Goal: Information Seeking & Learning: Check status

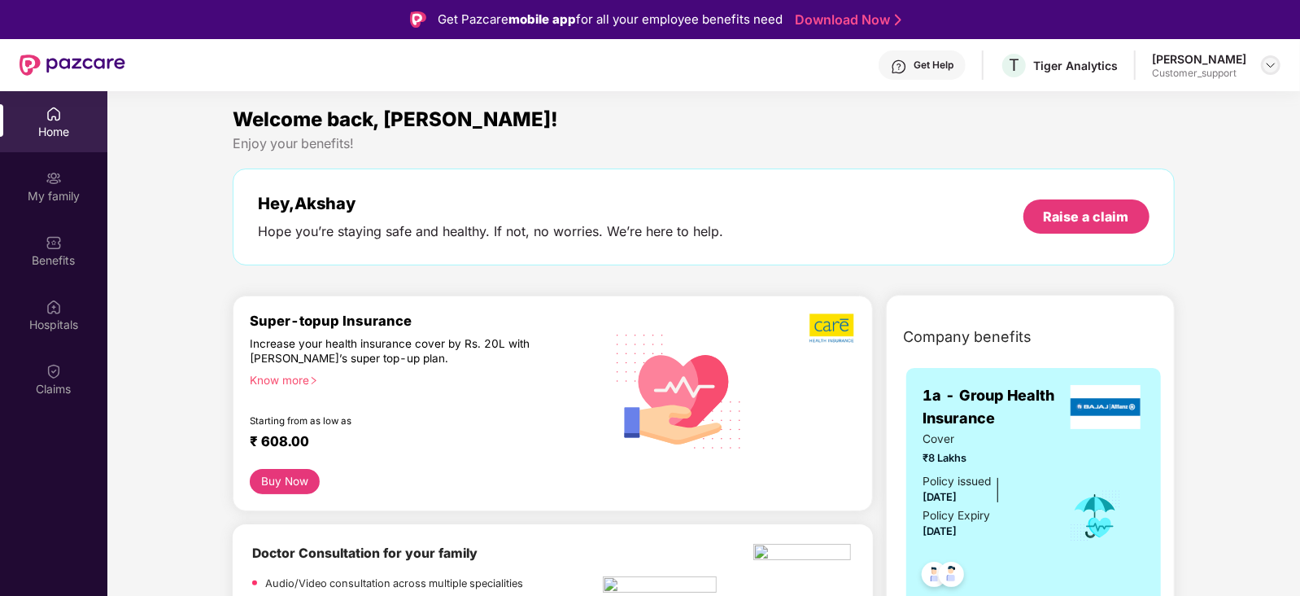
click at [1270, 65] on img at bounding box center [1271, 65] width 13 height 13
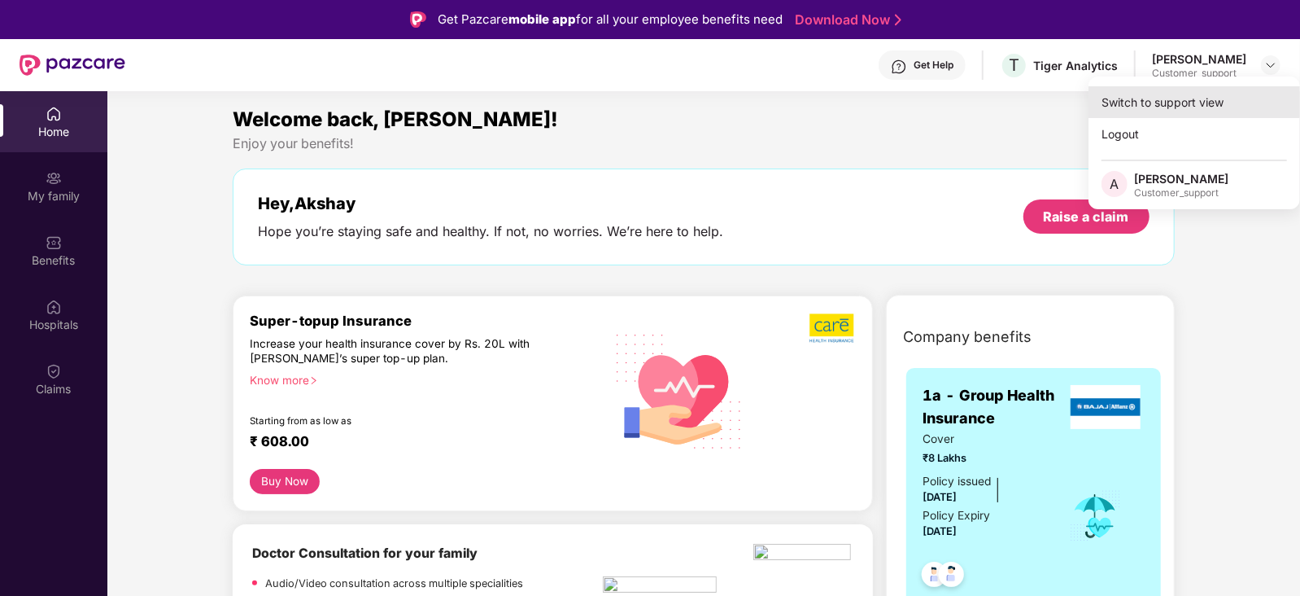
click at [1164, 103] on div "Switch to support view" at bounding box center [1195, 102] width 212 height 32
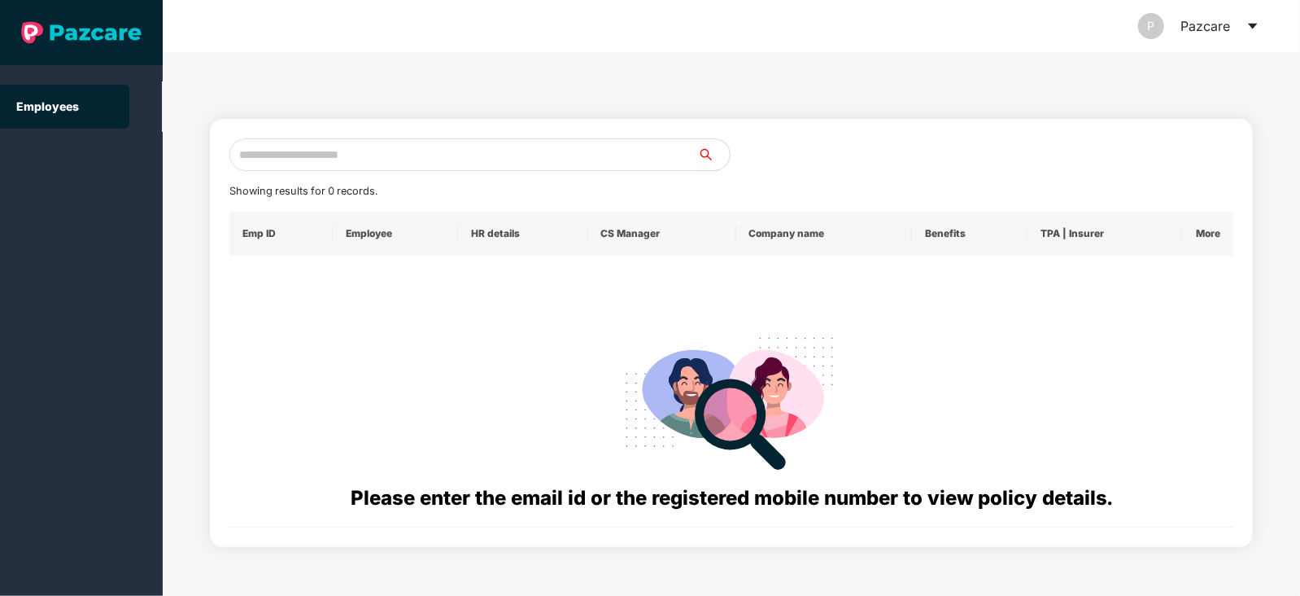
click at [399, 156] on input "text" at bounding box center [463, 154] width 468 height 33
paste input "**********"
type input "**********"
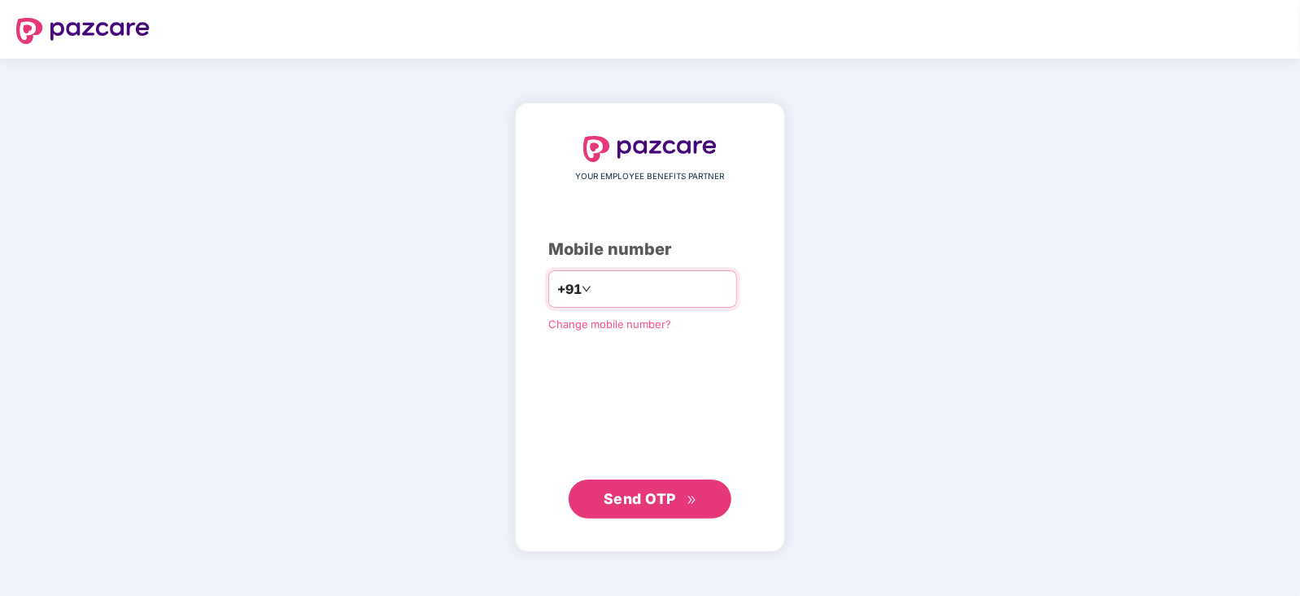
type input "**********"
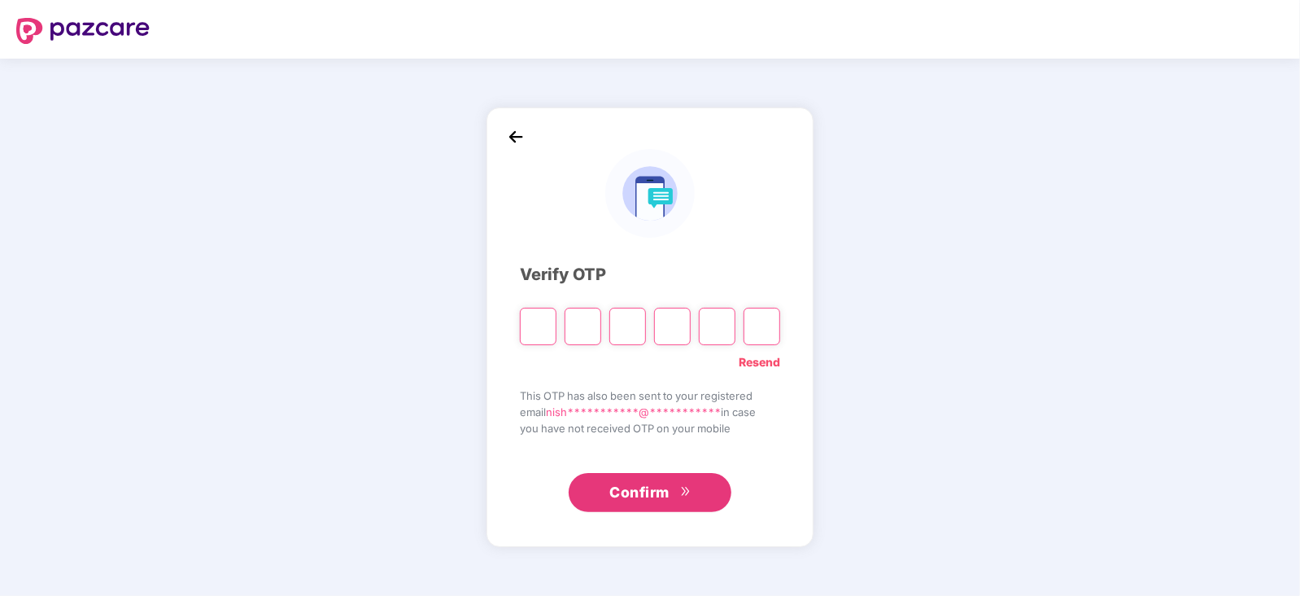
type input "*"
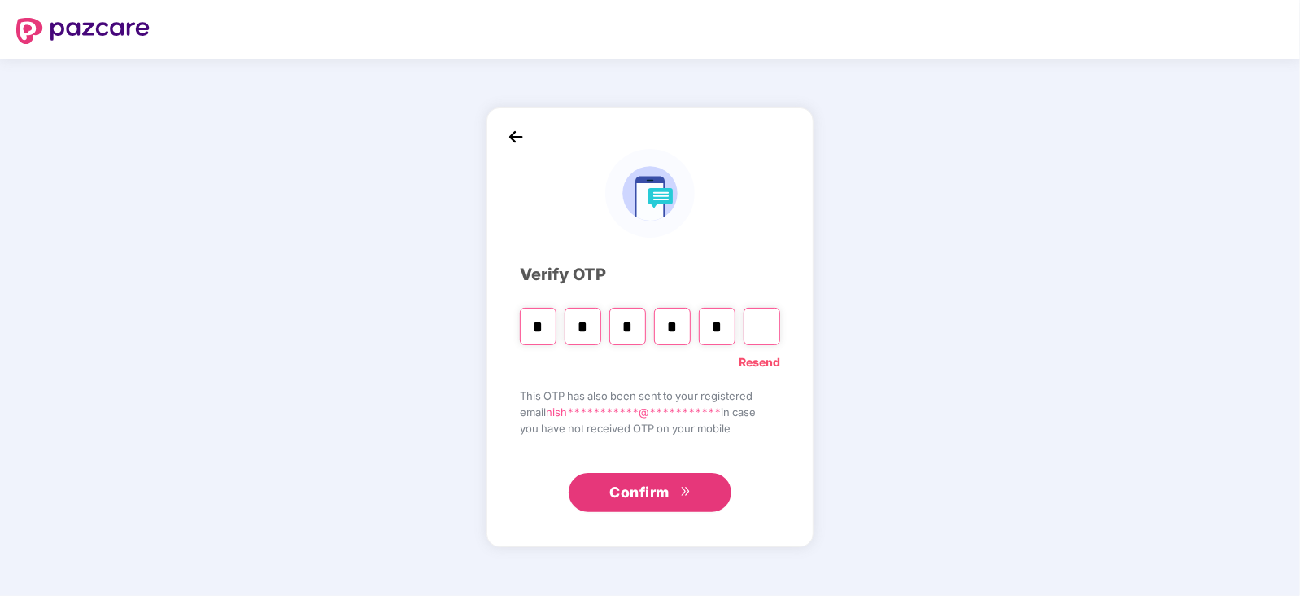
type input "*"
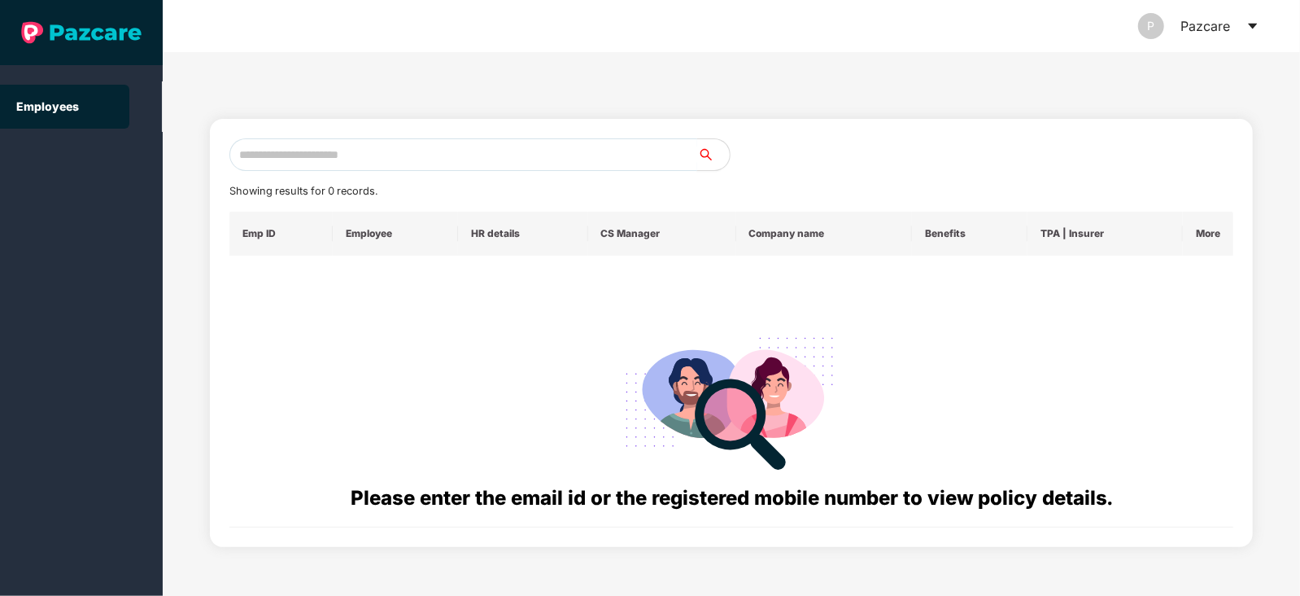
click at [309, 163] on input "text" at bounding box center [463, 154] width 468 height 33
paste input "**********"
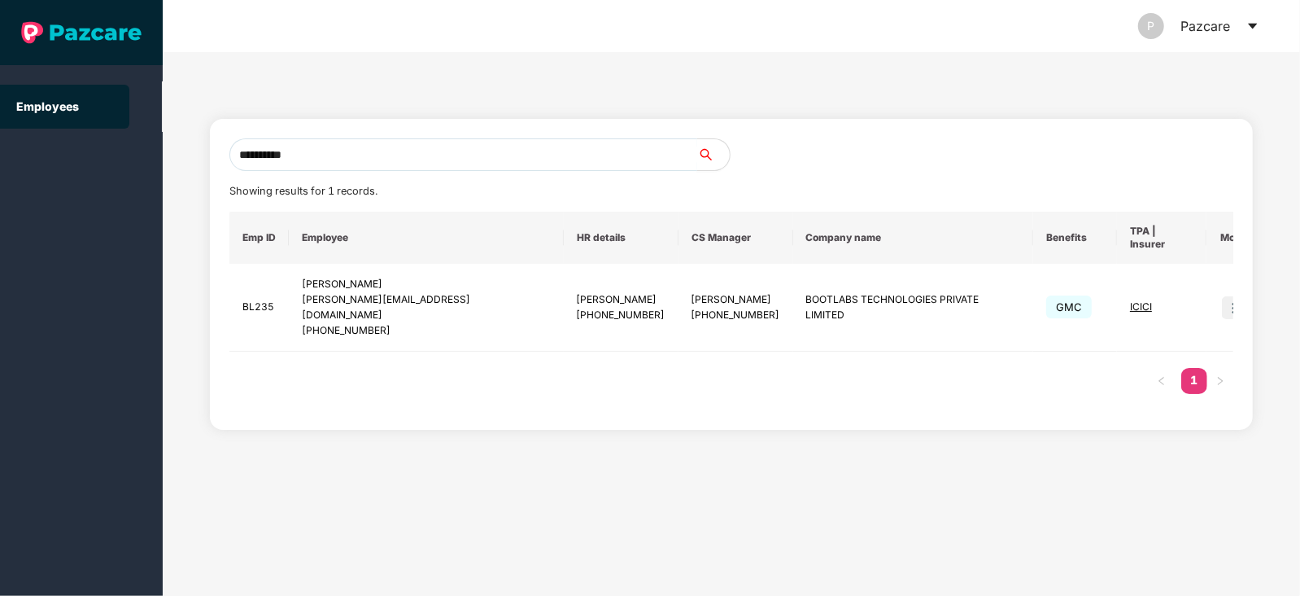
type input "**********"
click at [372, 152] on input "**********" at bounding box center [463, 154] width 468 height 33
paste input "**********"
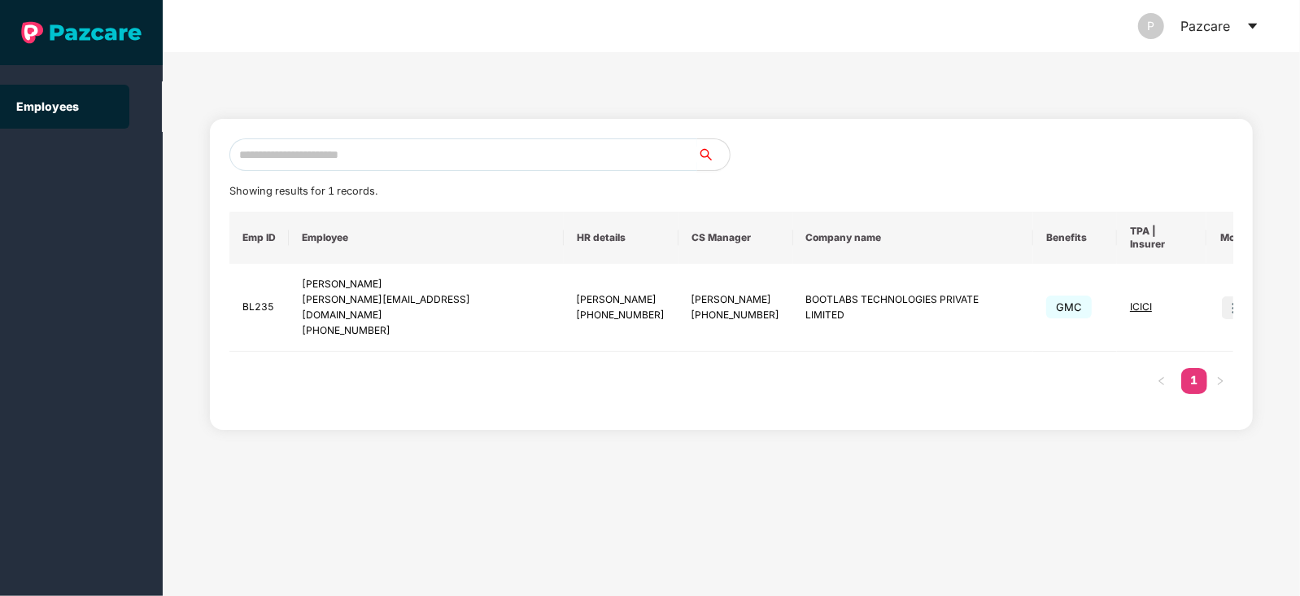
type input "**********"
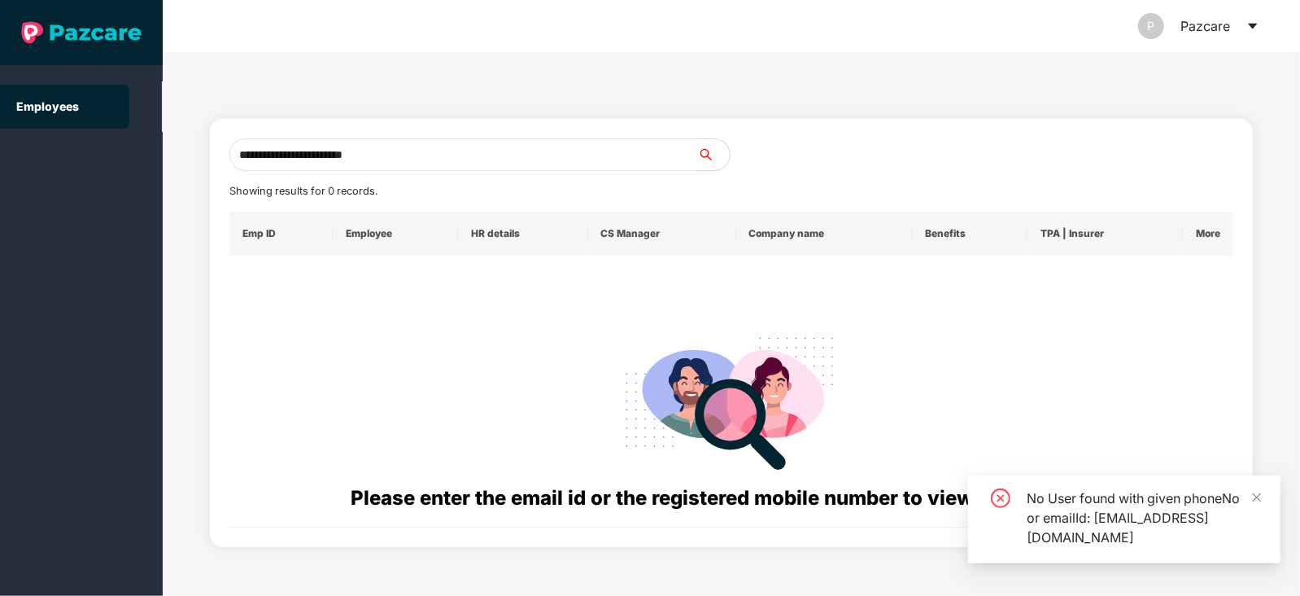
drag, startPoint x: 402, startPoint y: 160, endPoint x: 93, endPoint y: 217, distance: 314.6
click at [93, 217] on section "**********" at bounding box center [650, 298] width 1300 height 596
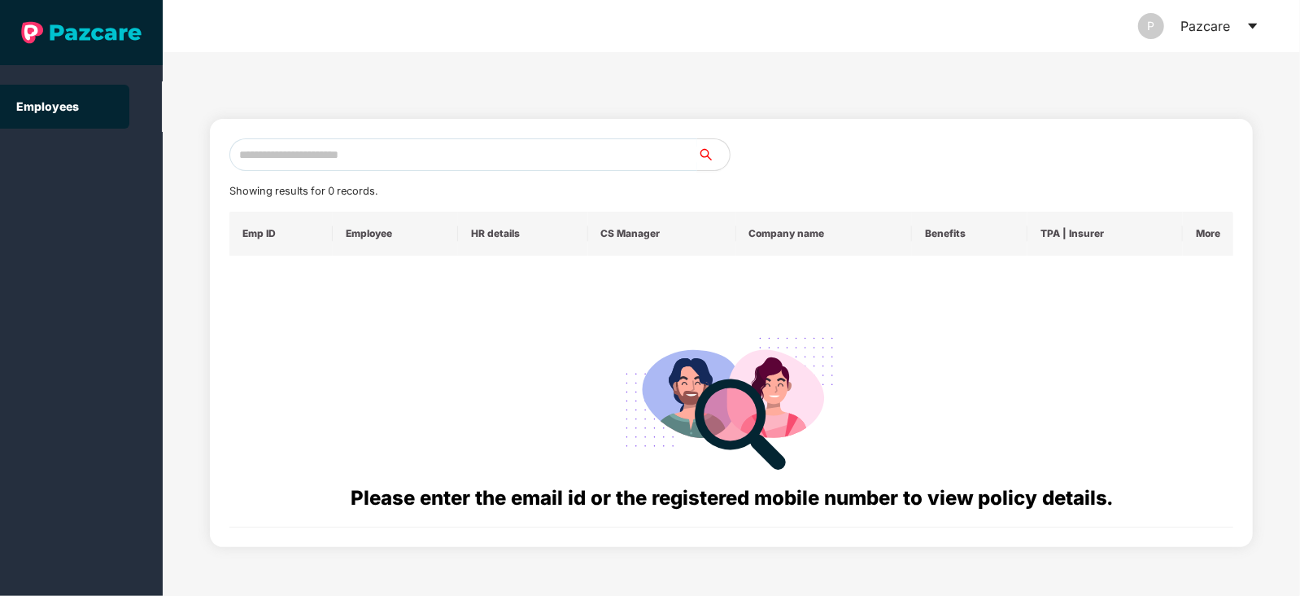
click at [325, 152] on input "text" at bounding box center [463, 154] width 468 height 33
paste input "**********"
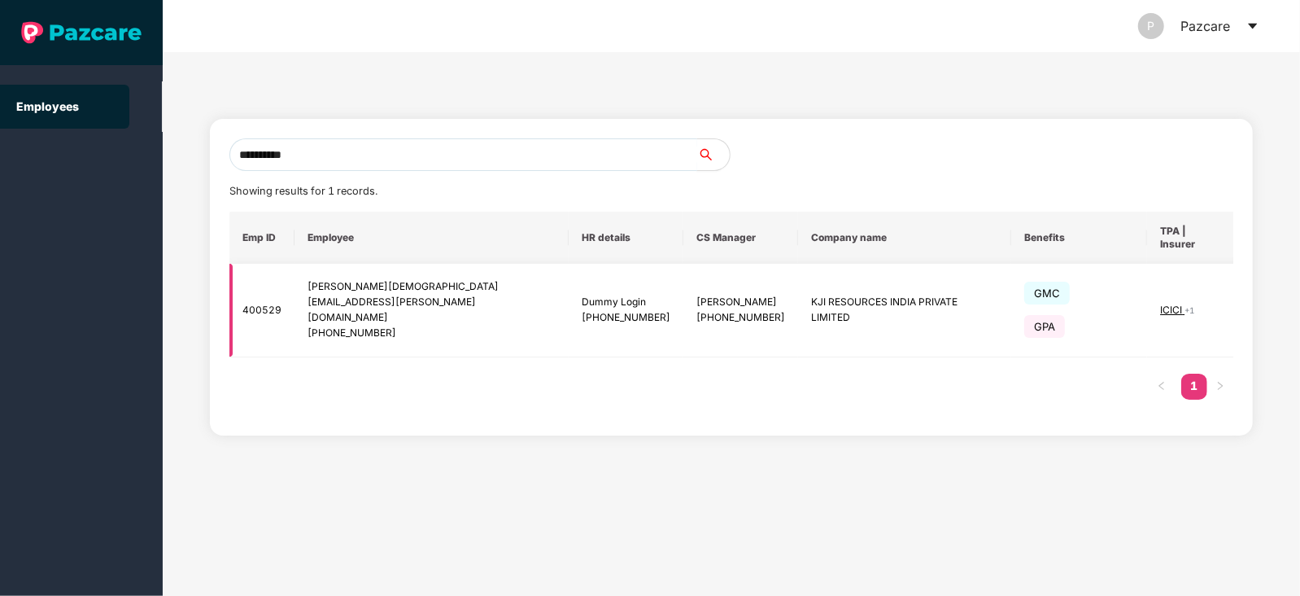
type input "**********"
click at [1254, 299] on img at bounding box center [1265, 310] width 23 height 23
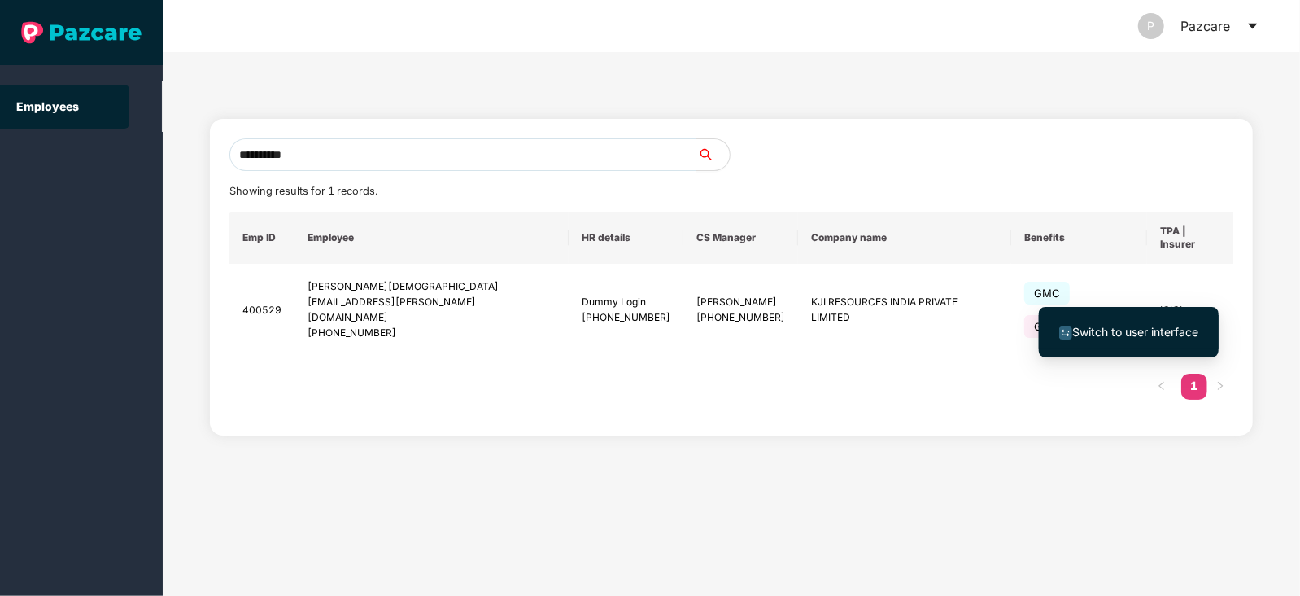
click at [1141, 332] on span "Switch to user interface" at bounding box center [1136, 332] width 126 height 14
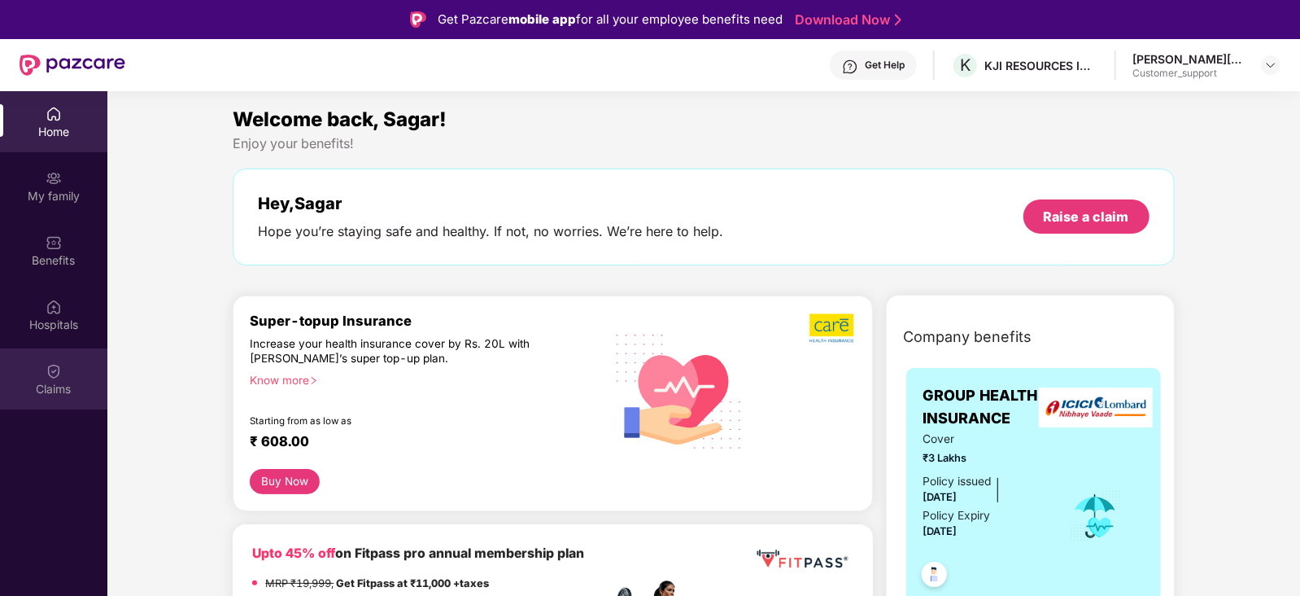
click at [42, 384] on div "Claims" at bounding box center [53, 389] width 107 height 16
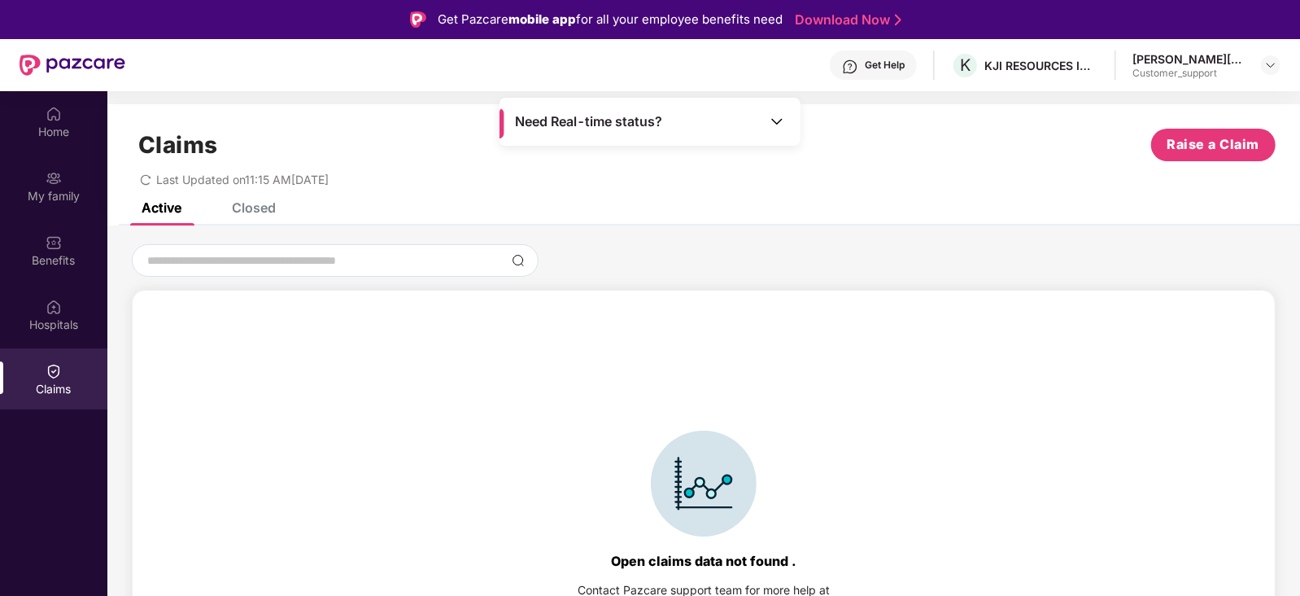
click at [254, 208] on div "Closed" at bounding box center [254, 207] width 44 height 16
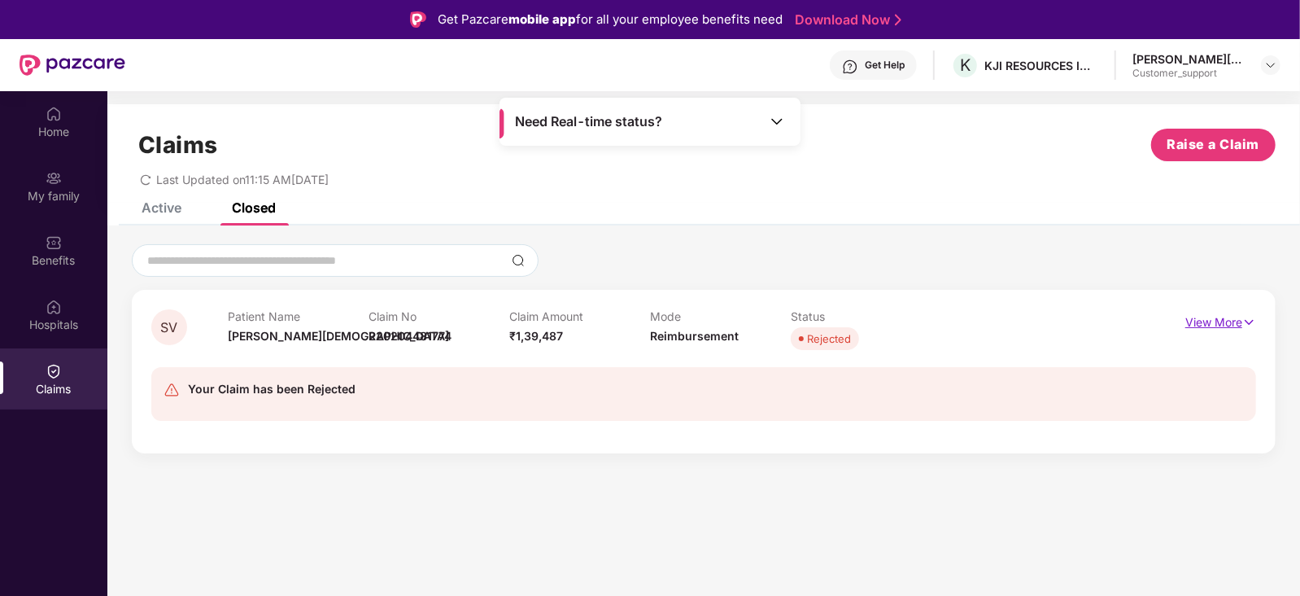
click at [1217, 319] on p "View More" at bounding box center [1221, 320] width 71 height 22
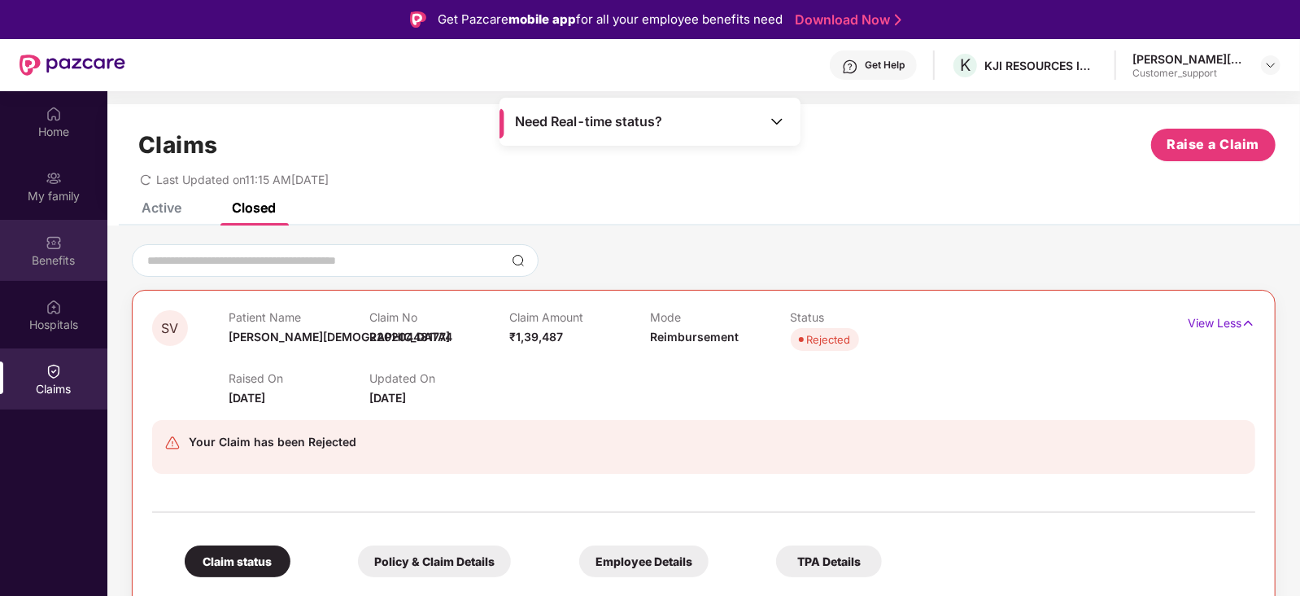
click at [53, 263] on div "Benefits" at bounding box center [53, 260] width 107 height 16
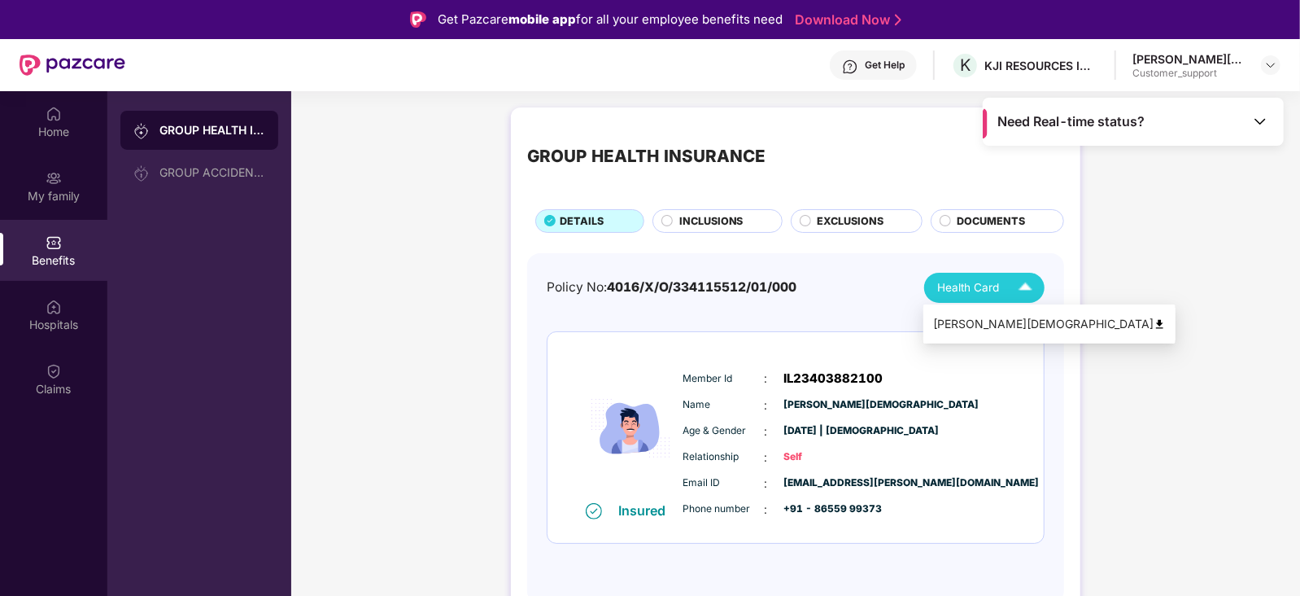
click at [989, 317] on div "Sagar Vaishya" at bounding box center [1049, 324] width 233 height 18
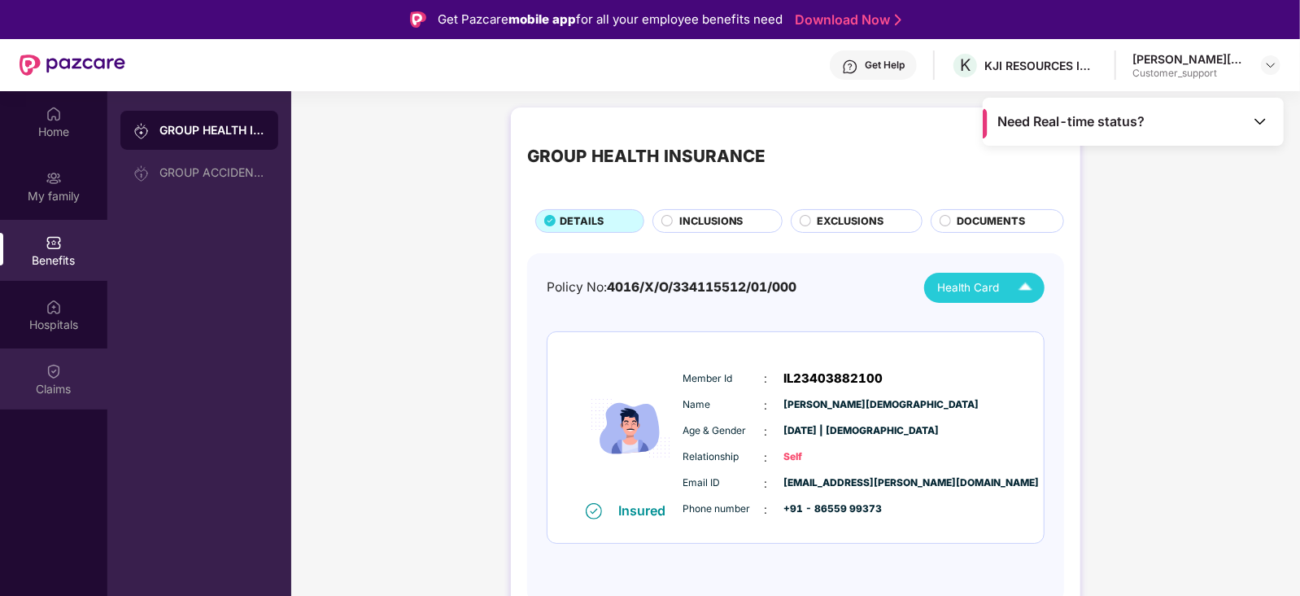
click at [59, 364] on img at bounding box center [54, 371] width 16 height 16
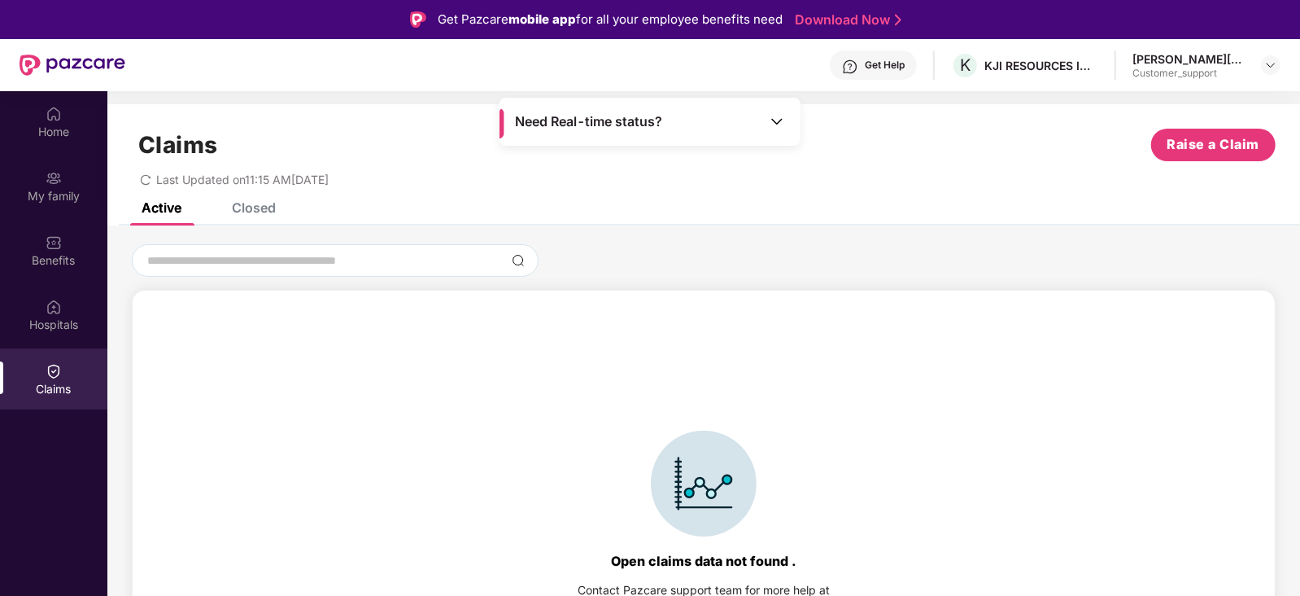
click at [257, 210] on div "Closed" at bounding box center [254, 207] width 44 height 16
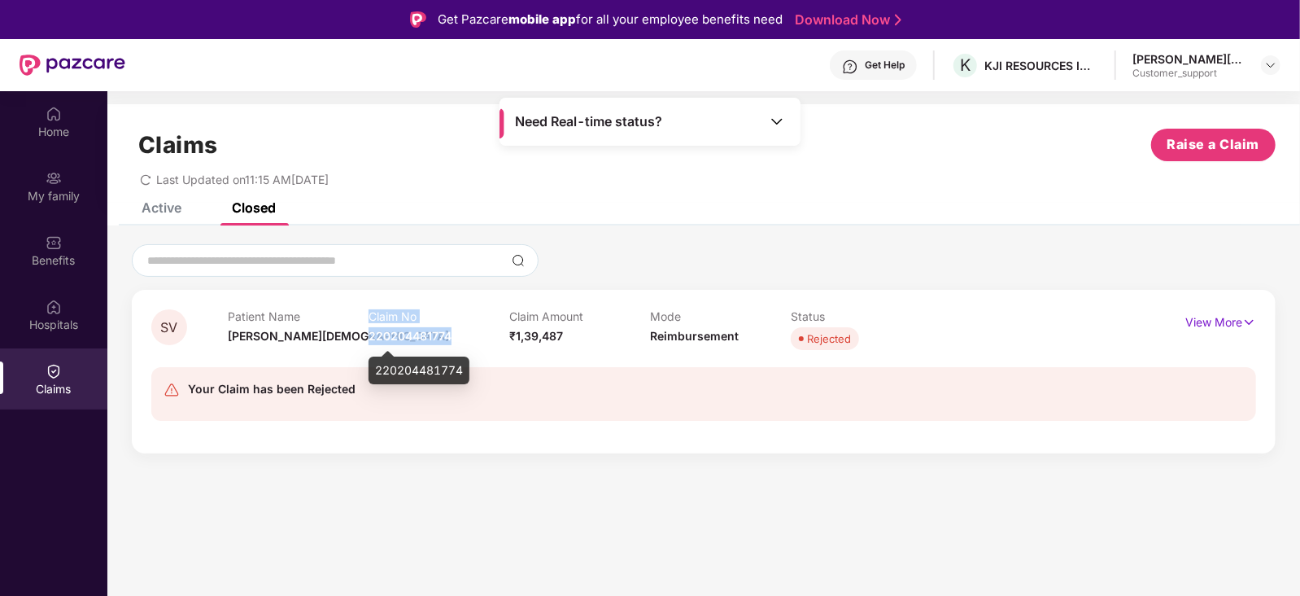
drag, startPoint x: 452, startPoint y: 334, endPoint x: 366, endPoint y: 335, distance: 86.3
click at [366, 335] on div "Patient Name Sagar Vaishya Claim No 220204481774 Claim Amount ₹1,39,487 Mode Re…" at bounding box center [650, 331] width 844 height 45
click at [366, 335] on div "Patient Name Sagar Vaishya" at bounding box center [298, 331] width 141 height 45
drag, startPoint x: 366, startPoint y: 335, endPoint x: 456, endPoint y: 334, distance: 89.5
click at [456, 334] on div "Patient Name Sagar Vaishya Claim No 220204481774 Claim Amount ₹1,39,487 Mode Re…" at bounding box center [650, 331] width 844 height 45
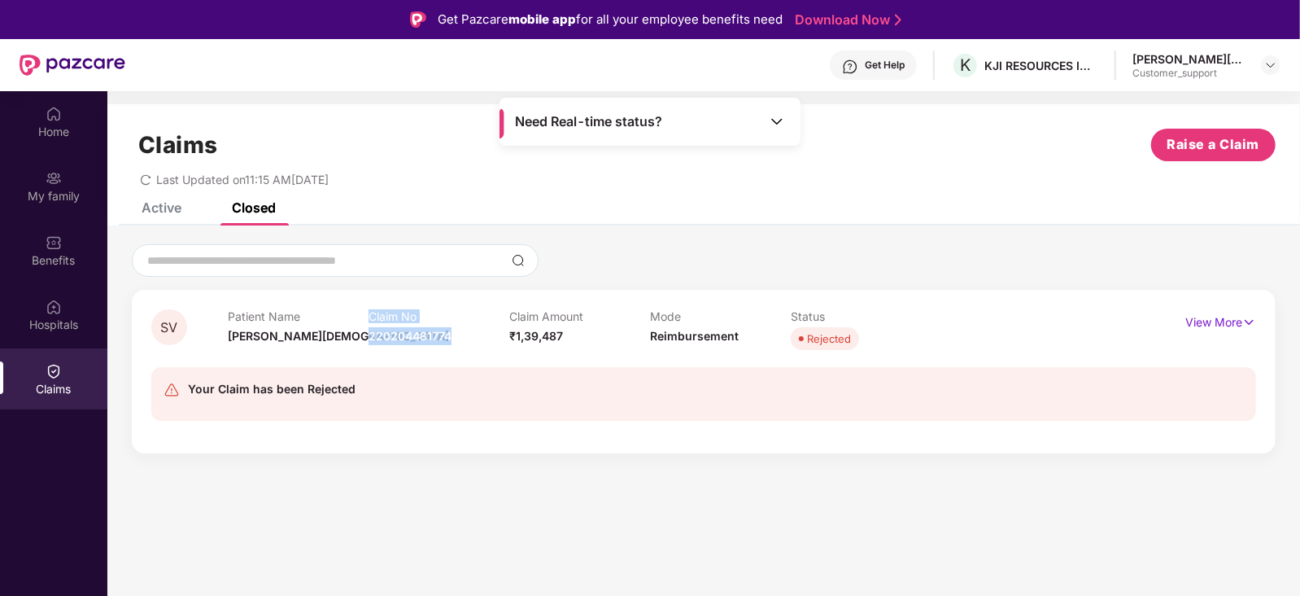
click at [456, 334] on div "Claim No 220204481774" at bounding box center [439, 331] width 141 height 45
drag, startPoint x: 452, startPoint y: 333, endPoint x: 370, endPoint y: 340, distance: 82.5
click at [370, 340] on div "Claim No 220204481774" at bounding box center [439, 331] width 141 height 45
copy span "220204481774"
click at [1274, 59] on img at bounding box center [1271, 65] width 13 height 13
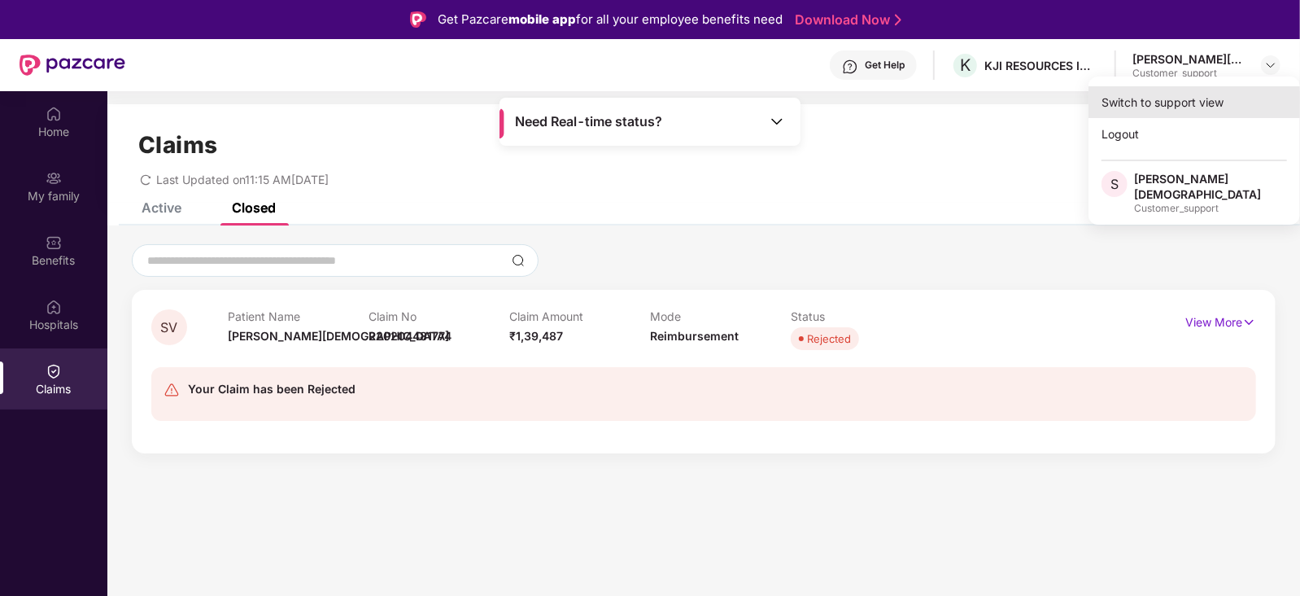
click at [1204, 97] on div "Switch to support view" at bounding box center [1195, 102] width 212 height 32
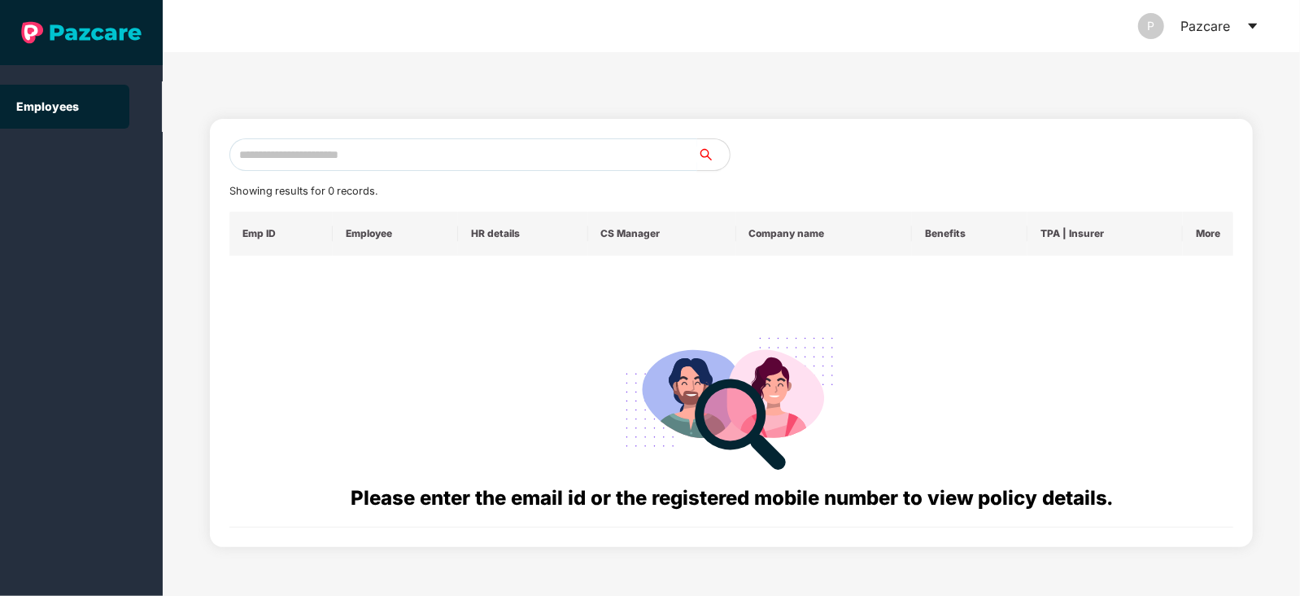
click at [445, 146] on input "text" at bounding box center [463, 154] width 468 height 33
paste input "**********"
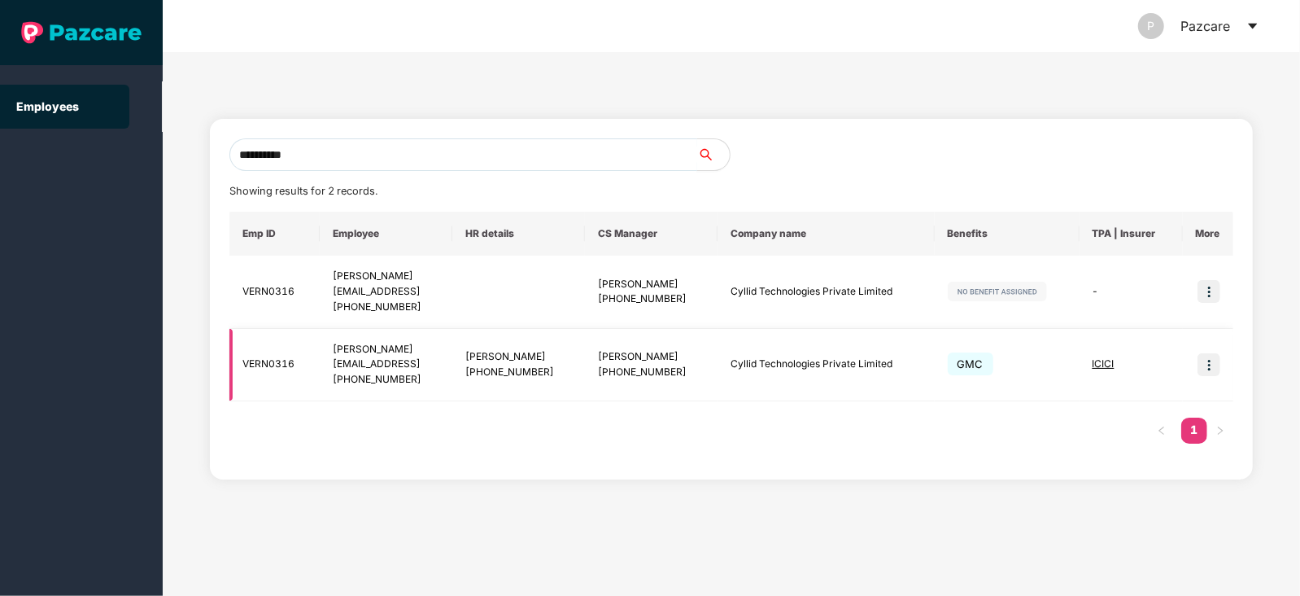
type input "**********"
click at [1103, 360] on span "ICICI" at bounding box center [1104, 363] width 22 height 12
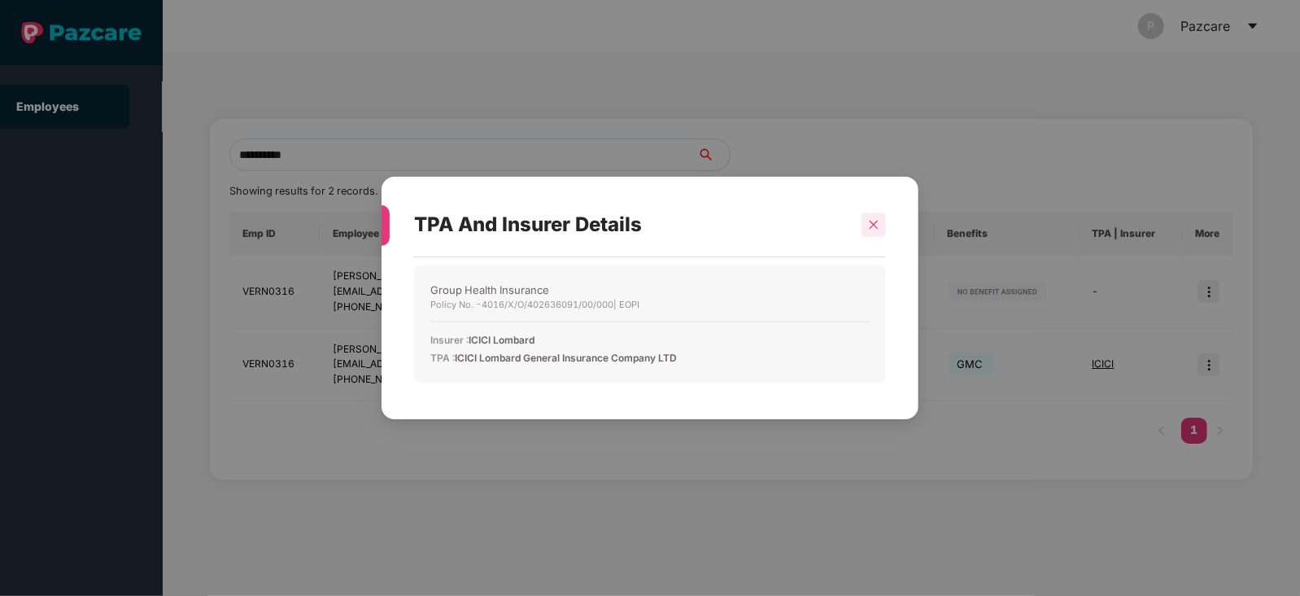
click at [876, 219] on icon "close" at bounding box center [873, 224] width 11 height 11
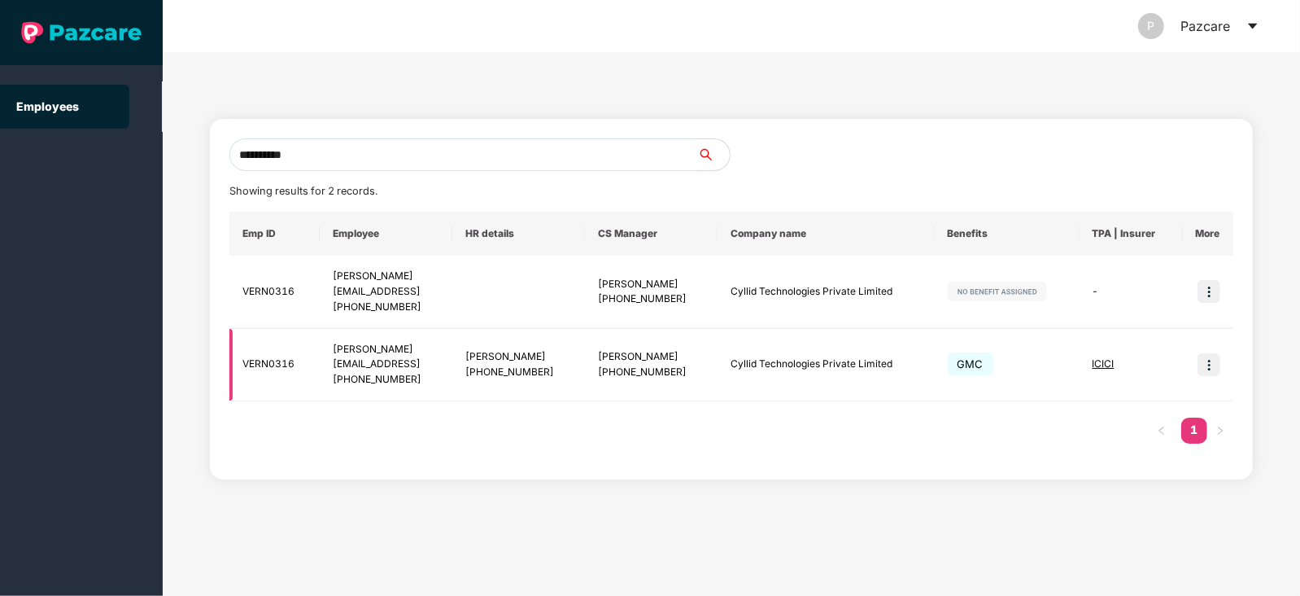
click at [1210, 361] on img at bounding box center [1209, 364] width 23 height 23
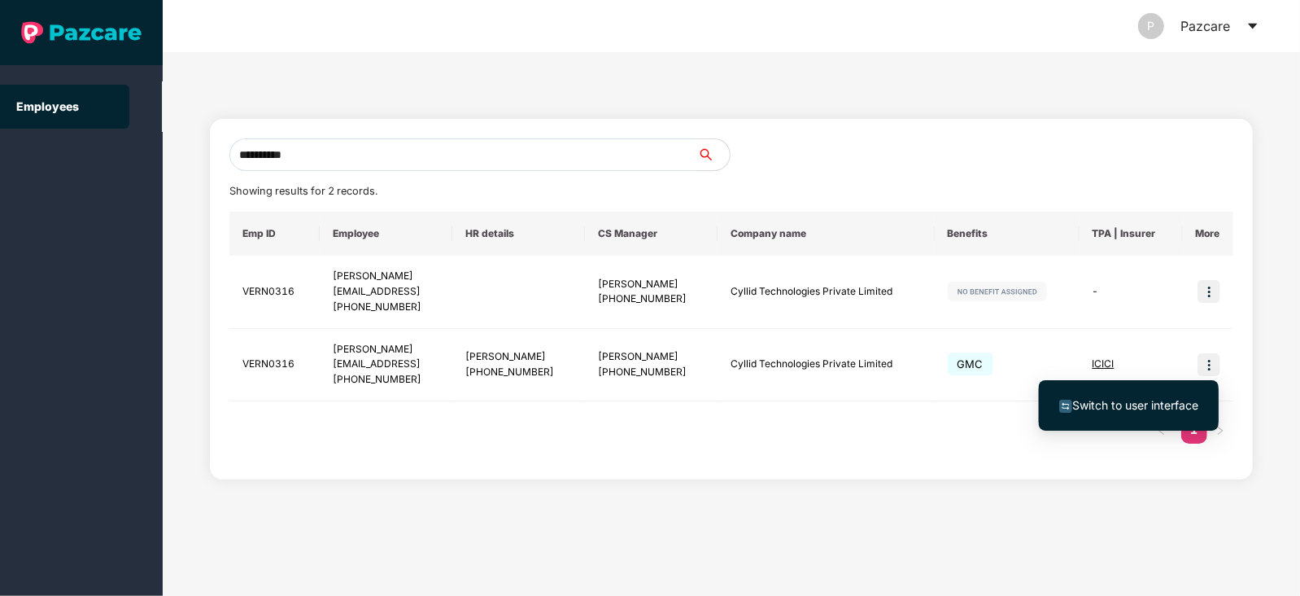
click at [1110, 400] on span "Switch to user interface" at bounding box center [1136, 405] width 126 height 14
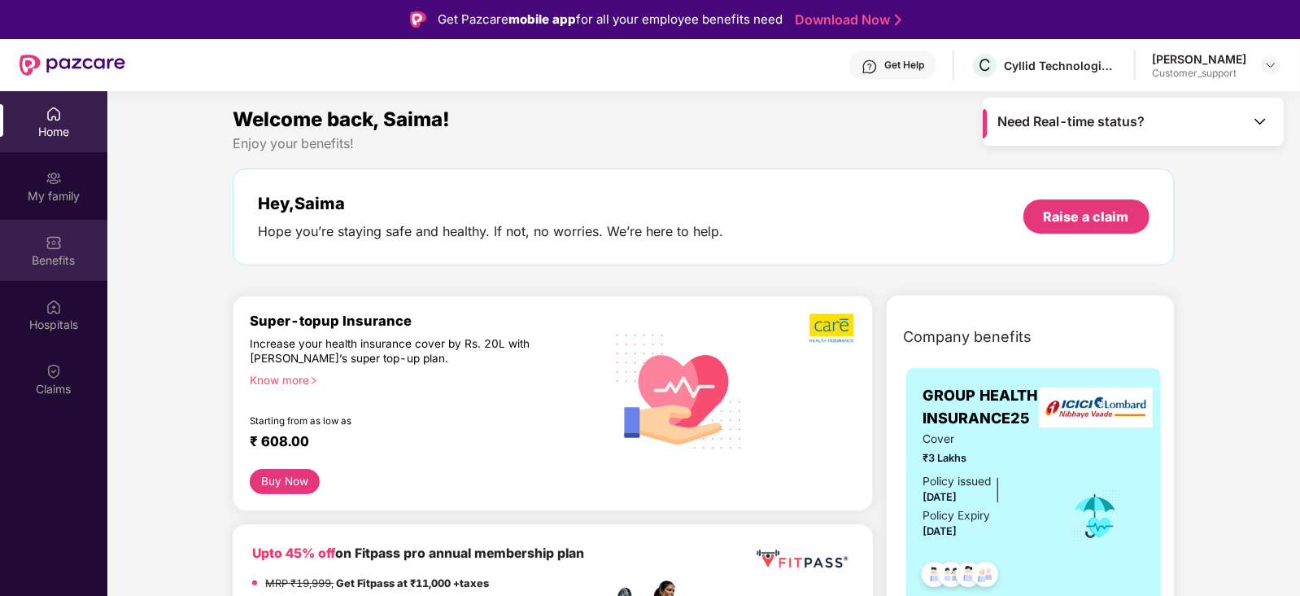
click at [55, 252] on div "Benefits" at bounding box center [53, 260] width 107 height 16
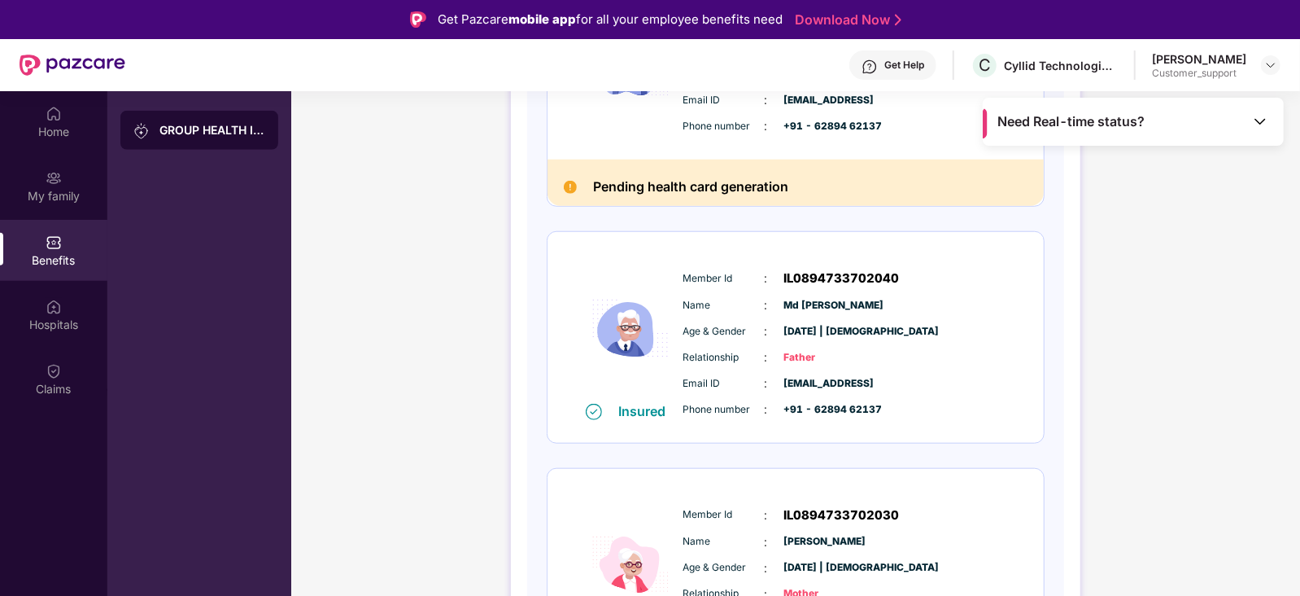
scroll to position [850, 0]
drag, startPoint x: 682, startPoint y: 277, endPoint x: 913, endPoint y: 266, distance: 231.4
click at [913, 267] on div "Member Id : IL0894733702040" at bounding box center [845, 277] width 323 height 20
copy div "Member Id : IL0894733702040"
click at [824, 322] on span "01 Jan 1971 | Male" at bounding box center [824, 329] width 81 height 15
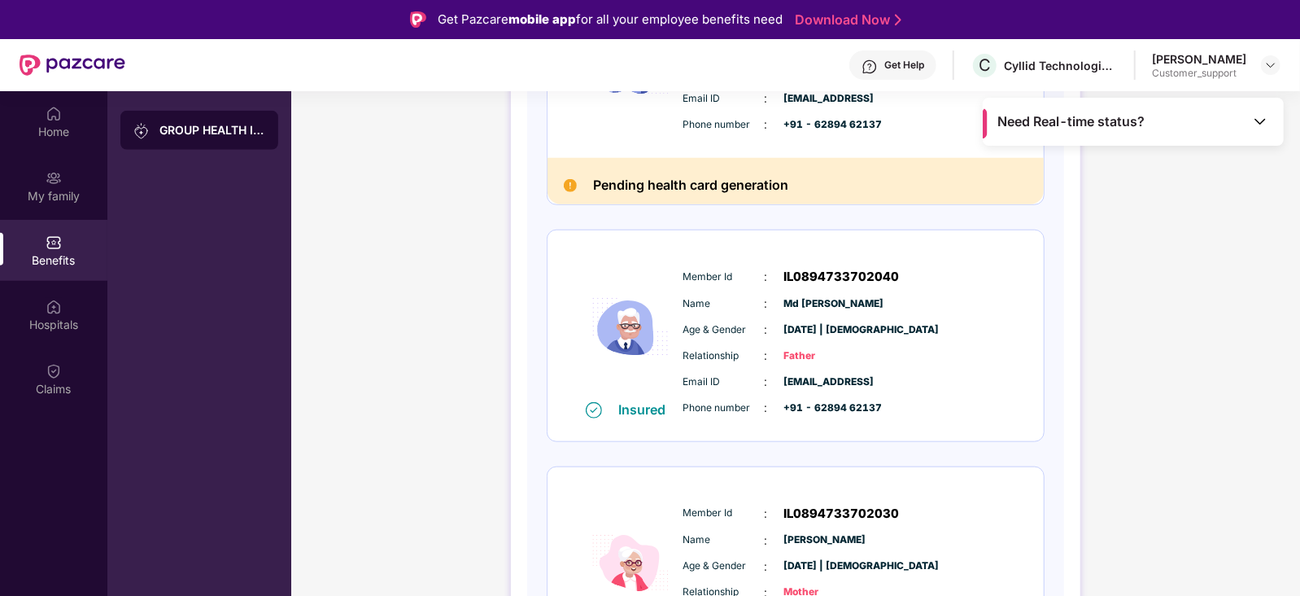
drag, startPoint x: 683, startPoint y: 300, endPoint x: 885, endPoint y: 301, distance: 201.8
click at [885, 301] on div "Name : Md Shahid Hussain" at bounding box center [845, 304] width 323 height 18
copy div "Name : Md Shahid Hussain"
drag, startPoint x: 684, startPoint y: 378, endPoint x: 906, endPoint y: 376, distance: 222.2
click at [906, 376] on div "Email ID : saima.naaz@skitops.ai" at bounding box center [845, 382] width 323 height 18
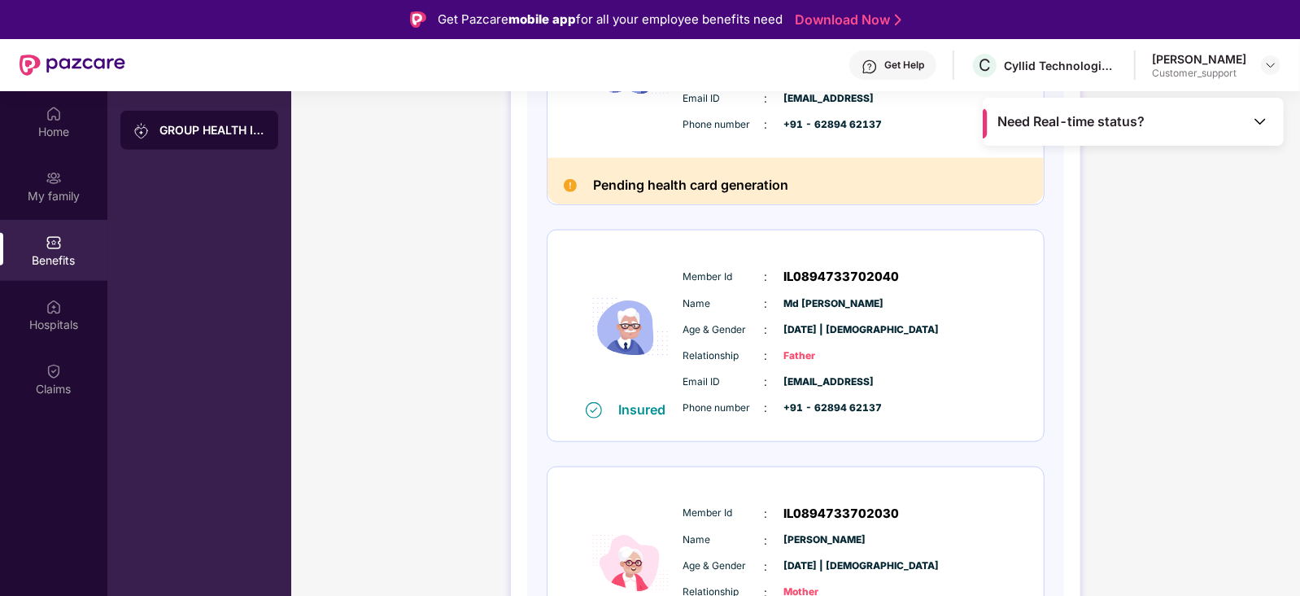
copy div "Email ID : saima.naaz@skitops.ai"
drag, startPoint x: 680, startPoint y: 403, endPoint x: 887, endPoint y: 396, distance: 207.6
click at [887, 396] on div "Email ID : saima.naaz@skitops.ai Phone number : +91 - 62894 62137" at bounding box center [845, 395] width 331 height 44
copy div "Phone number : +91 - 62894 62137"
click at [1270, 63] on img at bounding box center [1271, 65] width 13 height 13
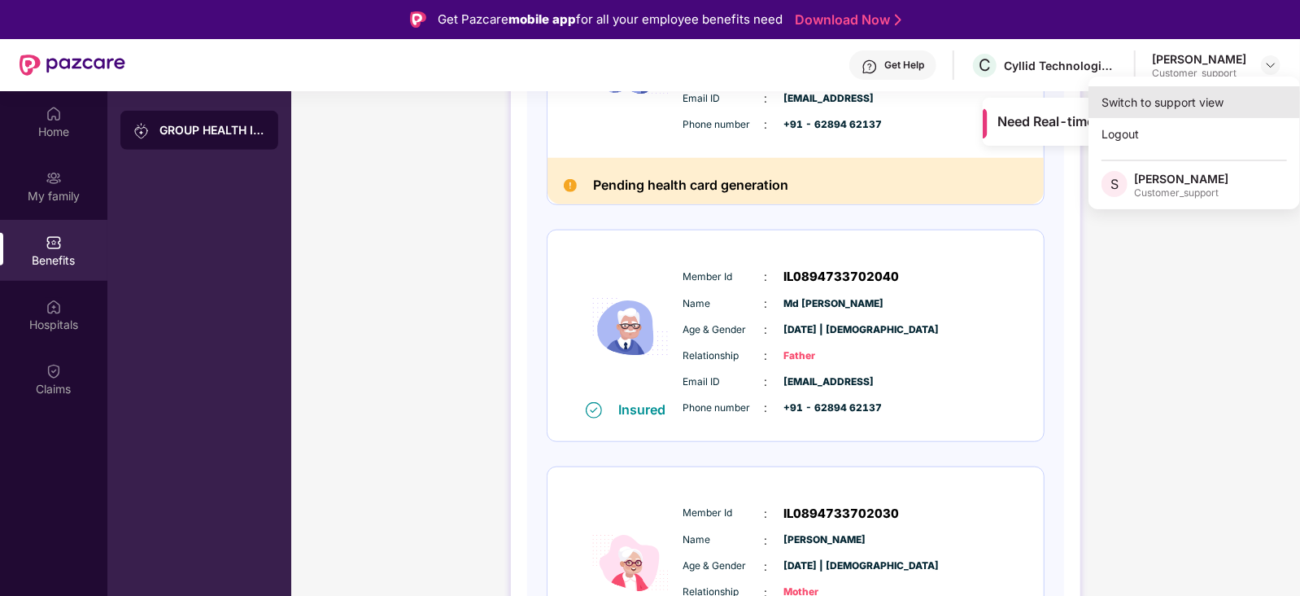
click at [1204, 92] on div "Switch to support view" at bounding box center [1195, 102] width 212 height 32
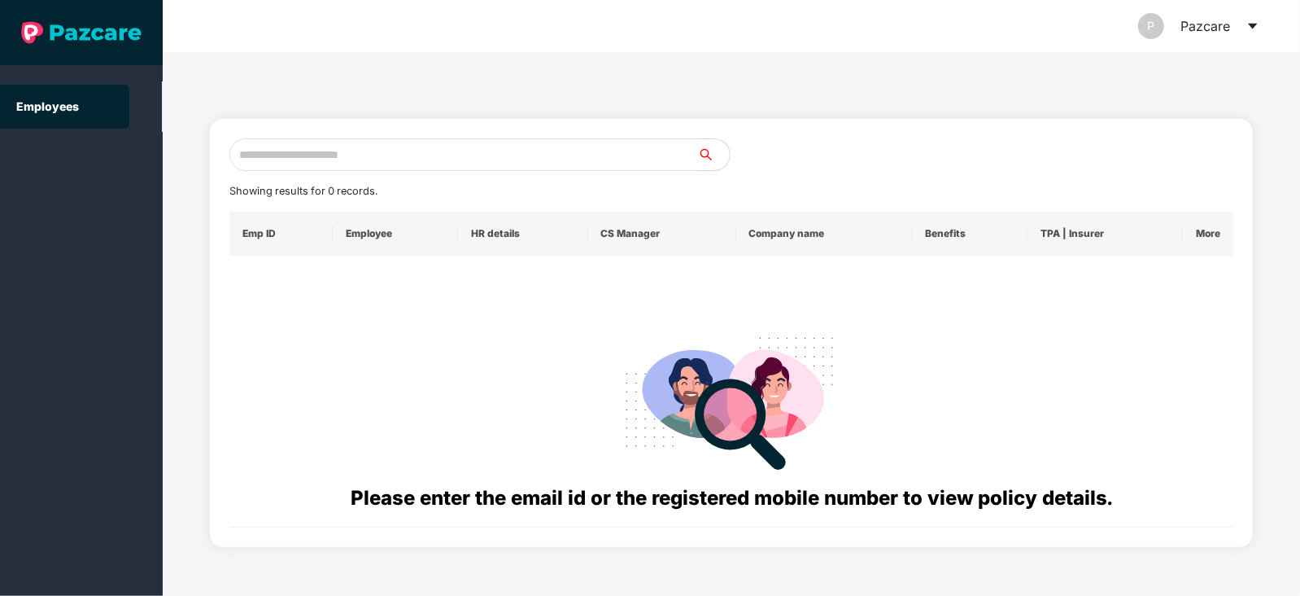
click at [477, 141] on input "text" at bounding box center [463, 154] width 468 height 33
paste input "**********"
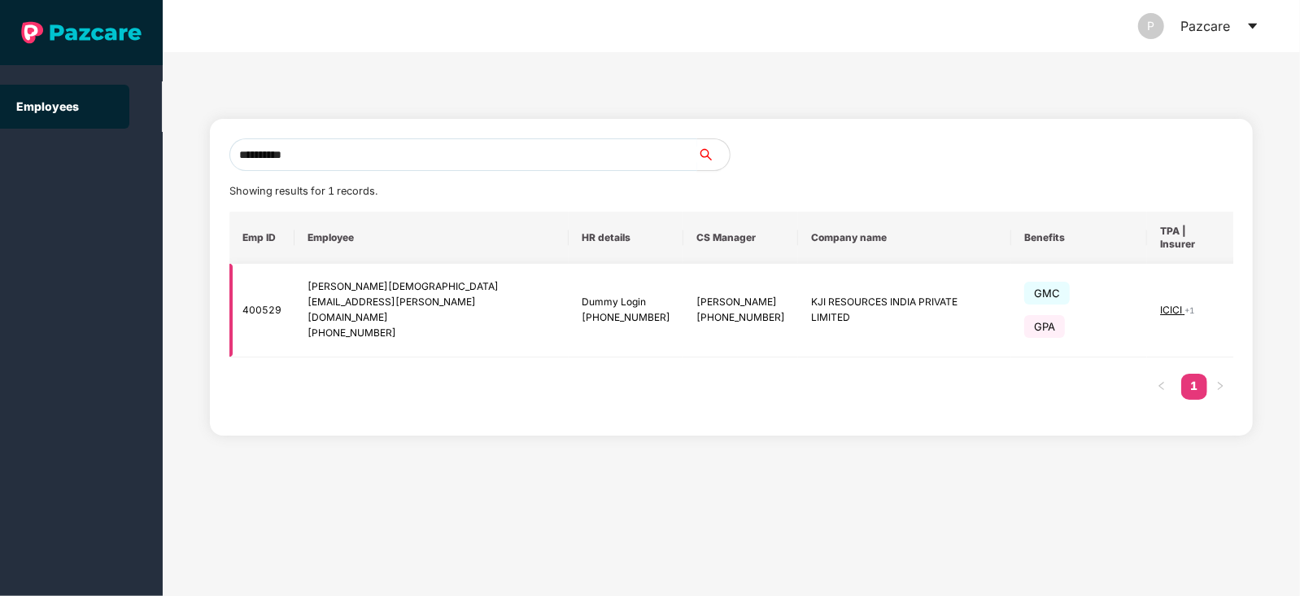
type input "**********"
click at [1254, 299] on img at bounding box center [1265, 310] width 23 height 23
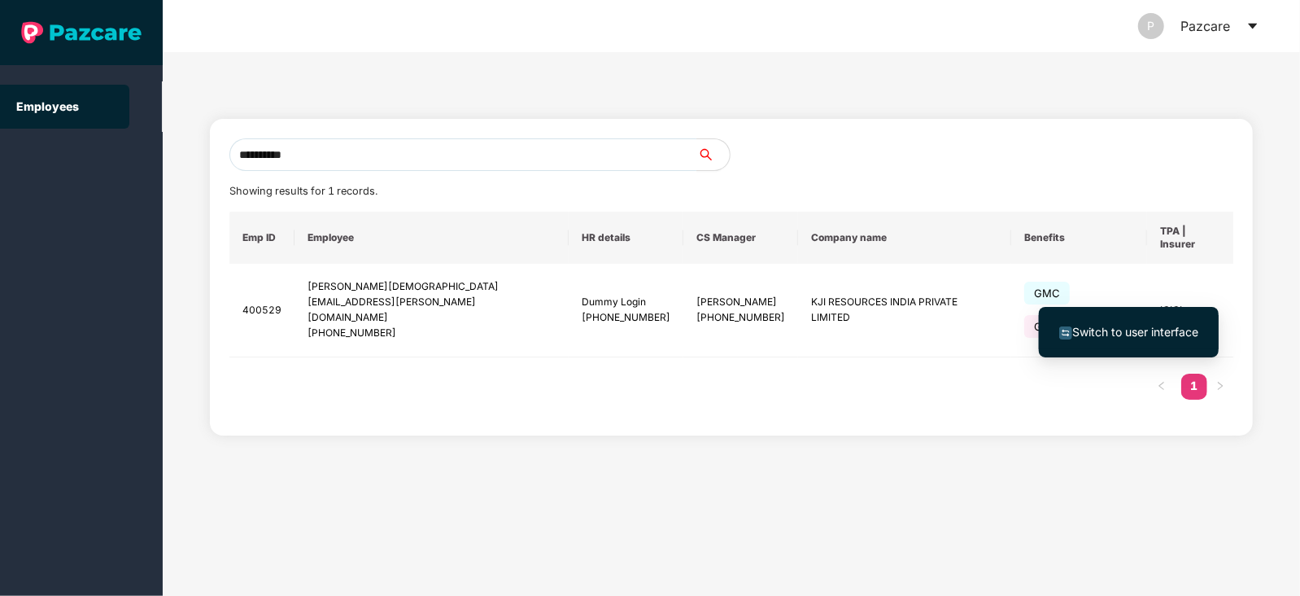
click at [1123, 327] on span "Switch to user interface" at bounding box center [1136, 332] width 126 height 14
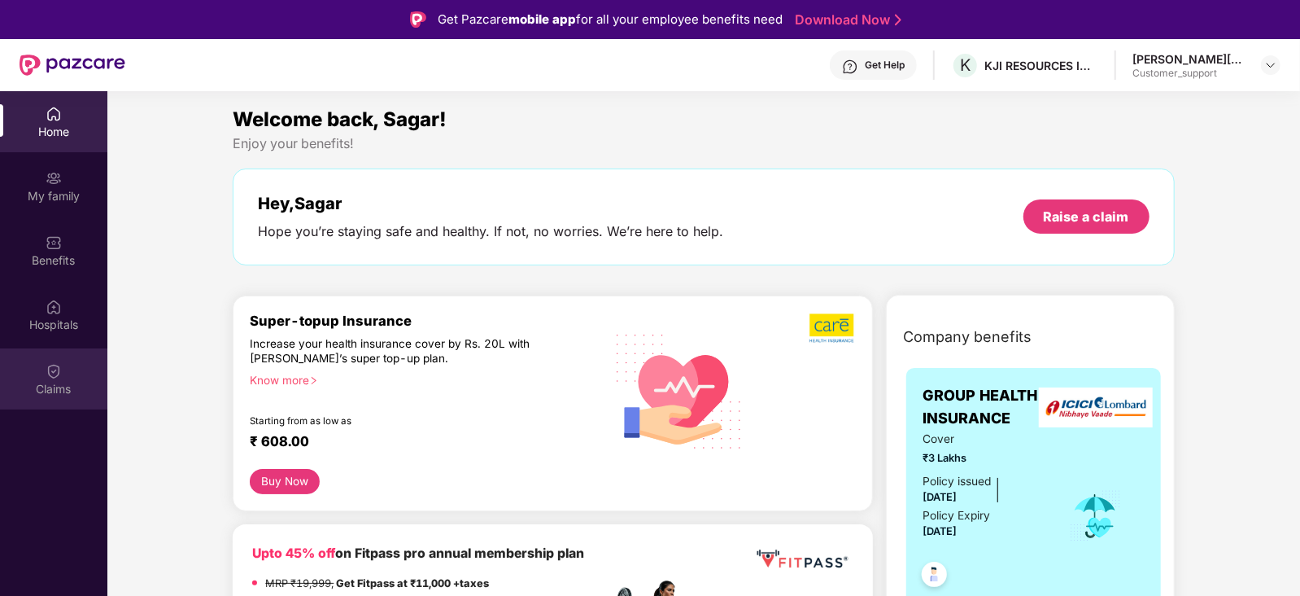
click at [57, 371] on img at bounding box center [54, 371] width 16 height 16
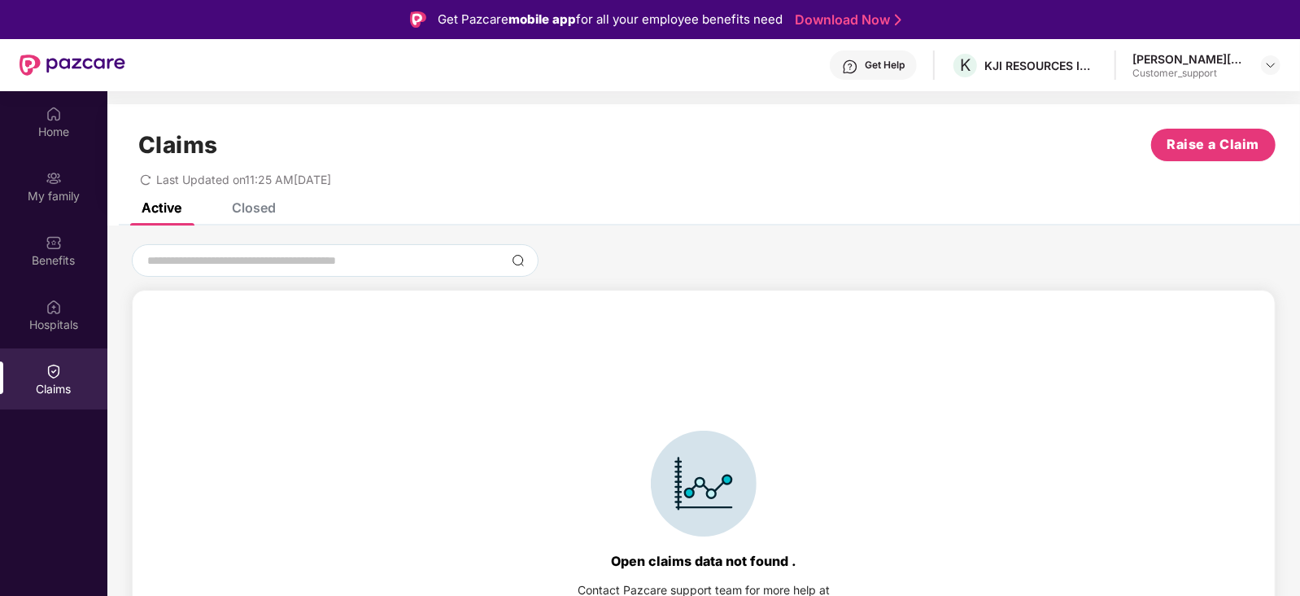
click at [256, 209] on div "Closed" at bounding box center [254, 207] width 44 height 16
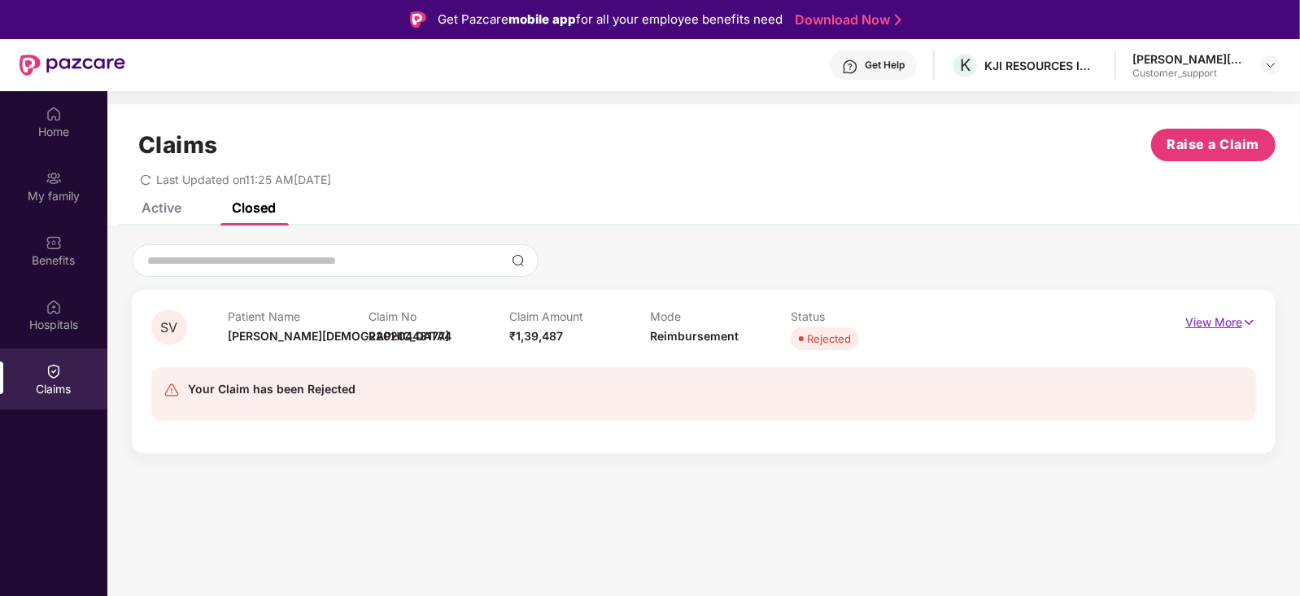
click at [1230, 321] on p "View More" at bounding box center [1221, 320] width 71 height 22
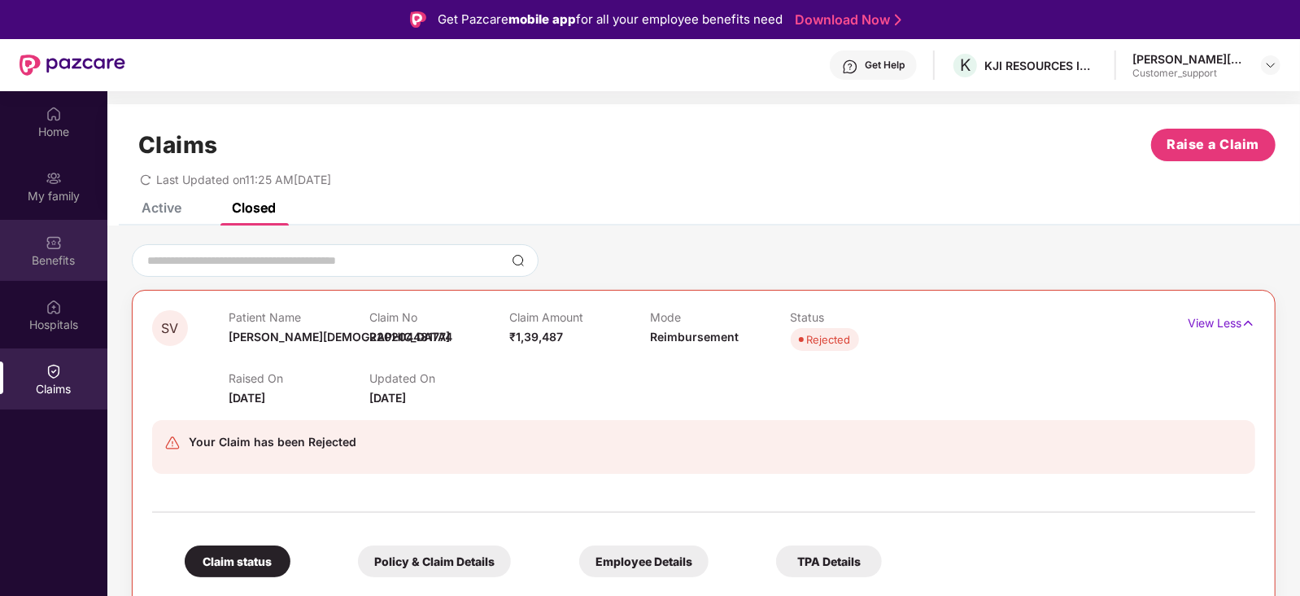
click at [64, 248] on div "Benefits" at bounding box center [53, 250] width 107 height 61
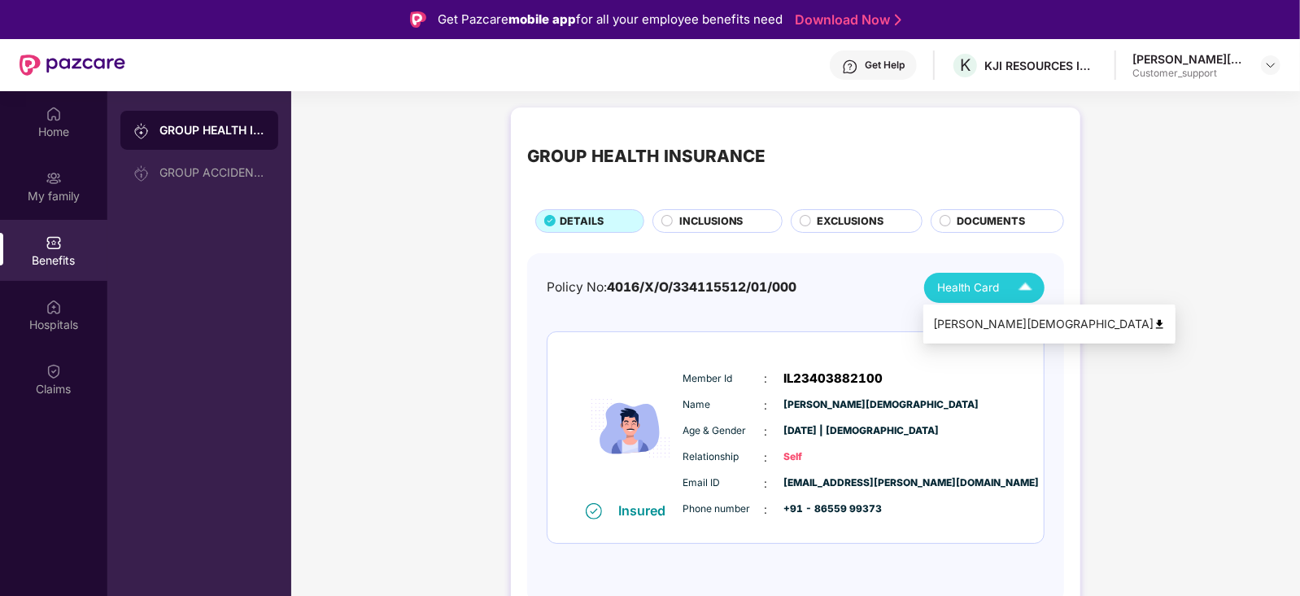
click at [956, 331] on div "Sagar Vaishya" at bounding box center [1049, 324] width 233 height 18
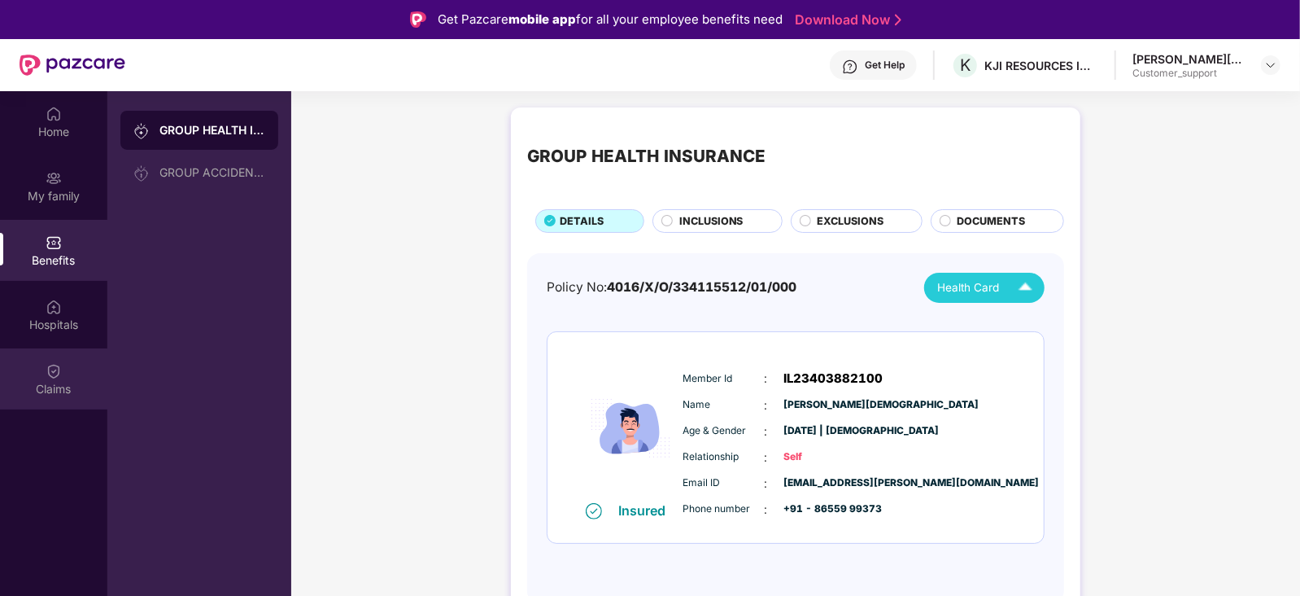
click at [49, 383] on div "Claims" at bounding box center [53, 389] width 107 height 16
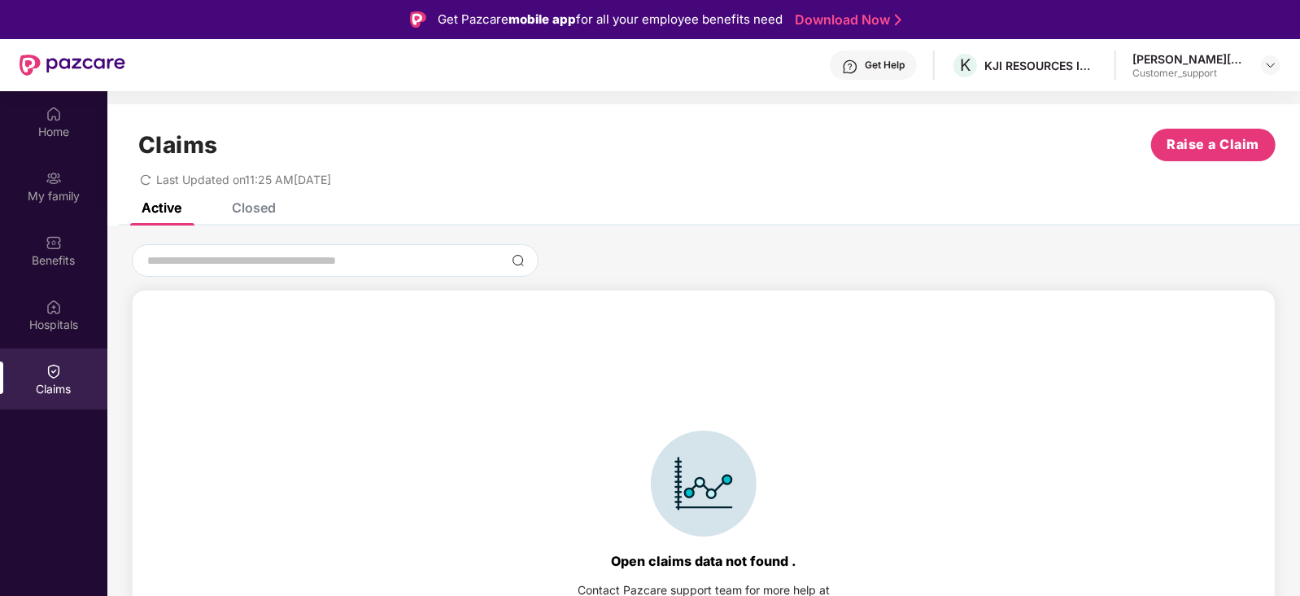
click at [248, 206] on div "Closed" at bounding box center [254, 207] width 44 height 16
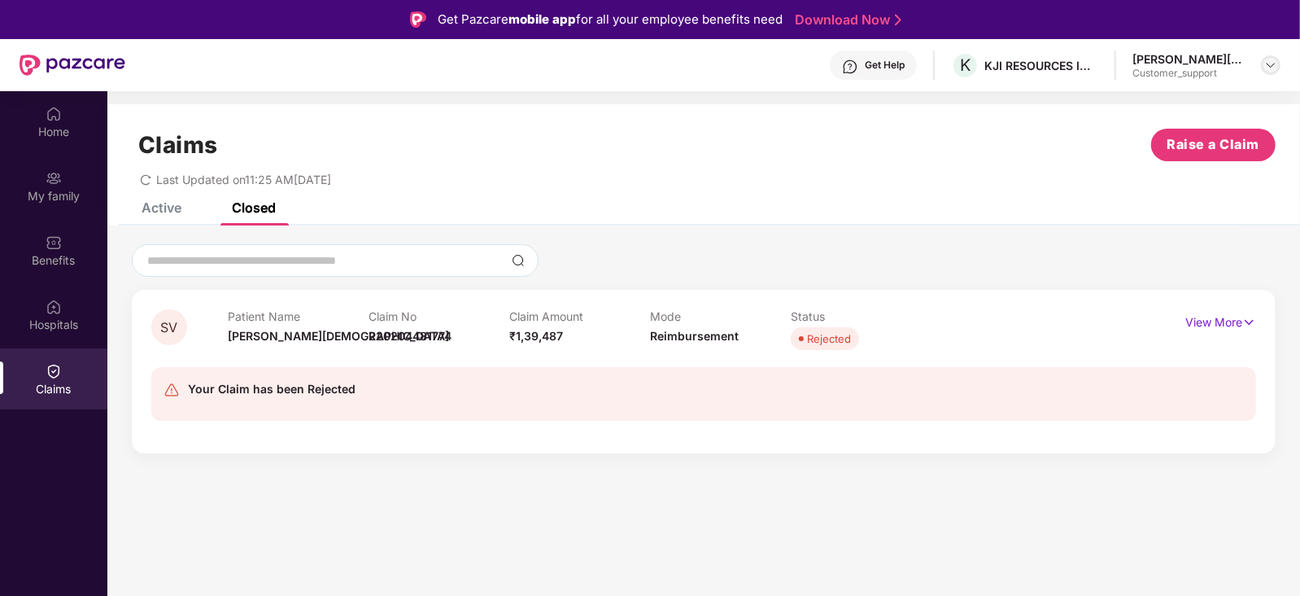
click at [1274, 67] on img at bounding box center [1271, 65] width 13 height 13
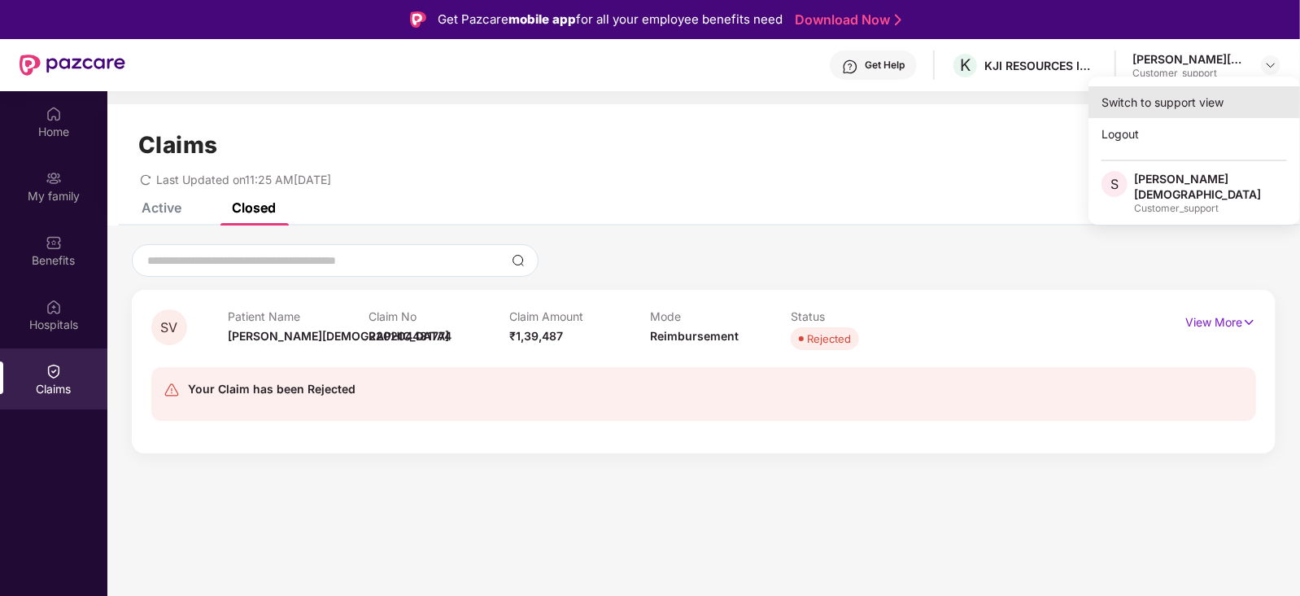
click at [1201, 99] on div "Switch to support view" at bounding box center [1195, 102] width 212 height 32
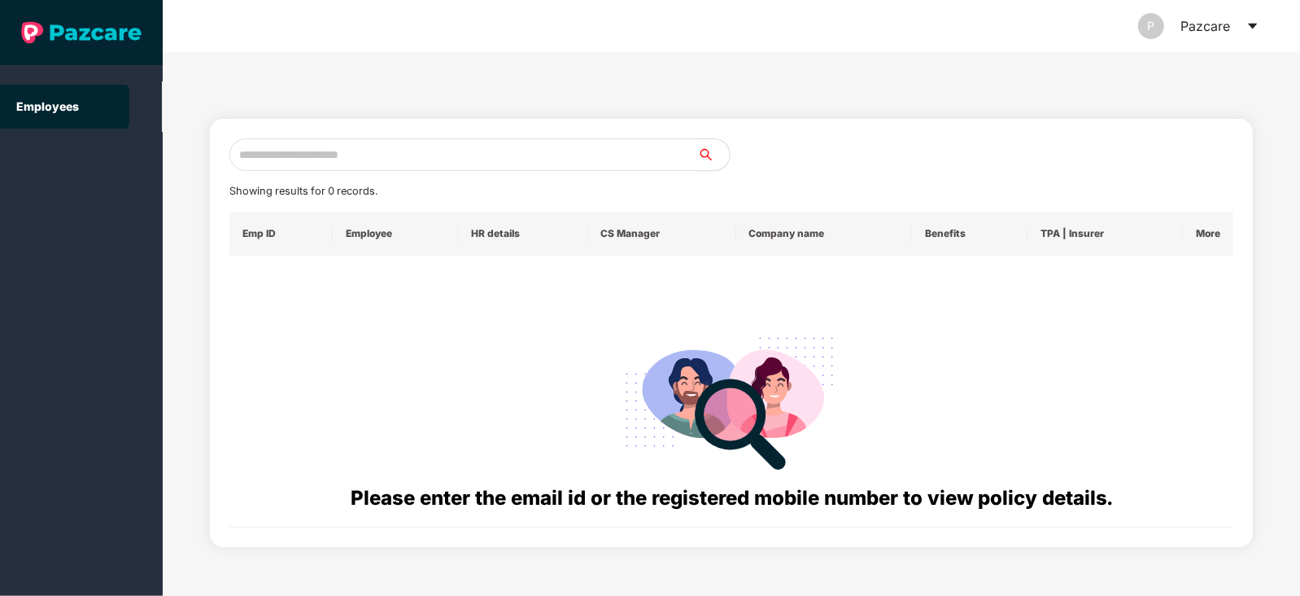
click at [490, 160] on input "text" at bounding box center [463, 154] width 468 height 33
paste input "**********"
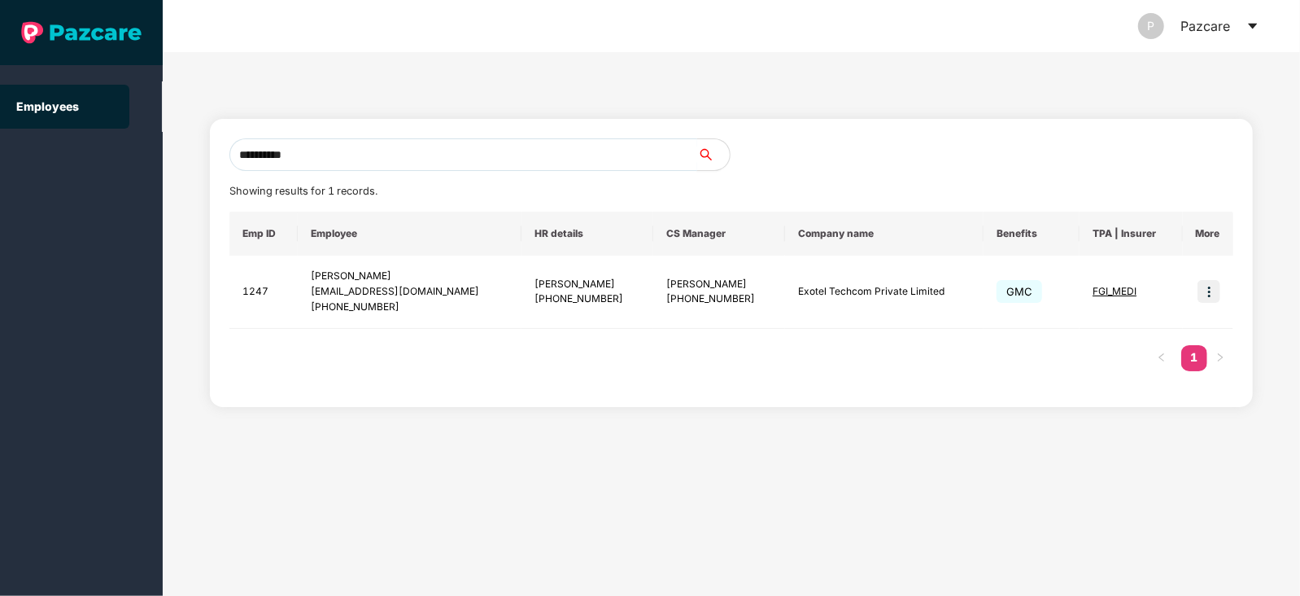
type input "**********"
click at [361, 147] on input "**********" at bounding box center [463, 154] width 468 height 33
paste input "**********"
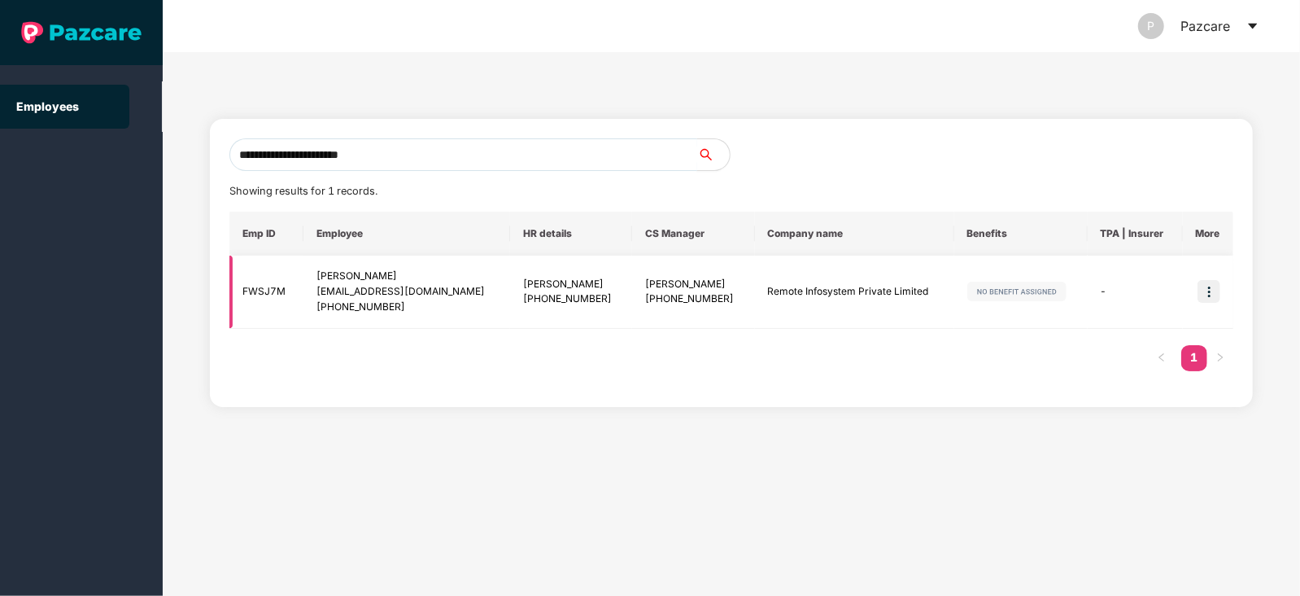
type input "**********"
drag, startPoint x: 406, startPoint y: 306, endPoint x: 337, endPoint y: 310, distance: 69.3
click at [337, 310] on div "+918812954555" at bounding box center [407, 306] width 181 height 15
copy div "8812954555"
click at [426, 149] on input "**********" at bounding box center [463, 154] width 468 height 33
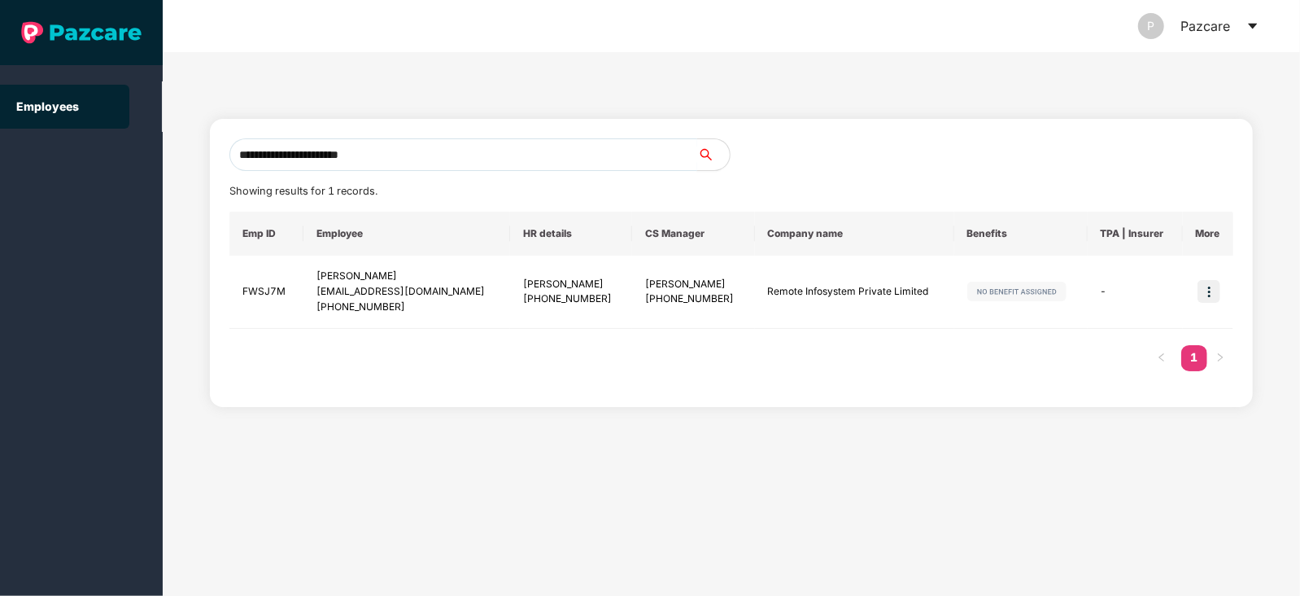
click at [426, 149] on input "**********" at bounding box center [463, 154] width 468 height 33
paste input "**********"
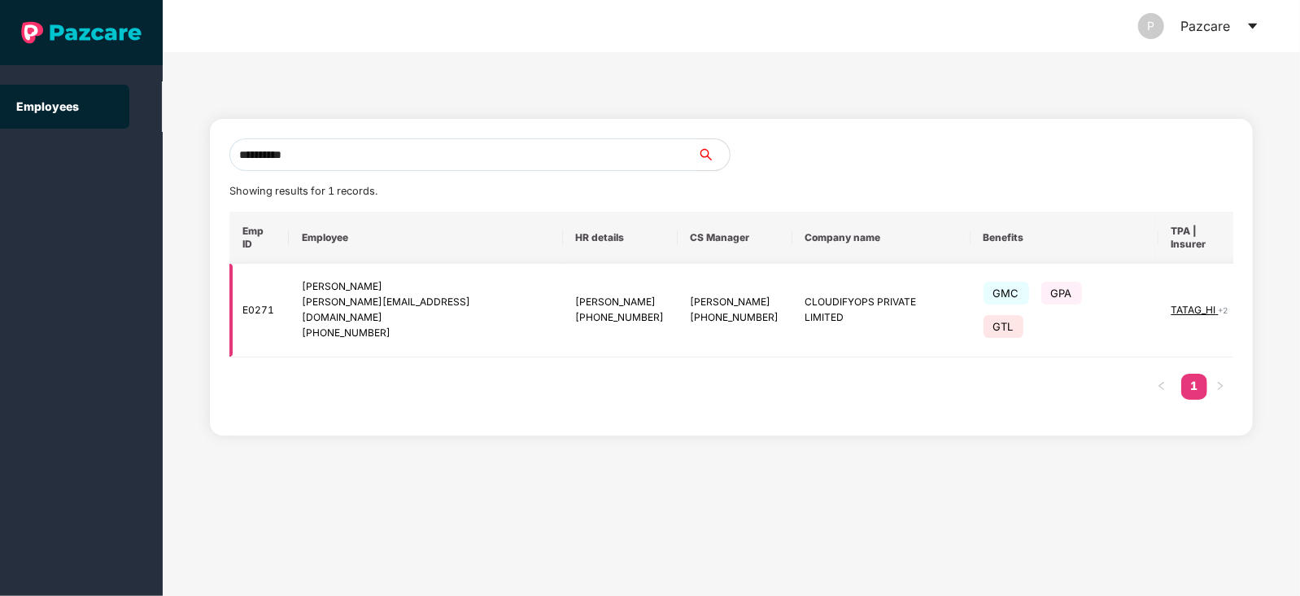
type input "**********"
click at [1265, 299] on img at bounding box center [1276, 310] width 23 height 23
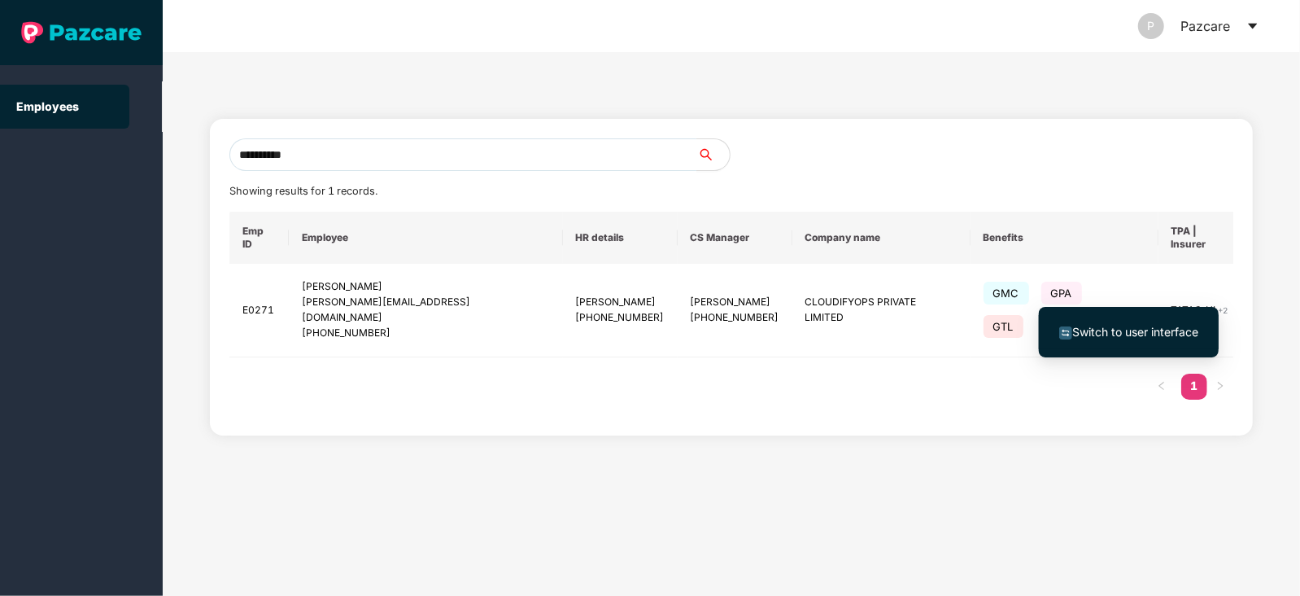
click at [1159, 326] on span "Switch to user interface" at bounding box center [1136, 332] width 126 height 14
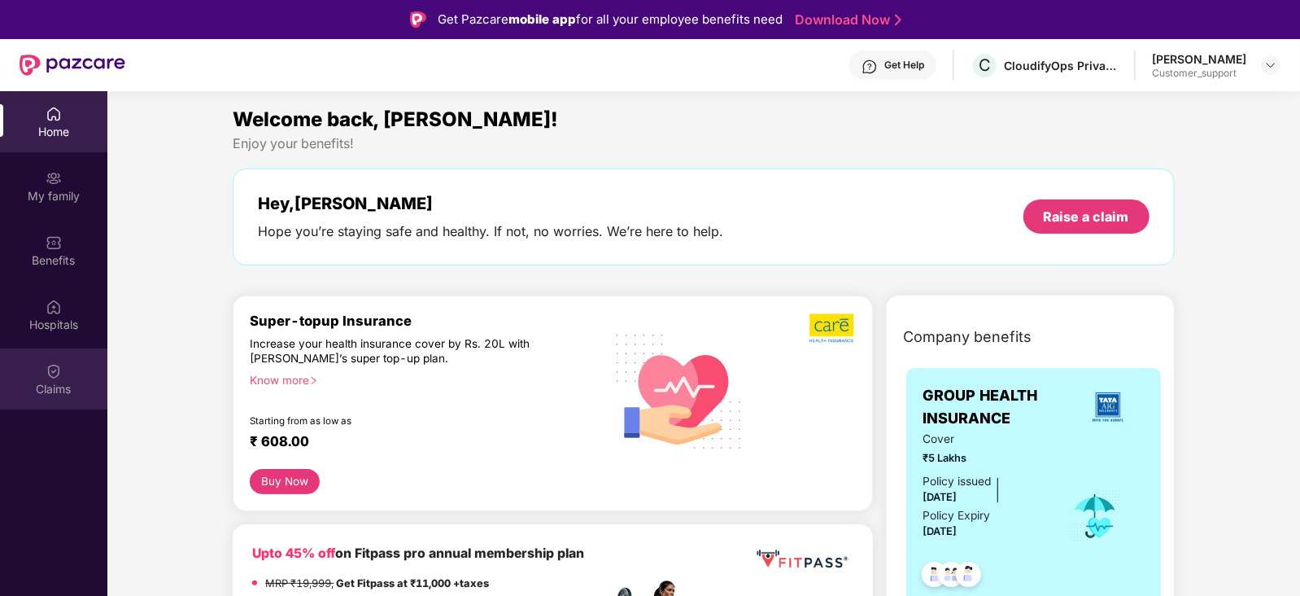
click at [60, 360] on div "Claims" at bounding box center [53, 378] width 107 height 61
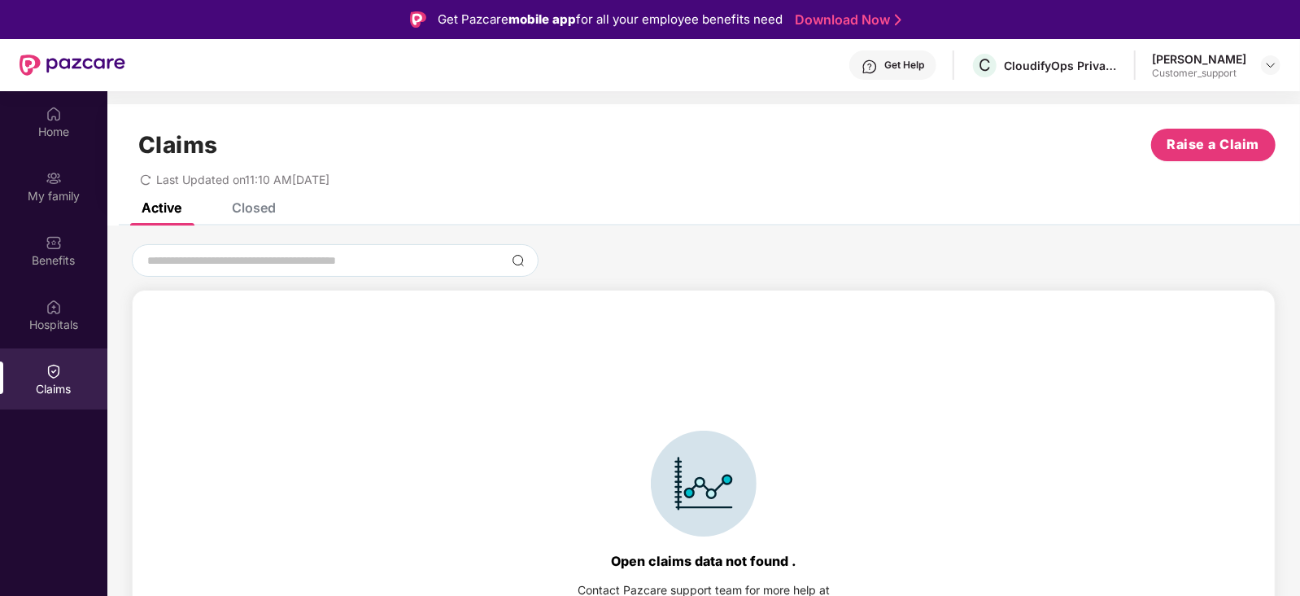
click at [258, 209] on div "Closed" at bounding box center [254, 207] width 44 height 16
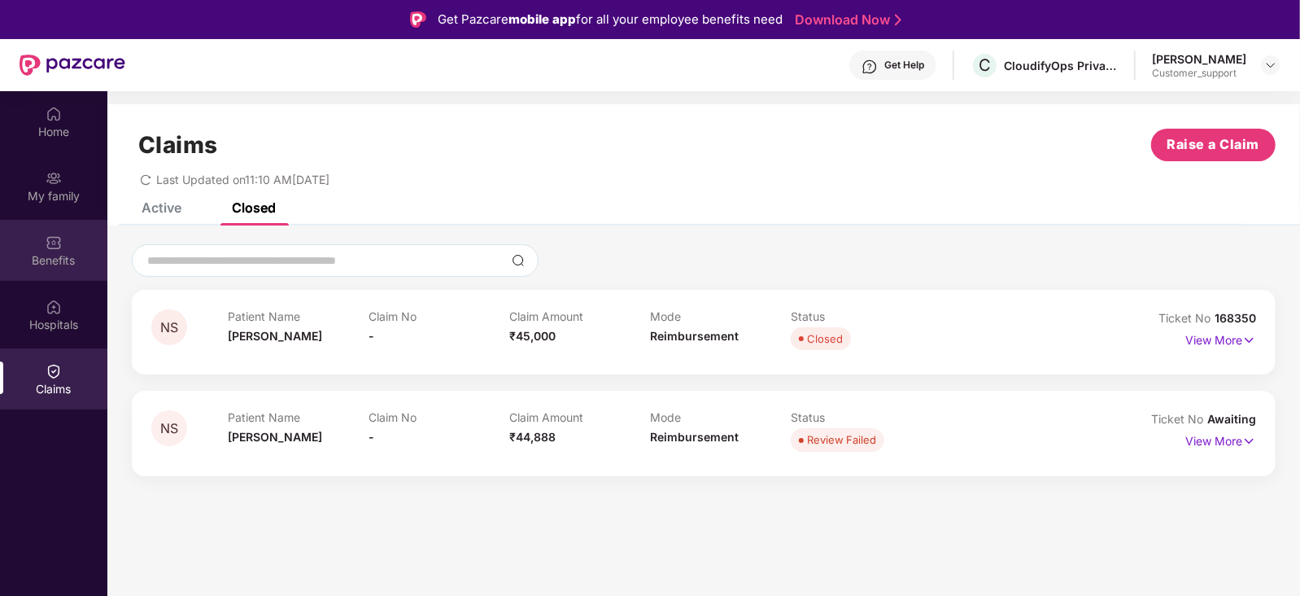
click at [47, 243] on img at bounding box center [54, 242] width 16 height 16
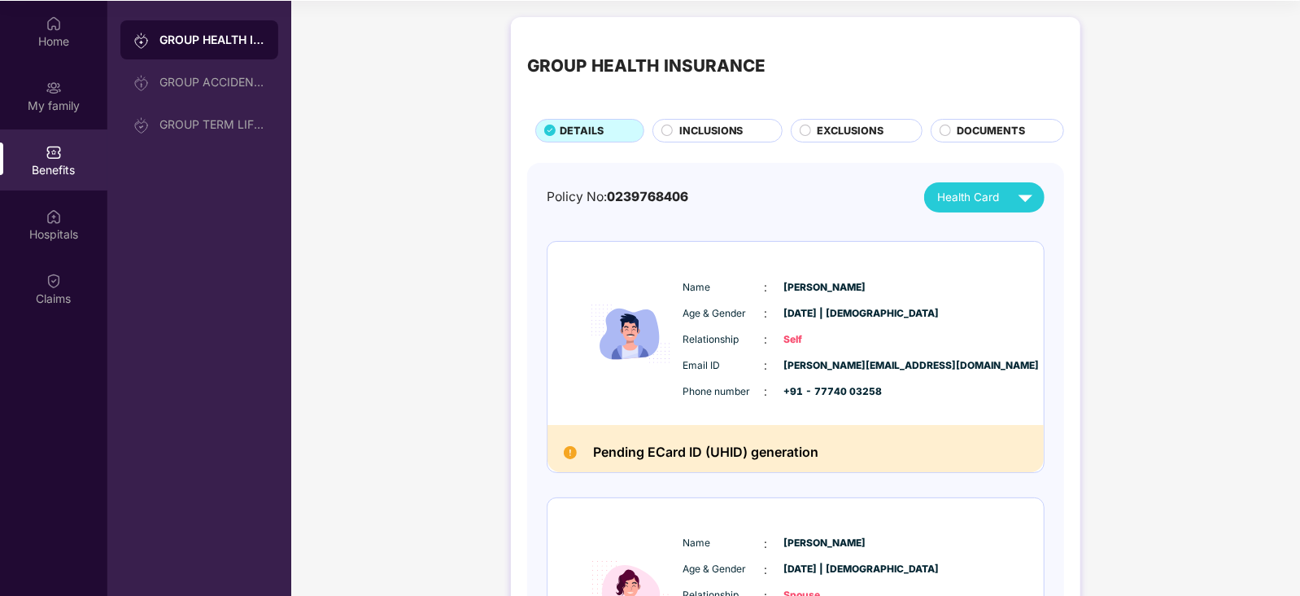
scroll to position [0, 0]
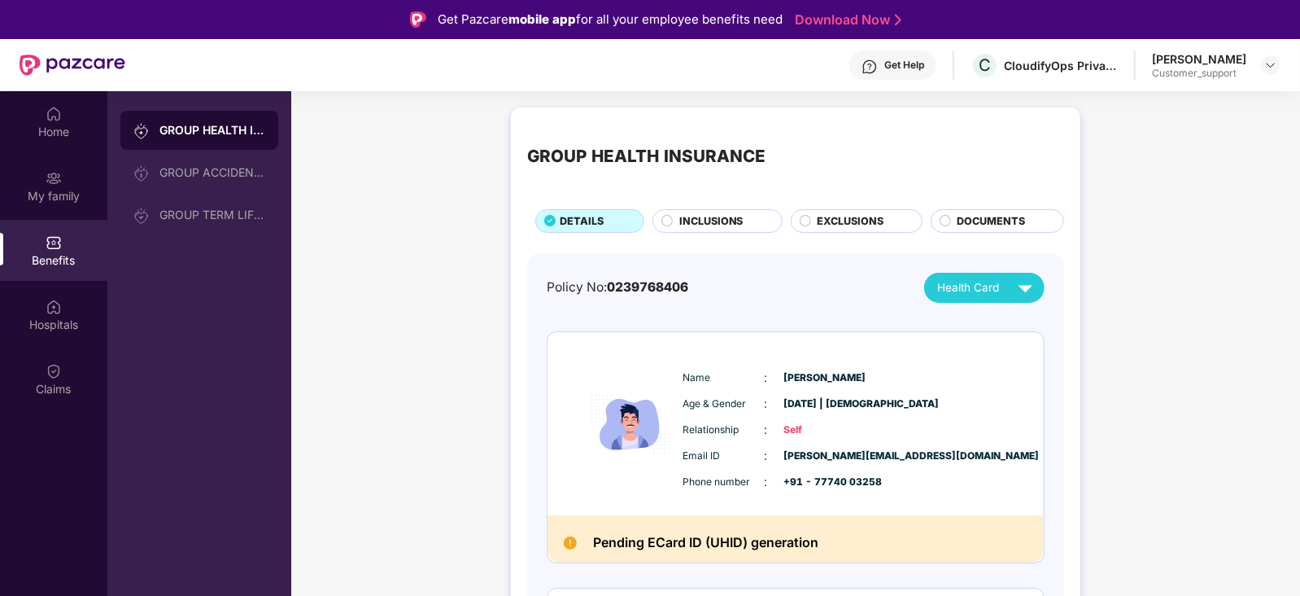
click at [888, 59] on div "Get Help" at bounding box center [893, 64] width 87 height 29
click at [536, 144] on div "GROUP HEALTH INSURANCE" at bounding box center [646, 156] width 238 height 26
click at [45, 391] on div "Claims" at bounding box center [53, 389] width 107 height 16
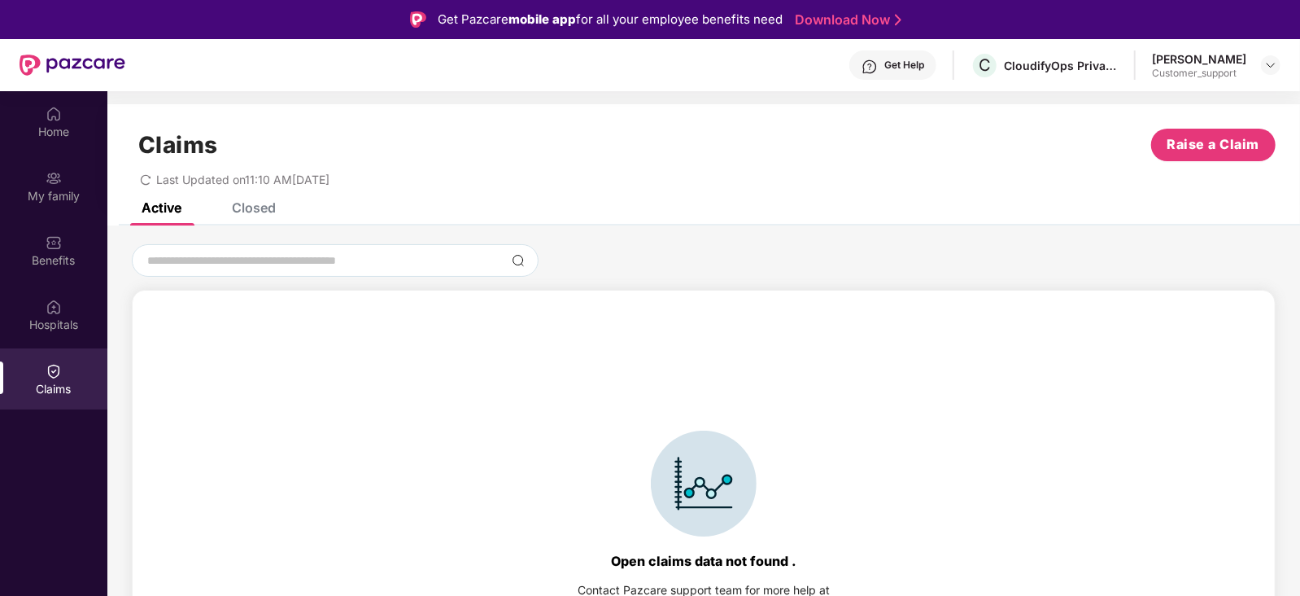
click at [245, 212] on div "Closed" at bounding box center [254, 207] width 44 height 16
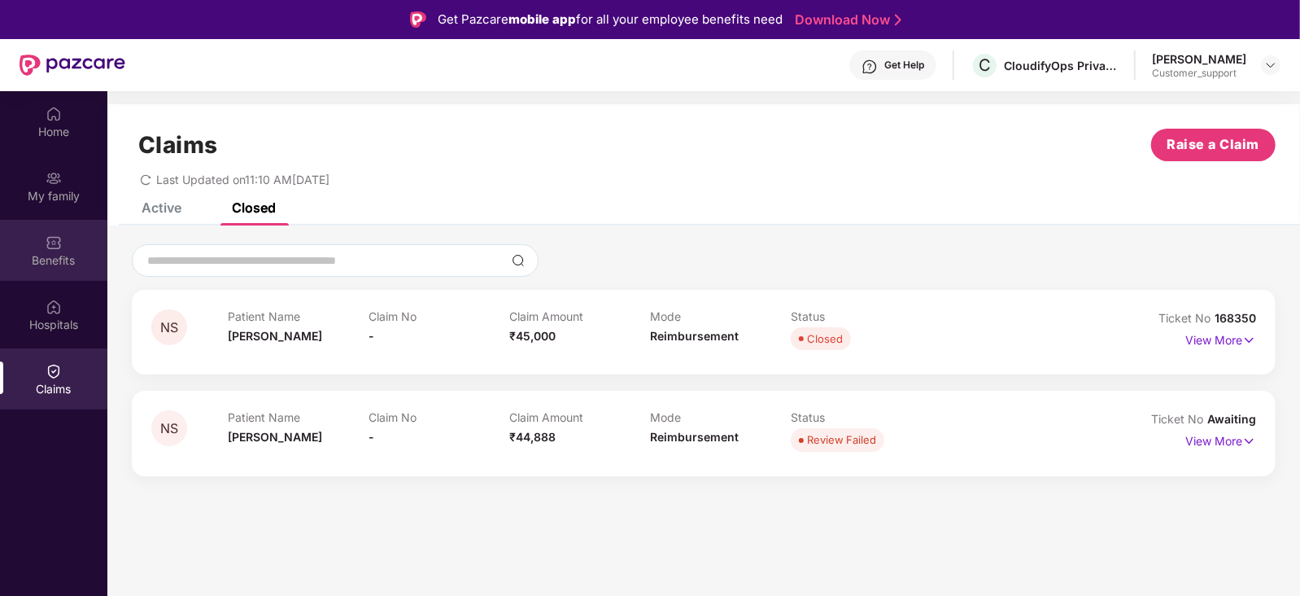
click at [44, 243] on div "Benefits" at bounding box center [53, 250] width 107 height 61
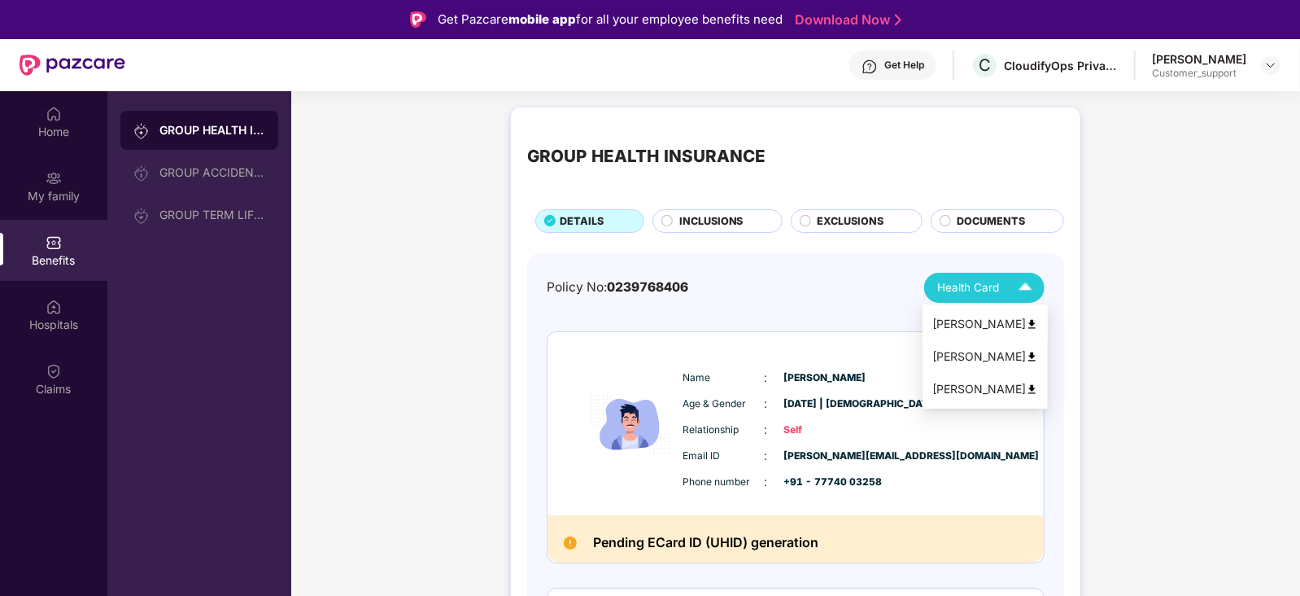
click at [965, 322] on div "Nithin Shetty" at bounding box center [986, 324] width 106 height 18
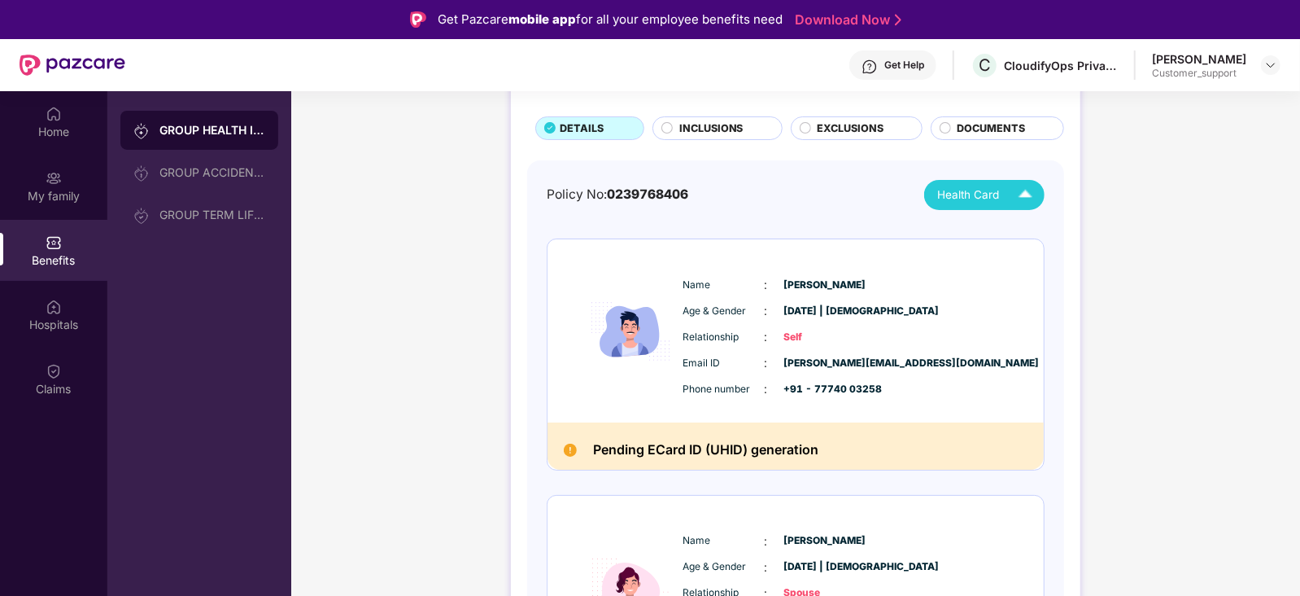
scroll to position [93, 0]
click at [65, 368] on div "Claims" at bounding box center [53, 378] width 107 height 61
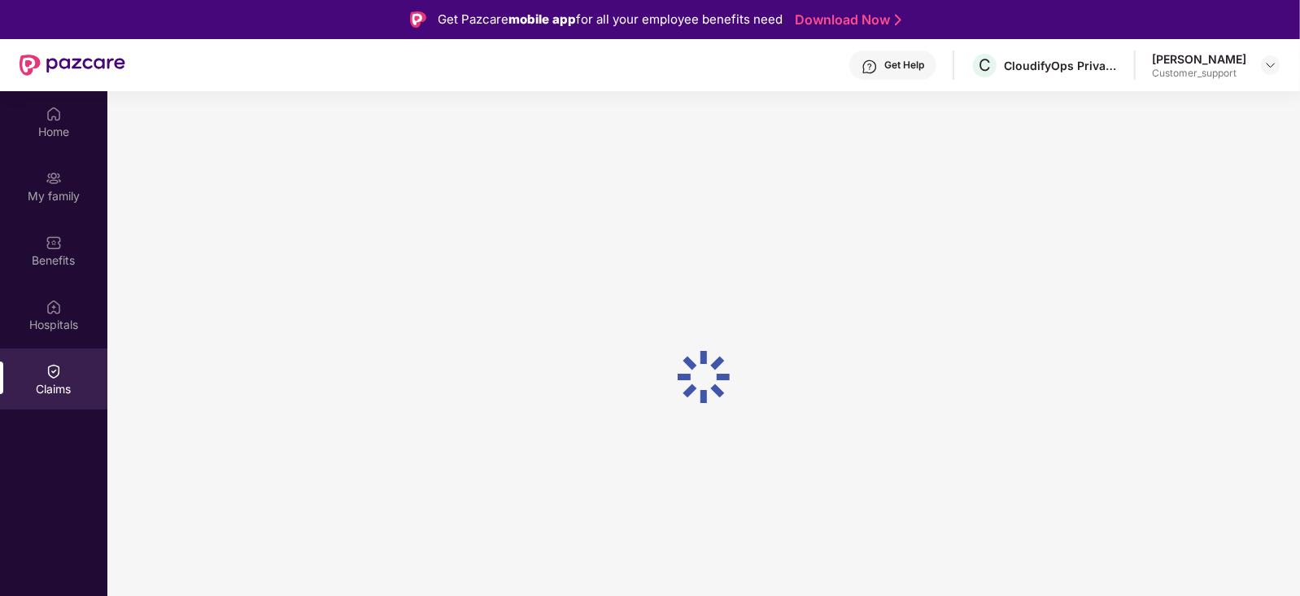
scroll to position [0, 0]
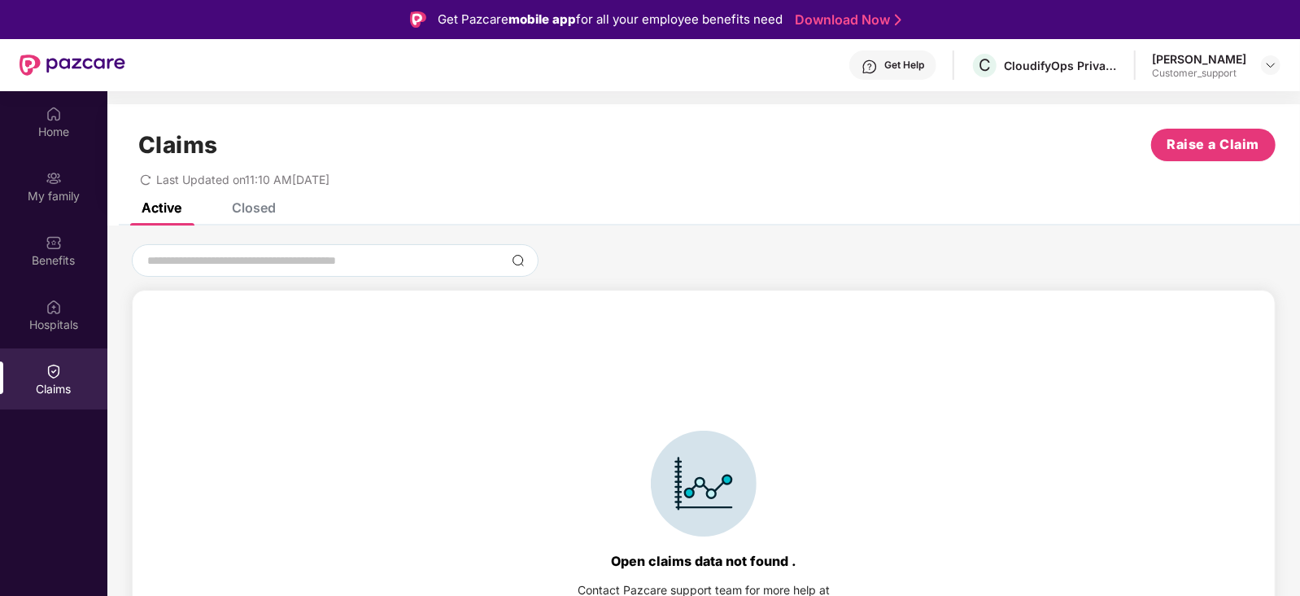
click at [250, 203] on div "Closed" at bounding box center [254, 207] width 44 height 16
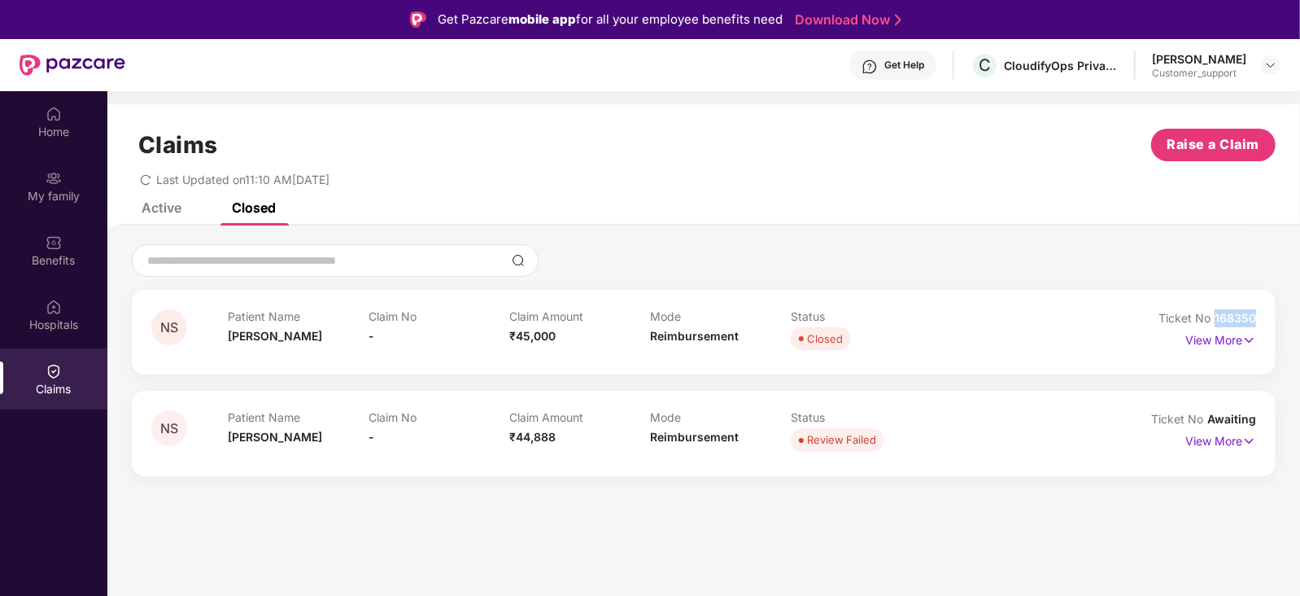
drag, startPoint x: 1257, startPoint y: 316, endPoint x: 1217, endPoint y: 317, distance: 40.7
click at [1217, 317] on div "NS Patient Name Nithin Shetty Claim No - Claim Amount ₹45,000 Mode Reimbursemen…" at bounding box center [704, 332] width 1144 height 85
copy span "168350"
click at [928, 335] on div "Closed" at bounding box center [861, 338] width 141 height 23
click at [63, 258] on div "Benefits" at bounding box center [53, 260] width 107 height 16
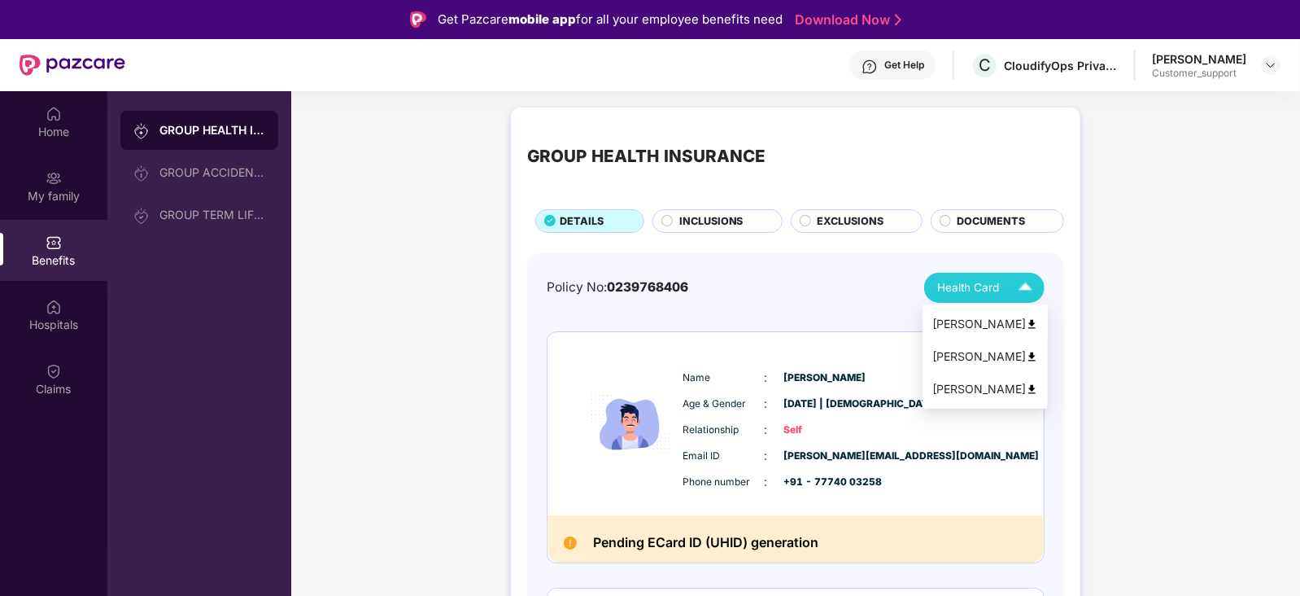
click at [977, 324] on div "Nithin Shetty" at bounding box center [986, 324] width 106 height 18
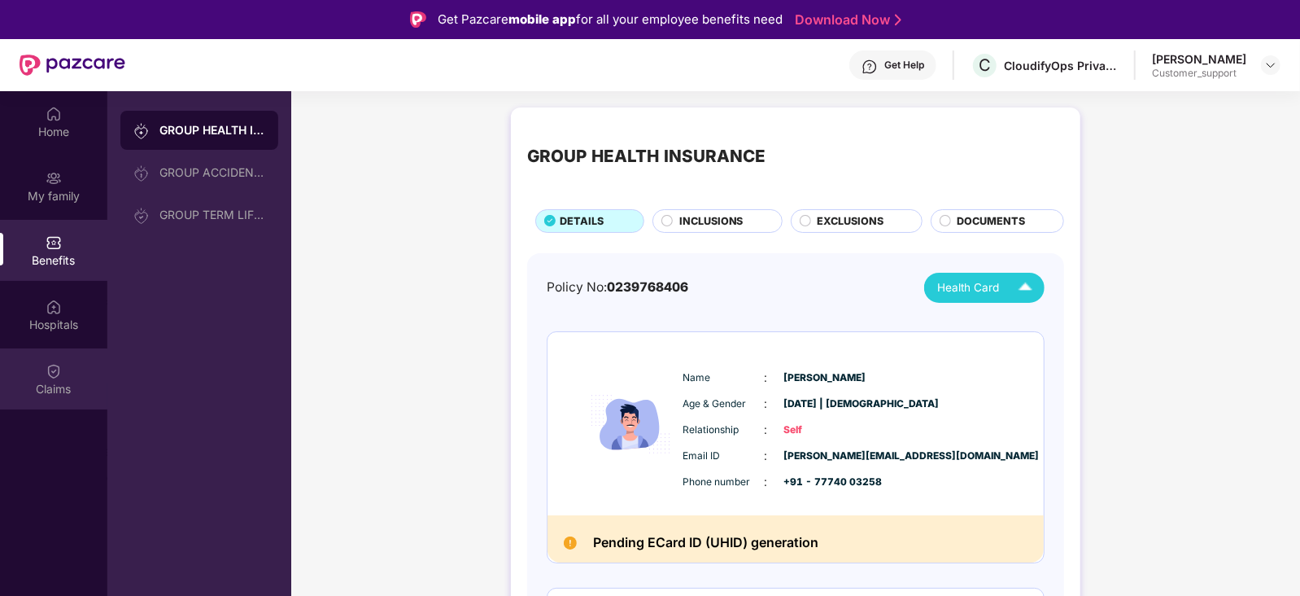
click at [57, 377] on img at bounding box center [54, 371] width 16 height 16
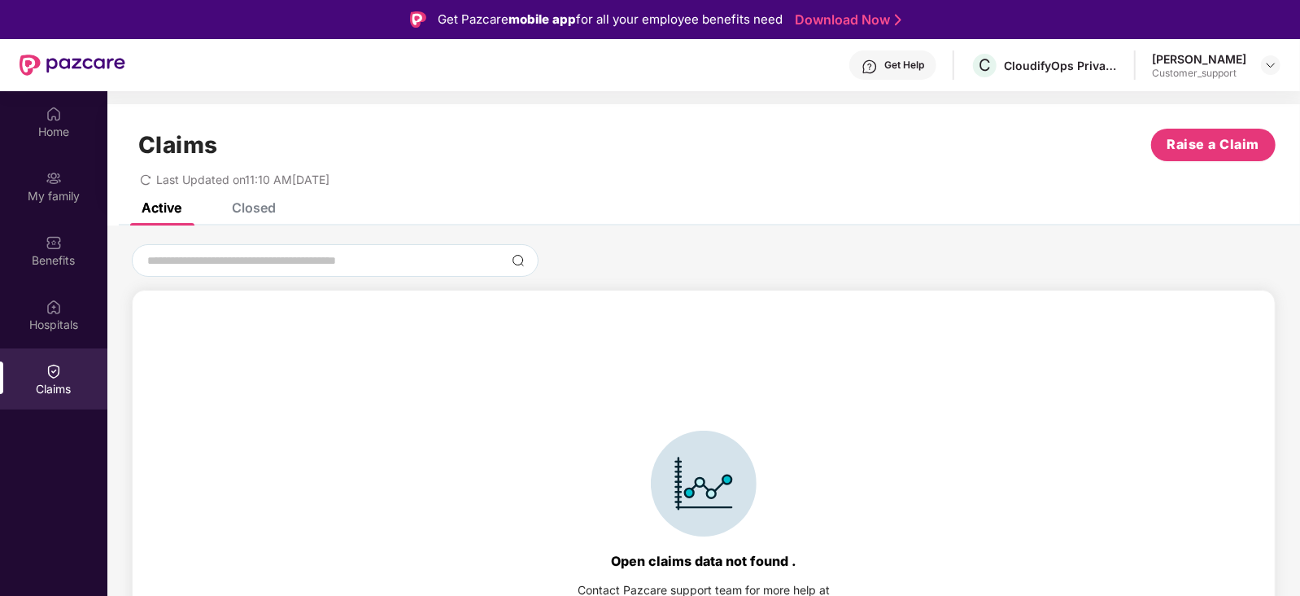
click at [256, 208] on div "Closed" at bounding box center [254, 207] width 44 height 16
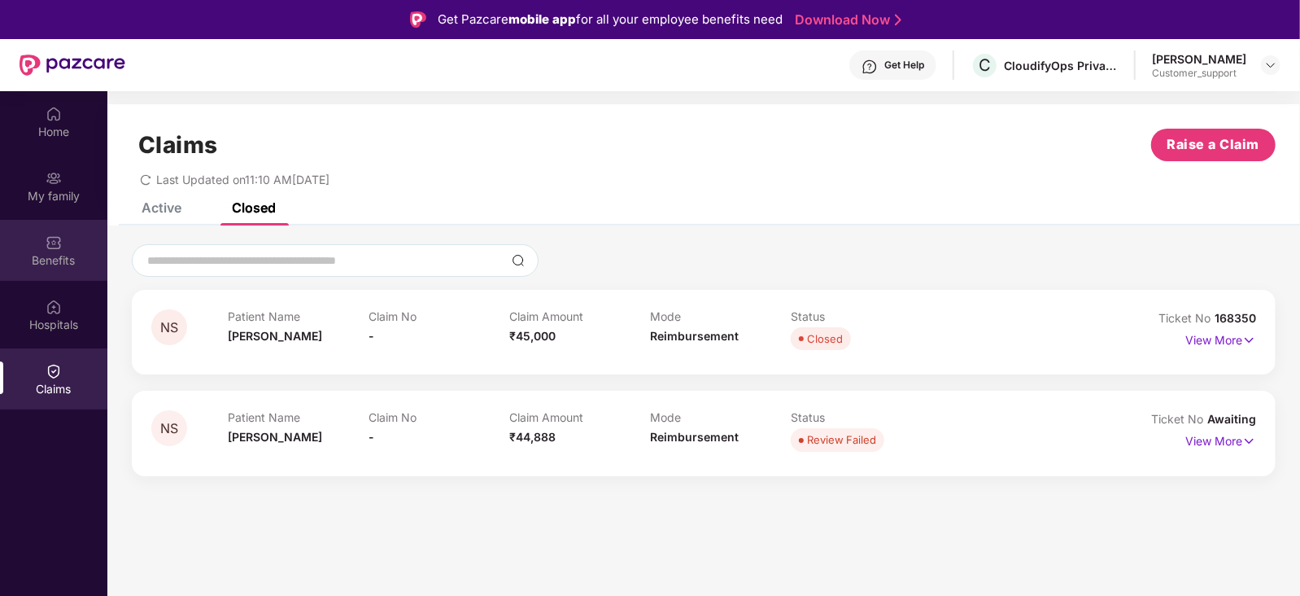
click at [49, 234] on img at bounding box center [54, 242] width 16 height 16
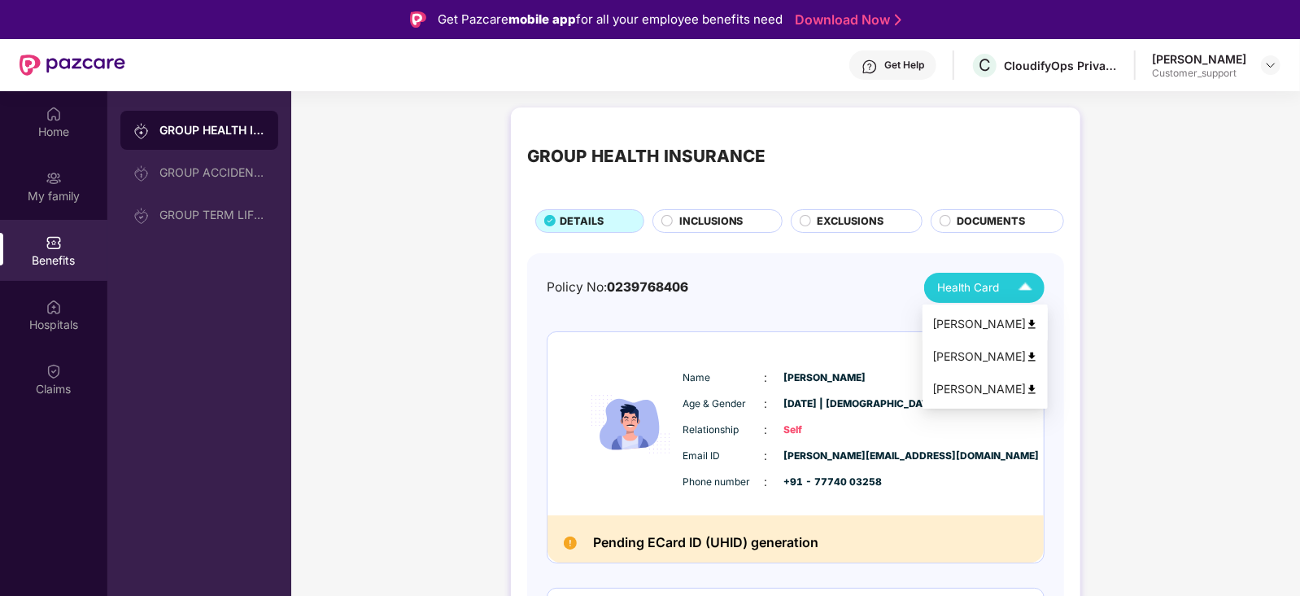
click at [993, 323] on div "Nithin Shetty" at bounding box center [986, 324] width 106 height 18
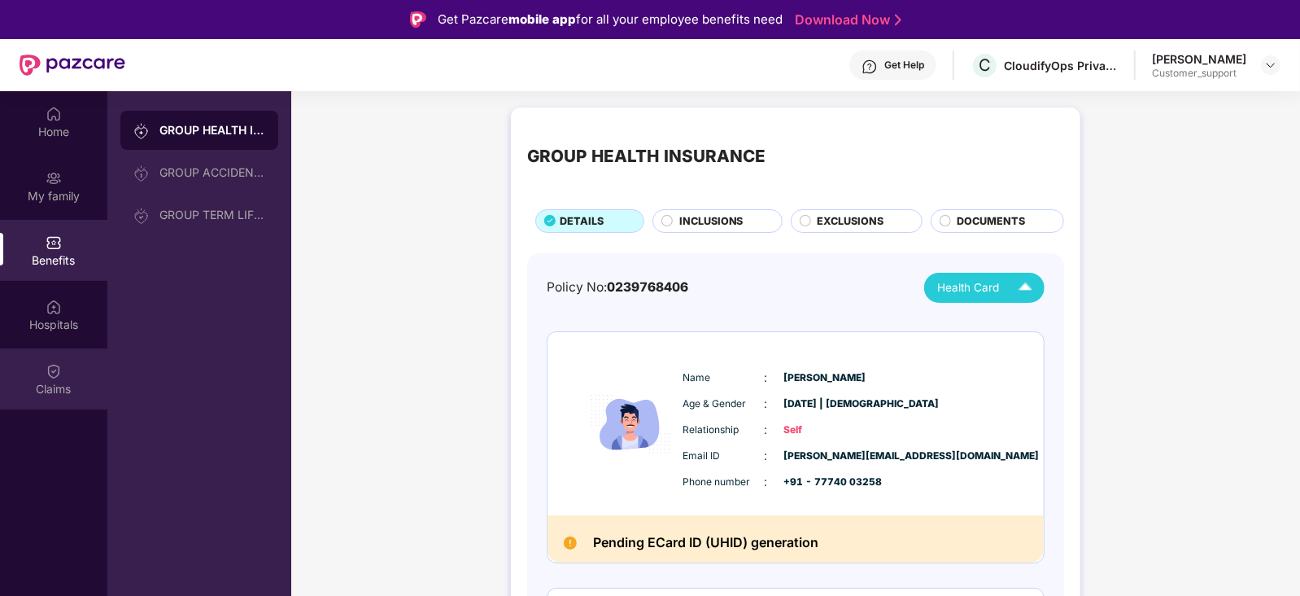
click at [70, 374] on div "Claims" at bounding box center [53, 378] width 107 height 61
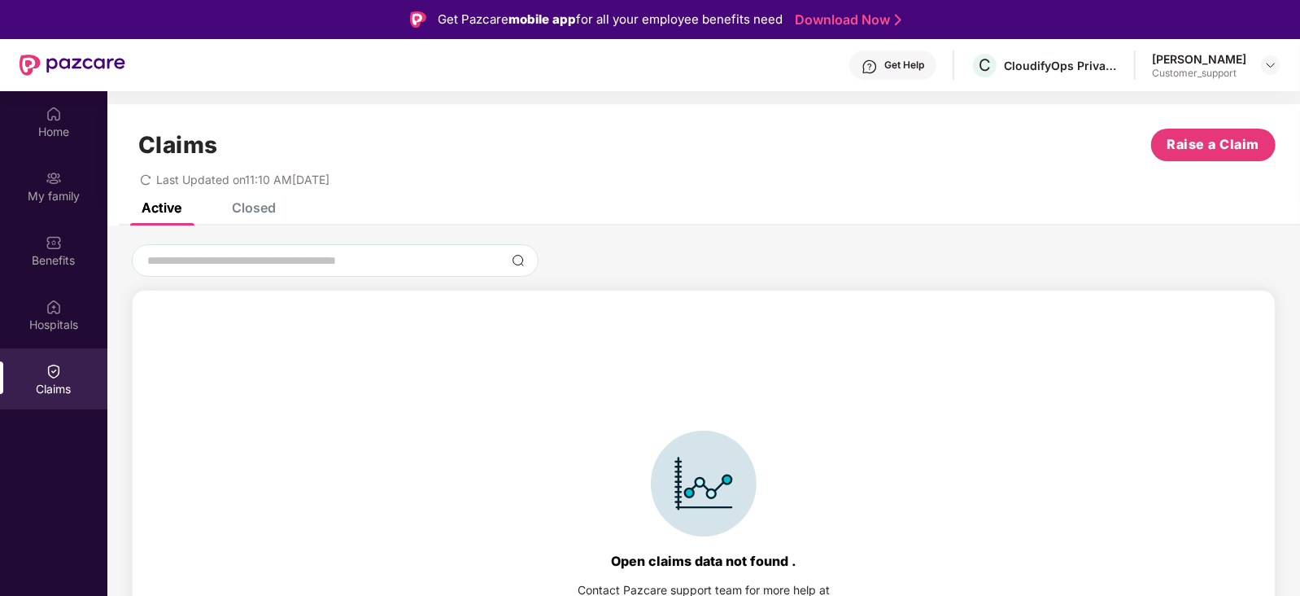
click at [240, 203] on div "Closed" at bounding box center [254, 207] width 44 height 16
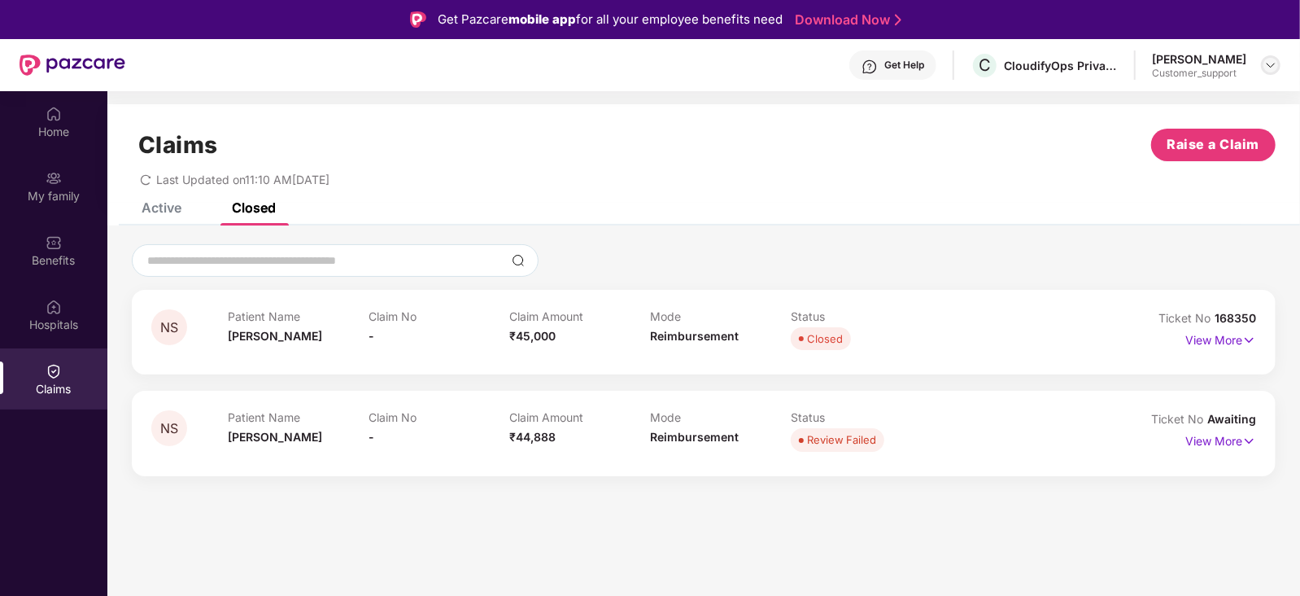
click at [1266, 68] on img at bounding box center [1271, 65] width 13 height 13
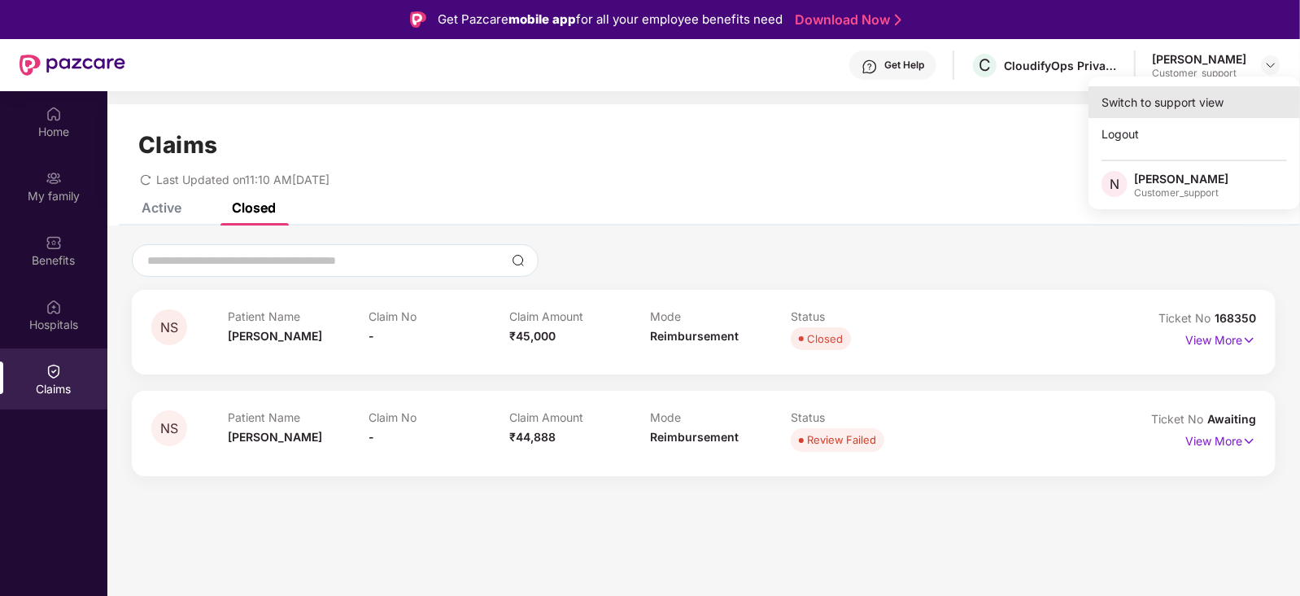
click at [1211, 102] on div "Switch to support view" at bounding box center [1195, 102] width 212 height 32
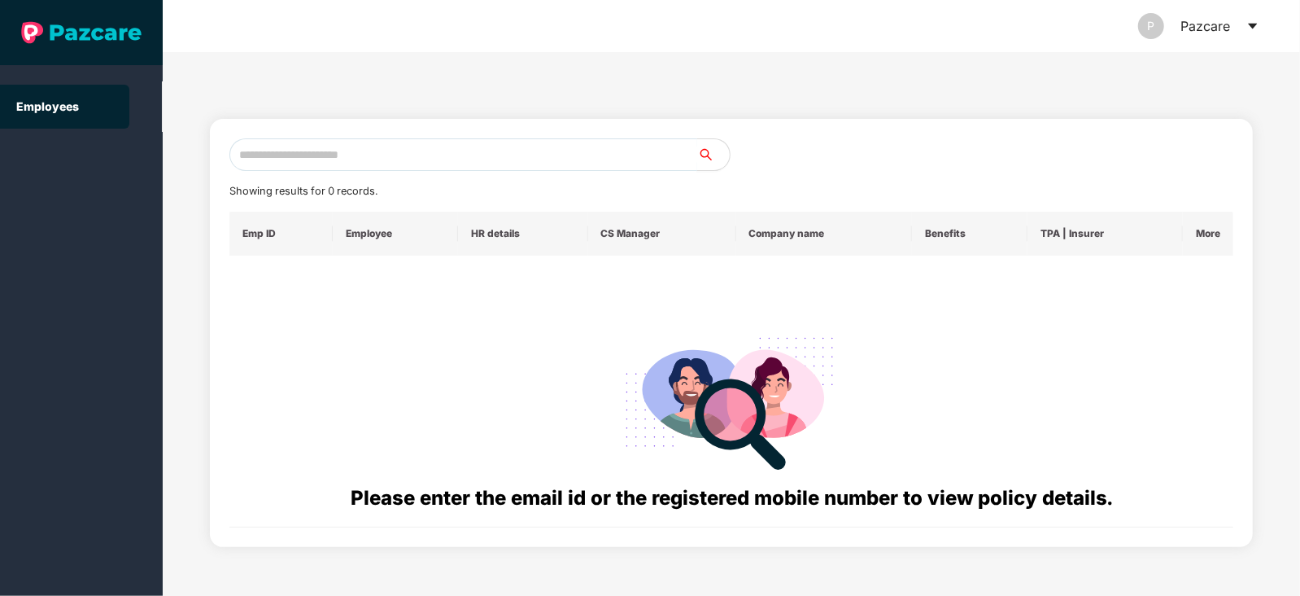
click at [518, 143] on input "text" at bounding box center [463, 154] width 468 height 33
paste input "**********"
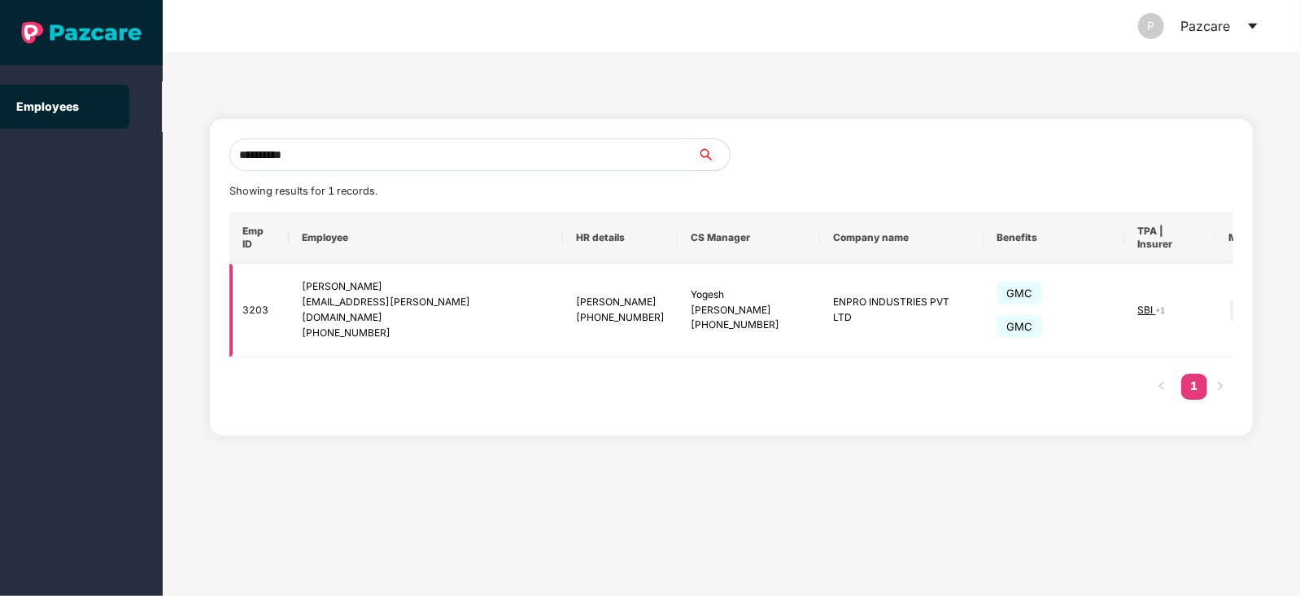
type input "**********"
click at [1230, 299] on img at bounding box center [1241, 310] width 23 height 23
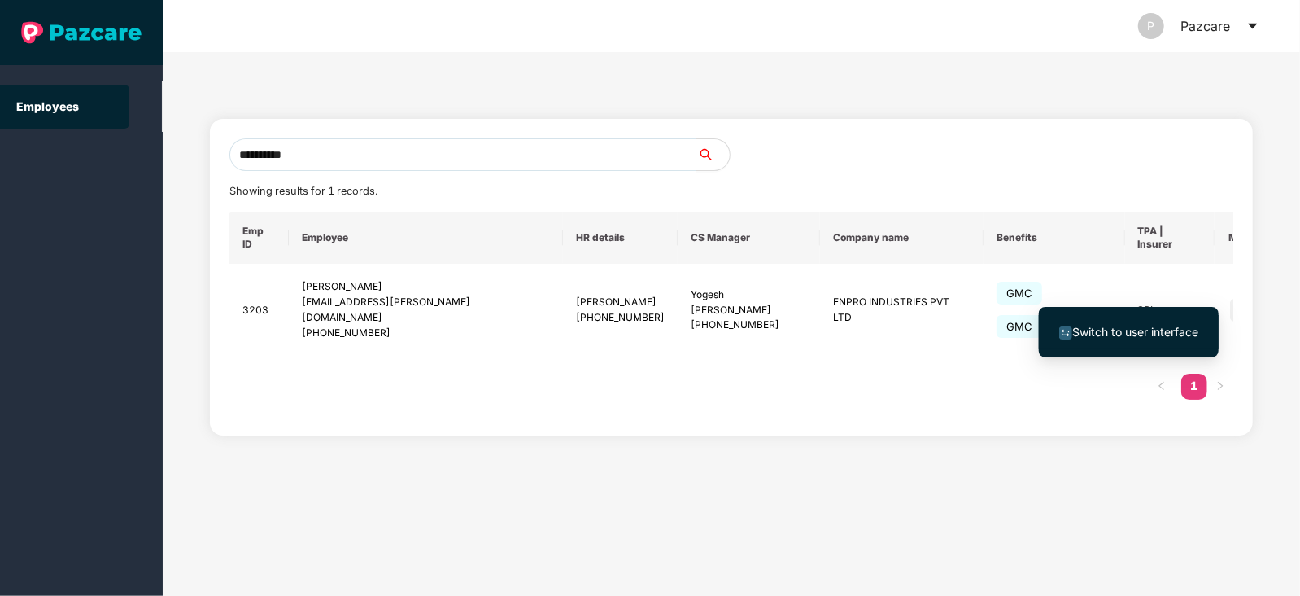
click at [1147, 330] on span "Switch to user interface" at bounding box center [1136, 332] width 126 height 14
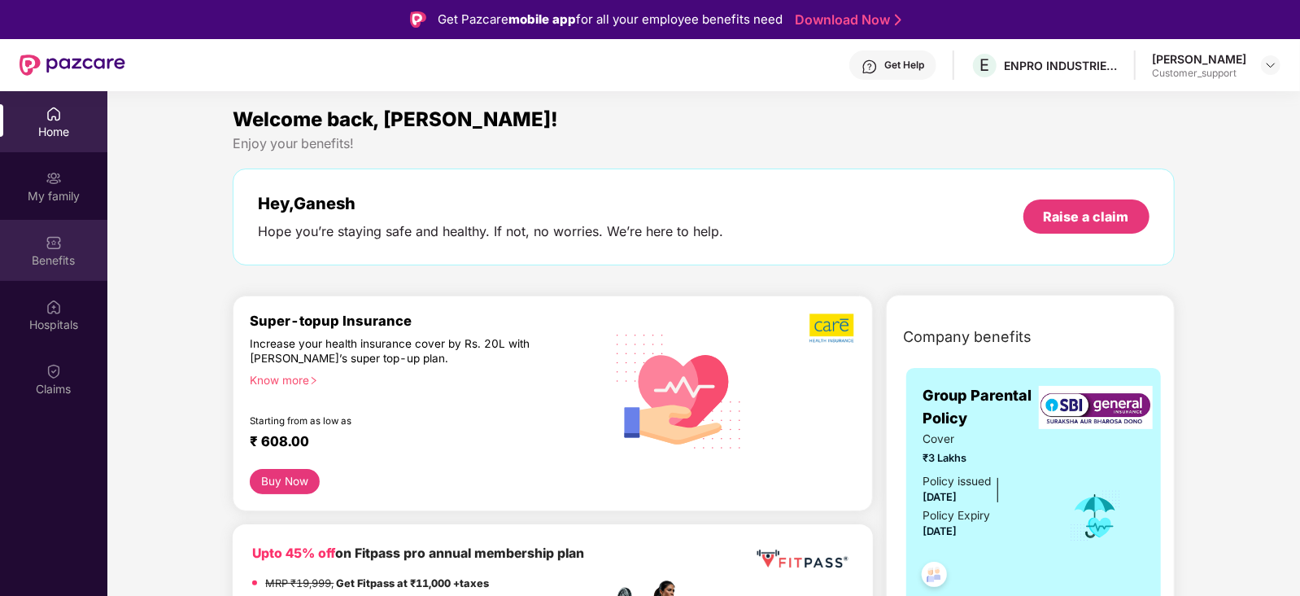
click at [49, 252] on div "Benefits" at bounding box center [53, 260] width 107 height 16
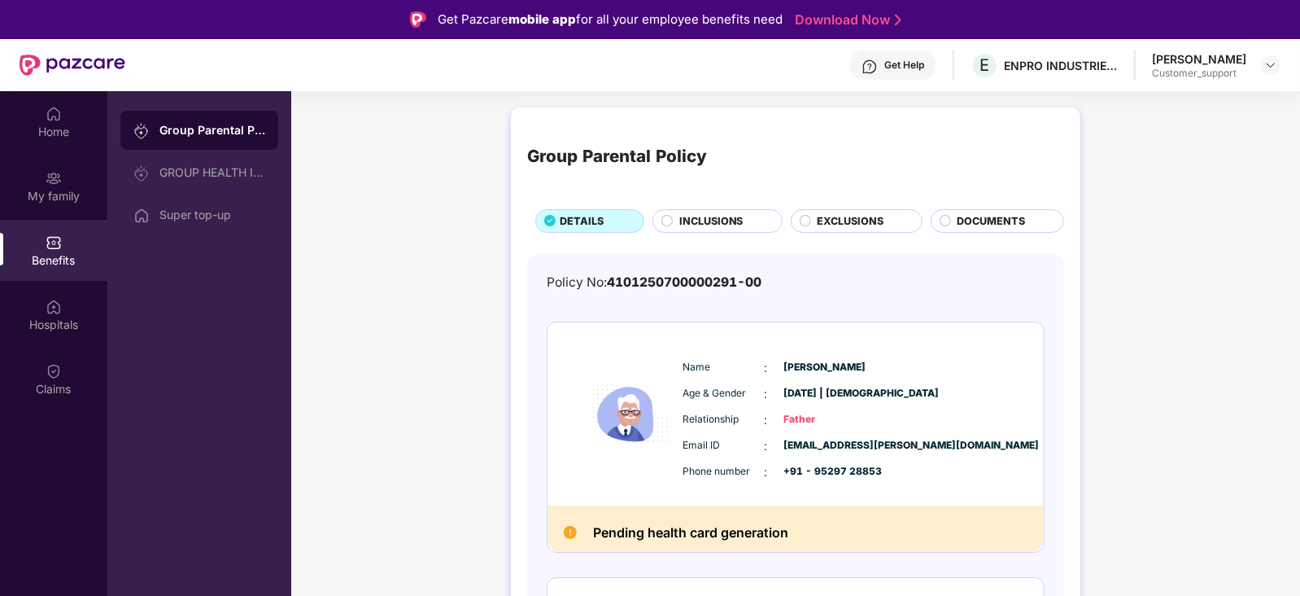
click at [862, 71] on img at bounding box center [870, 67] width 16 height 16
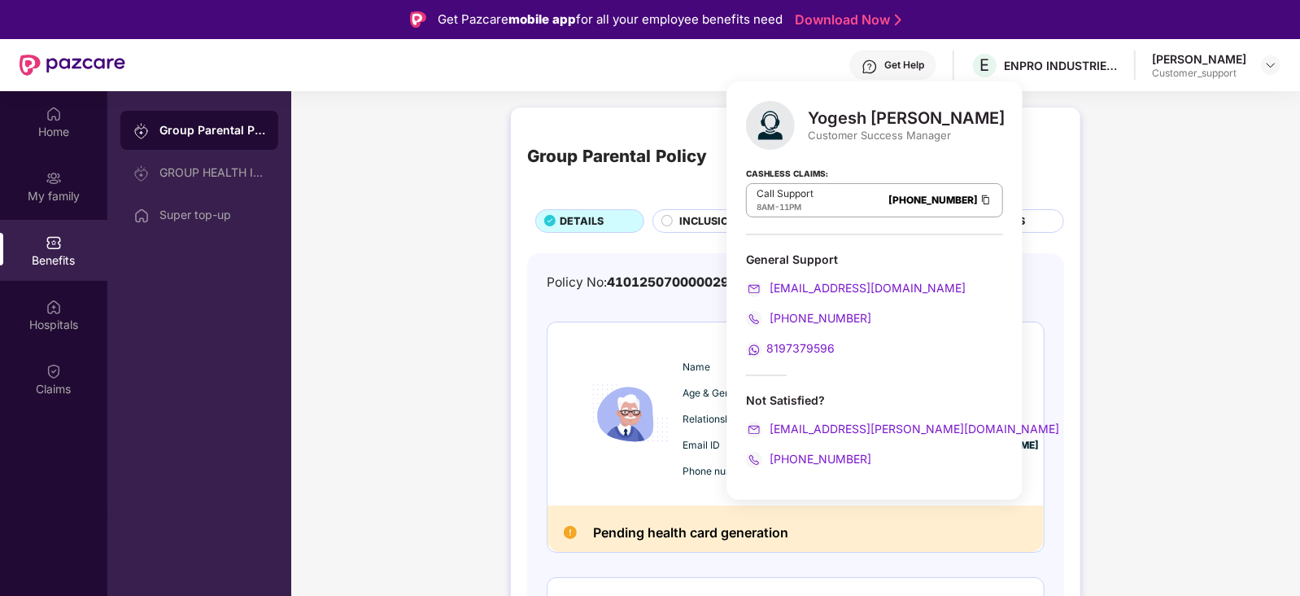
click at [671, 97] on main "Group Parental Policy DETAILS INCLUSIONS EXCLUSIONS DOCUMENTS Policy No: 410125…" at bounding box center [795, 389] width 1009 height 596
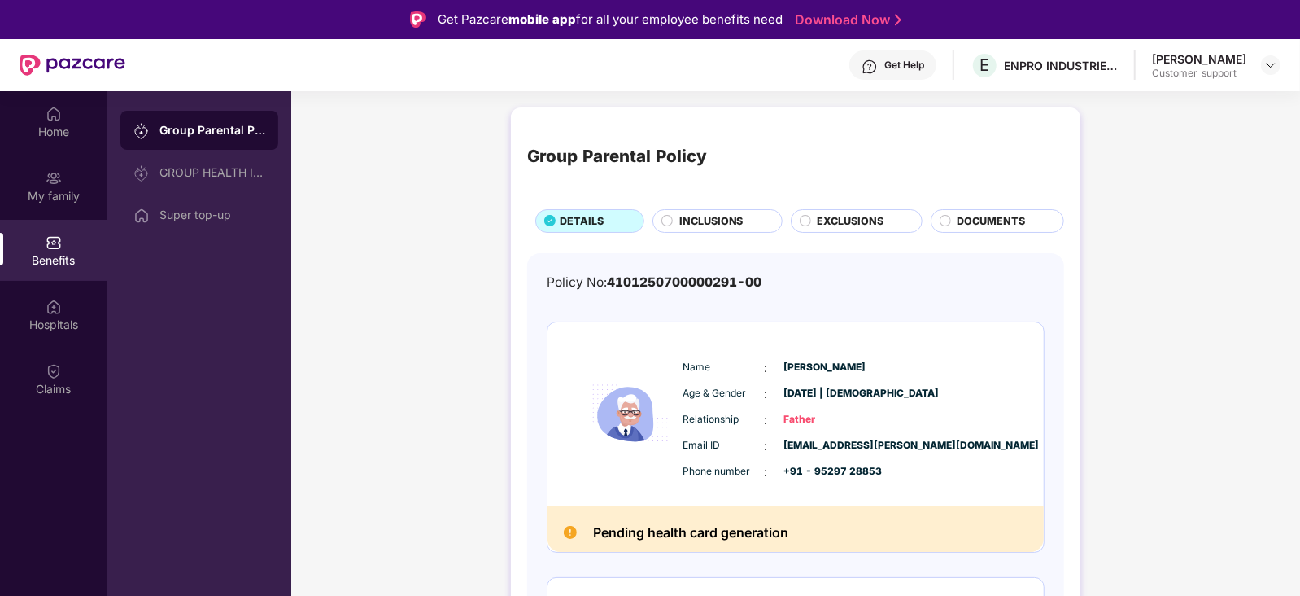
click at [859, 66] on div "Get Help" at bounding box center [893, 64] width 87 height 29
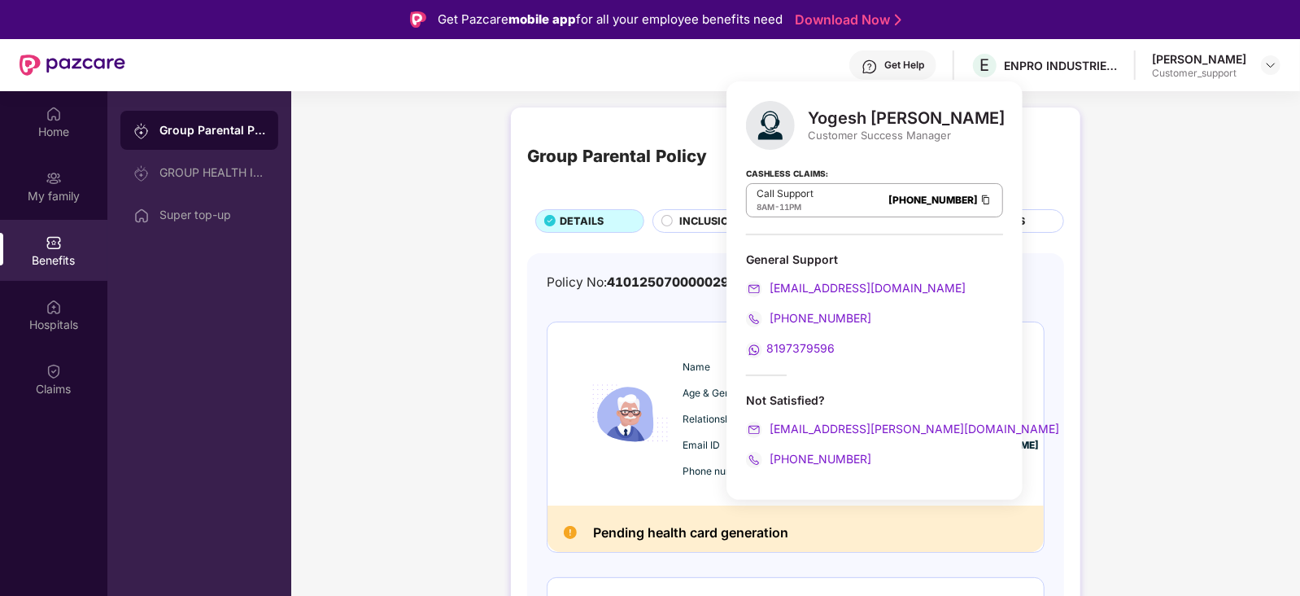
click at [1034, 374] on div "Name : Namdev Shankar Shelar Age & Gender : 01 Jan 1956 | Male Relationship : F…" at bounding box center [796, 413] width 496 height 183
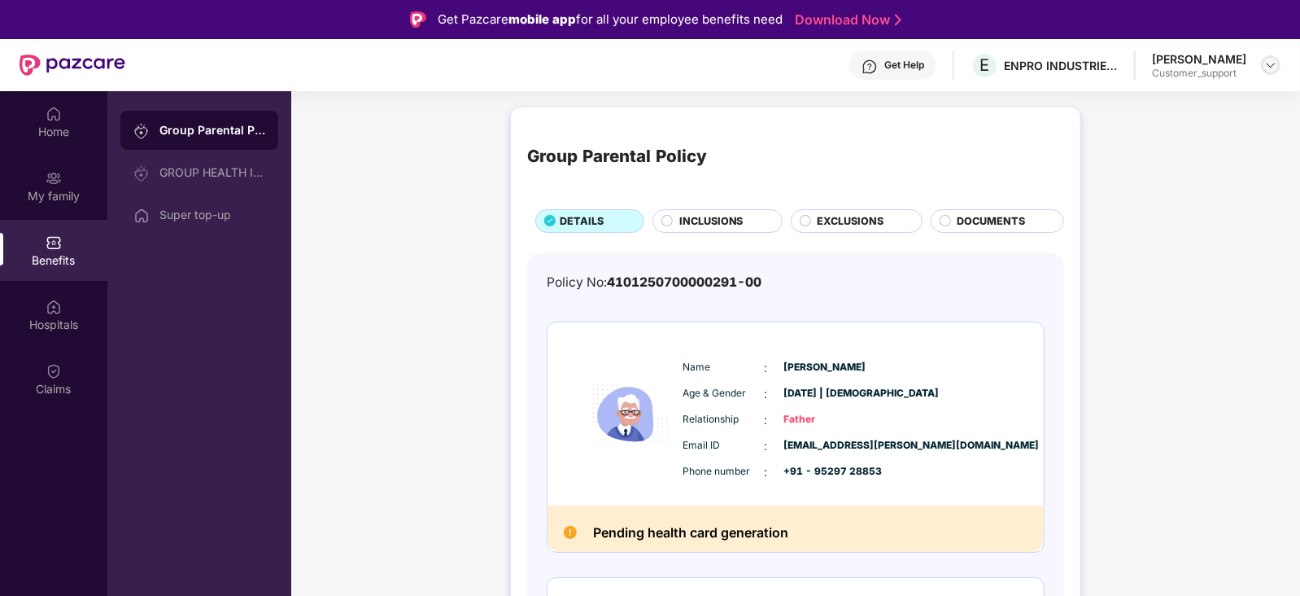
click at [1270, 63] on img at bounding box center [1271, 65] width 13 height 13
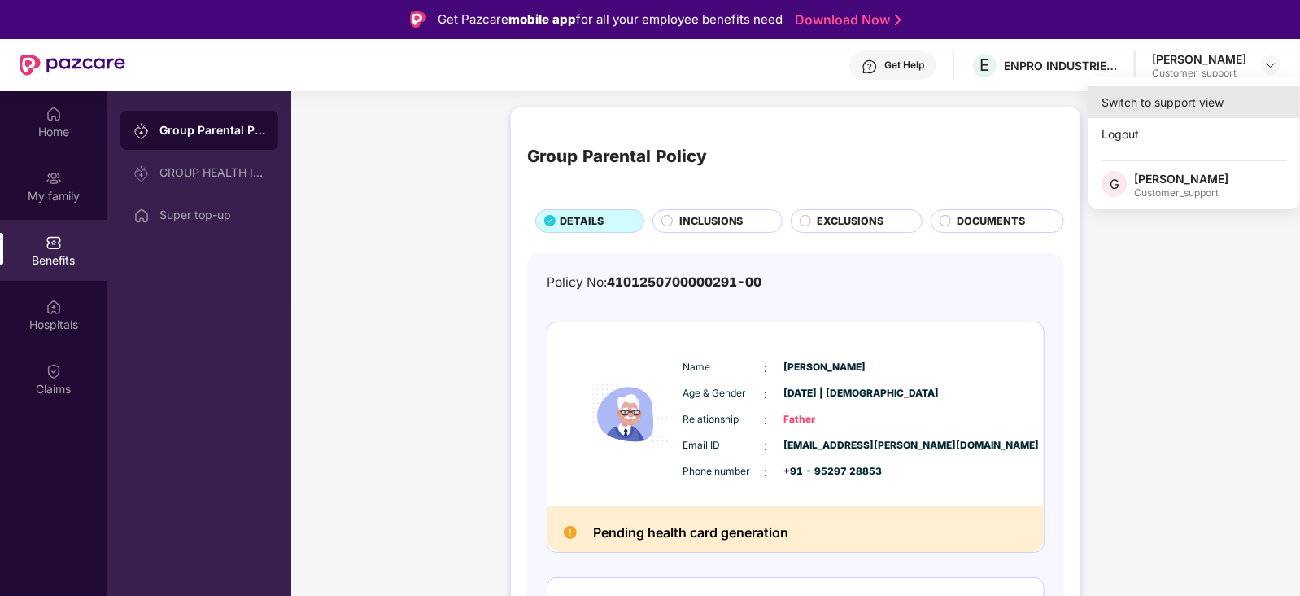
click at [1204, 97] on div "Switch to support view" at bounding box center [1195, 102] width 212 height 32
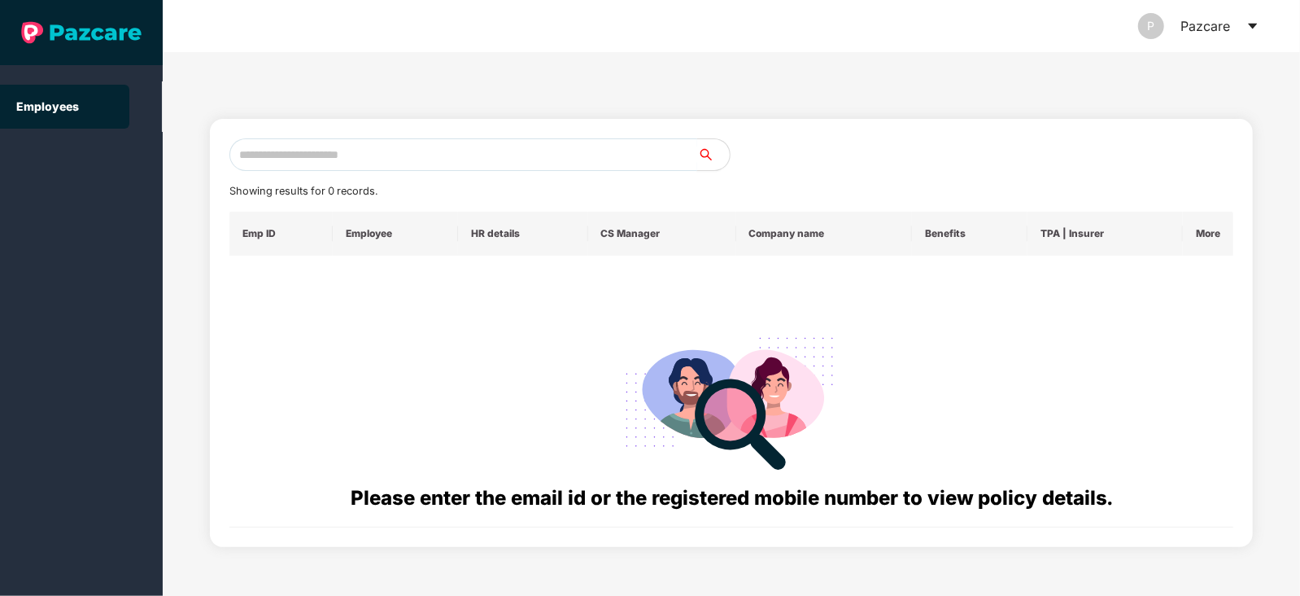
click at [427, 152] on input "text" at bounding box center [463, 154] width 468 height 33
paste input "**********"
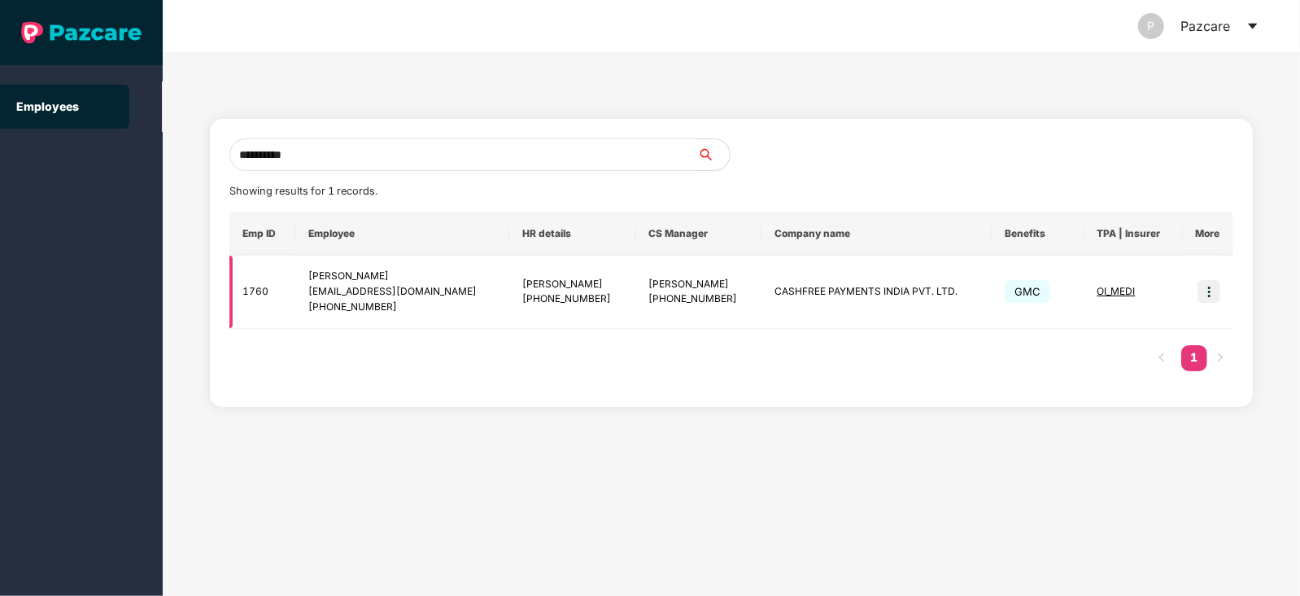
type input "**********"
click at [1208, 287] on img at bounding box center [1209, 291] width 23 height 23
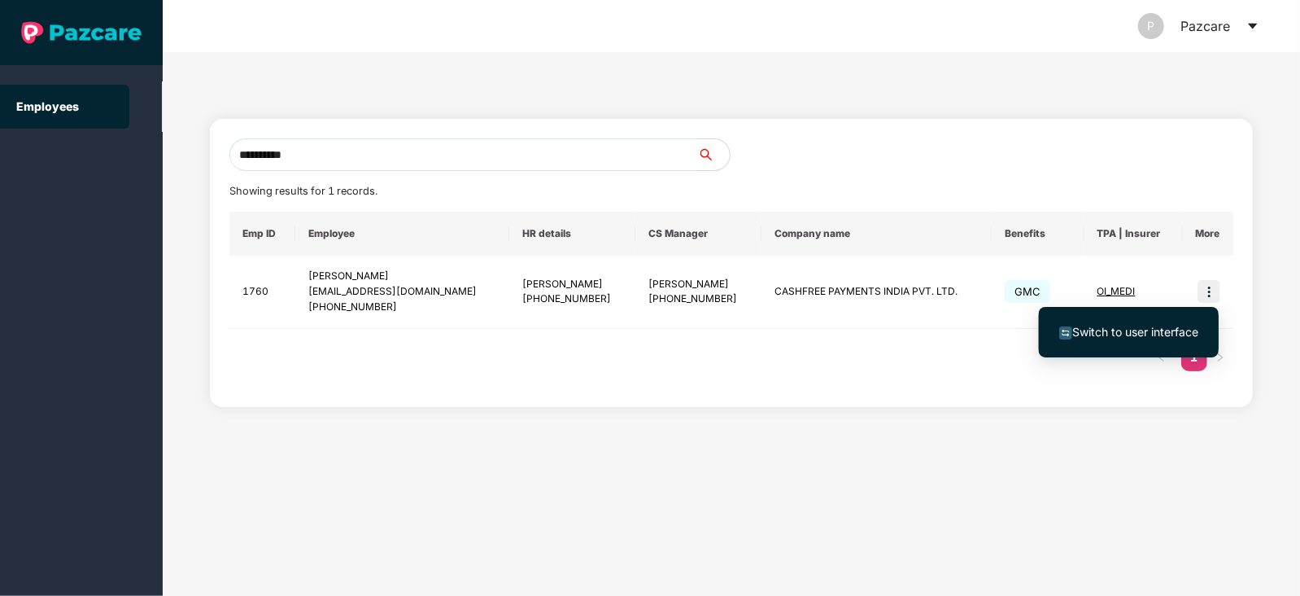
click at [1129, 339] on span "Switch to user interface" at bounding box center [1129, 332] width 139 height 18
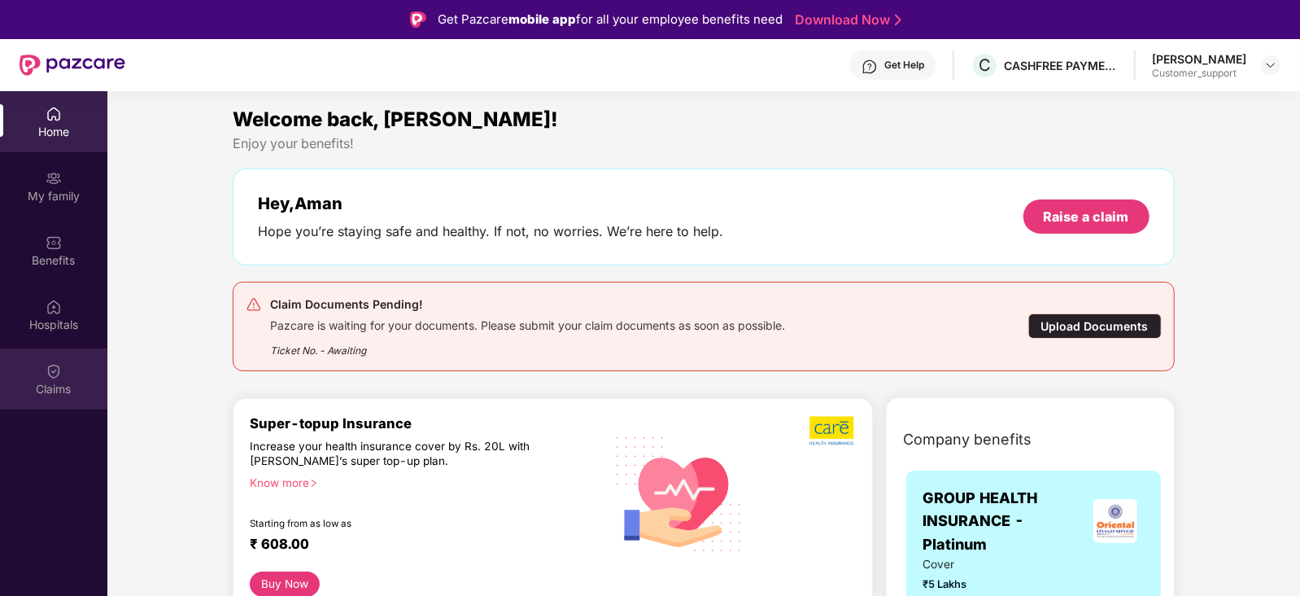
click at [61, 371] on img at bounding box center [54, 371] width 16 height 16
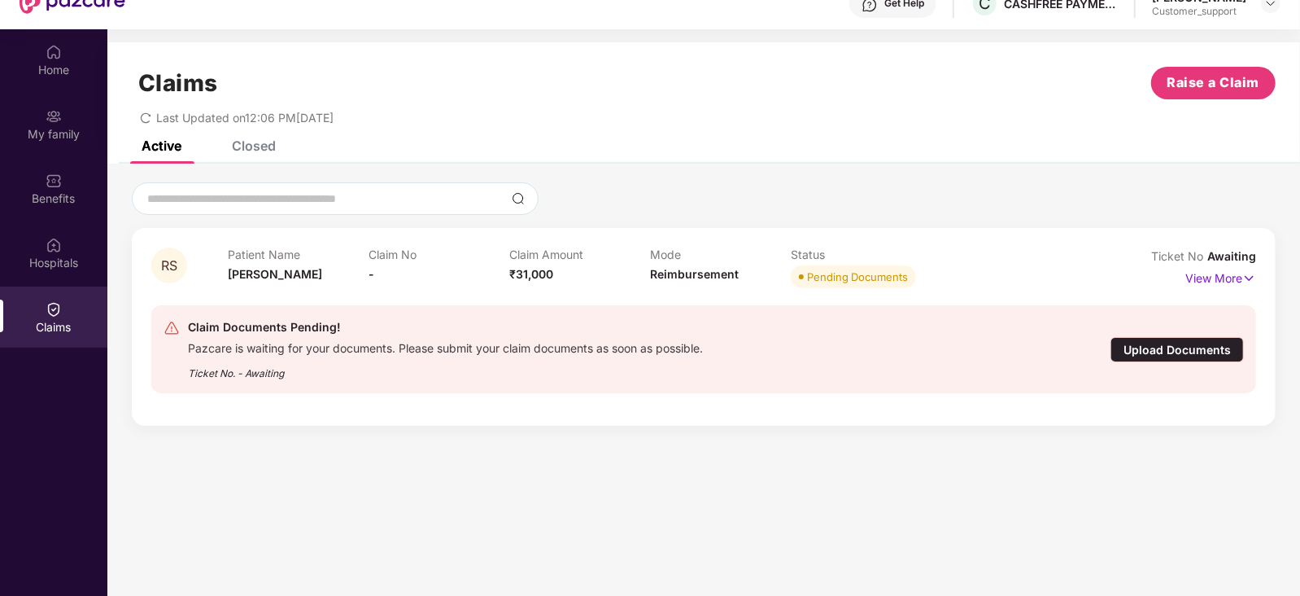
scroll to position [63, 0]
click at [1208, 273] on p "View More" at bounding box center [1221, 275] width 71 height 22
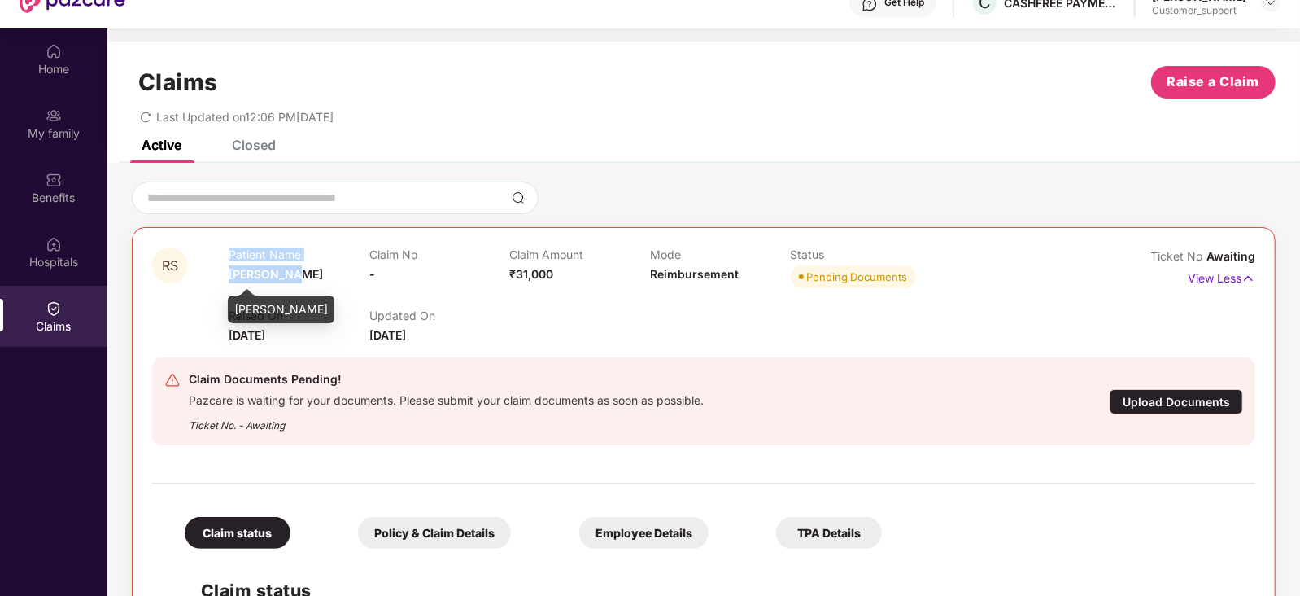
drag, startPoint x: 282, startPoint y: 271, endPoint x: 221, endPoint y: 273, distance: 61.9
click at [221, 273] on div "RS Patient Name Rajni Soni Claim No - Claim Amount ₹31,000 Mode Reimbursement S…" at bounding box center [612, 295] width 920 height 97
click at [290, 266] on div "Patient Name Rajni Soni" at bounding box center [299, 269] width 141 height 45
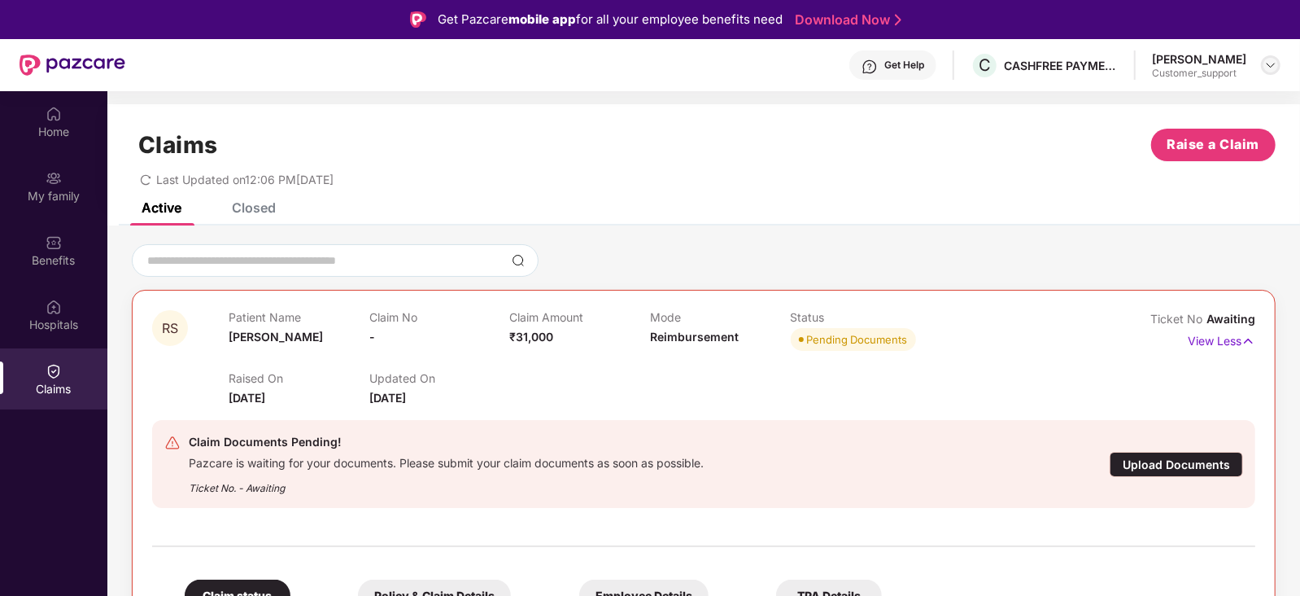
click at [1276, 67] on img at bounding box center [1271, 65] width 13 height 13
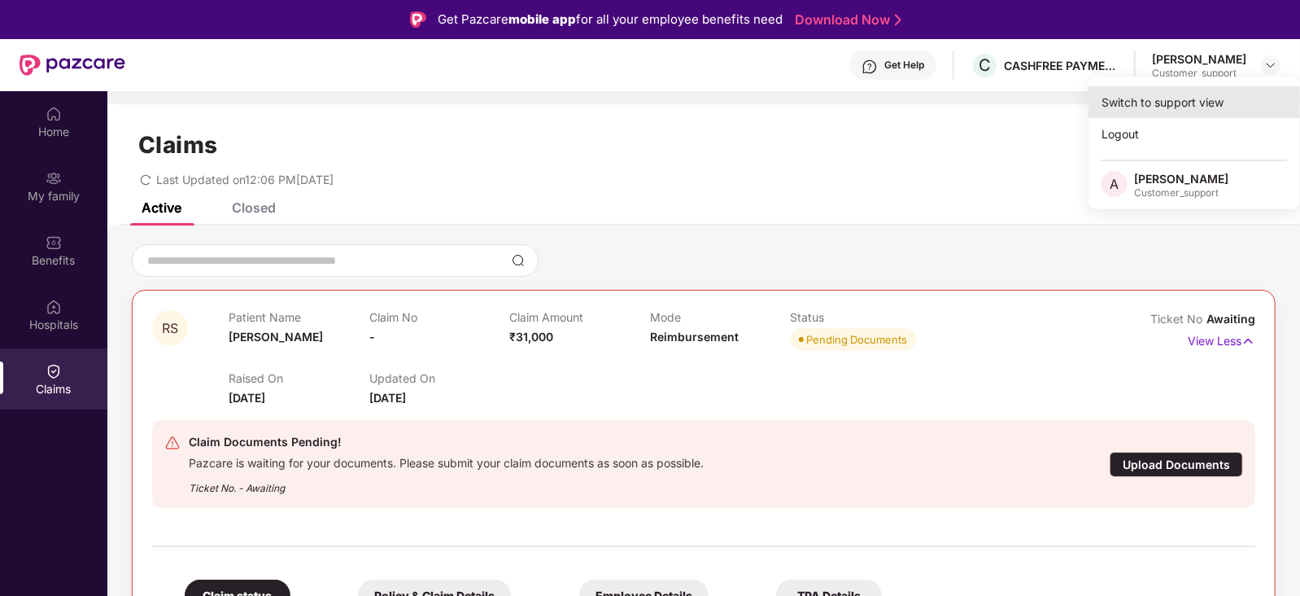
click at [1172, 98] on div "Switch to support view" at bounding box center [1195, 102] width 212 height 32
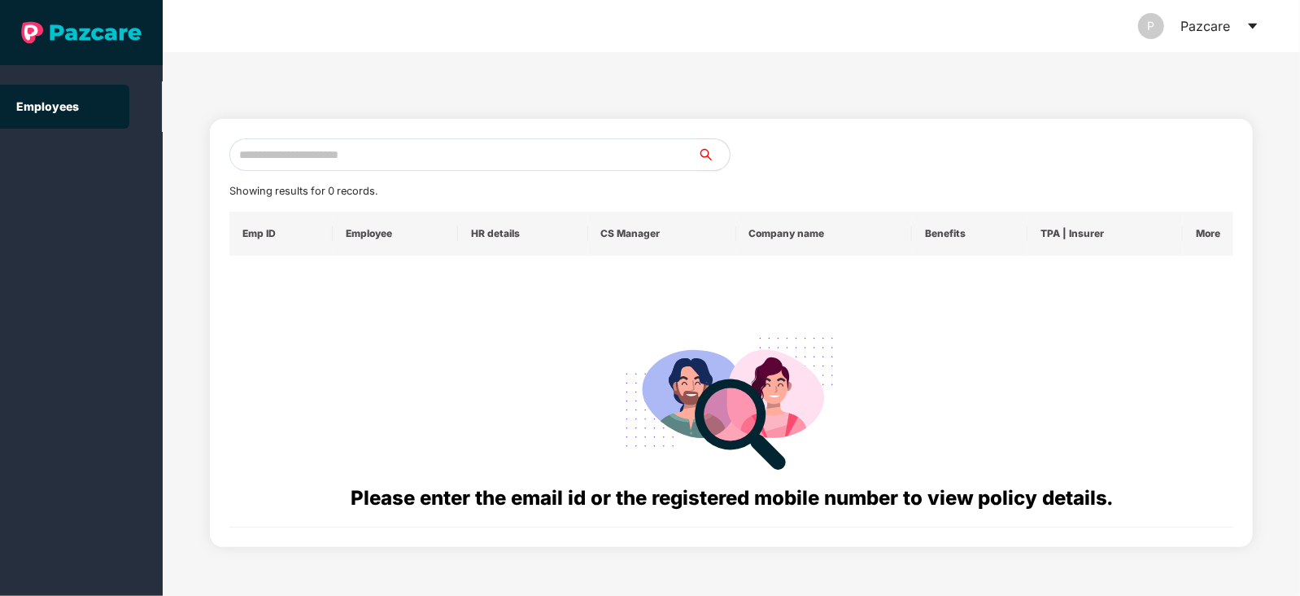
click at [467, 161] on input "text" at bounding box center [463, 154] width 468 height 33
paste input "**********"
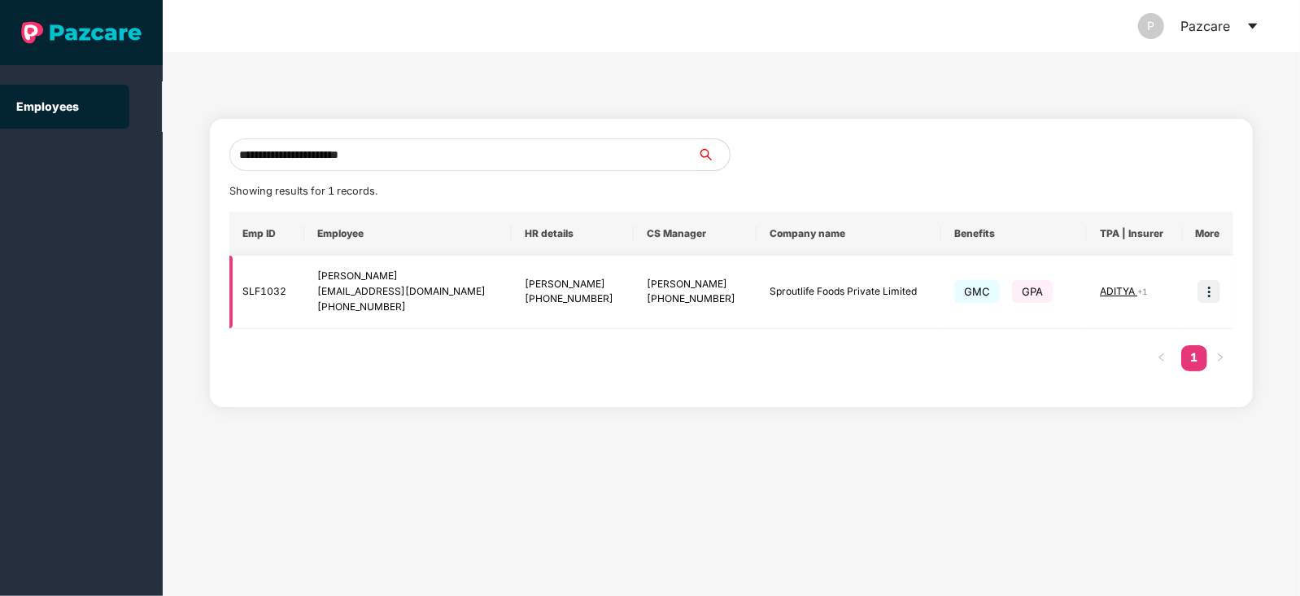
type input "**********"
click at [1206, 291] on img at bounding box center [1209, 291] width 23 height 23
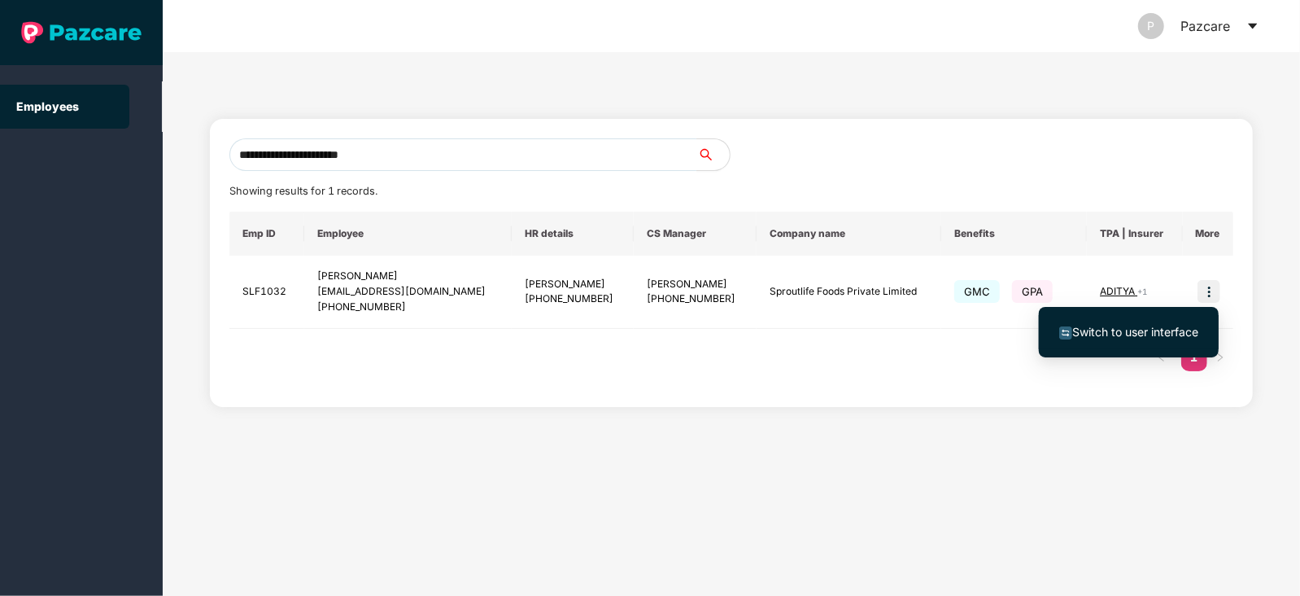
click at [1131, 330] on span "Switch to user interface" at bounding box center [1136, 332] width 126 height 14
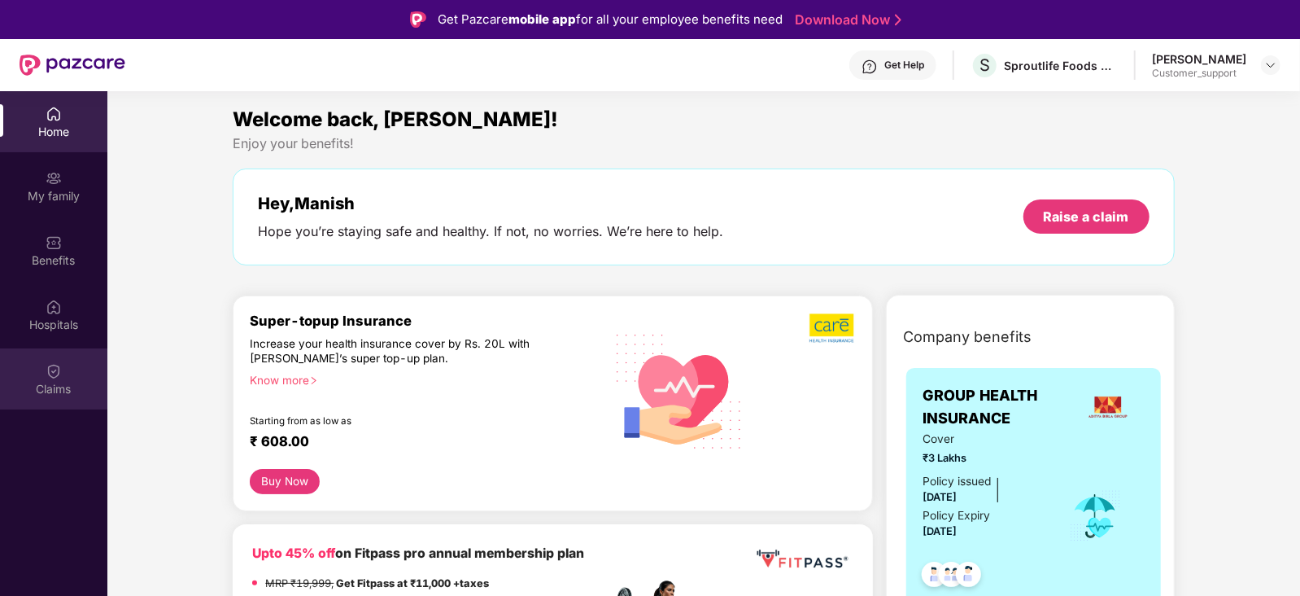
click at [67, 374] on div "Claims" at bounding box center [53, 378] width 107 height 61
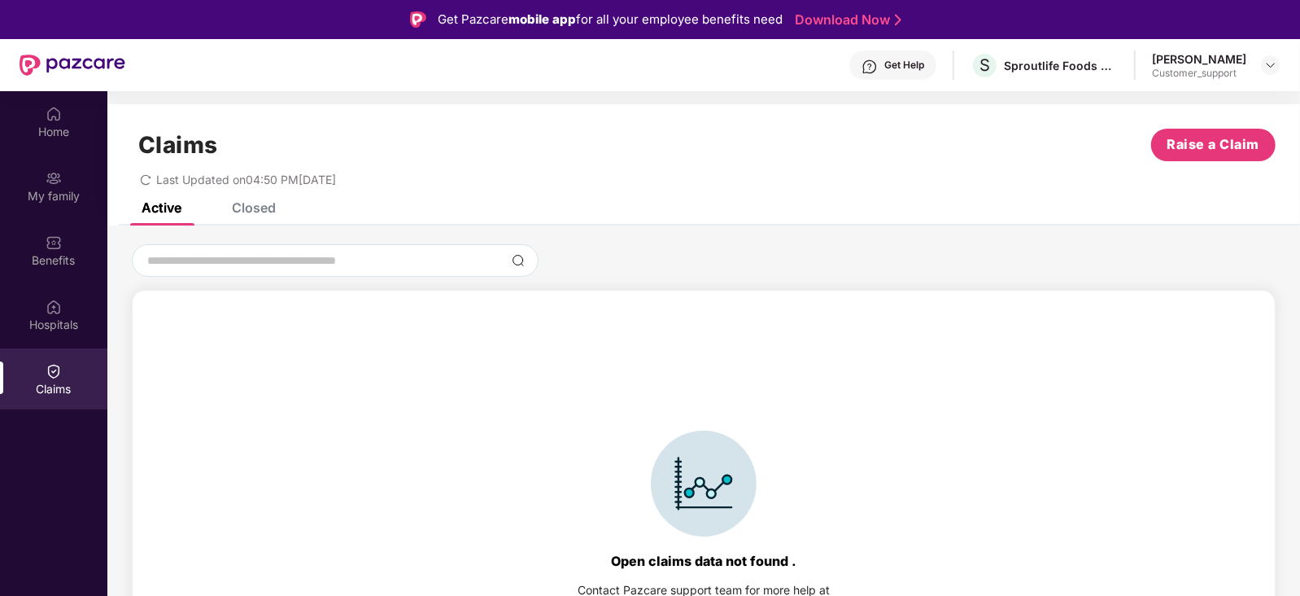
click at [250, 211] on div "Closed" at bounding box center [254, 207] width 44 height 16
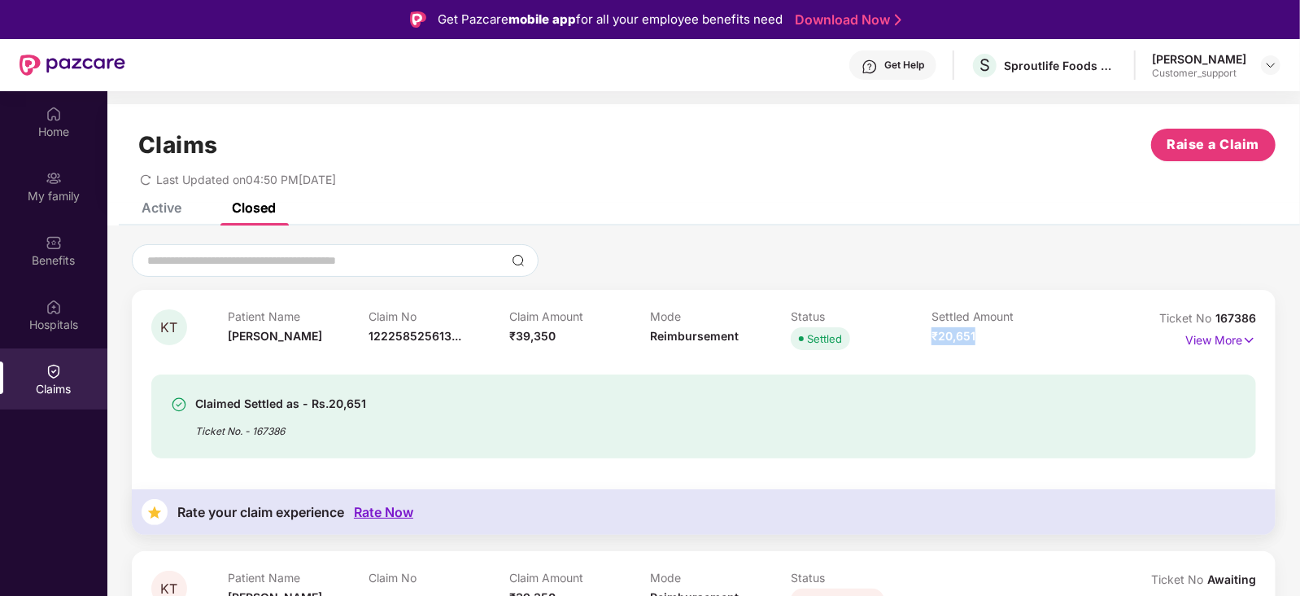
drag, startPoint x: 932, startPoint y: 335, endPoint x: 980, endPoint y: 335, distance: 48.0
click at [980, 335] on div "Settled Amount ₹20,651" at bounding box center [1002, 331] width 141 height 45
copy span "₹20,651"
drag, startPoint x: 509, startPoint y: 334, endPoint x: 558, endPoint y: 335, distance: 49.7
click at [558, 335] on div "Patient Name Kritika Tyagi Claim No 122258525613... Claim Amount ₹39,350 Mode R…" at bounding box center [650, 331] width 844 height 45
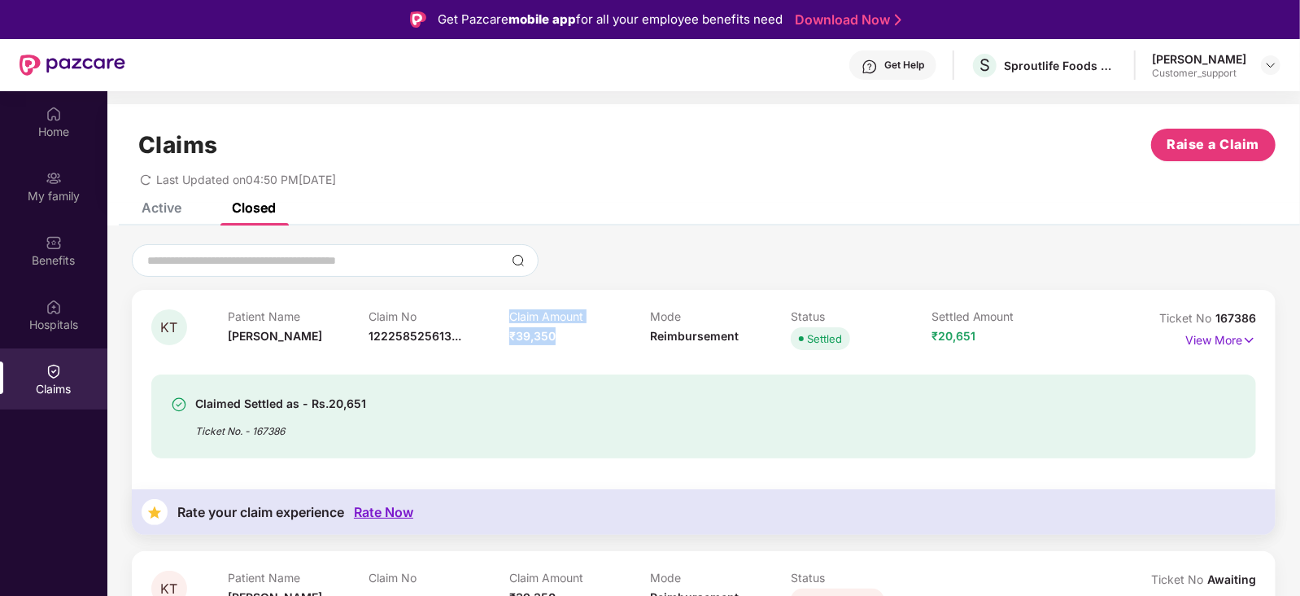
click at [558, 335] on div "Claim Amount ₹39,350" at bounding box center [579, 331] width 141 height 45
drag, startPoint x: 558, startPoint y: 335, endPoint x: 511, endPoint y: 337, distance: 47.2
click at [511, 337] on div "Claim Amount ₹39,350" at bounding box center [579, 331] width 141 height 45
copy span "₹39,350"
click at [1274, 64] on img at bounding box center [1271, 65] width 13 height 13
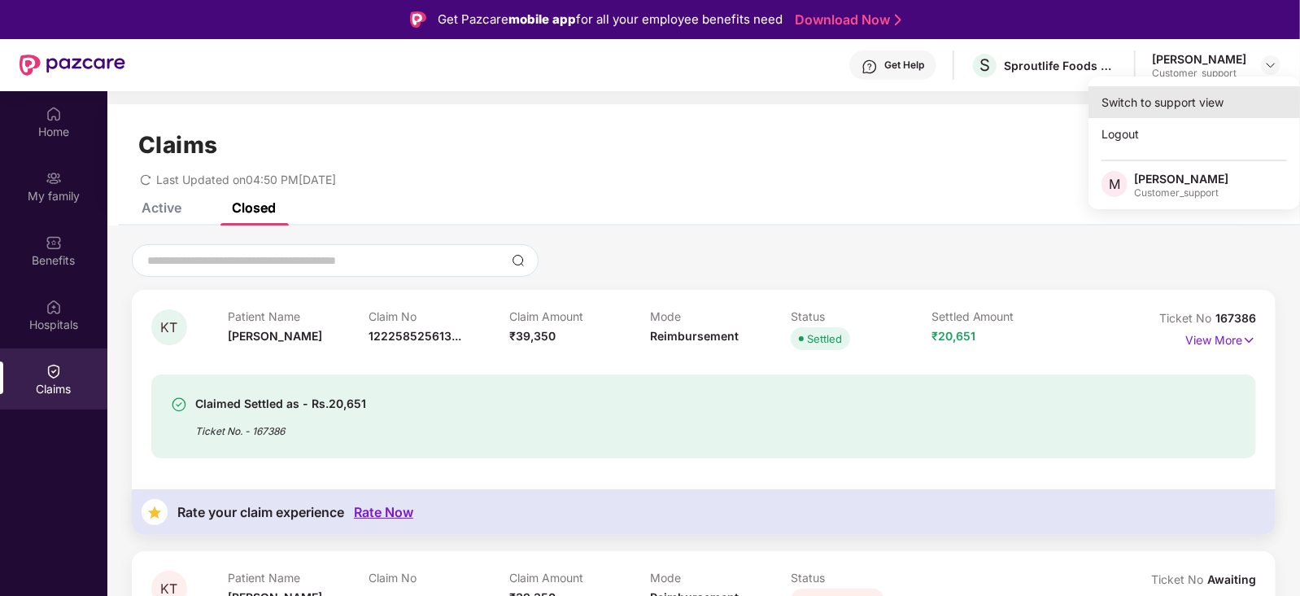
click at [1184, 98] on div "Switch to support view" at bounding box center [1195, 102] width 212 height 32
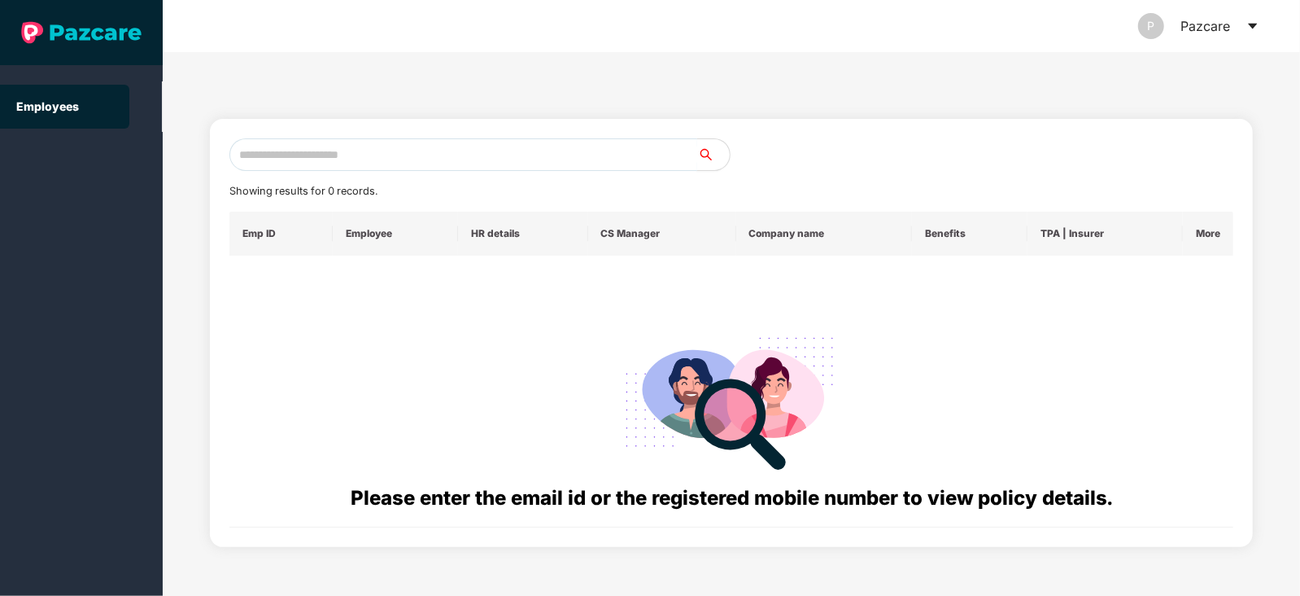
click at [462, 155] on input "text" at bounding box center [463, 154] width 468 height 33
paste input "**********"
type input "**********"
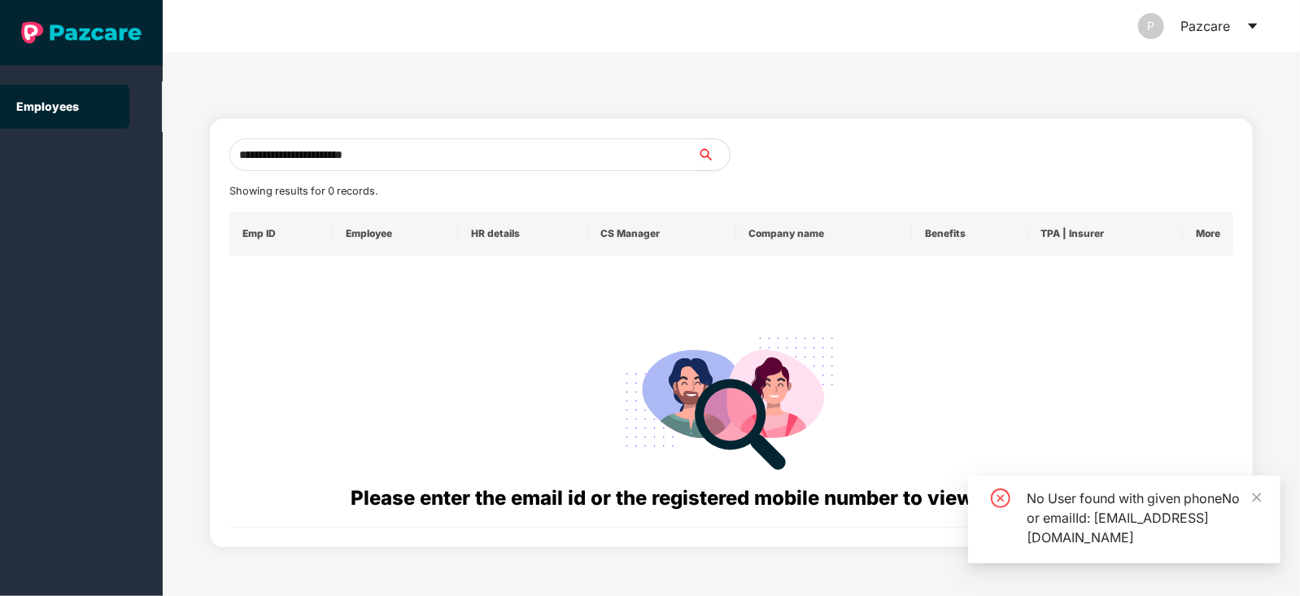
drag, startPoint x: 415, startPoint y: 151, endPoint x: 187, endPoint y: 148, distance: 227.9
click at [187, 148] on div "**********" at bounding box center [732, 324] width 1138 height 544
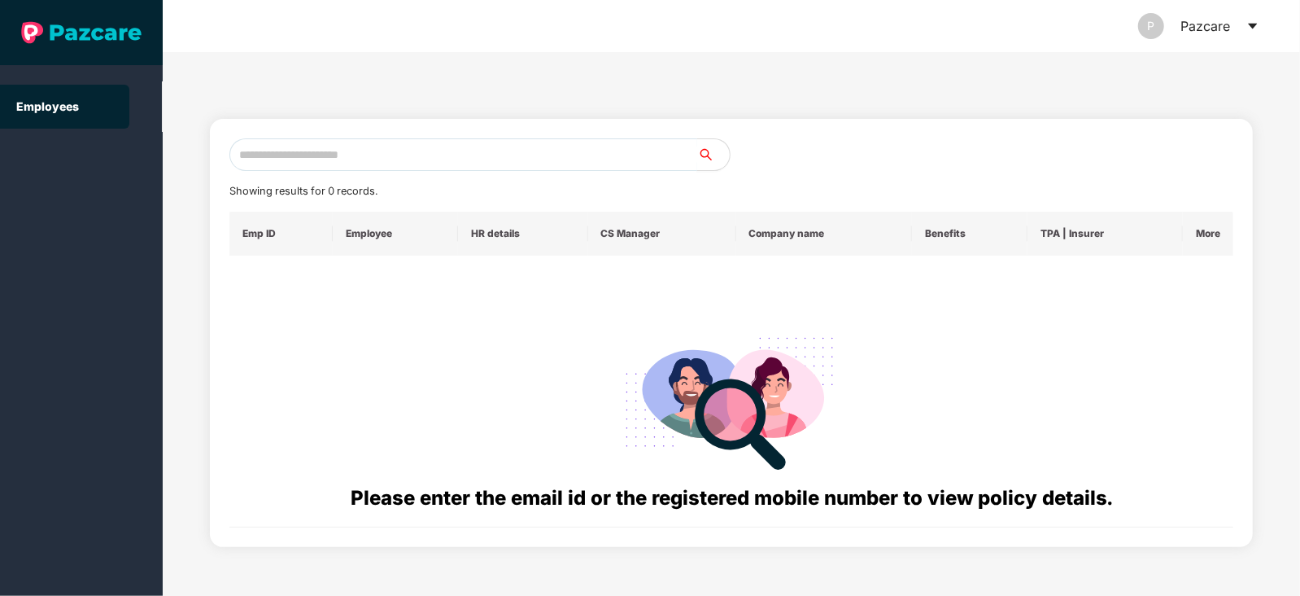
click at [332, 147] on input "text" at bounding box center [463, 154] width 468 height 33
paste input "**********"
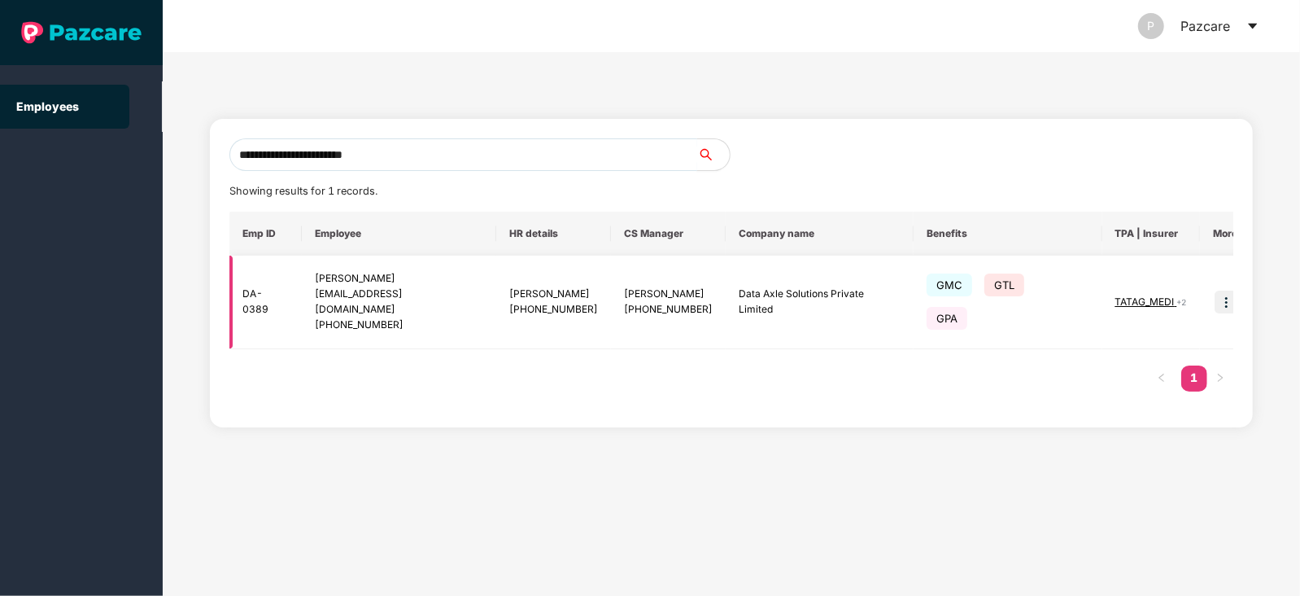
type input "**********"
click at [1215, 291] on img at bounding box center [1226, 302] width 23 height 23
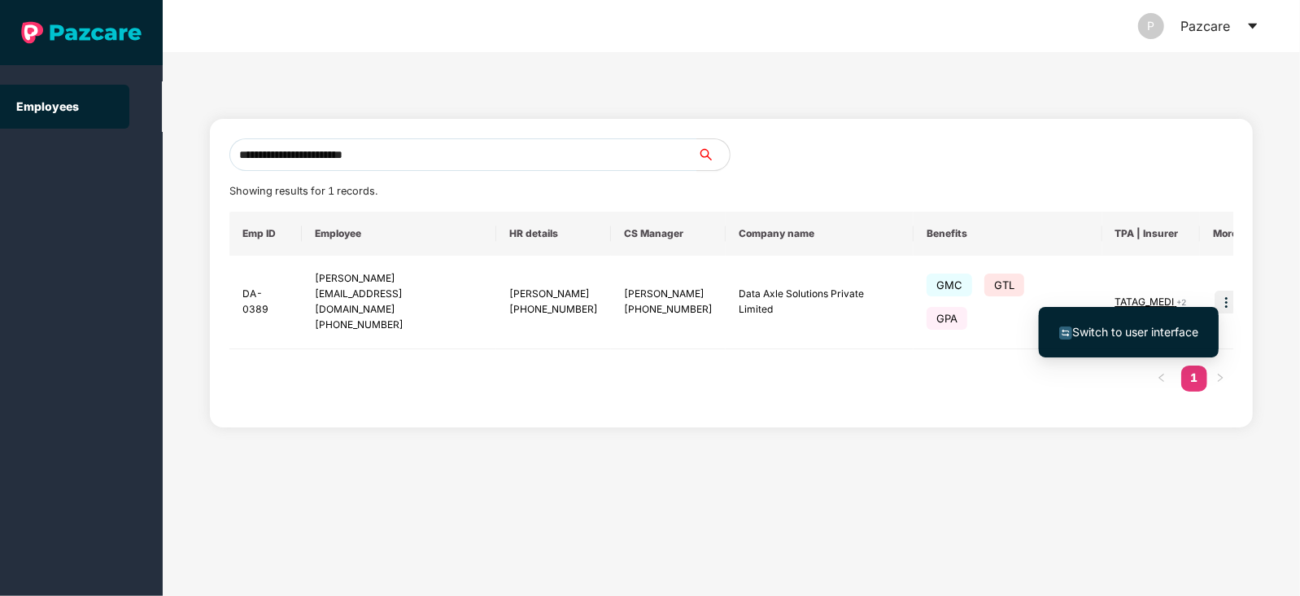
click at [1121, 334] on span "Switch to user interface" at bounding box center [1136, 332] width 126 height 14
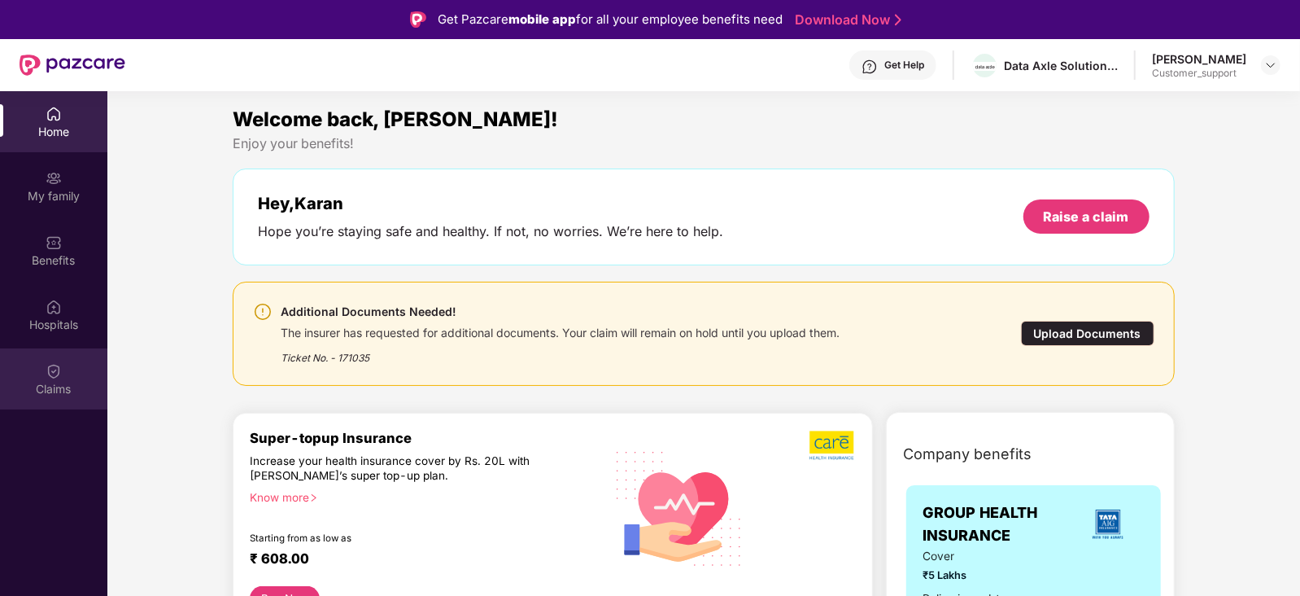
click at [63, 382] on div "Claims" at bounding box center [53, 389] width 107 height 16
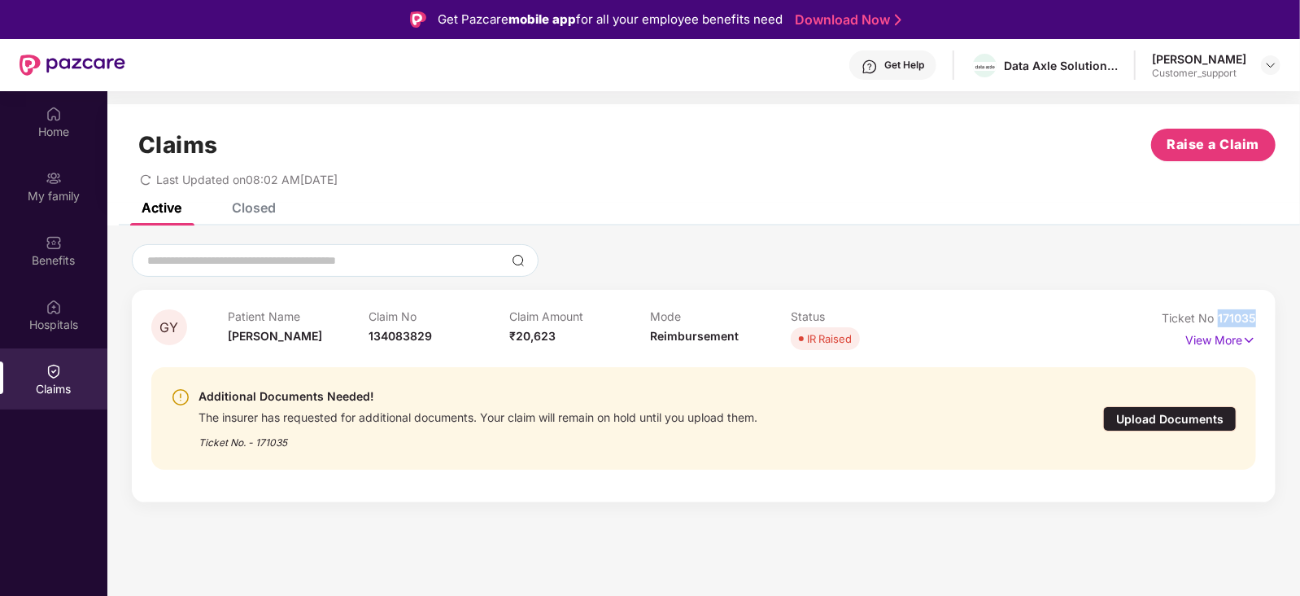
drag, startPoint x: 1257, startPoint y: 318, endPoint x: 1217, endPoint y: 321, distance: 40.8
click at [1217, 321] on div "GY Patient Name Gayatri Yadav Claim No 134083829 Claim Amount ₹20,623 Mode Reim…" at bounding box center [704, 396] width 1144 height 212
copy span "171035"
click at [1265, 72] on div at bounding box center [1271, 65] width 20 height 20
click at [1270, 63] on img at bounding box center [1271, 65] width 13 height 13
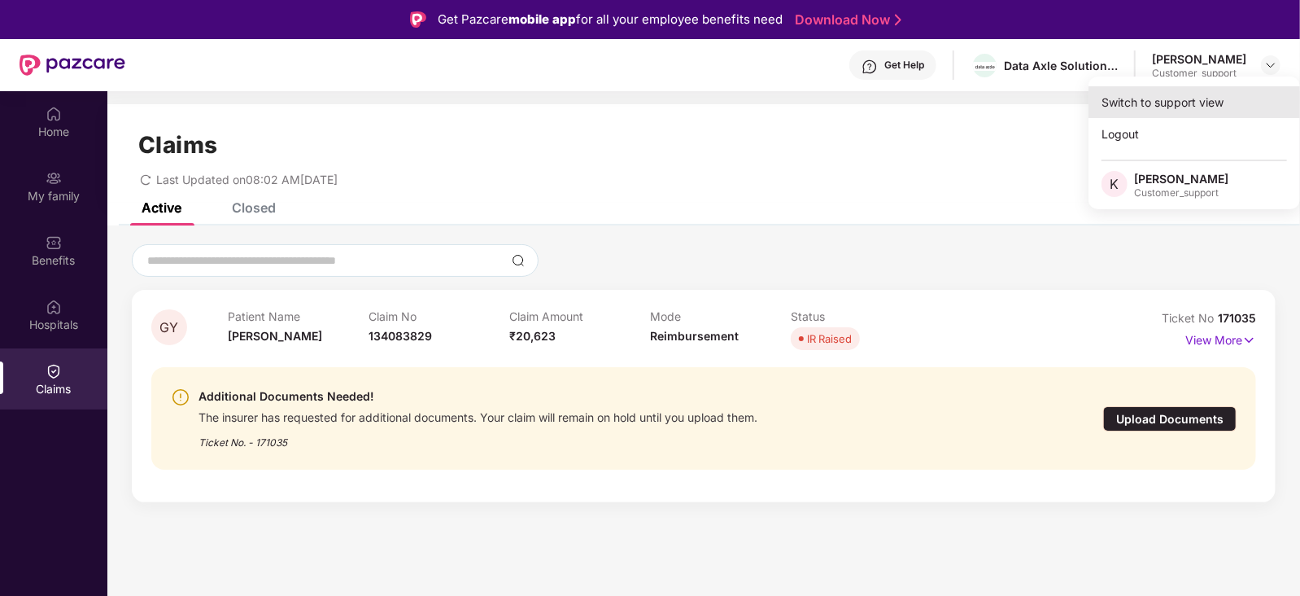
click at [1164, 98] on div "Switch to support view" at bounding box center [1195, 102] width 212 height 32
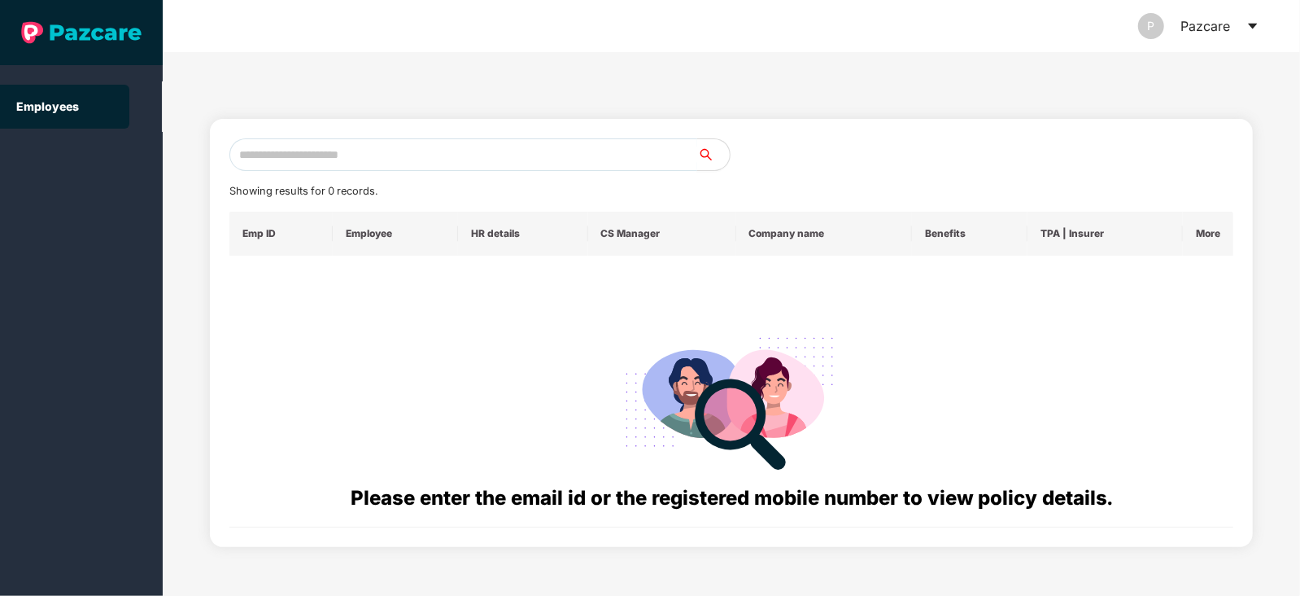
click at [447, 160] on input "text" at bounding box center [463, 154] width 468 height 33
paste input "**********"
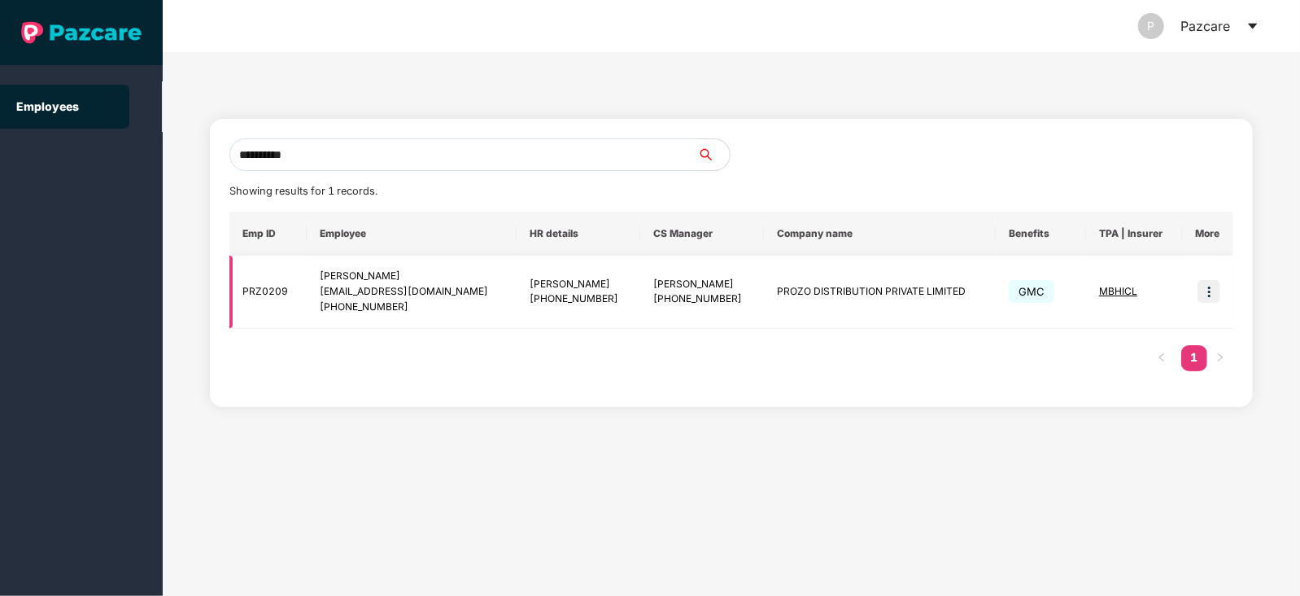
type input "**********"
click at [1211, 295] on img at bounding box center [1209, 291] width 23 height 23
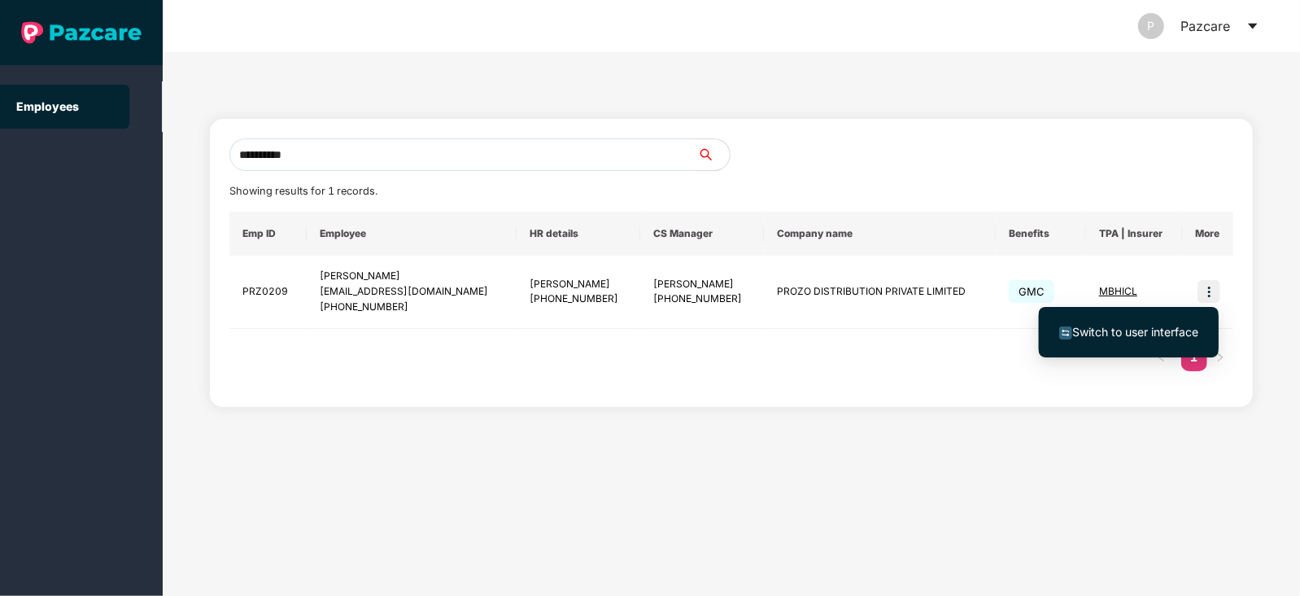
click at [1147, 328] on span "Switch to user interface" at bounding box center [1136, 332] width 126 height 14
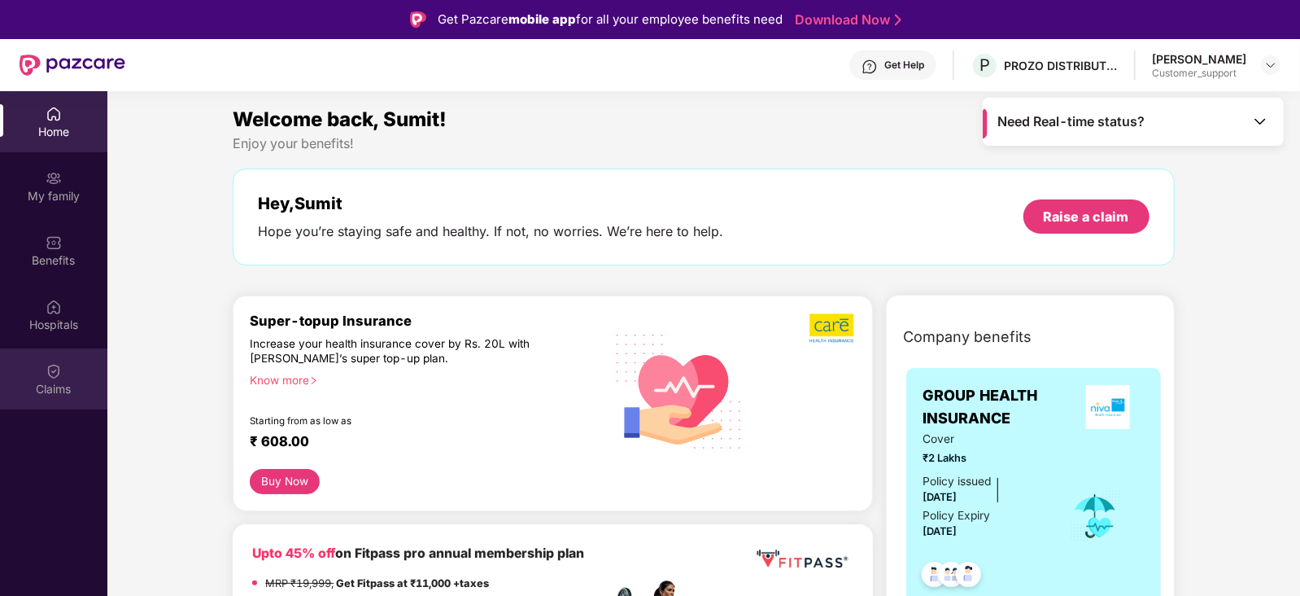
click at [50, 379] on div "Claims" at bounding box center [53, 378] width 107 height 61
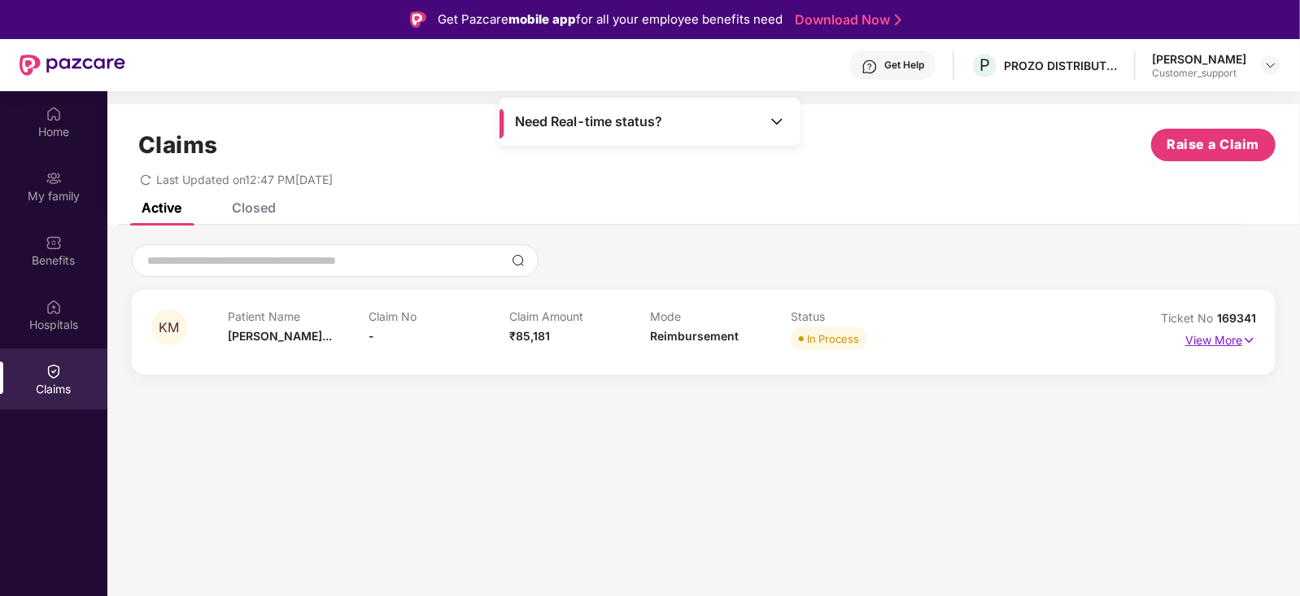
click at [1230, 339] on p "View More" at bounding box center [1221, 338] width 71 height 22
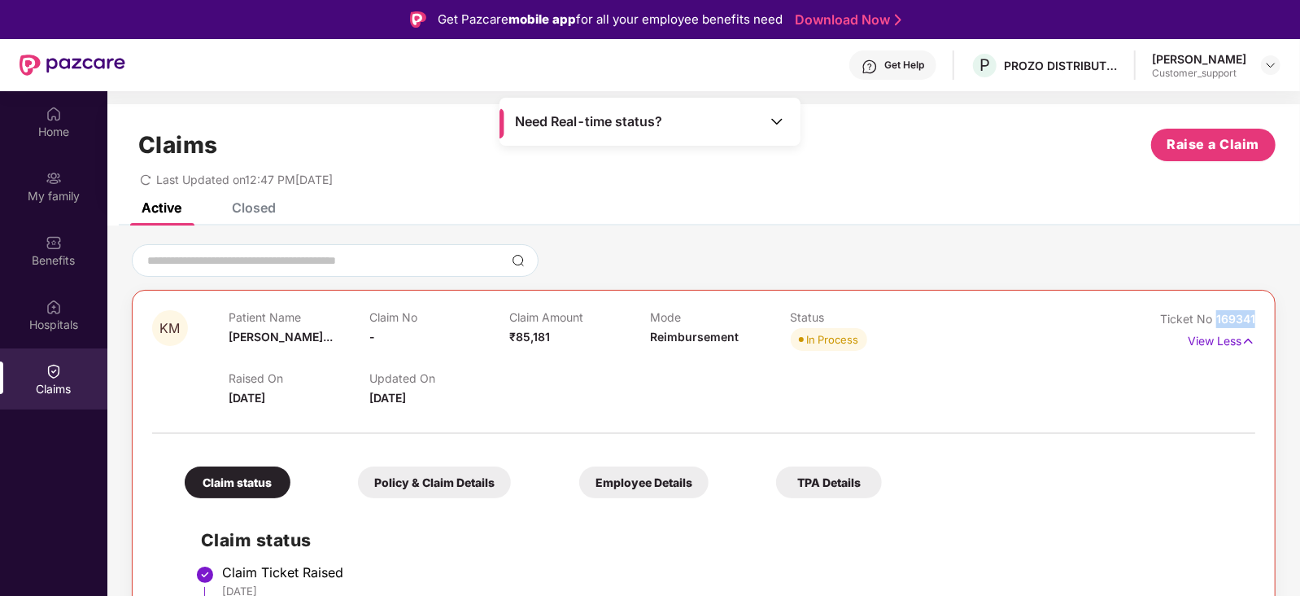
drag, startPoint x: 1257, startPoint y: 315, endPoint x: 1215, endPoint y: 322, distance: 42.9
click at [1215, 322] on div "KM Patient Name Kalpana Mishr... Claim No - Claim Amount ₹85,181 Mode Reimburse…" at bounding box center [704, 602] width 1144 height 624
click at [1269, 63] on img at bounding box center [1271, 65] width 13 height 13
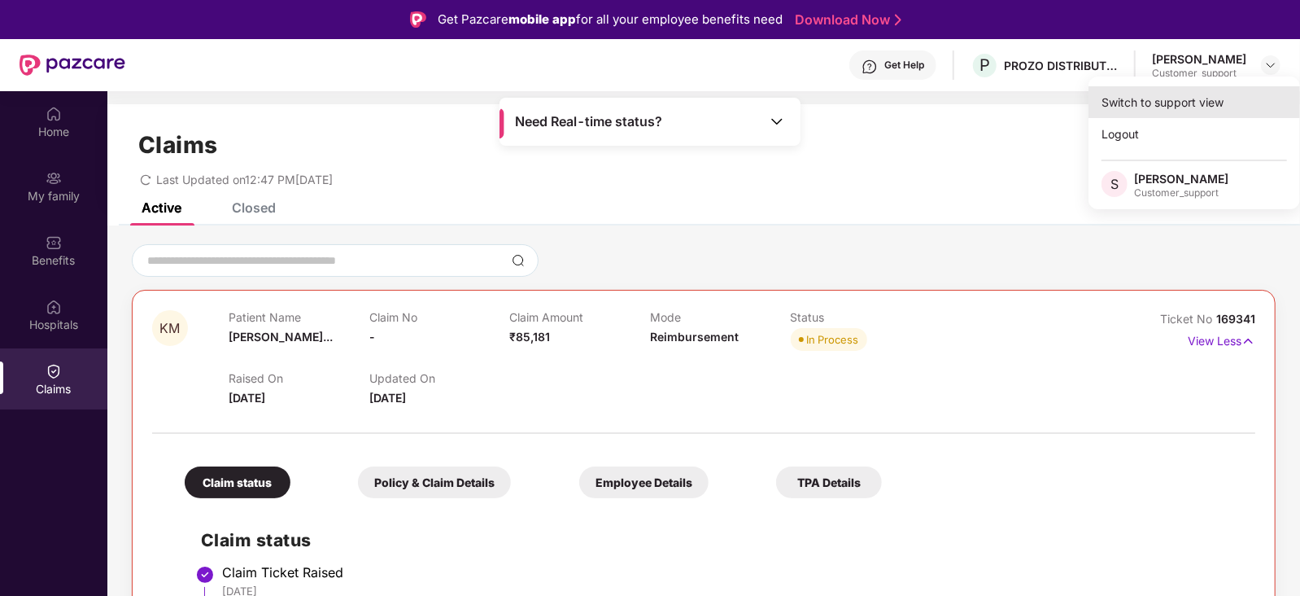
click at [1201, 93] on div "Switch to support view" at bounding box center [1195, 102] width 212 height 32
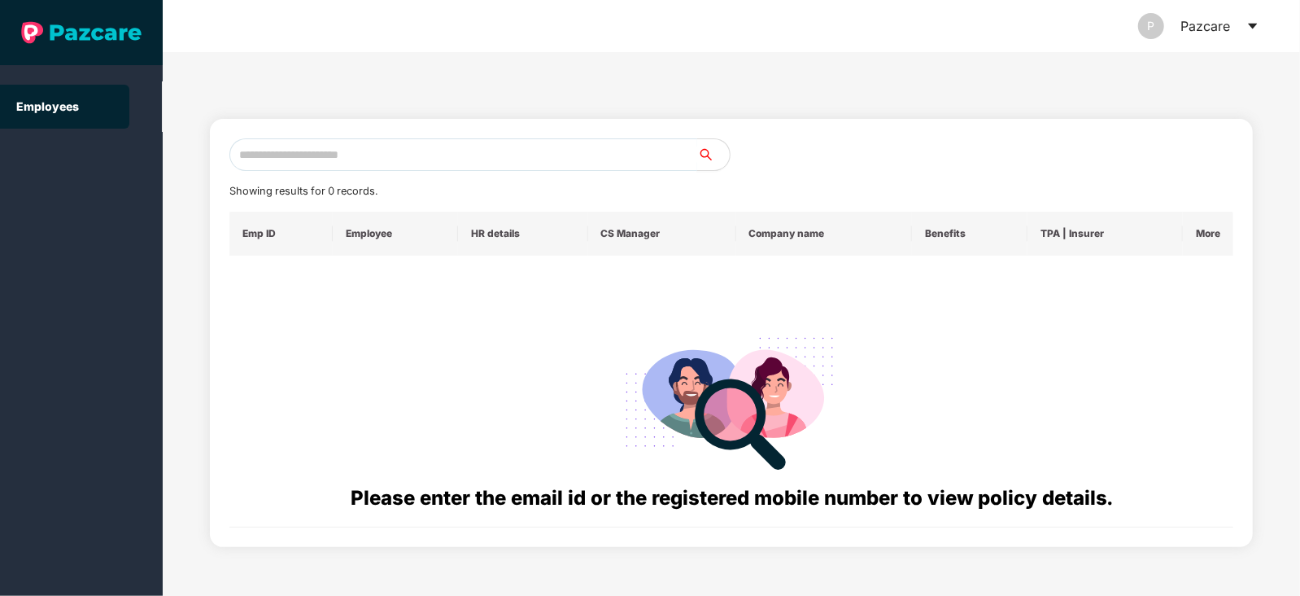
click at [396, 154] on input "text" at bounding box center [463, 154] width 468 height 33
paste input "**********"
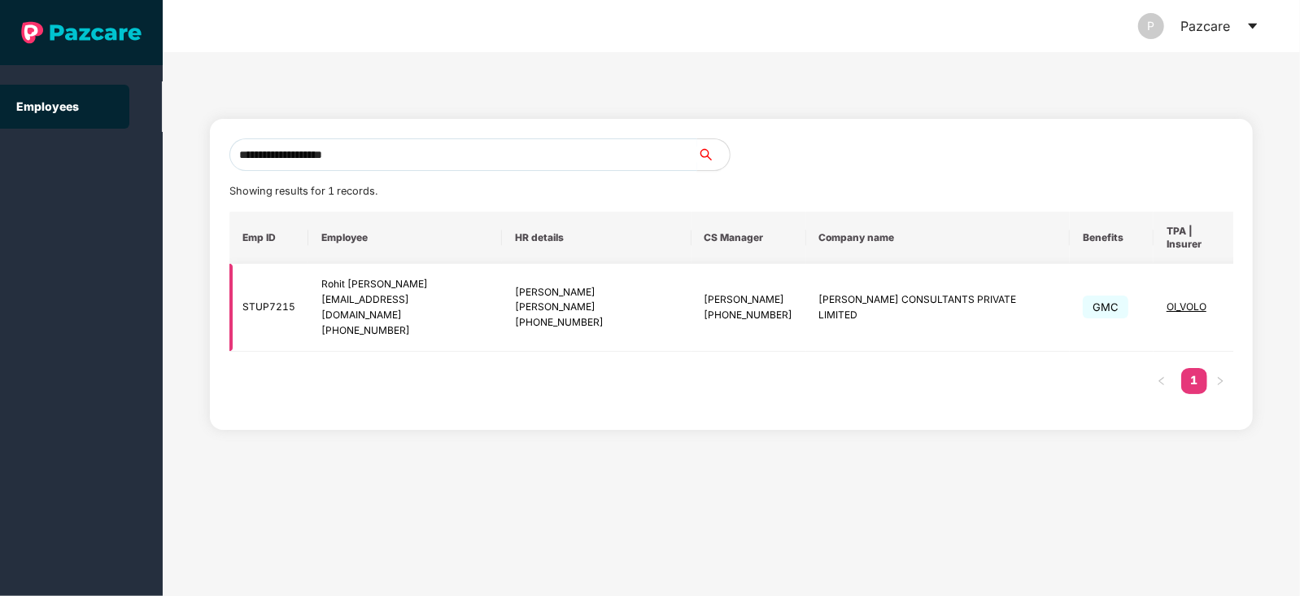
type input "**********"
click at [1261, 296] on img at bounding box center [1272, 307] width 23 height 23
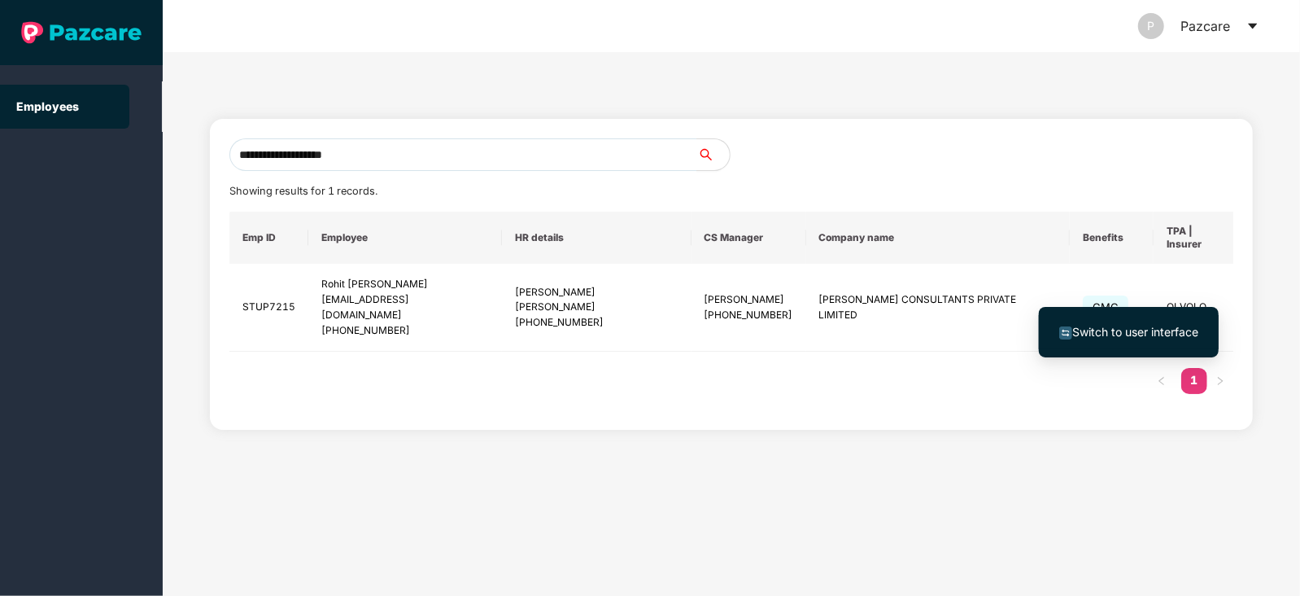
click at [1156, 323] on span "Switch to user interface" at bounding box center [1129, 332] width 139 height 18
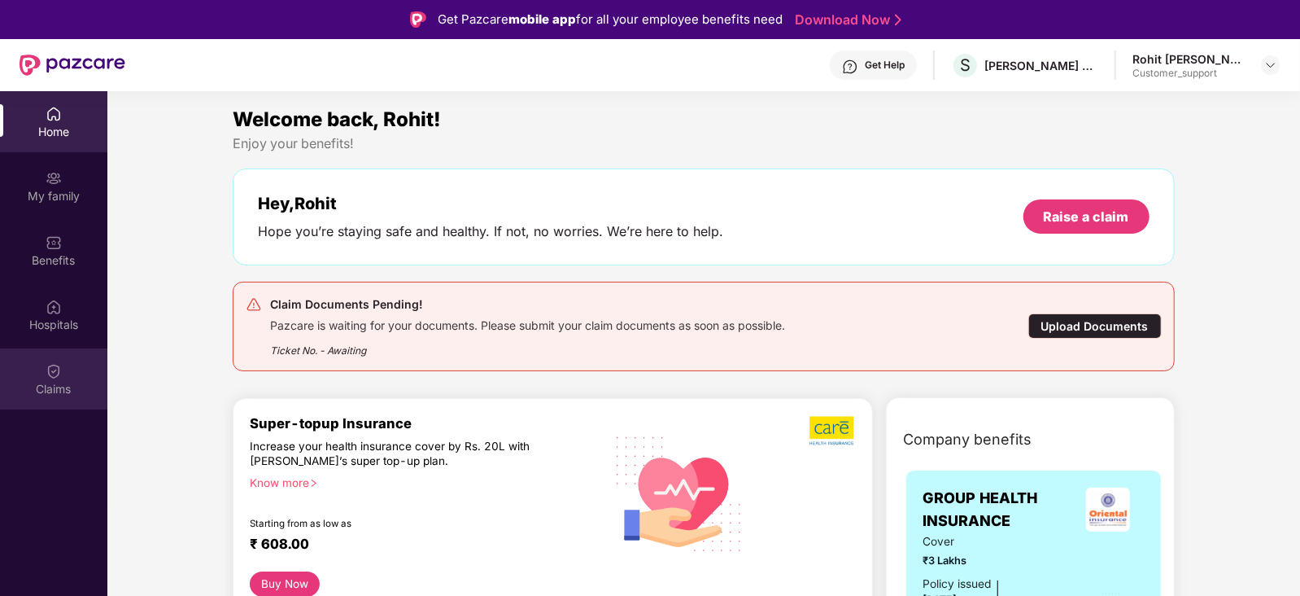
click at [56, 361] on div at bounding box center [54, 369] width 16 height 16
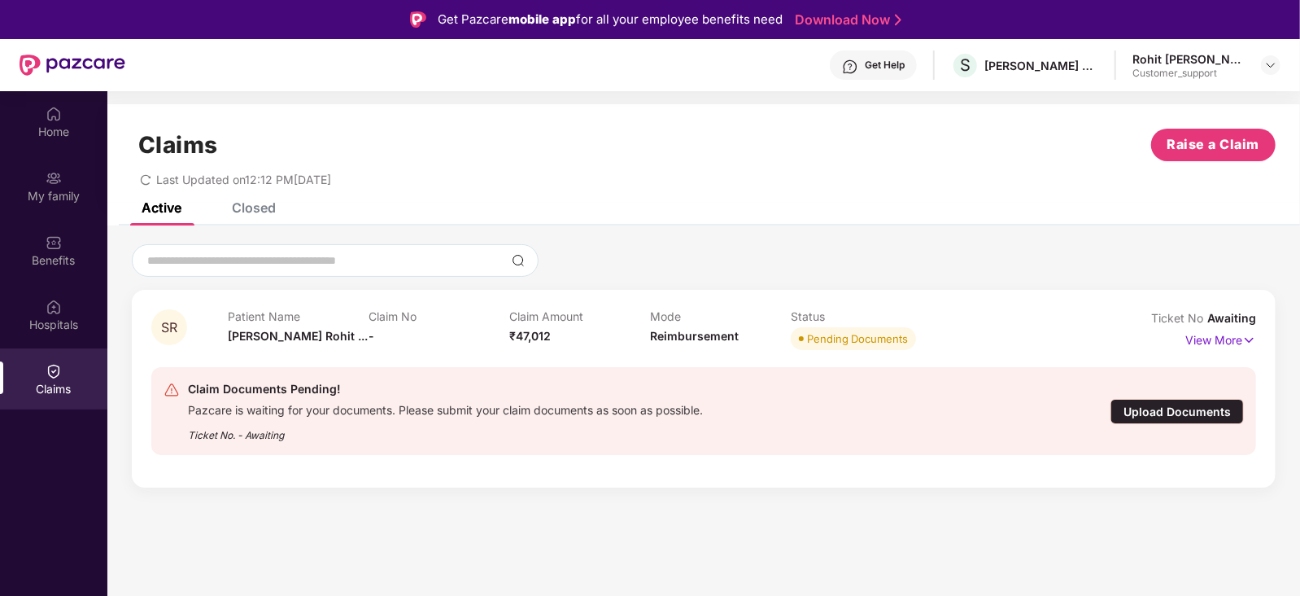
click at [828, 473] on div "SR Patient Name Snehal Rohit ... Claim No - Claim Amount ₹47,012 Mode Reimburse…" at bounding box center [704, 389] width 1144 height 198
click at [1212, 337] on p "View More" at bounding box center [1221, 338] width 71 height 22
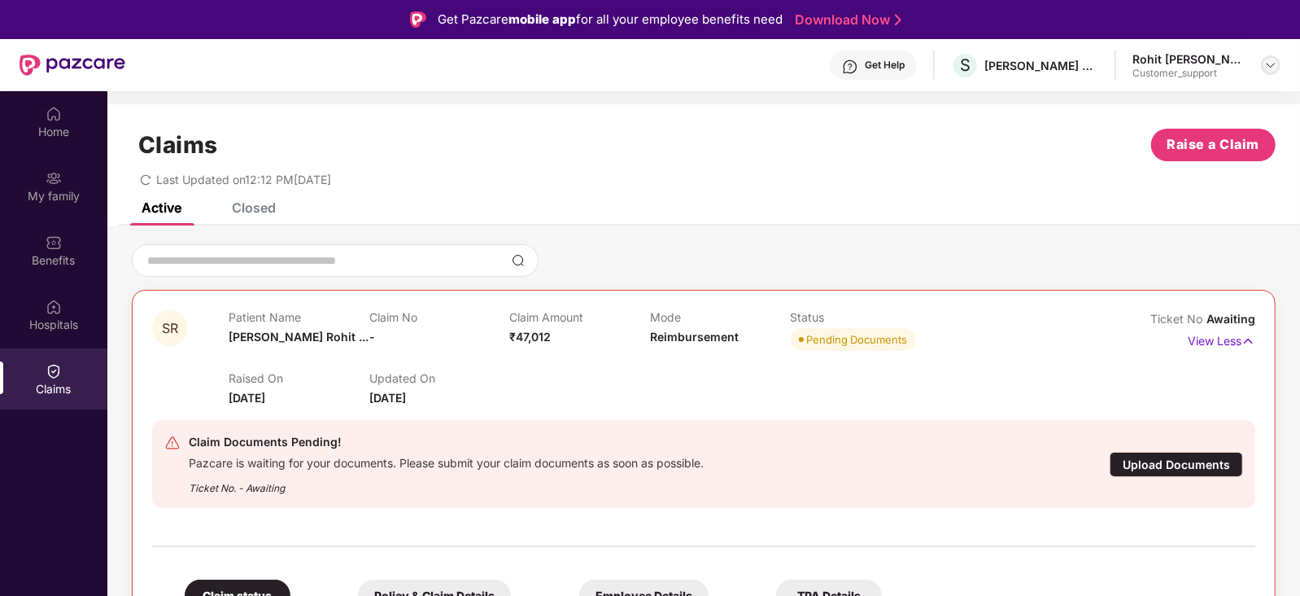
click at [1270, 59] on img at bounding box center [1271, 65] width 13 height 13
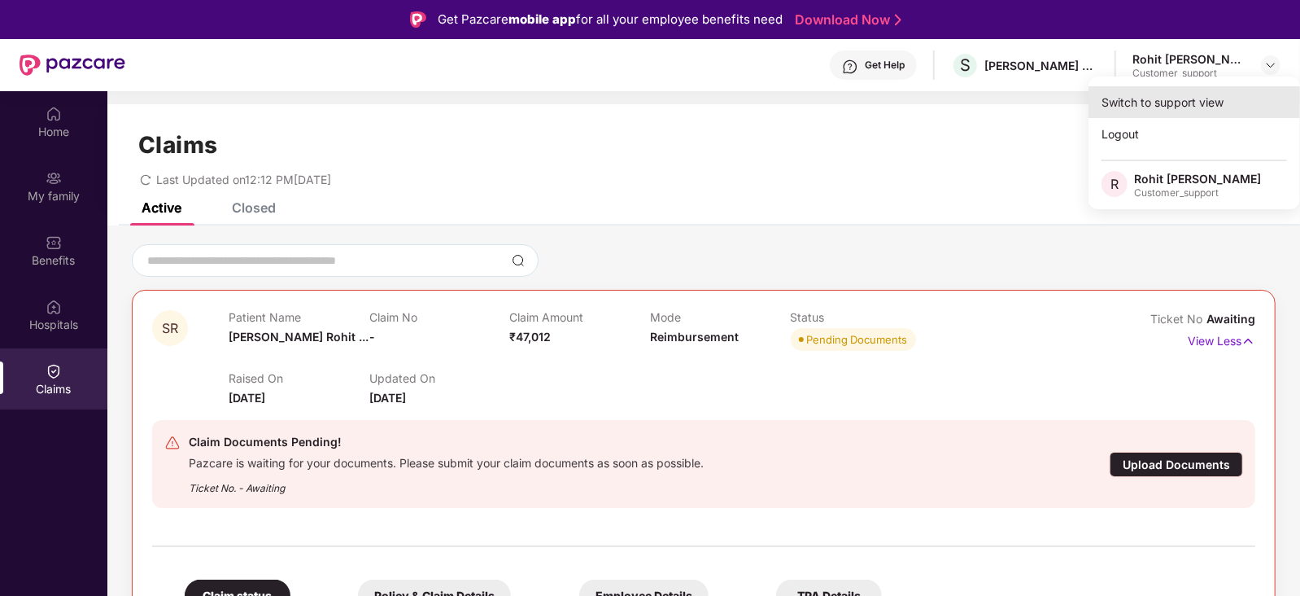
click at [1207, 91] on div "Switch to support view" at bounding box center [1195, 102] width 212 height 32
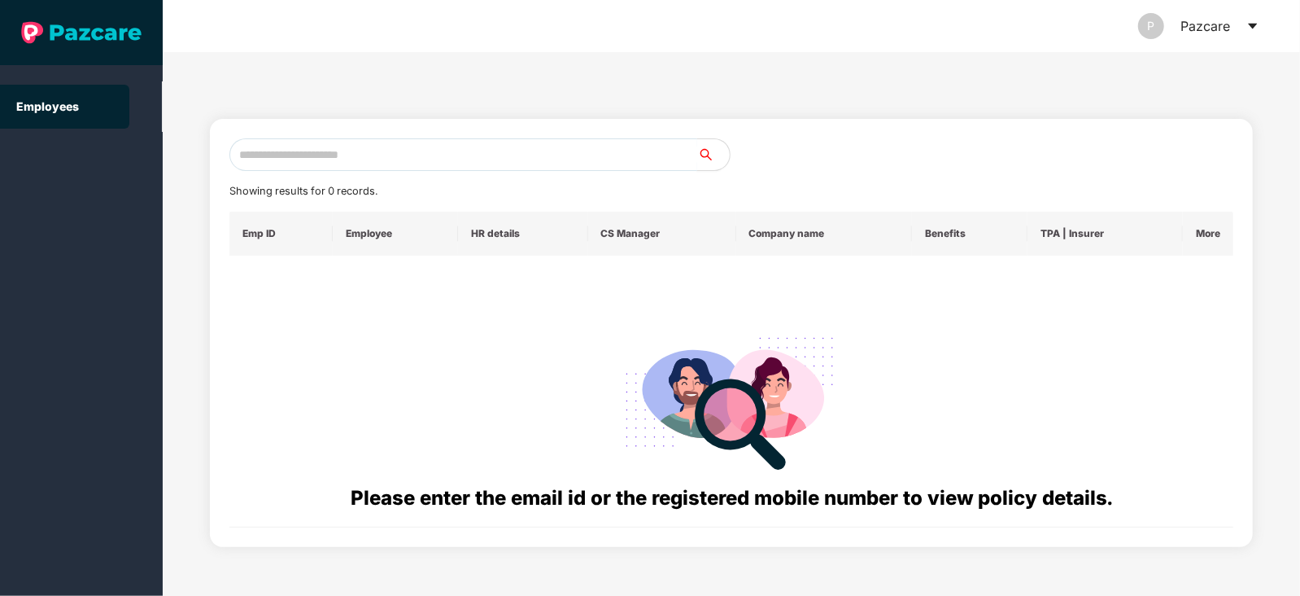
click at [517, 153] on input "text" at bounding box center [463, 154] width 468 height 33
paste input "**********"
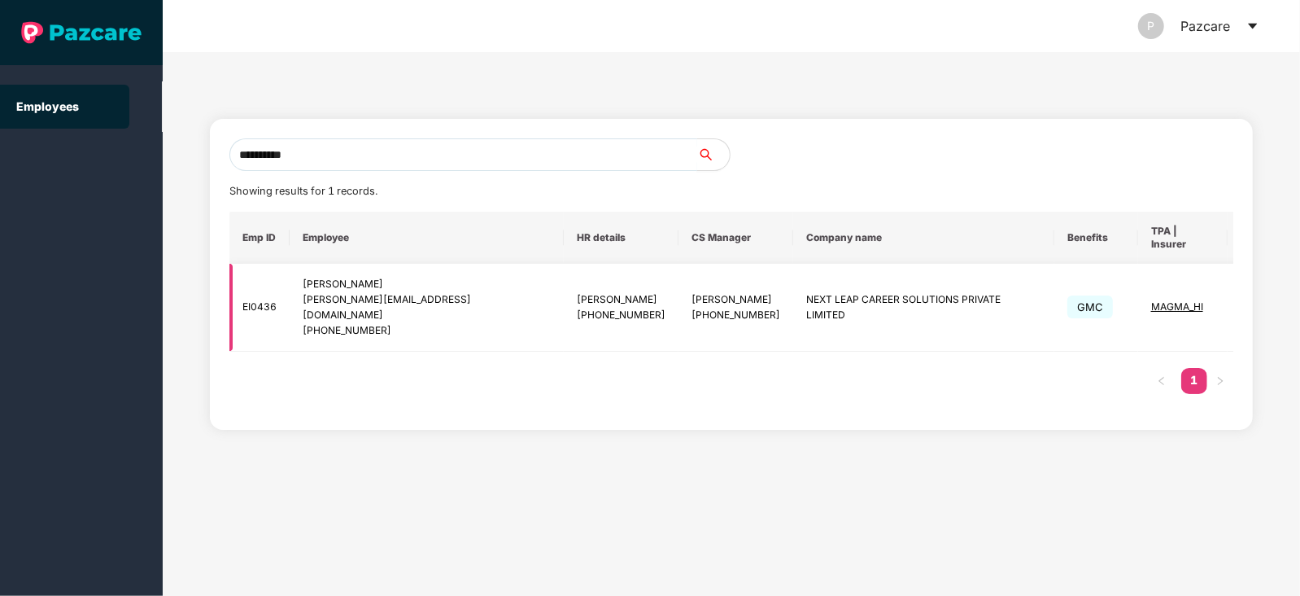
type input "**********"
click at [1244, 296] on img at bounding box center [1255, 307] width 23 height 23
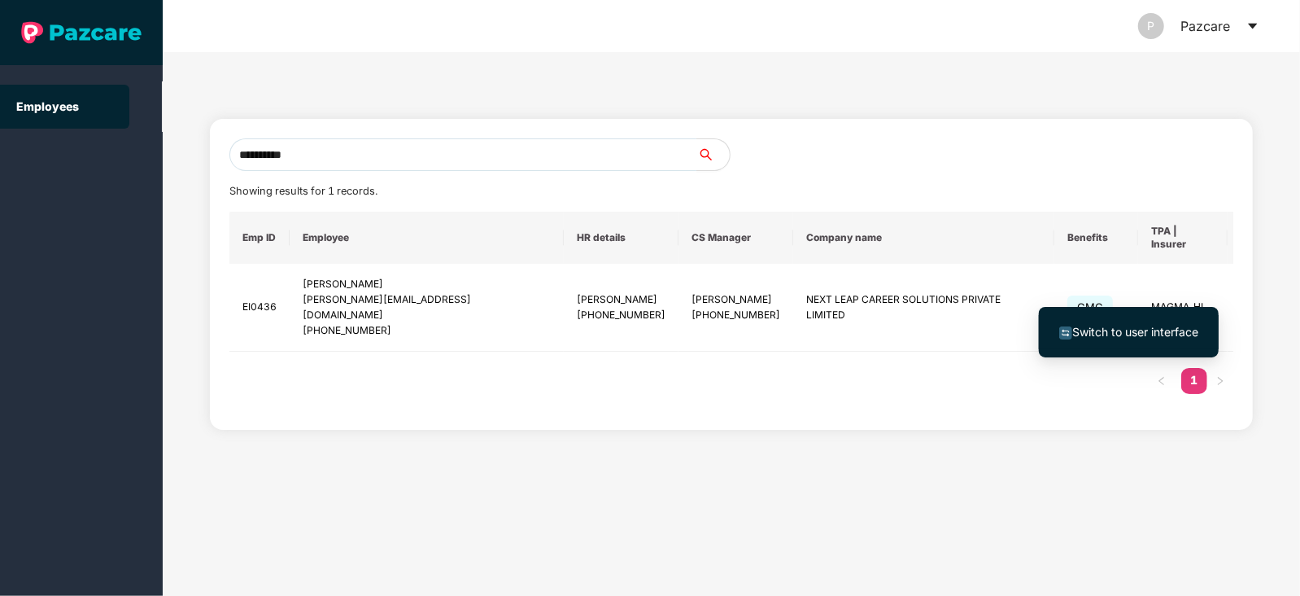
click at [1143, 326] on span "Switch to user interface" at bounding box center [1136, 332] width 126 height 14
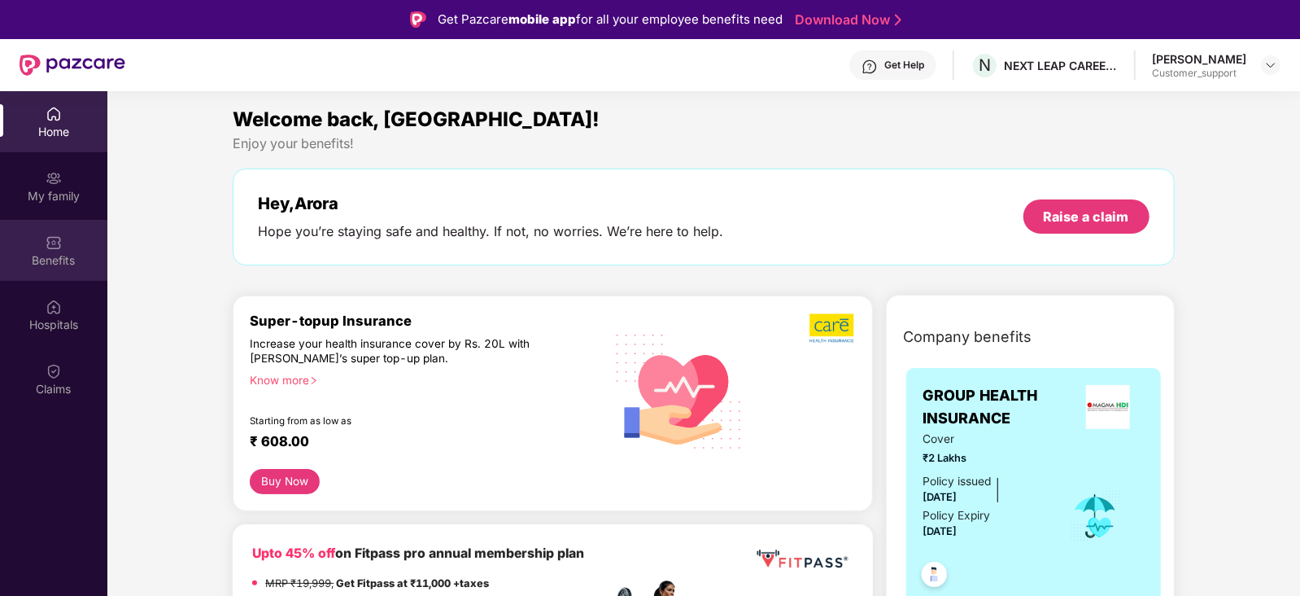
click at [61, 243] on img at bounding box center [54, 242] width 16 height 16
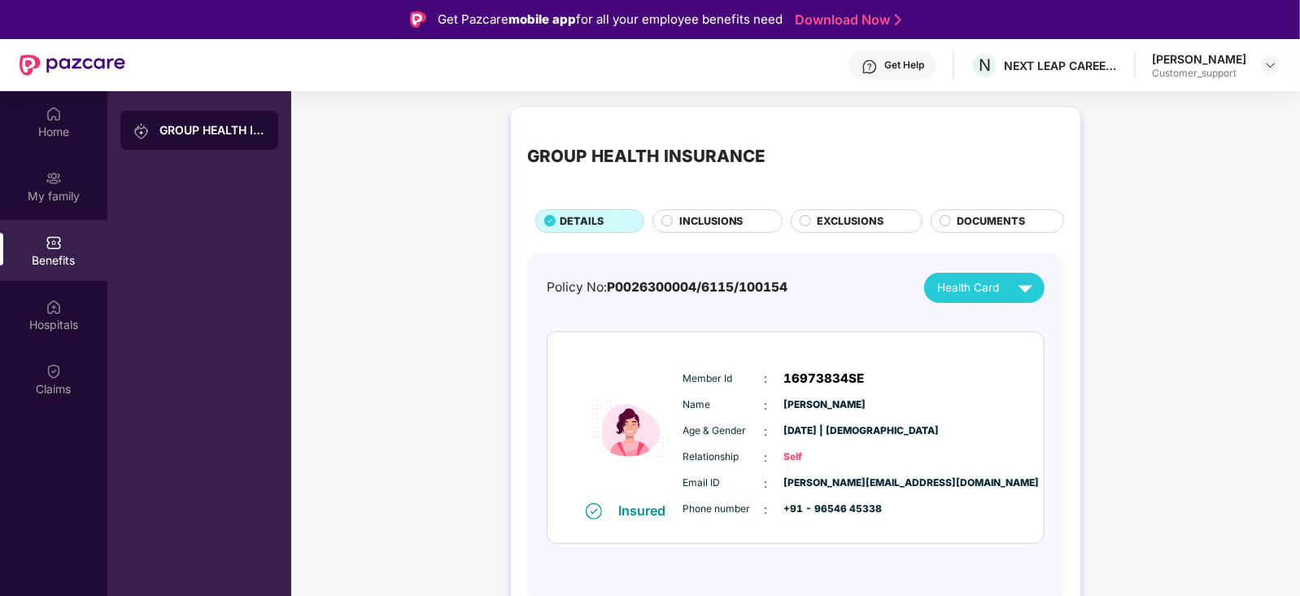
click at [716, 228] on span "INCLUSIONS" at bounding box center [712, 221] width 64 height 16
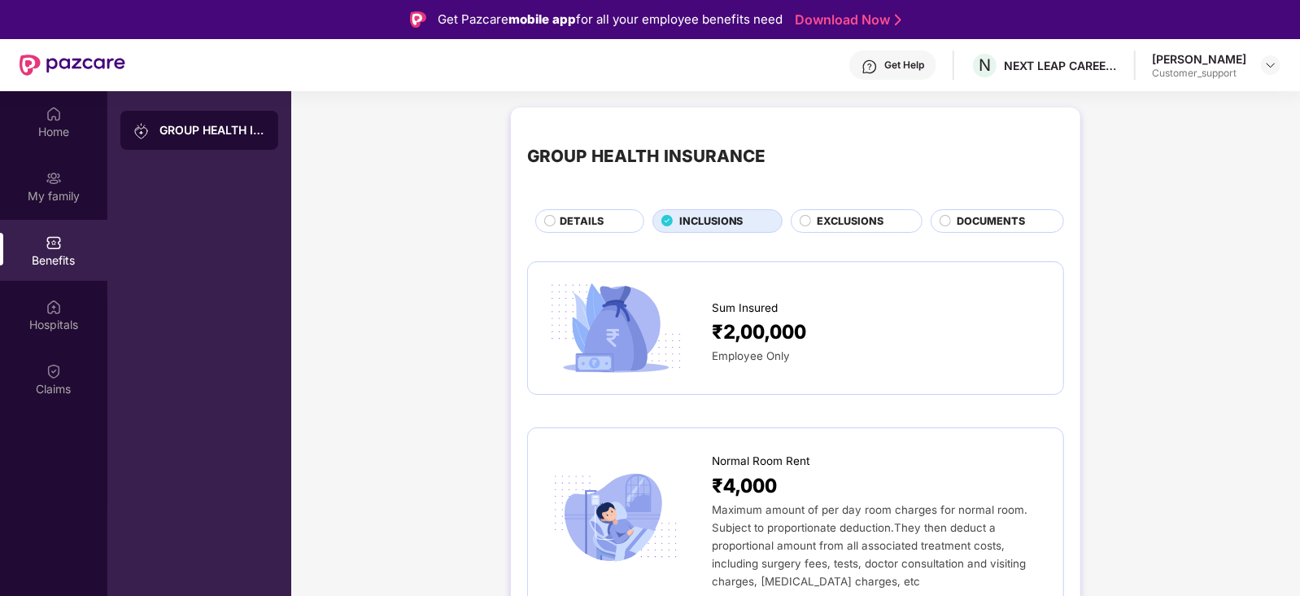
click at [892, 57] on div "Get Help" at bounding box center [893, 64] width 87 height 29
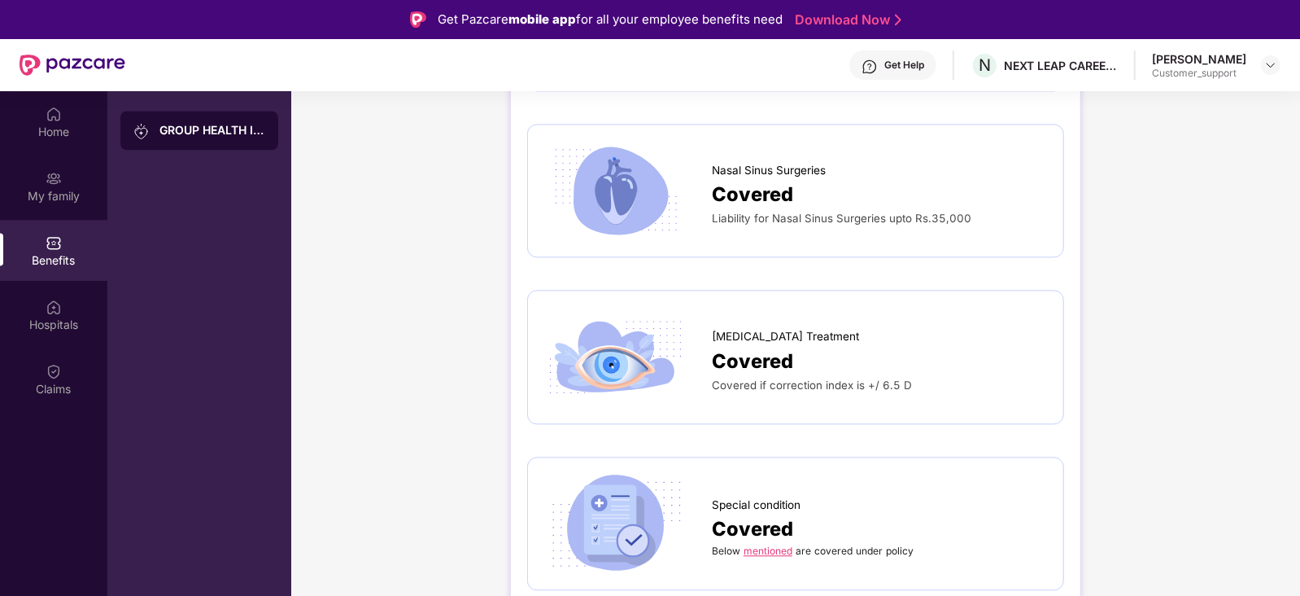
scroll to position [2266, 0]
click at [901, 62] on div "Get Help" at bounding box center [905, 65] width 40 height 13
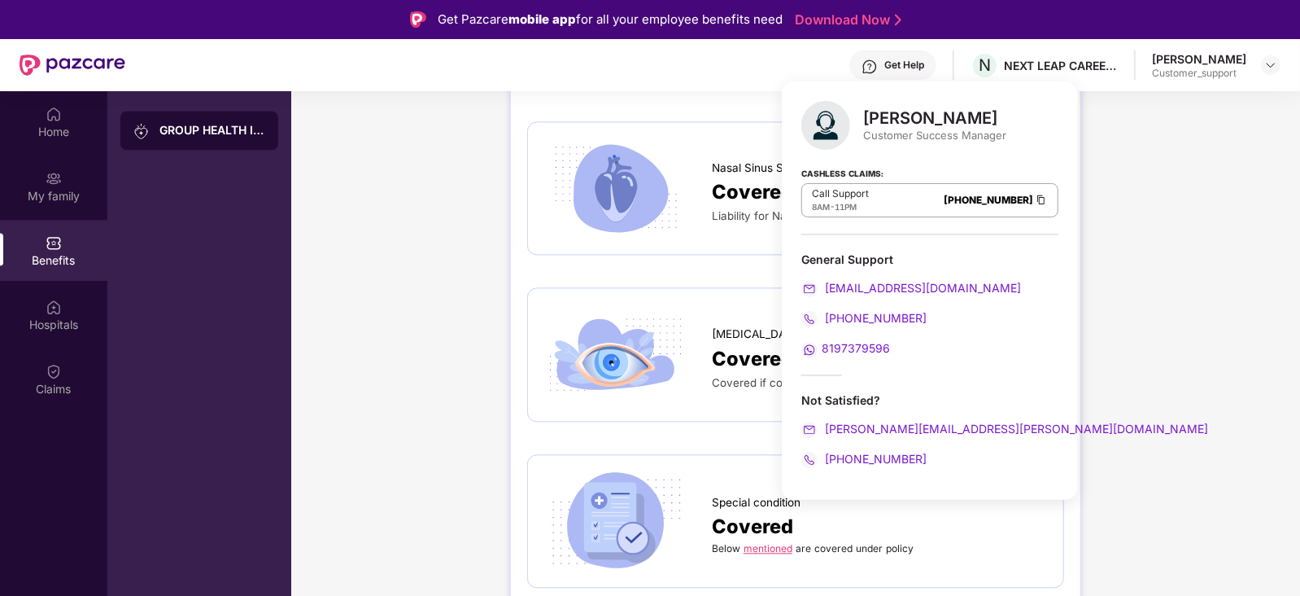
click at [885, 461] on span "+918095955820" at bounding box center [874, 459] width 105 height 14
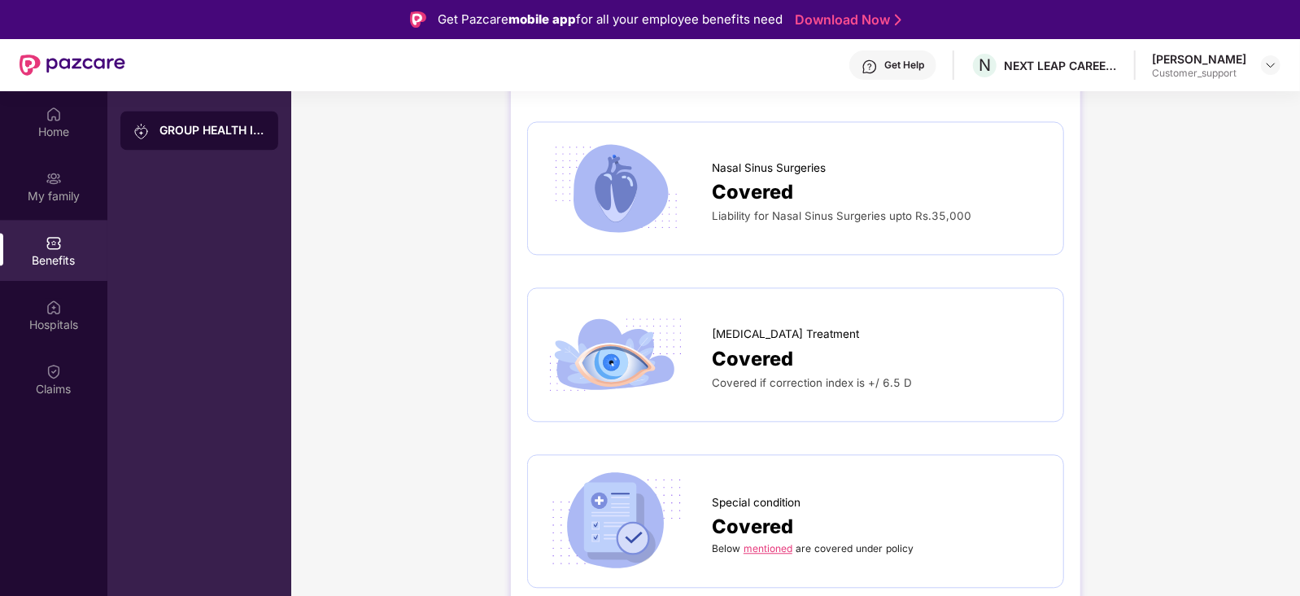
click at [710, 163] on div at bounding box center [628, 187] width 168 height 99
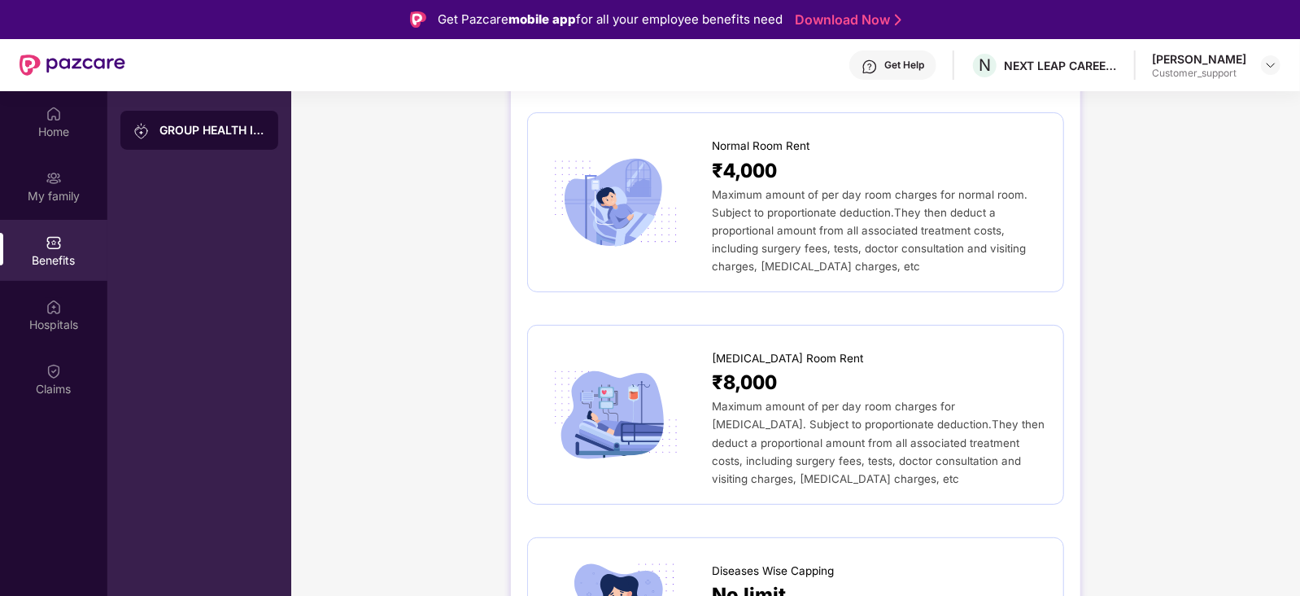
scroll to position [156, 0]
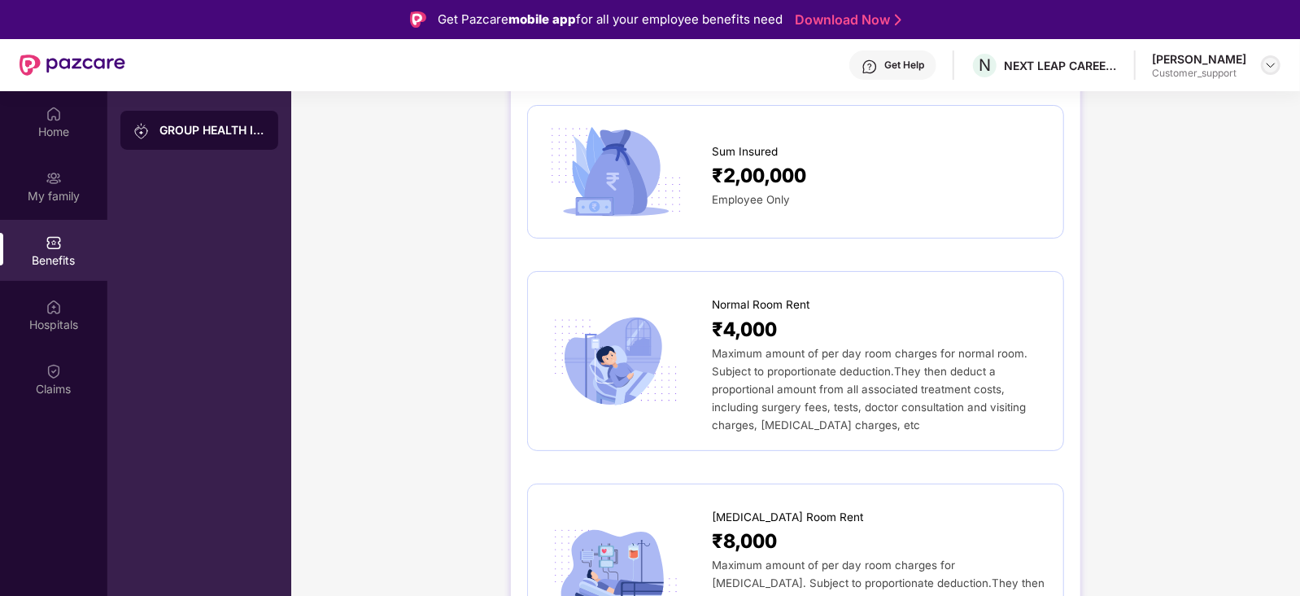
click at [1271, 59] on img at bounding box center [1271, 65] width 13 height 13
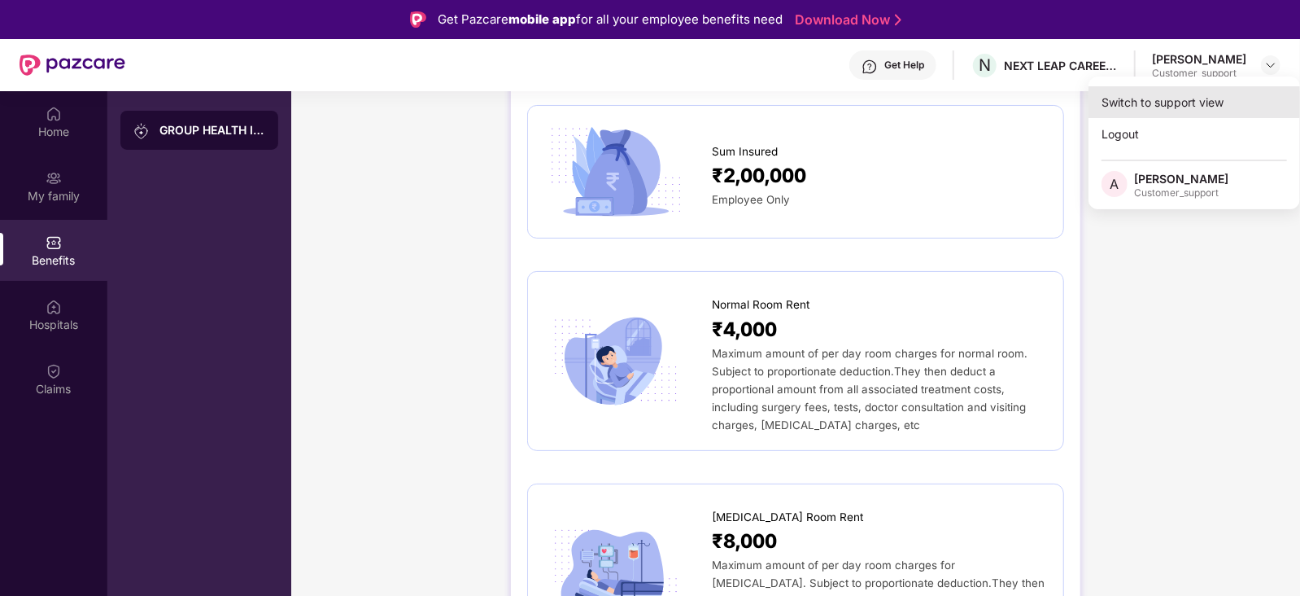
click at [1204, 94] on div "Switch to support view" at bounding box center [1195, 102] width 212 height 32
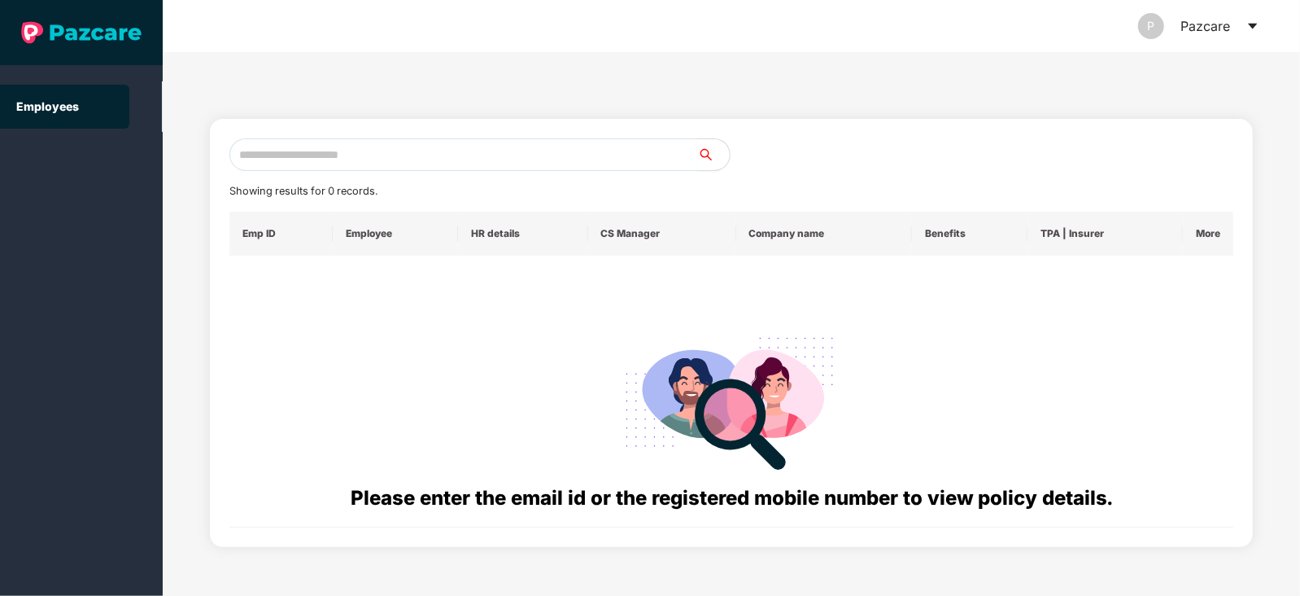
click at [394, 155] on input "text" at bounding box center [463, 154] width 468 height 33
paste input "**********"
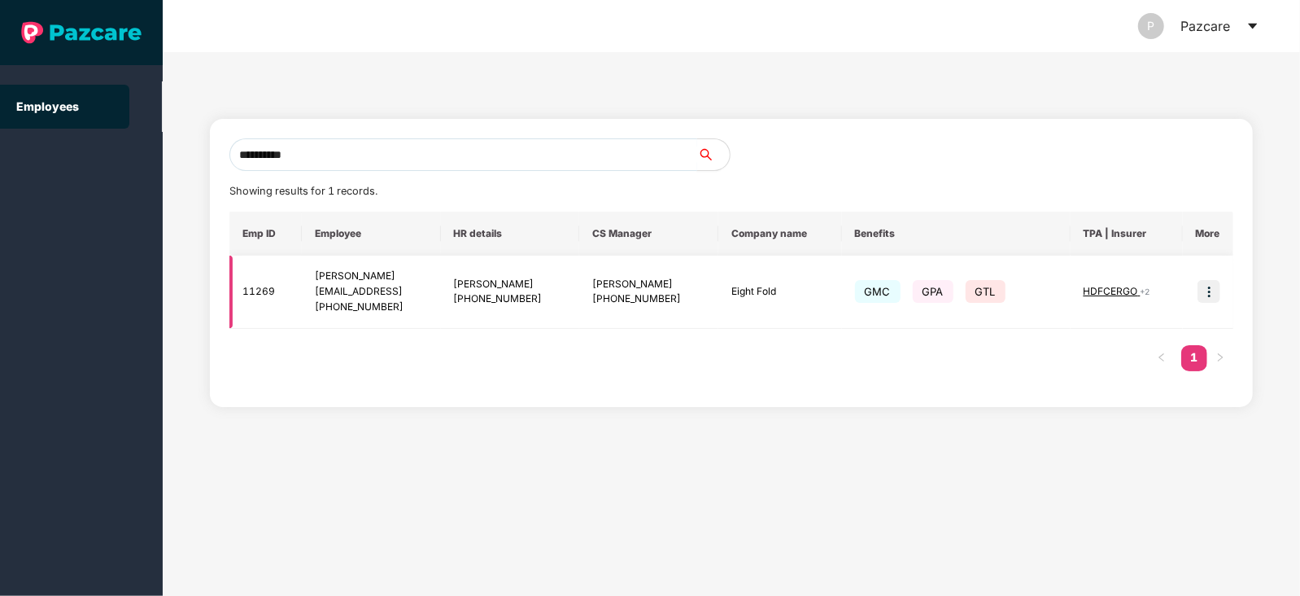
type input "**********"
click at [1207, 294] on img at bounding box center [1209, 291] width 23 height 23
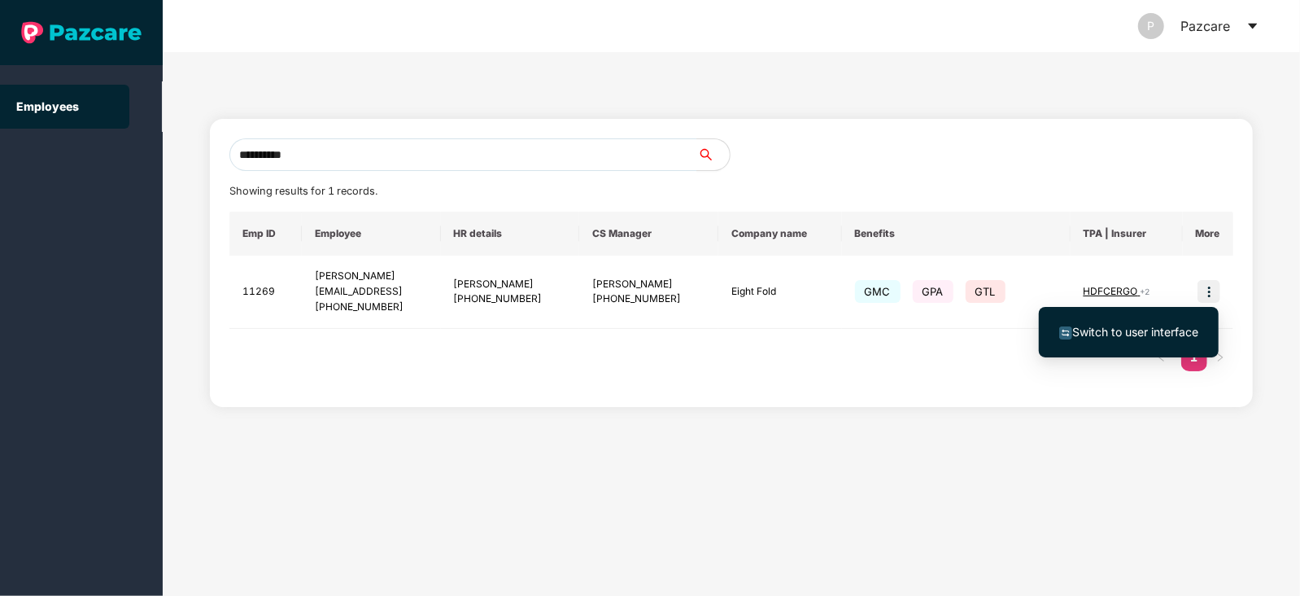
click at [1164, 227] on th "TPA | Insurer" at bounding box center [1127, 234] width 112 height 44
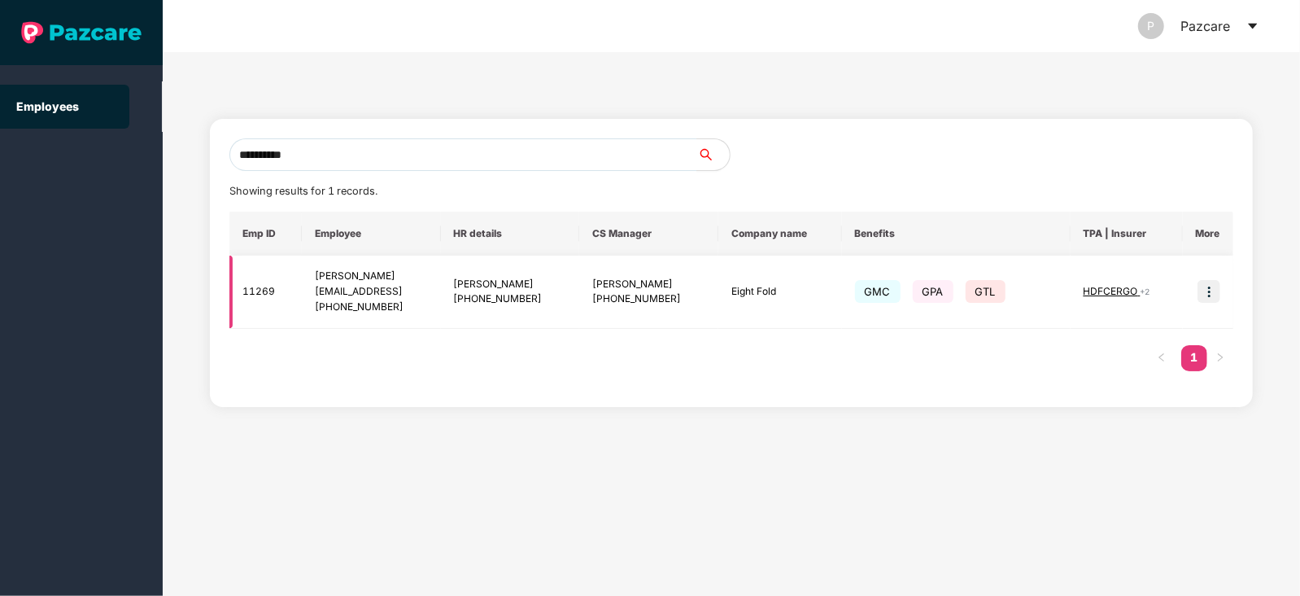
click at [1208, 286] on img at bounding box center [1209, 291] width 23 height 23
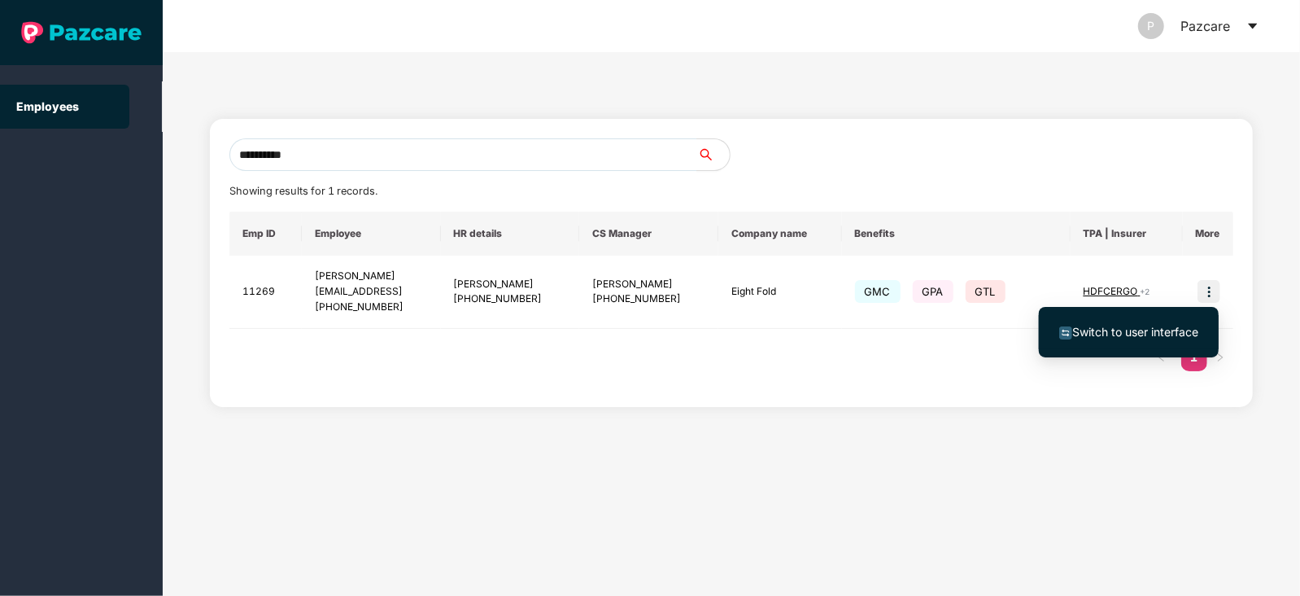
click at [1121, 329] on span "Switch to user interface" at bounding box center [1136, 332] width 126 height 14
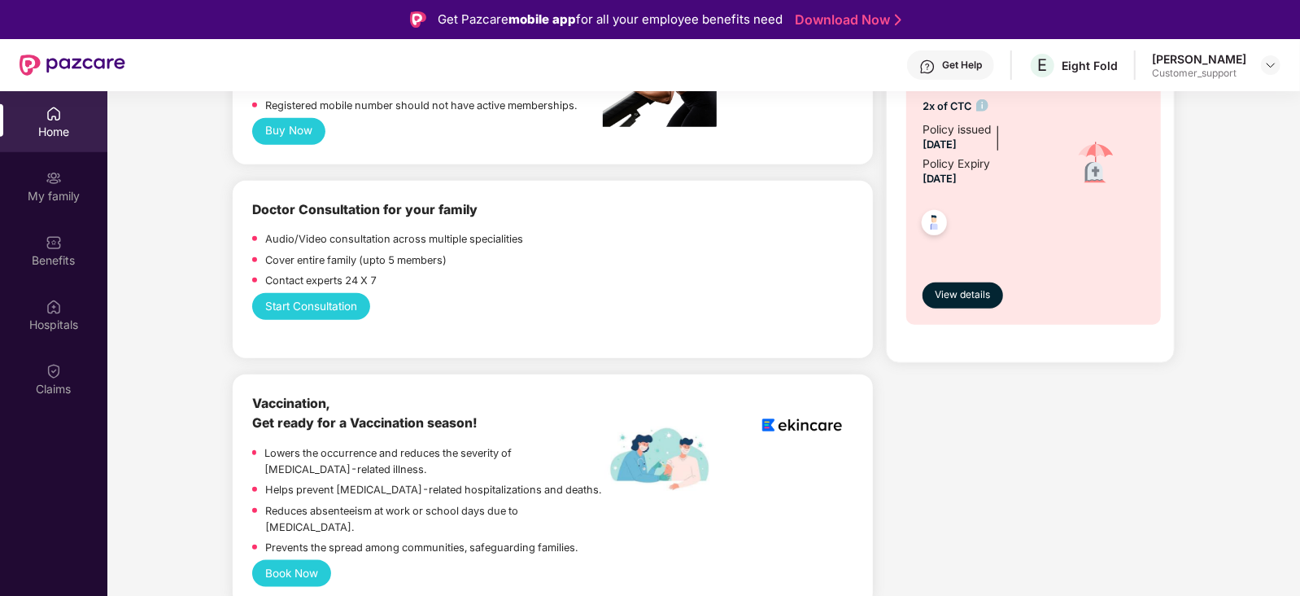
scroll to position [0, 0]
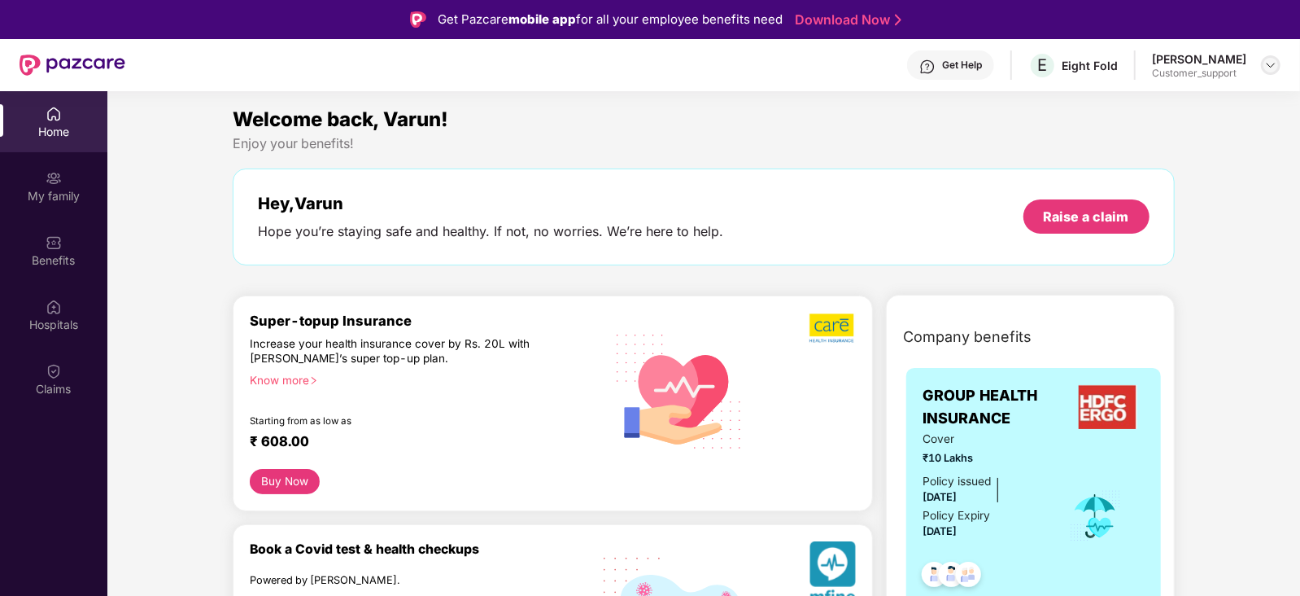
click at [1270, 67] on img at bounding box center [1271, 65] width 13 height 13
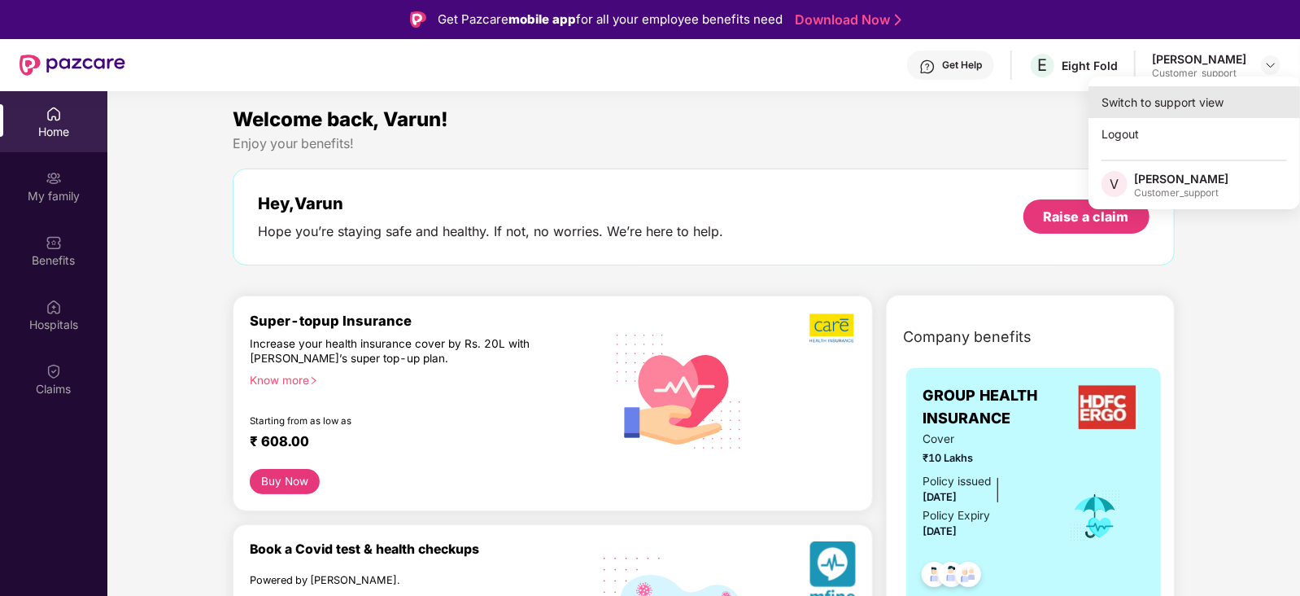
click at [1169, 96] on div "Switch to support view" at bounding box center [1195, 102] width 212 height 32
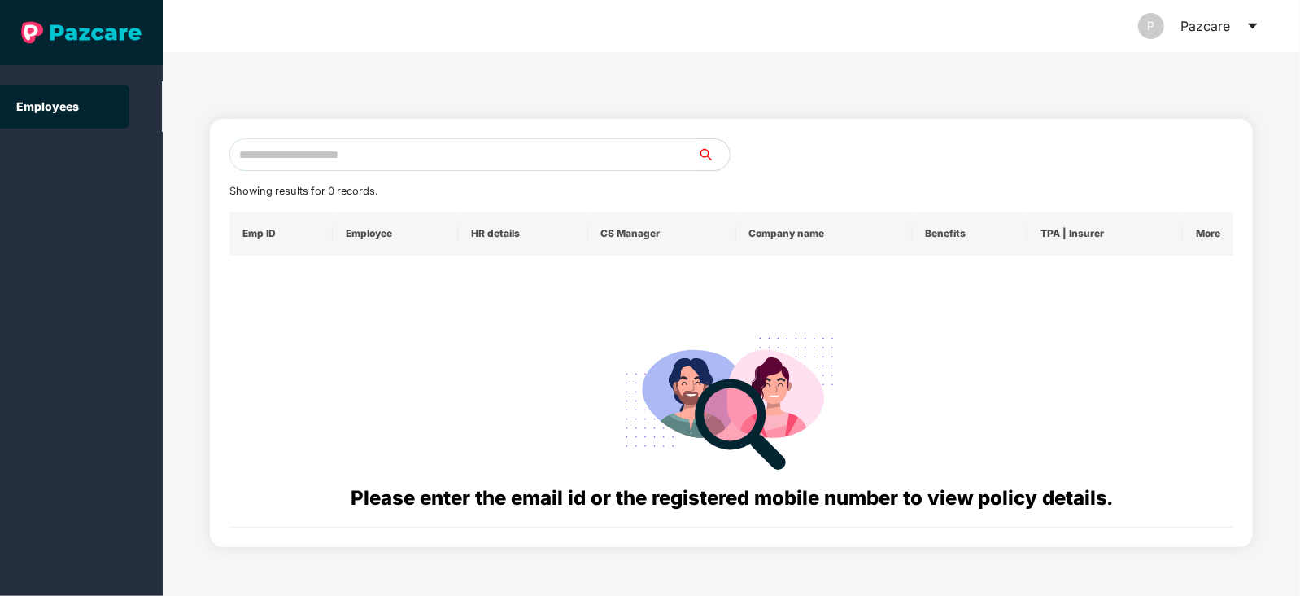
click at [345, 152] on input "text" at bounding box center [463, 154] width 468 height 33
paste input "**********"
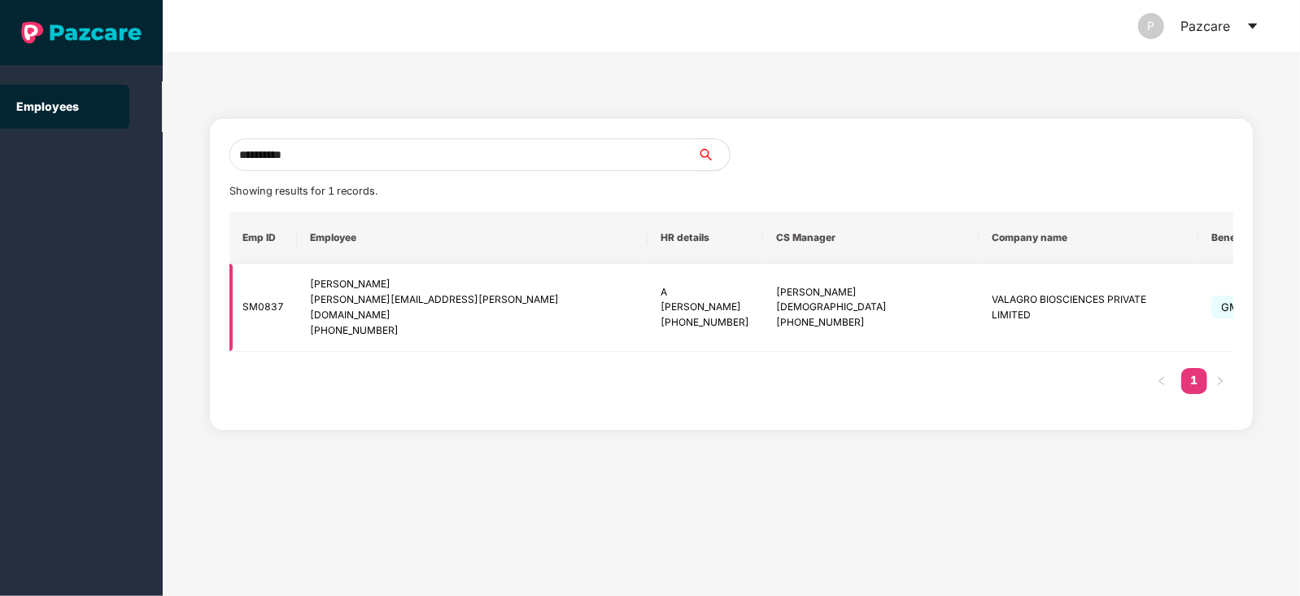
type input "**********"
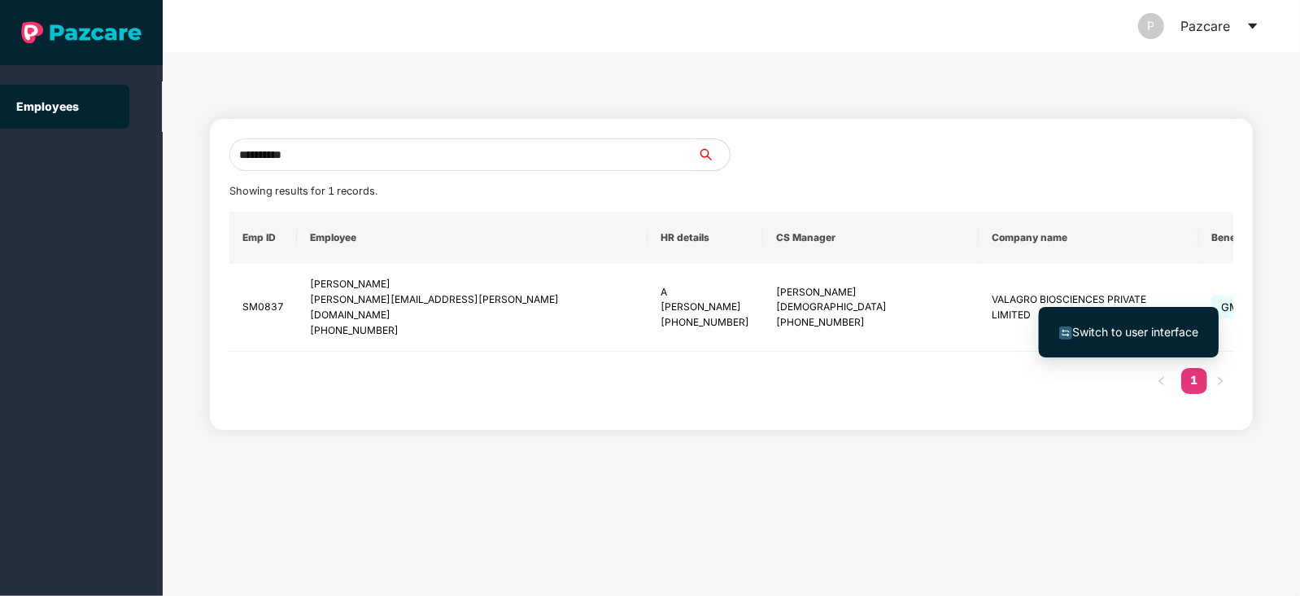
click at [1135, 335] on span "Switch to user interface" at bounding box center [1136, 332] width 126 height 14
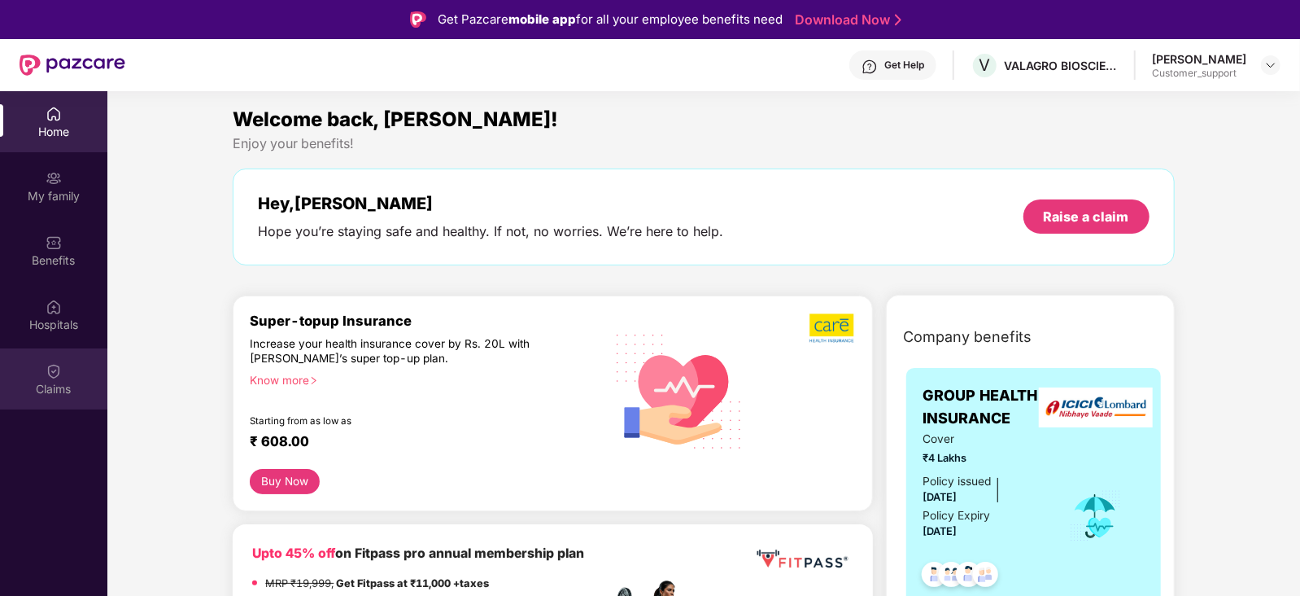
click at [65, 368] on div "Claims" at bounding box center [53, 378] width 107 height 61
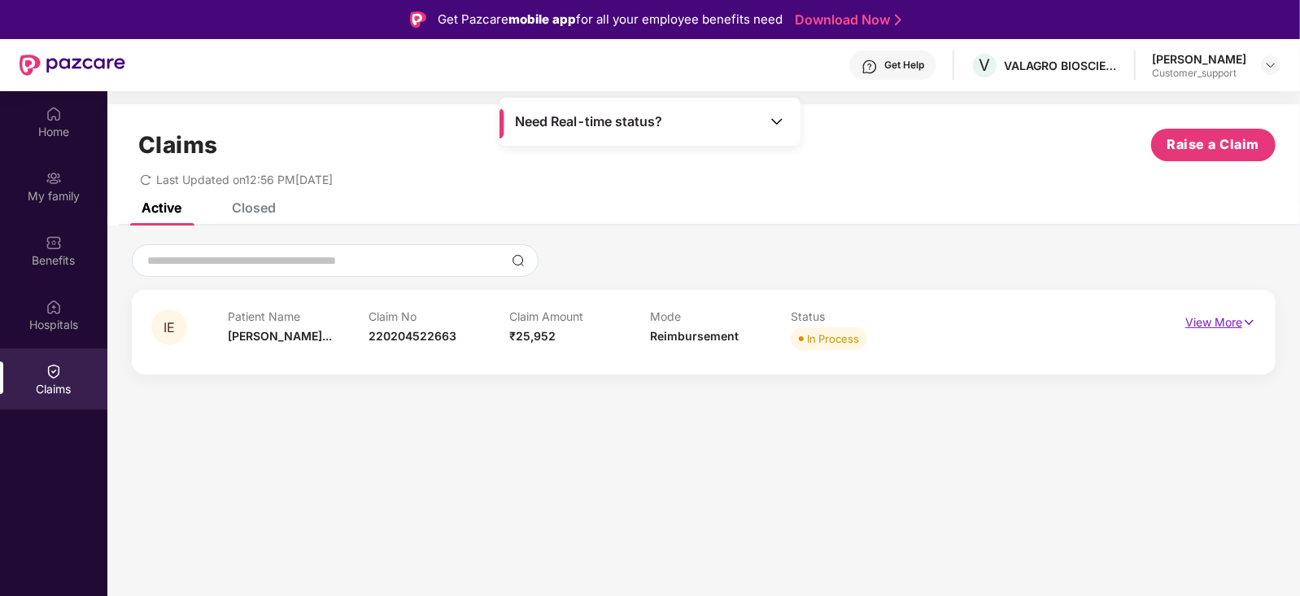
click at [1236, 317] on p "View More" at bounding box center [1221, 320] width 71 height 22
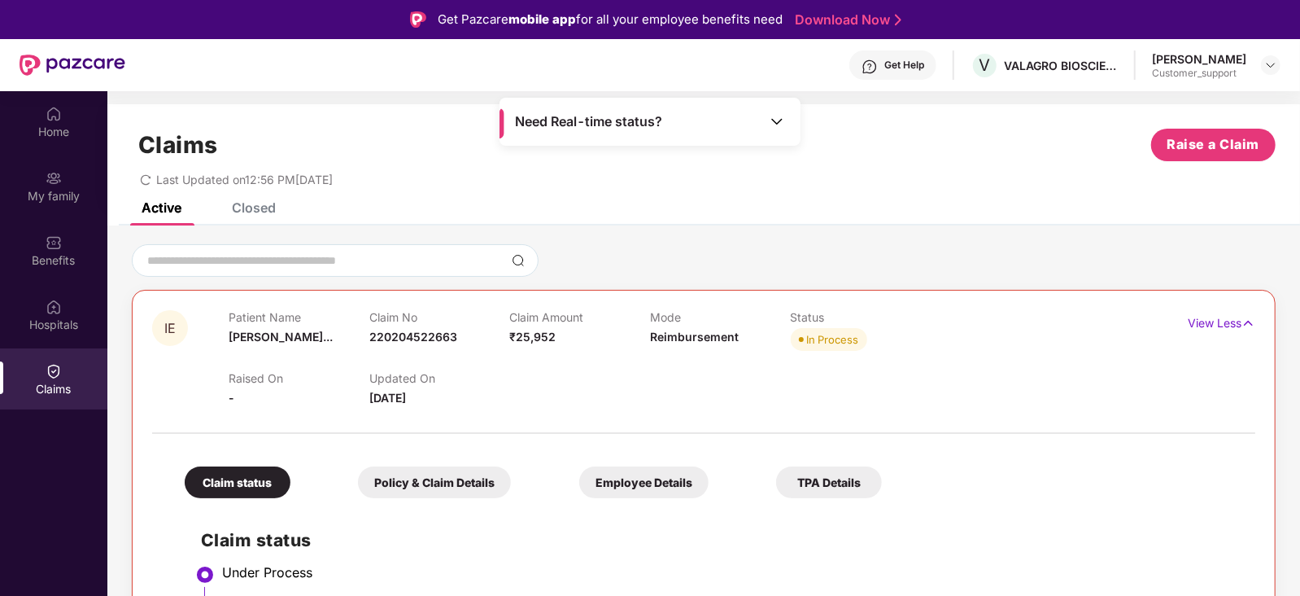
click at [259, 212] on div "Closed" at bounding box center [254, 207] width 44 height 16
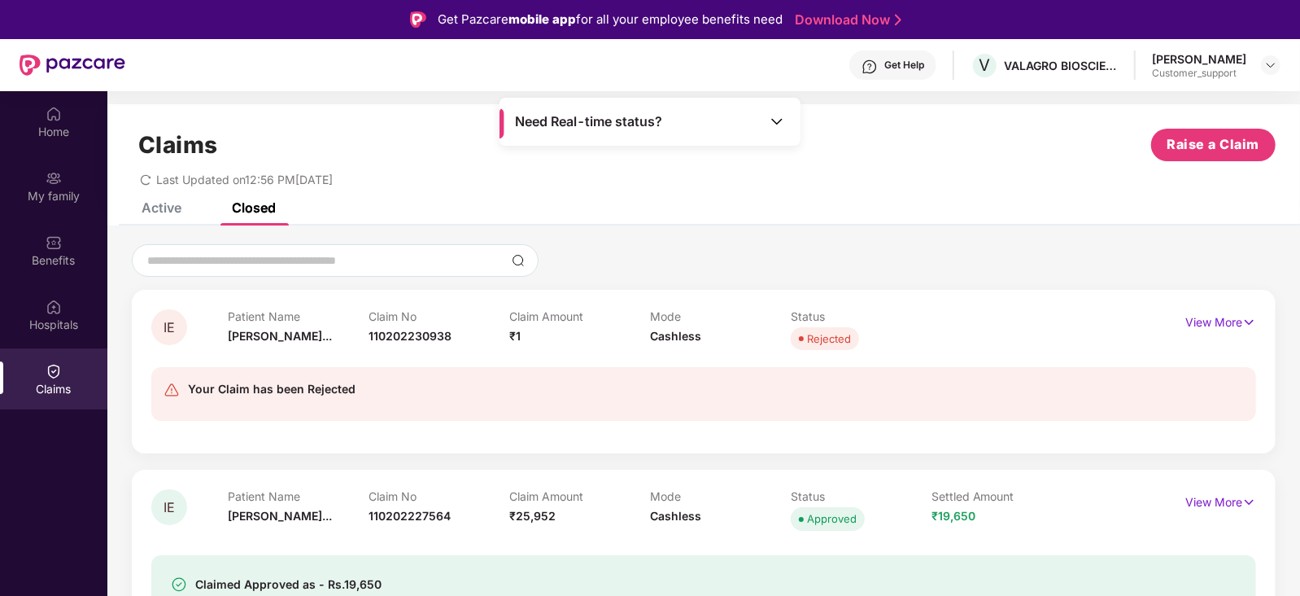
click at [171, 202] on div "Active" at bounding box center [162, 207] width 40 height 16
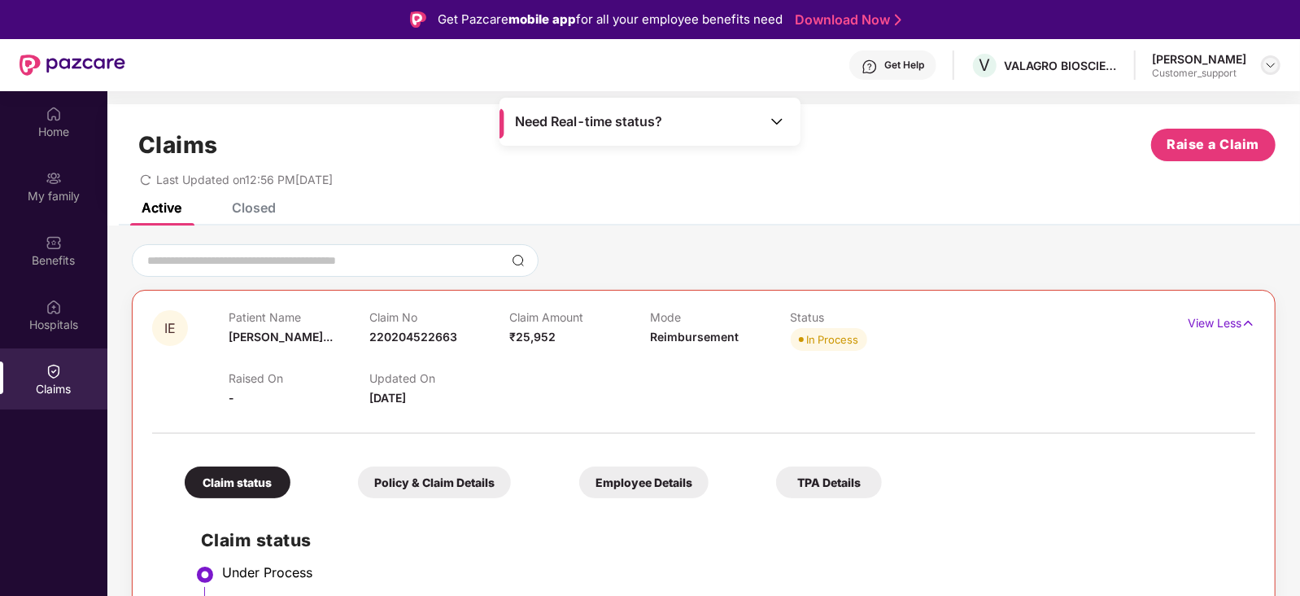
click at [1266, 67] on img at bounding box center [1271, 65] width 13 height 13
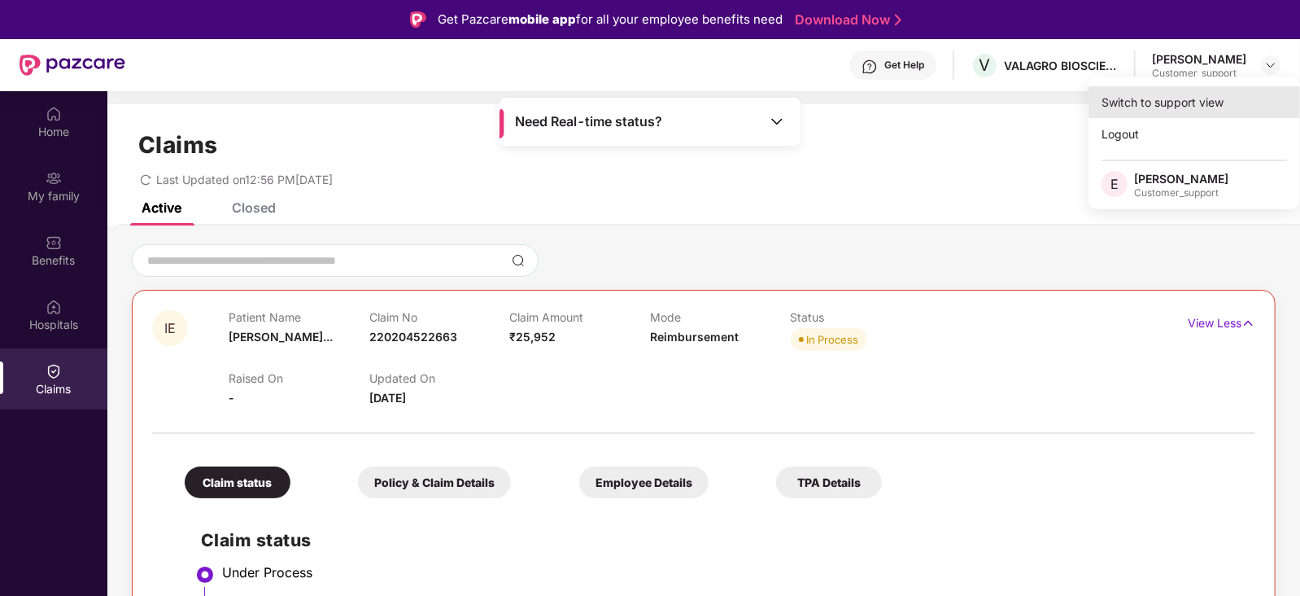
click at [1212, 116] on div "Switch to support view" at bounding box center [1195, 102] width 212 height 32
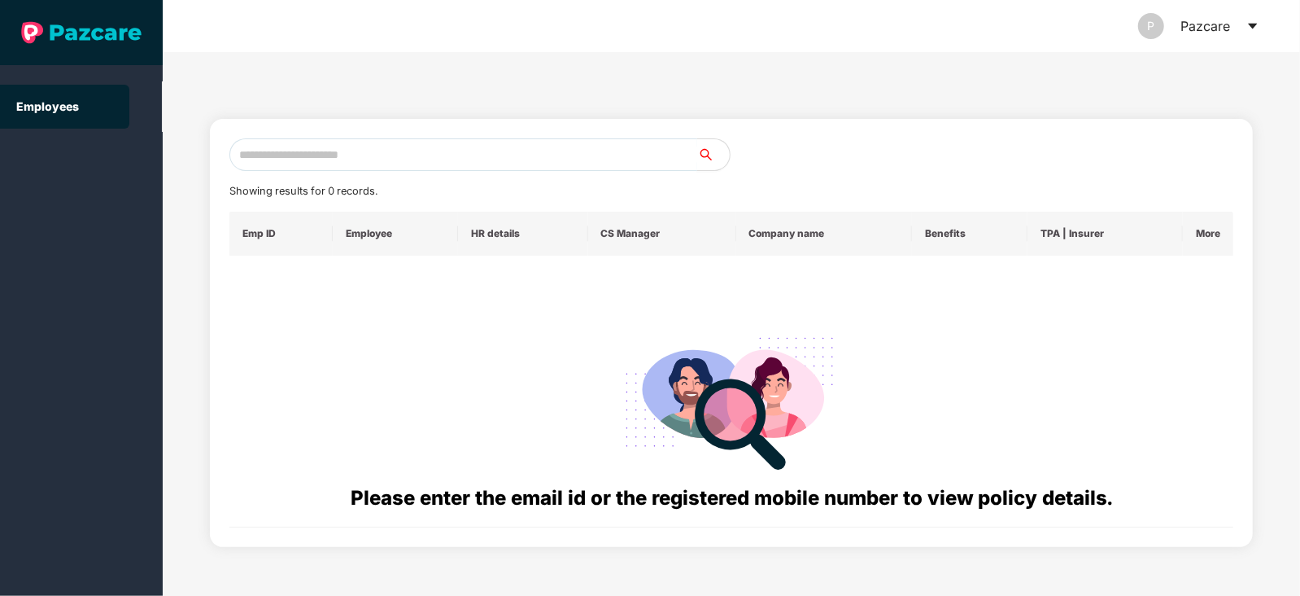
click at [442, 157] on input "text" at bounding box center [463, 154] width 468 height 33
paste input "**********"
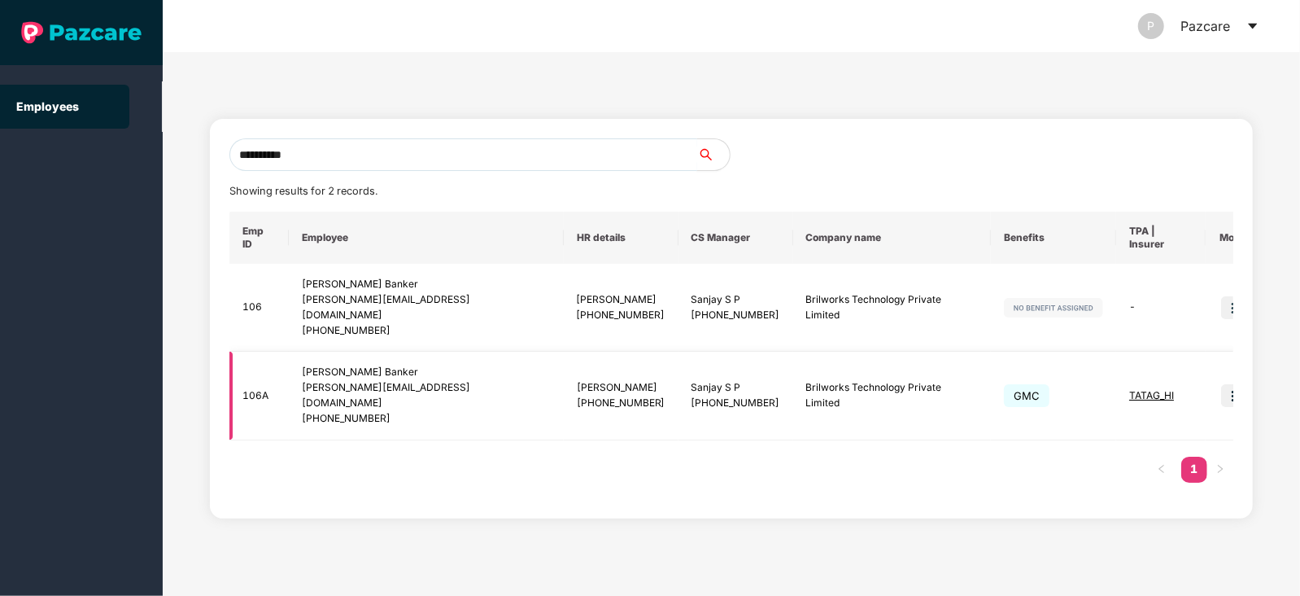
type input "**********"
click at [1221, 384] on img at bounding box center [1232, 395] width 23 height 23
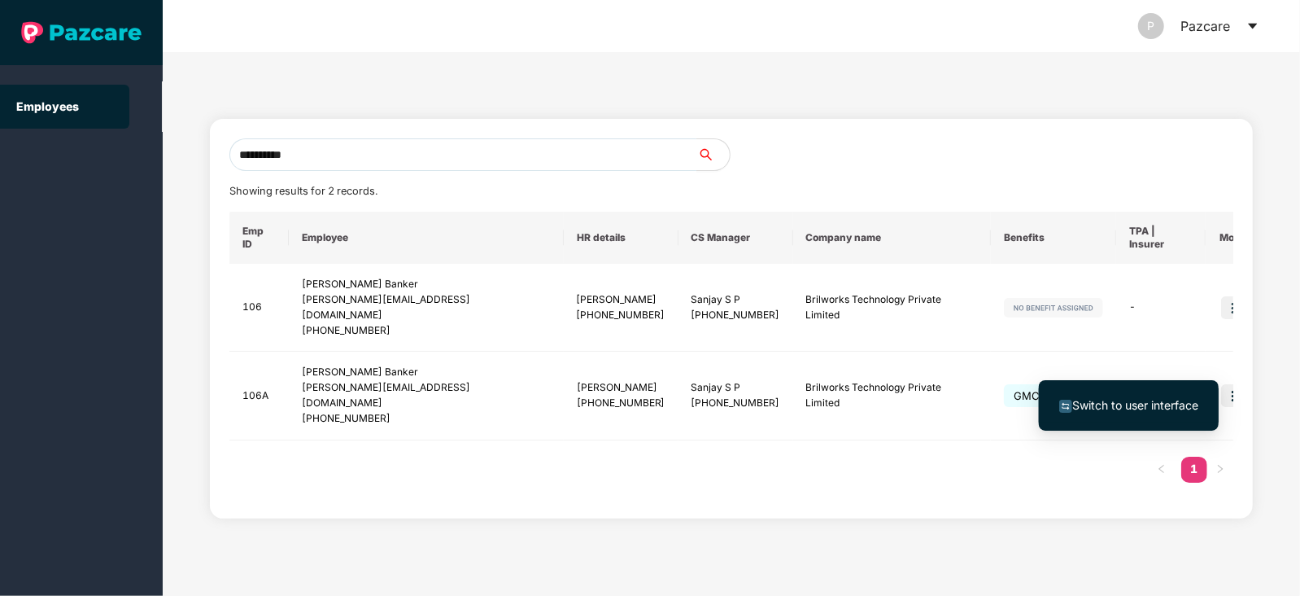
click at [1127, 399] on span "Switch to user interface" at bounding box center [1136, 405] width 126 height 14
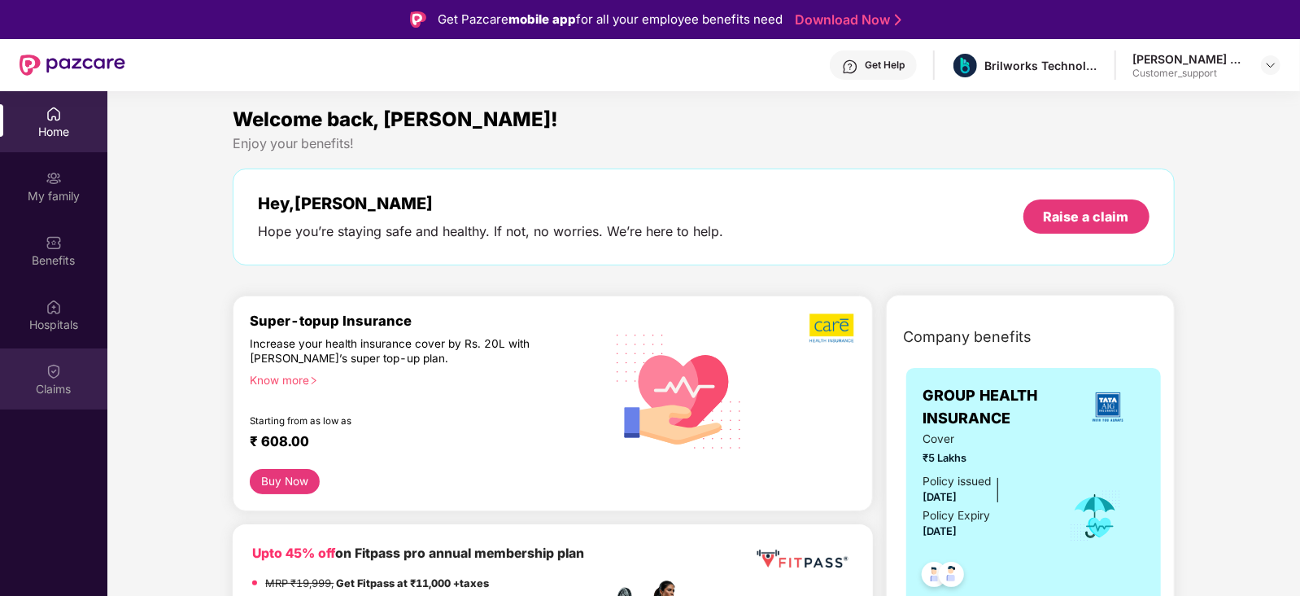
click at [52, 363] on img at bounding box center [54, 371] width 16 height 16
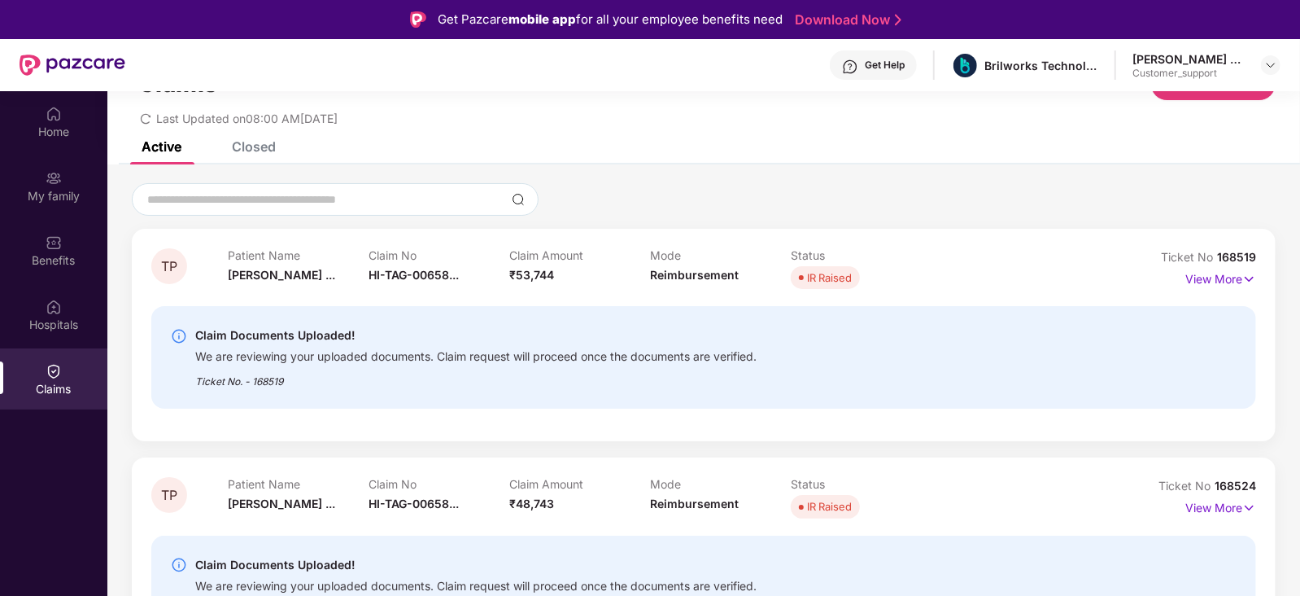
scroll to position [61, 0]
click at [1232, 276] on p "View More" at bounding box center [1221, 277] width 71 height 22
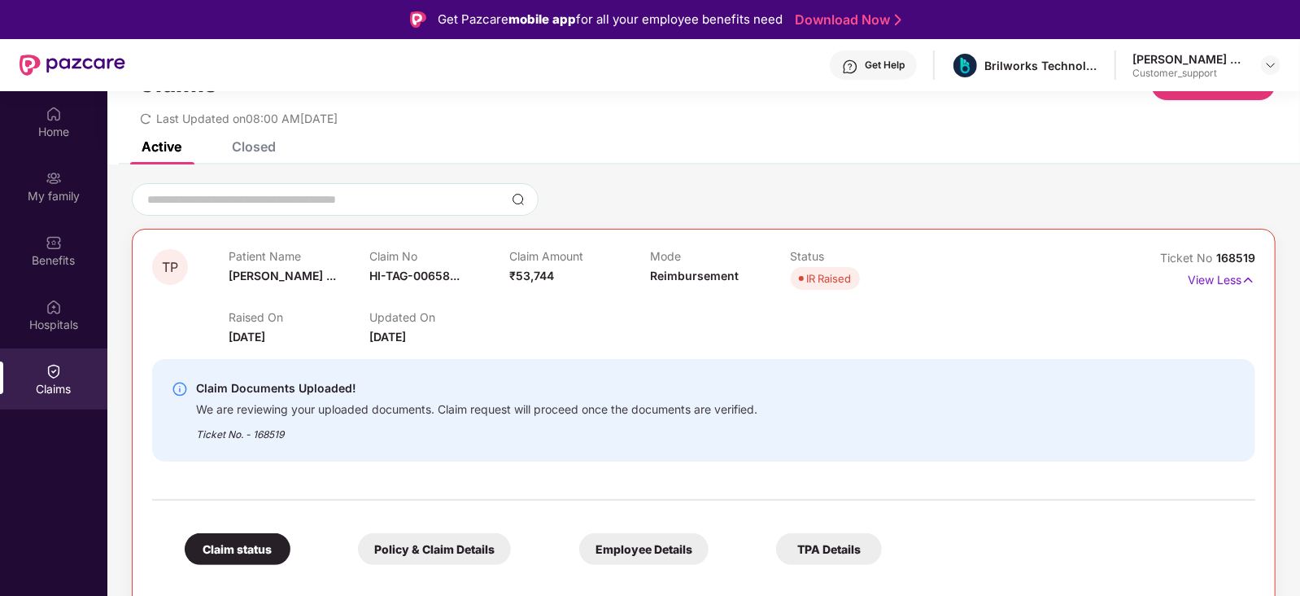
scroll to position [0, 0]
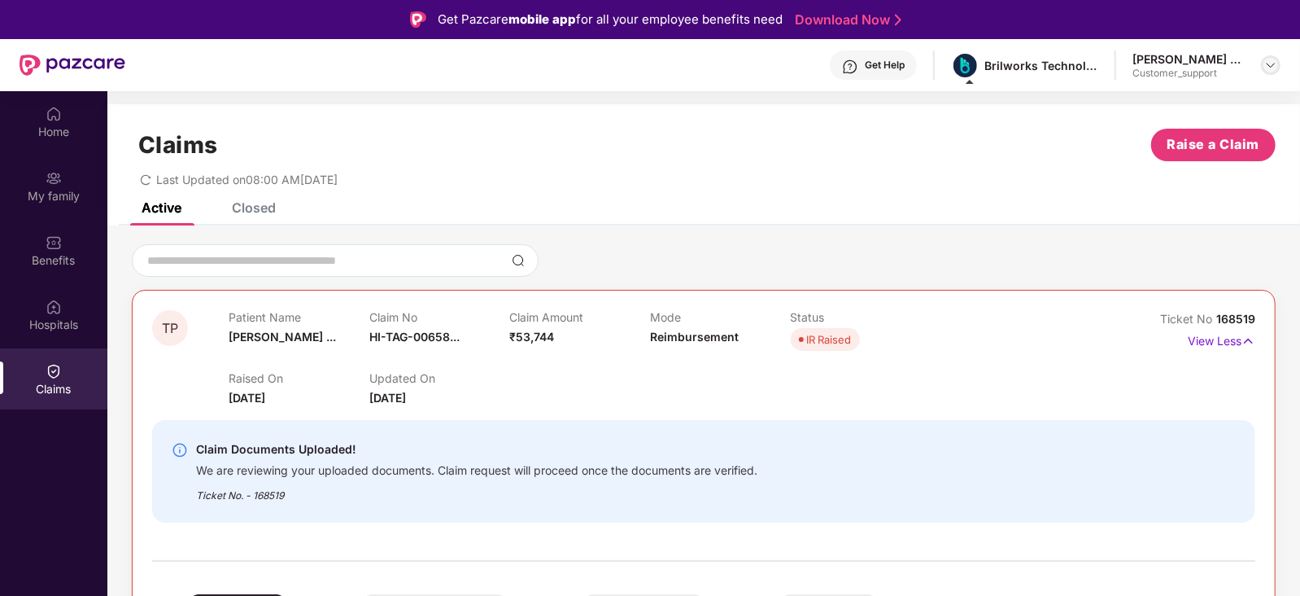
click at [1273, 62] on img at bounding box center [1271, 65] width 13 height 13
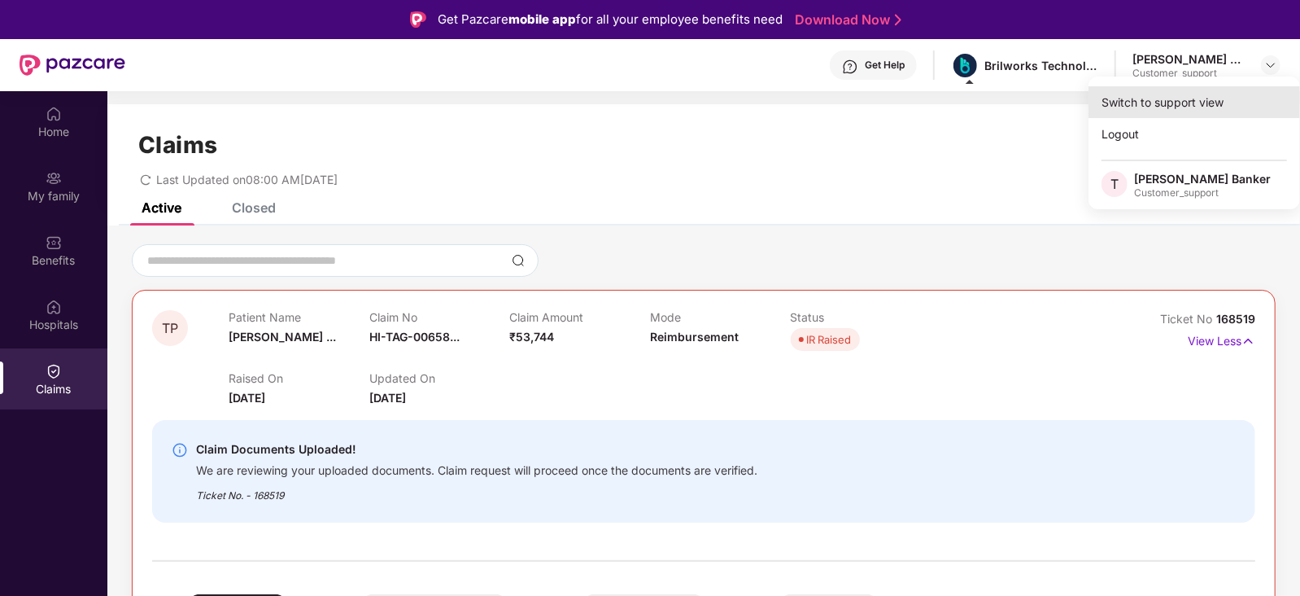
click at [1179, 103] on div "Switch to support view" at bounding box center [1195, 102] width 212 height 32
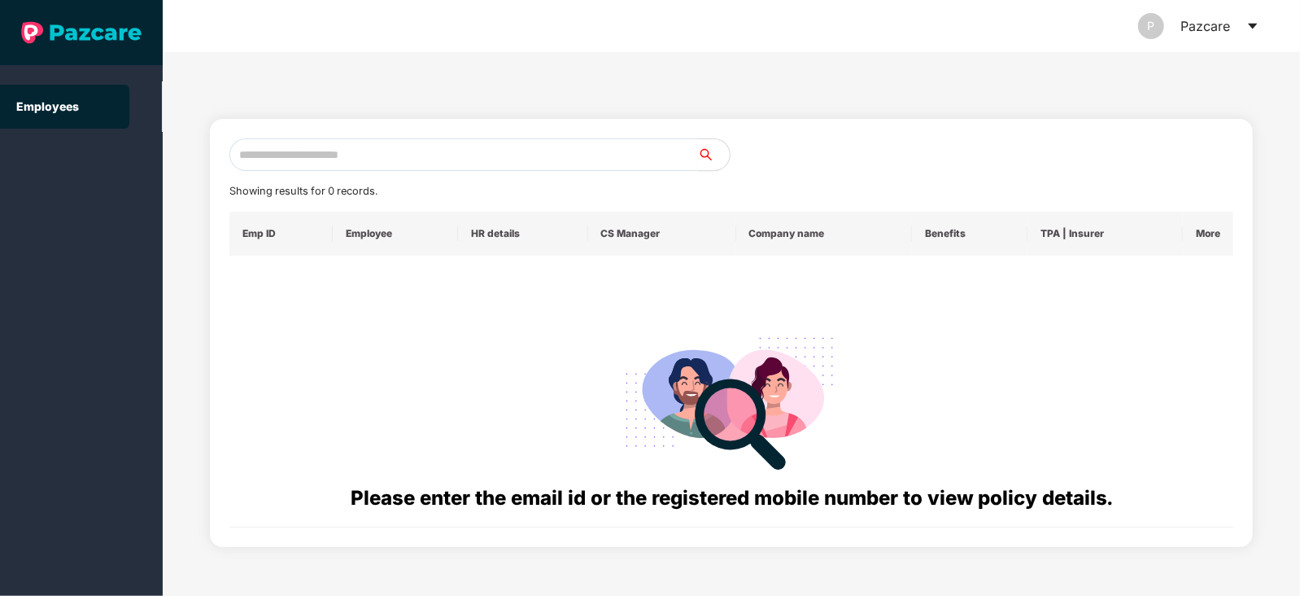
click at [439, 155] on input "text" at bounding box center [463, 154] width 468 height 33
paste input "**********"
type input "**********"
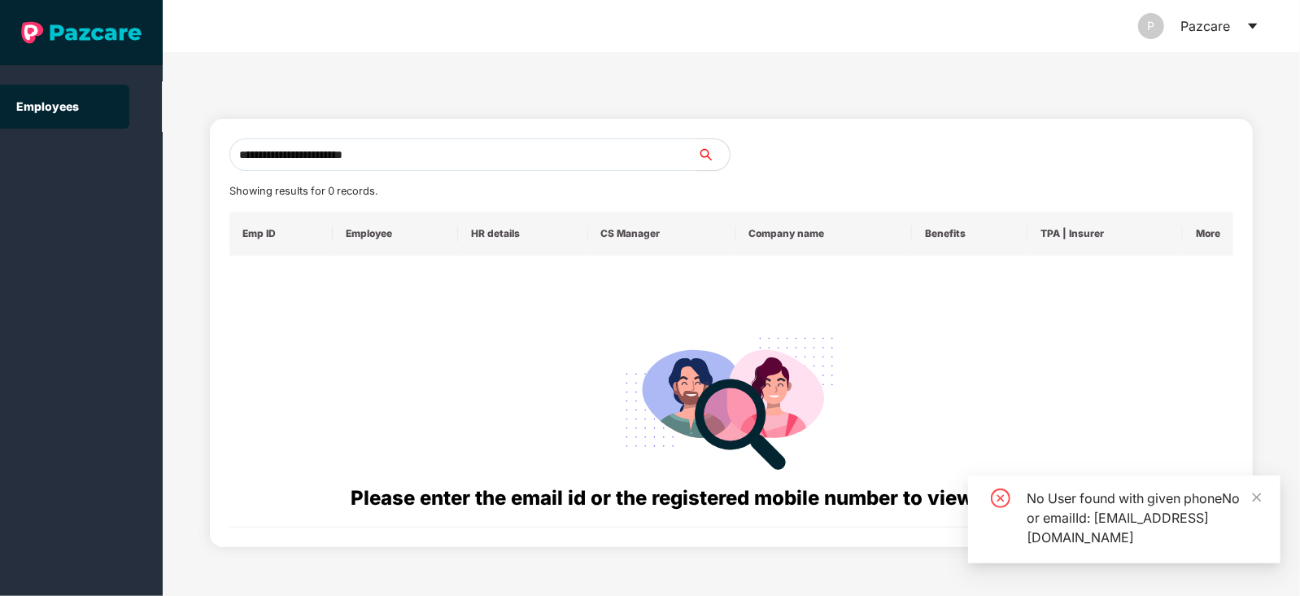
click at [439, 155] on input "**********" at bounding box center [463, 154] width 468 height 33
drag, startPoint x: 439, startPoint y: 156, endPoint x: 221, endPoint y: 147, distance: 219.1
click at [221, 147] on div "**********" at bounding box center [731, 333] width 1043 height 428
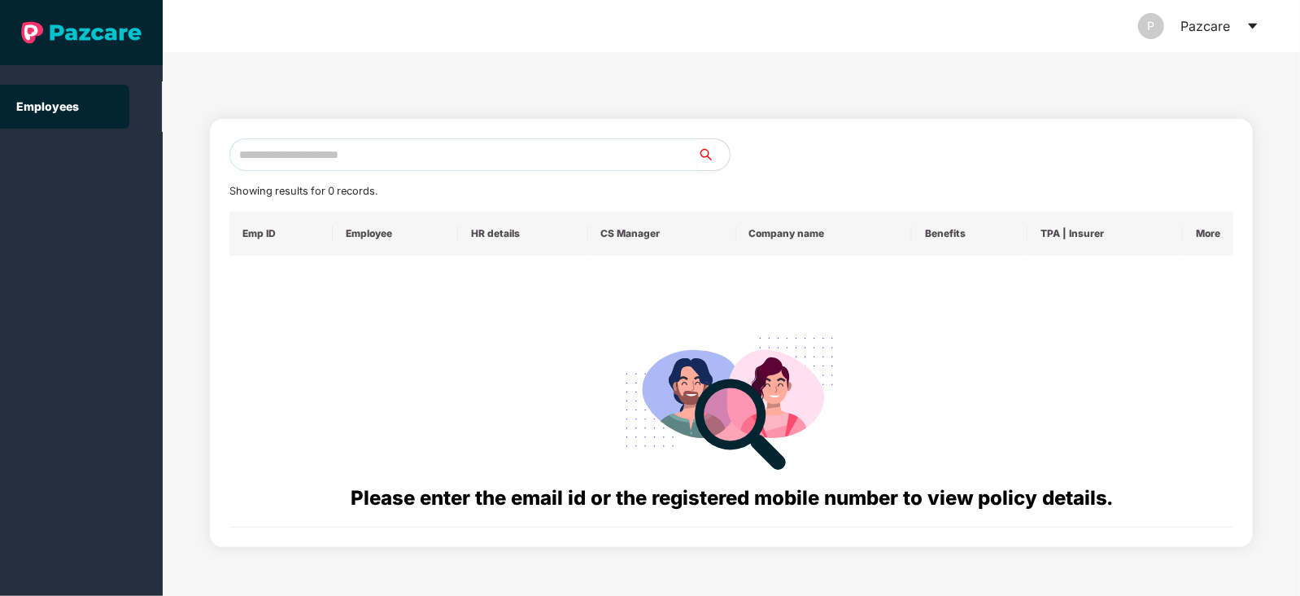
click at [328, 158] on input "text" at bounding box center [463, 154] width 468 height 33
paste input "**********"
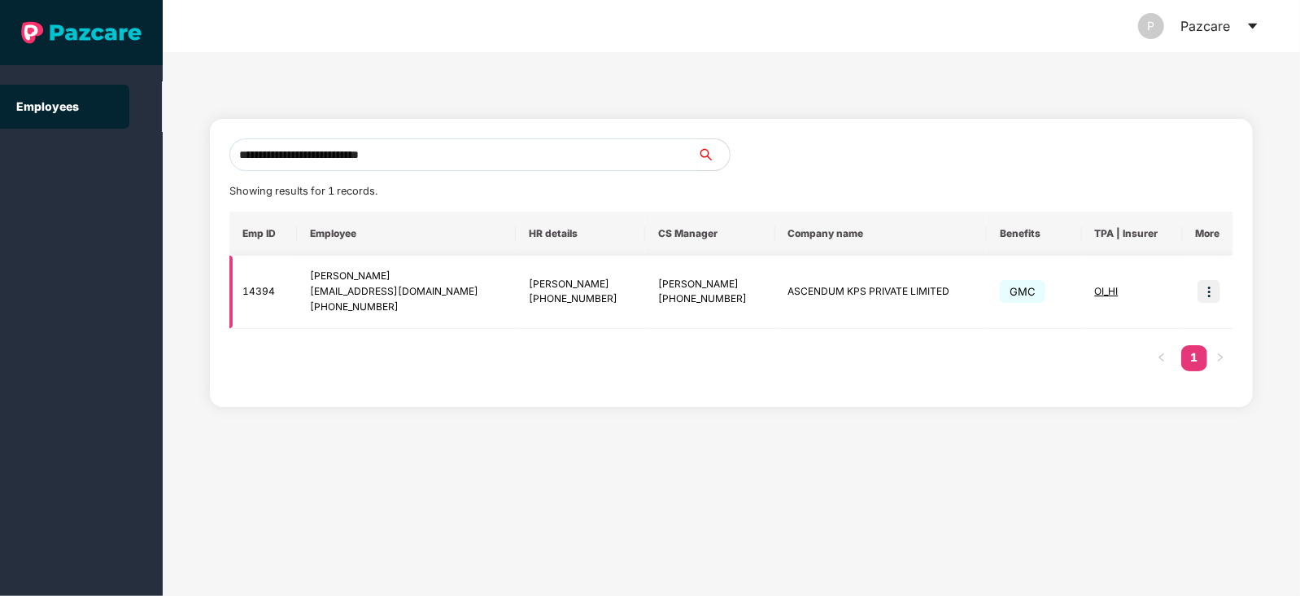
type input "**********"
click at [1204, 284] on img at bounding box center [1209, 291] width 23 height 23
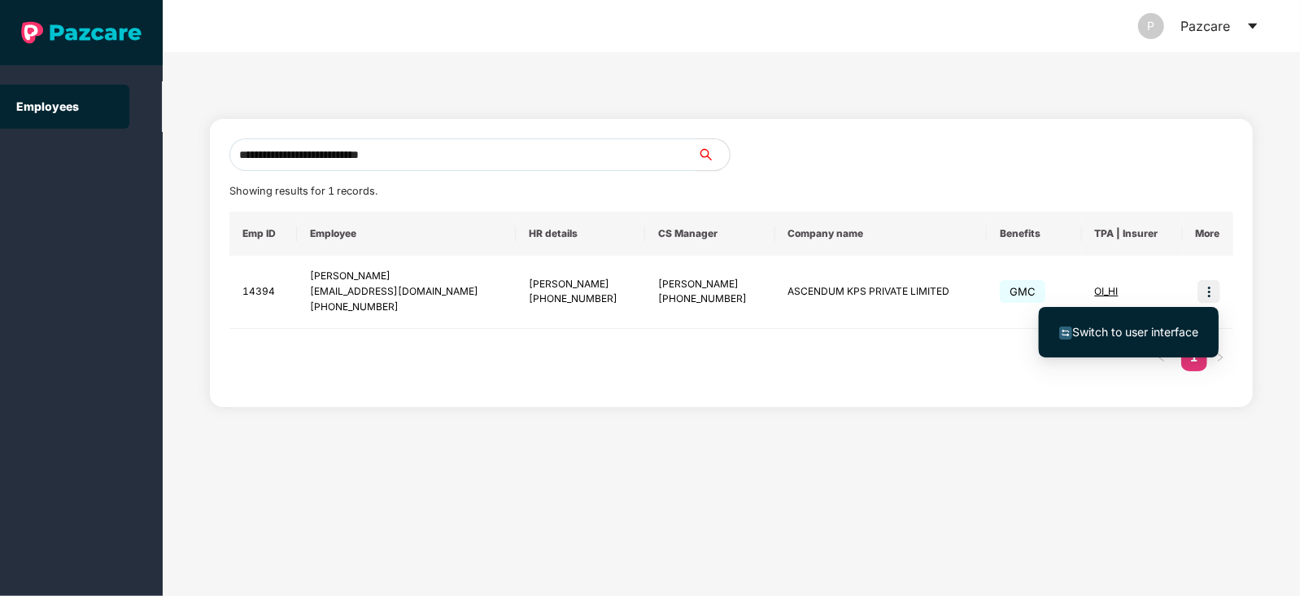
click at [1140, 331] on span "Switch to user interface" at bounding box center [1136, 332] width 126 height 14
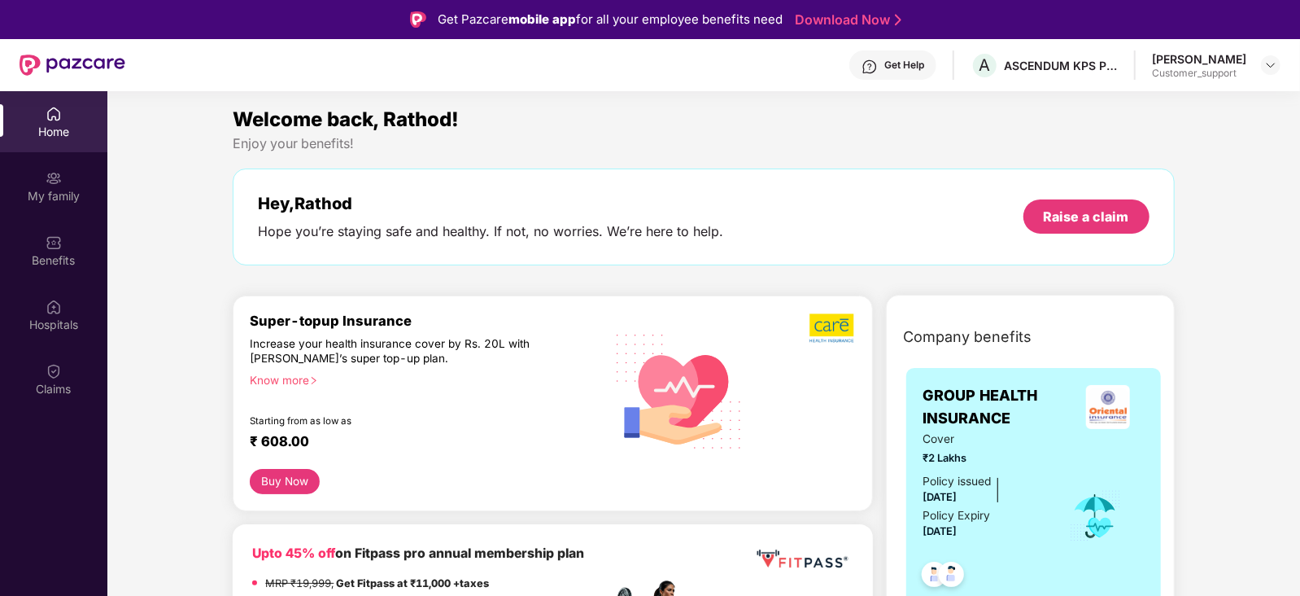
click at [49, 369] on img at bounding box center [54, 371] width 16 height 16
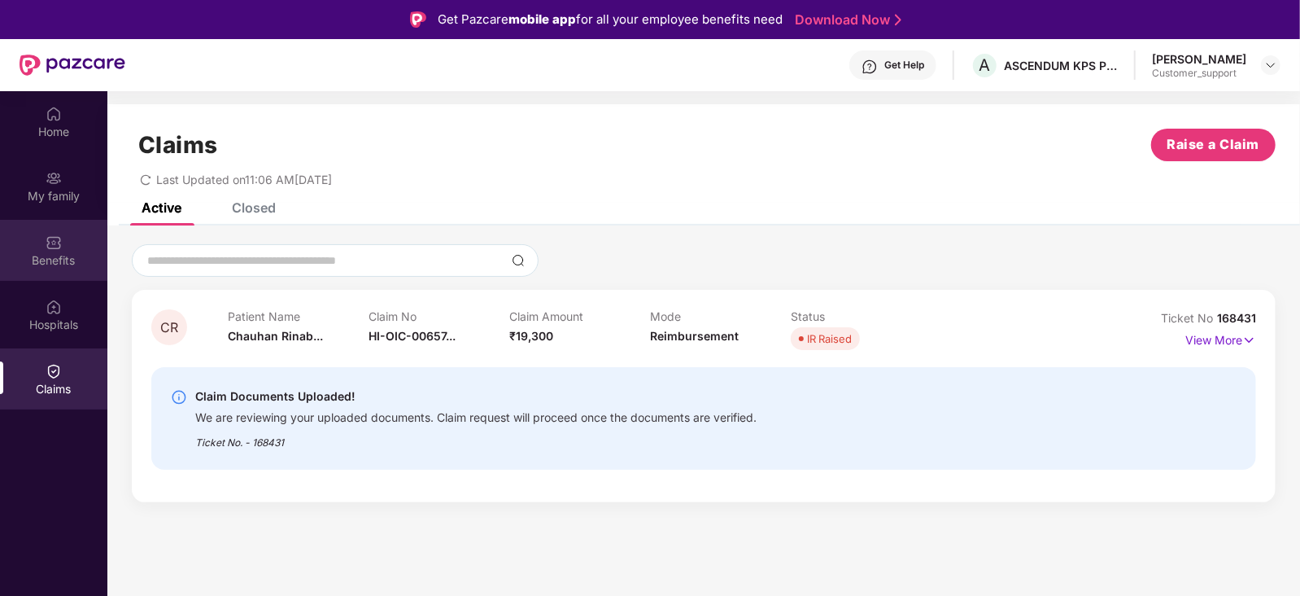
click at [67, 261] on div "Benefits" at bounding box center [53, 260] width 107 height 16
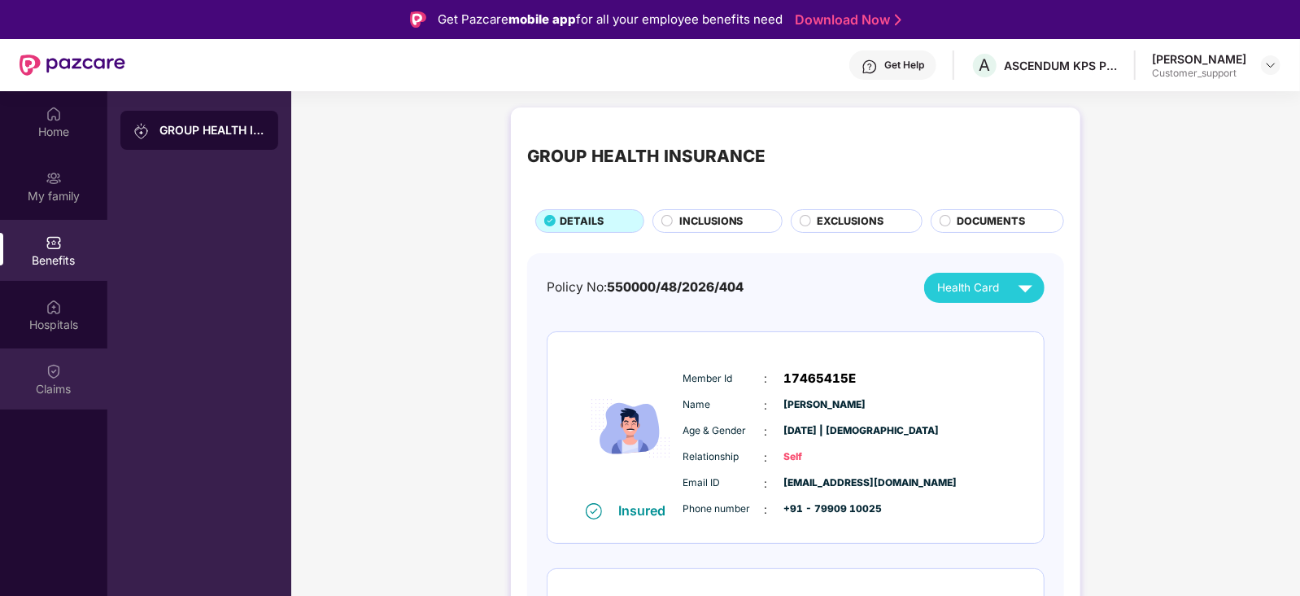
click at [66, 357] on div "Claims" at bounding box center [53, 378] width 107 height 61
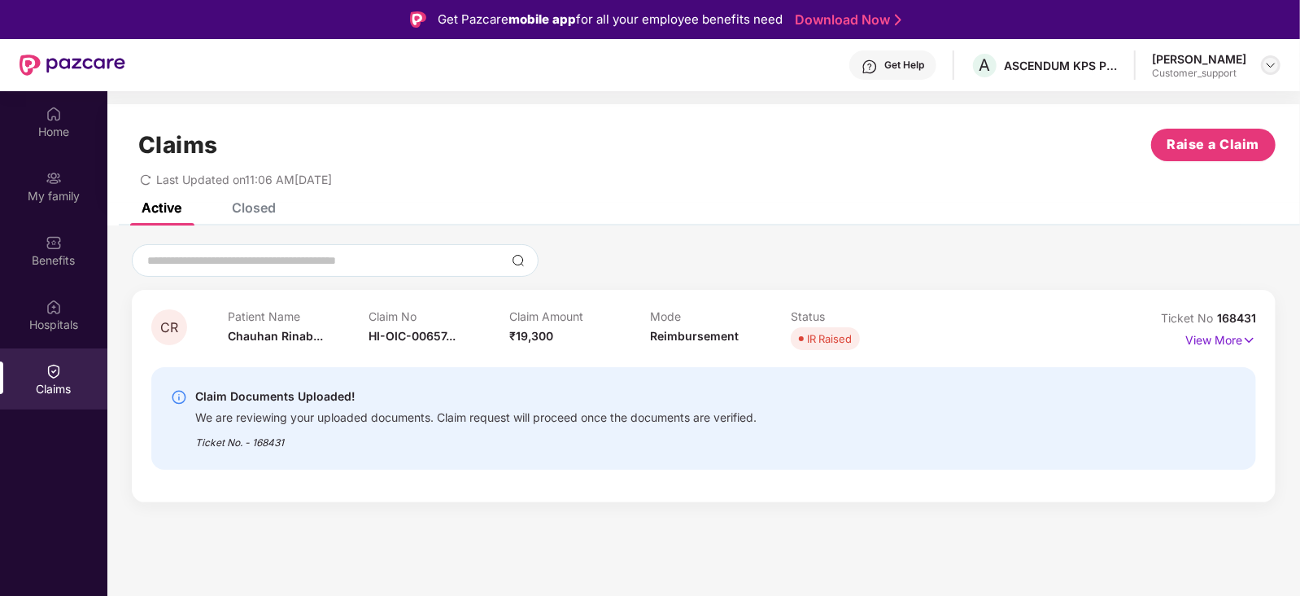
click at [1275, 63] on img at bounding box center [1271, 65] width 13 height 13
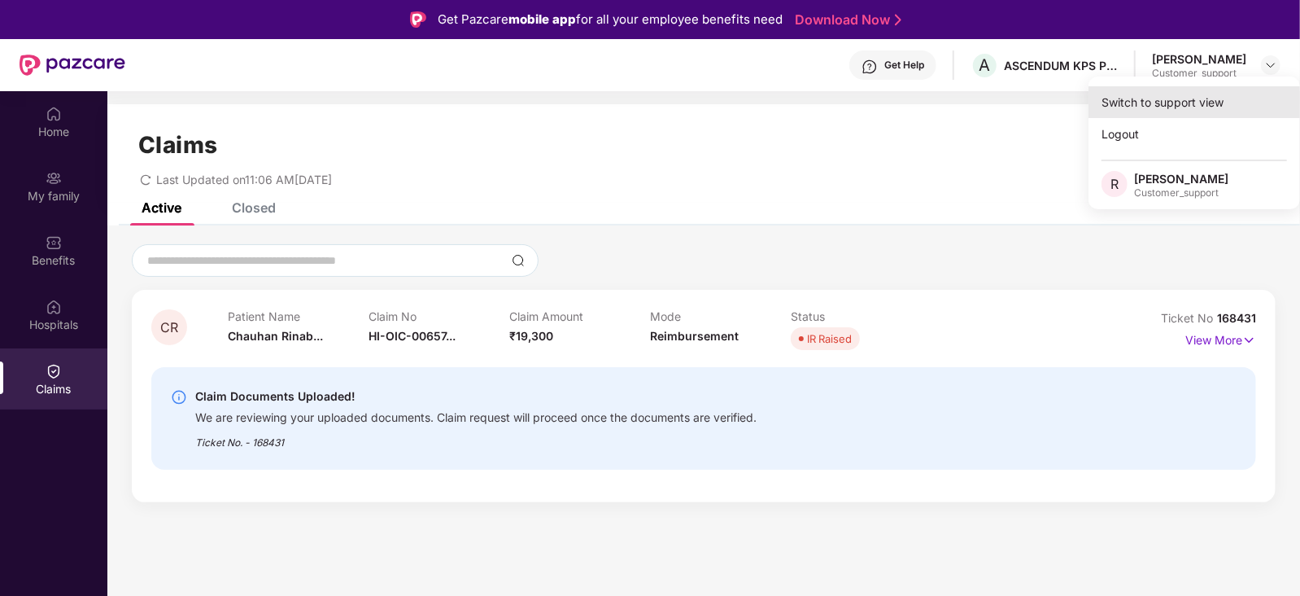
click at [1196, 106] on div "Switch to support view" at bounding box center [1195, 102] width 212 height 32
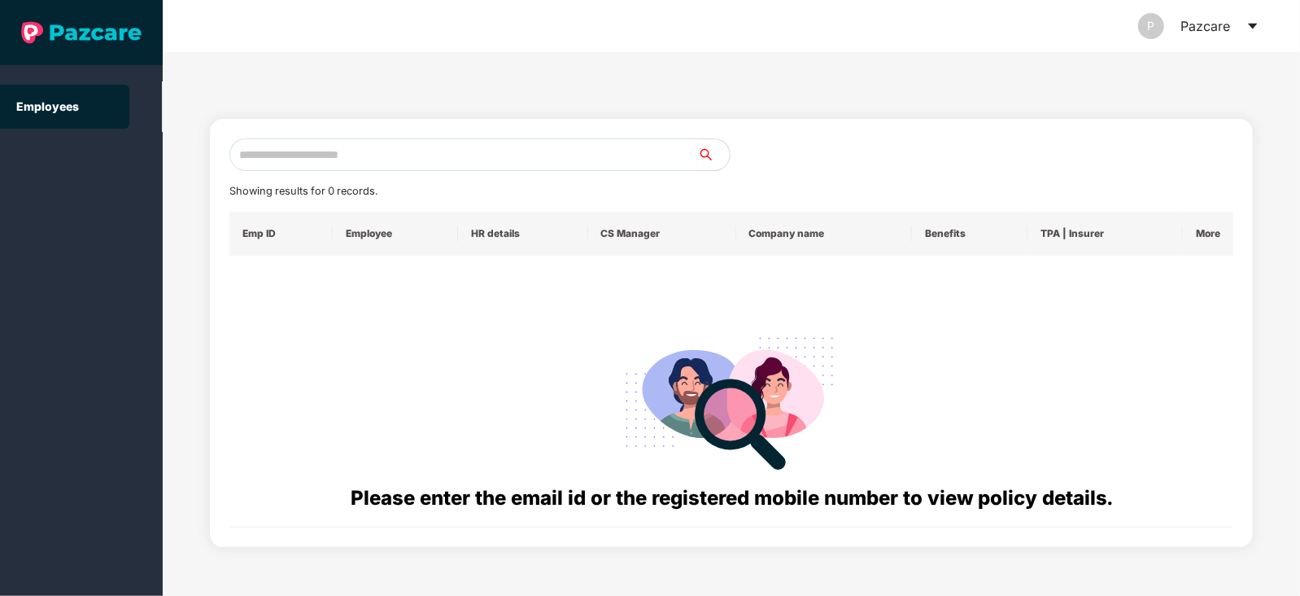
click at [406, 152] on input "text" at bounding box center [463, 154] width 468 height 33
paste input "**********"
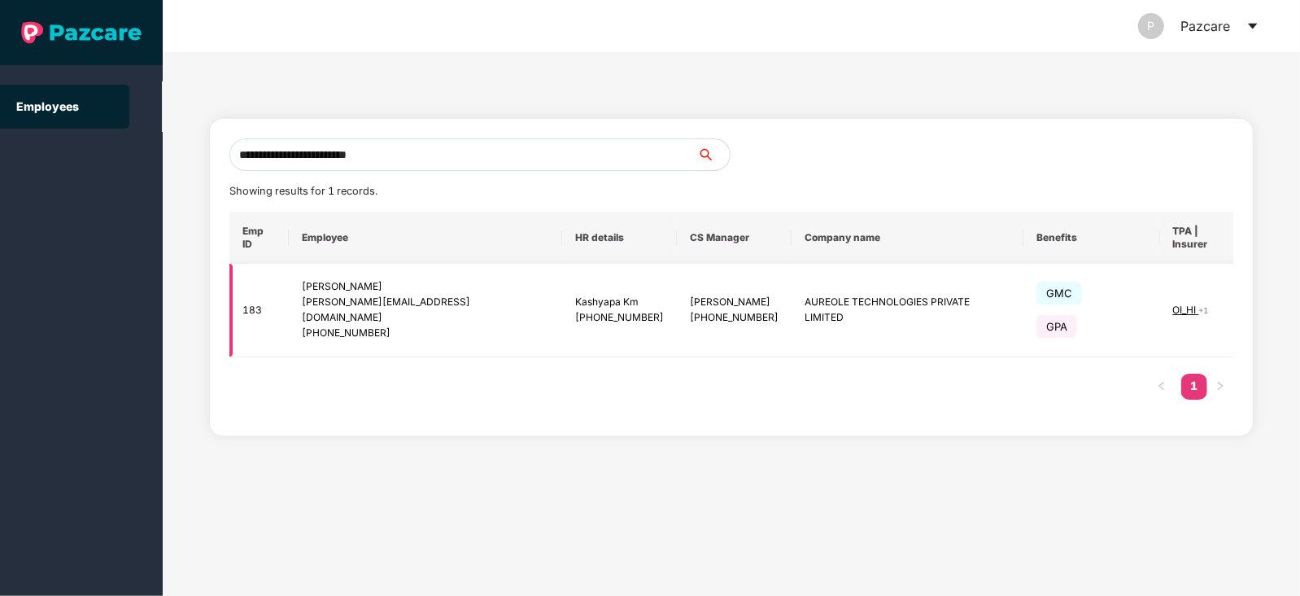
type input "**********"
click at [1267, 299] on img at bounding box center [1278, 310] width 23 height 23
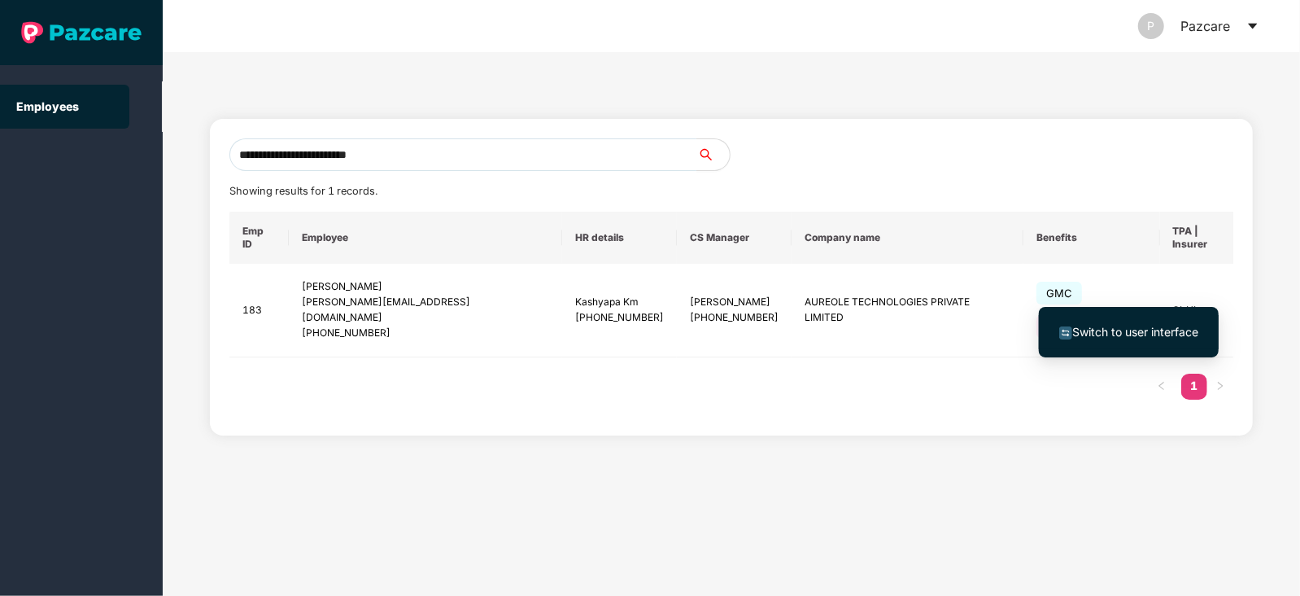
click at [1140, 326] on span "Switch to user interface" at bounding box center [1136, 332] width 126 height 14
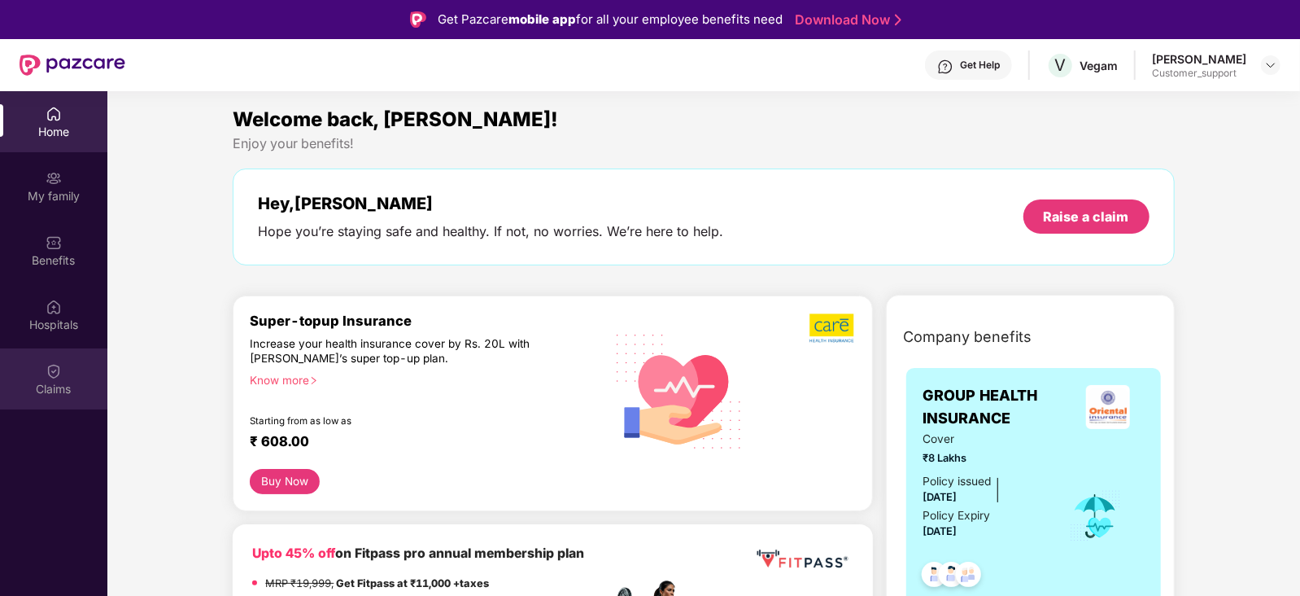
click at [46, 358] on div "Claims" at bounding box center [53, 378] width 107 height 61
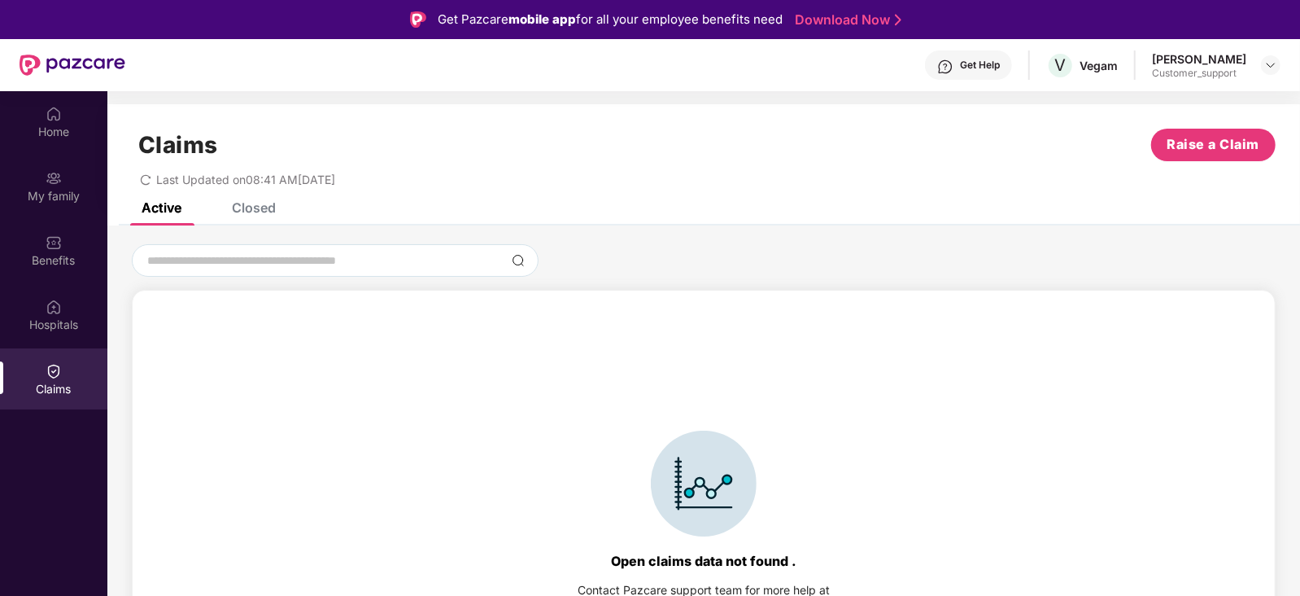
click at [238, 200] on div "Claims Raise a Claim Last Updated on 08:41 AM, 09 Sep 2025" at bounding box center [703, 153] width 1193 height 98
click at [244, 208] on div "Closed" at bounding box center [254, 207] width 44 height 16
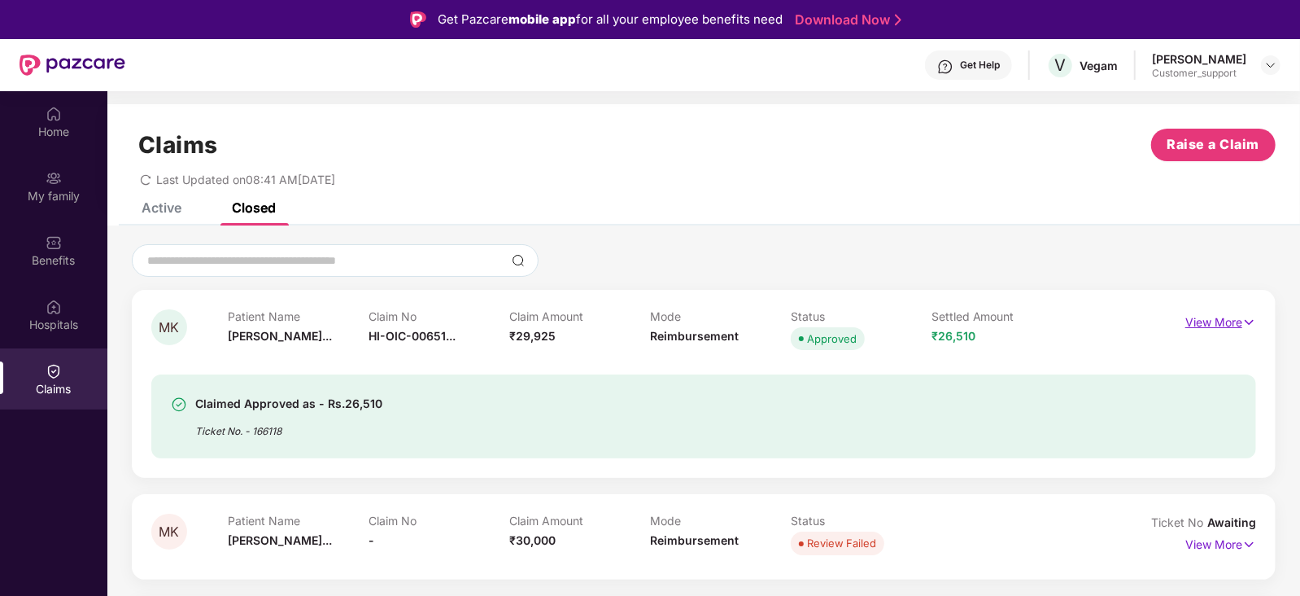
click at [1200, 319] on p "View More" at bounding box center [1221, 320] width 71 height 22
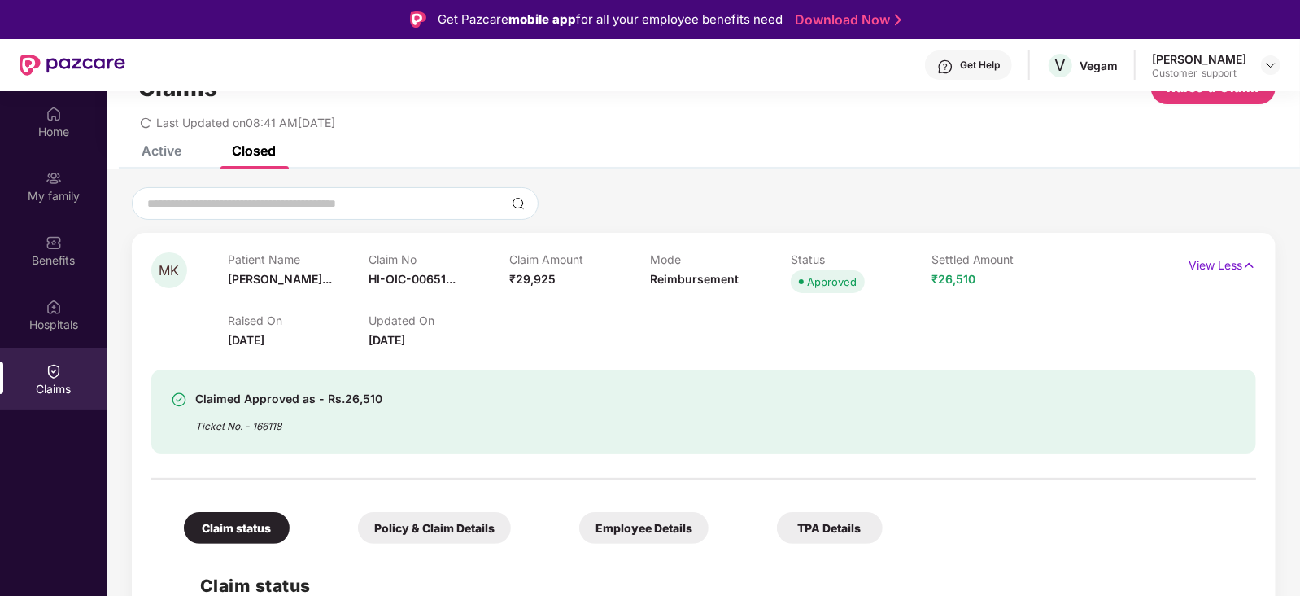
scroll to position [56, 0]
drag, startPoint x: 374, startPoint y: 316, endPoint x: 484, endPoint y: 317, distance: 110.7
click at [484, 317] on div "HI-OIC-006519558(1)" at bounding box center [438, 314] width 141 height 28
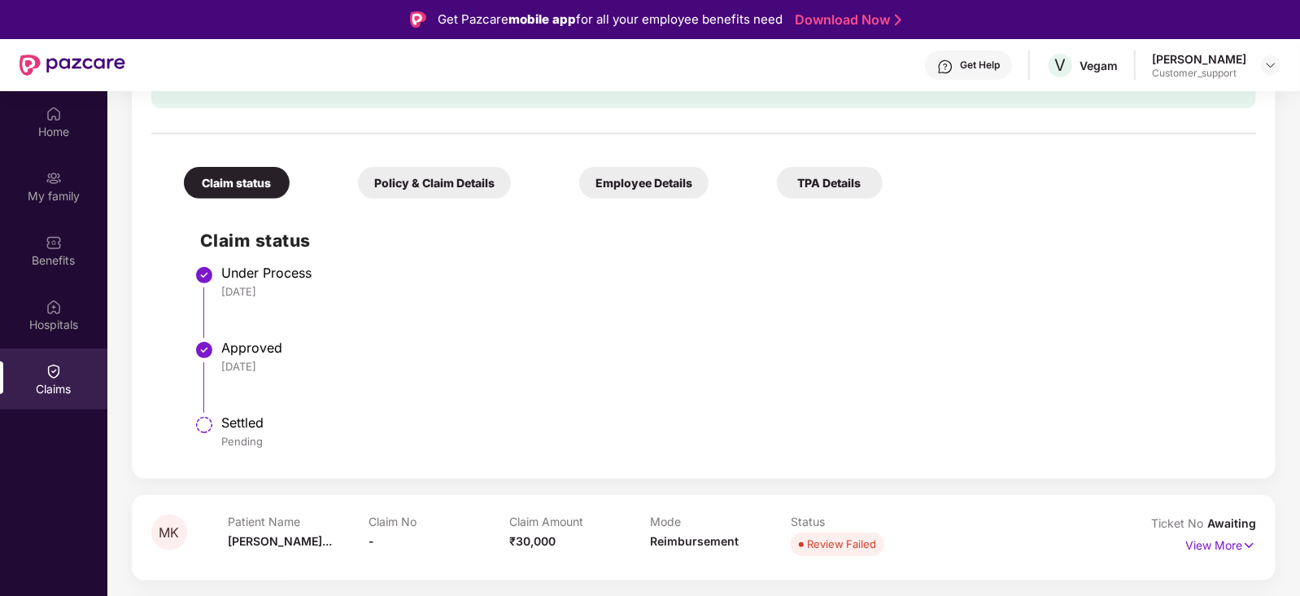
scroll to position [404, 0]
click at [1270, 61] on img at bounding box center [1271, 65] width 13 height 13
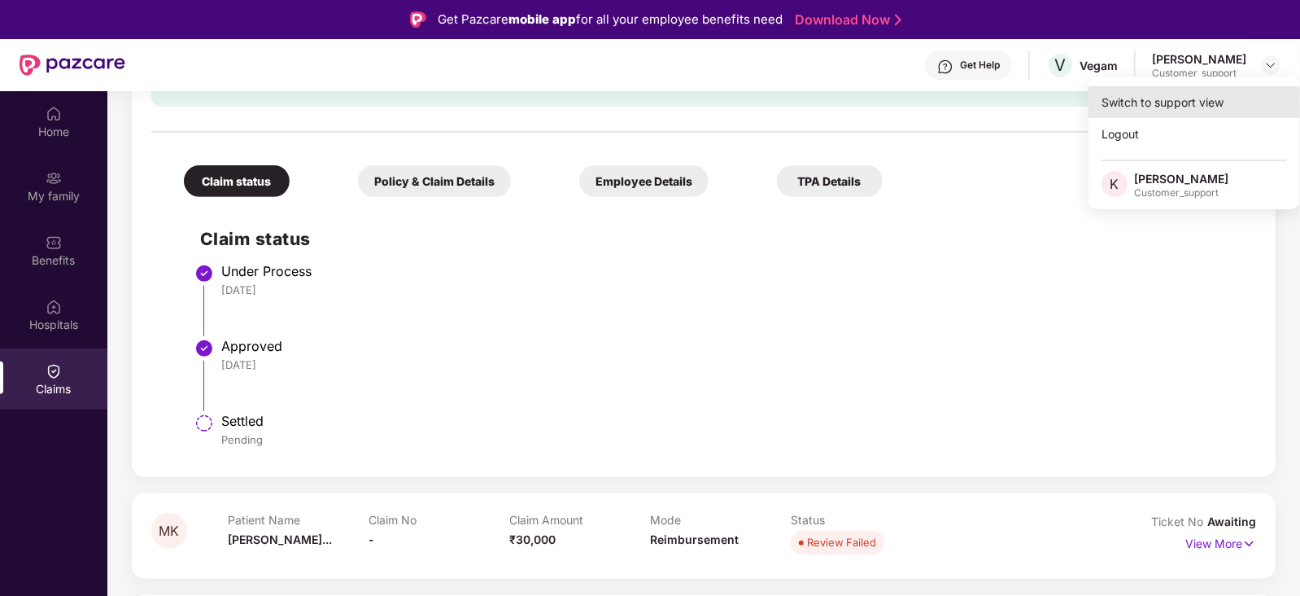
click at [1208, 94] on div "Switch to support view" at bounding box center [1195, 102] width 212 height 32
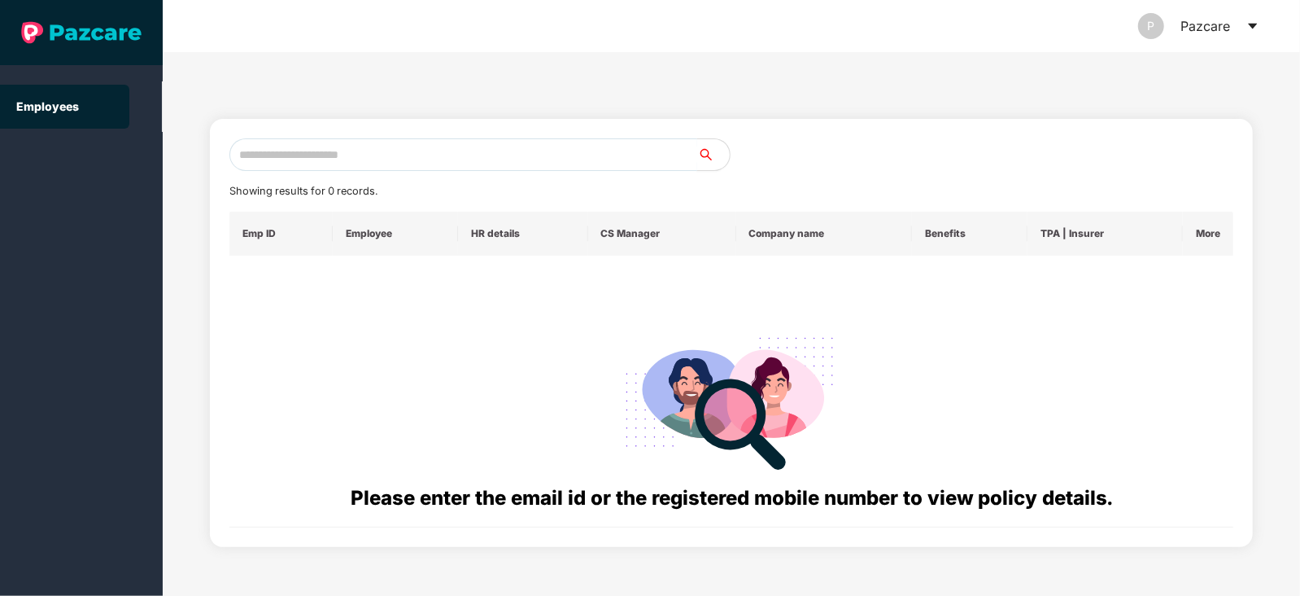
click at [463, 151] on input "text" at bounding box center [463, 154] width 468 height 33
paste input "**********"
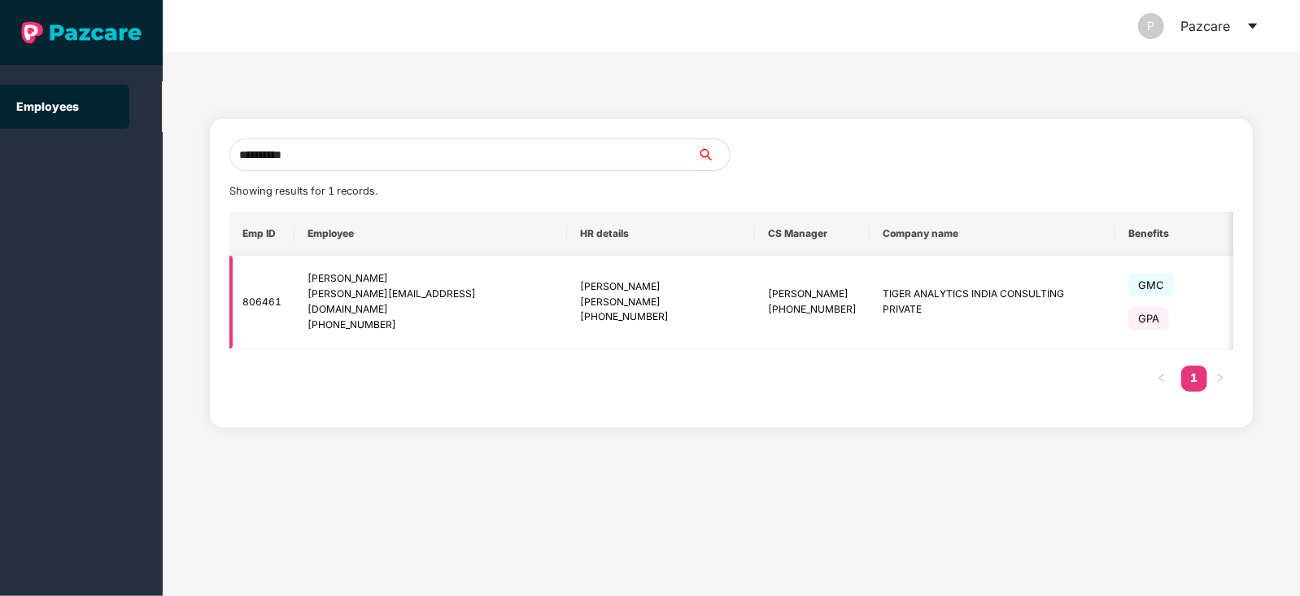
scroll to position [0, 87]
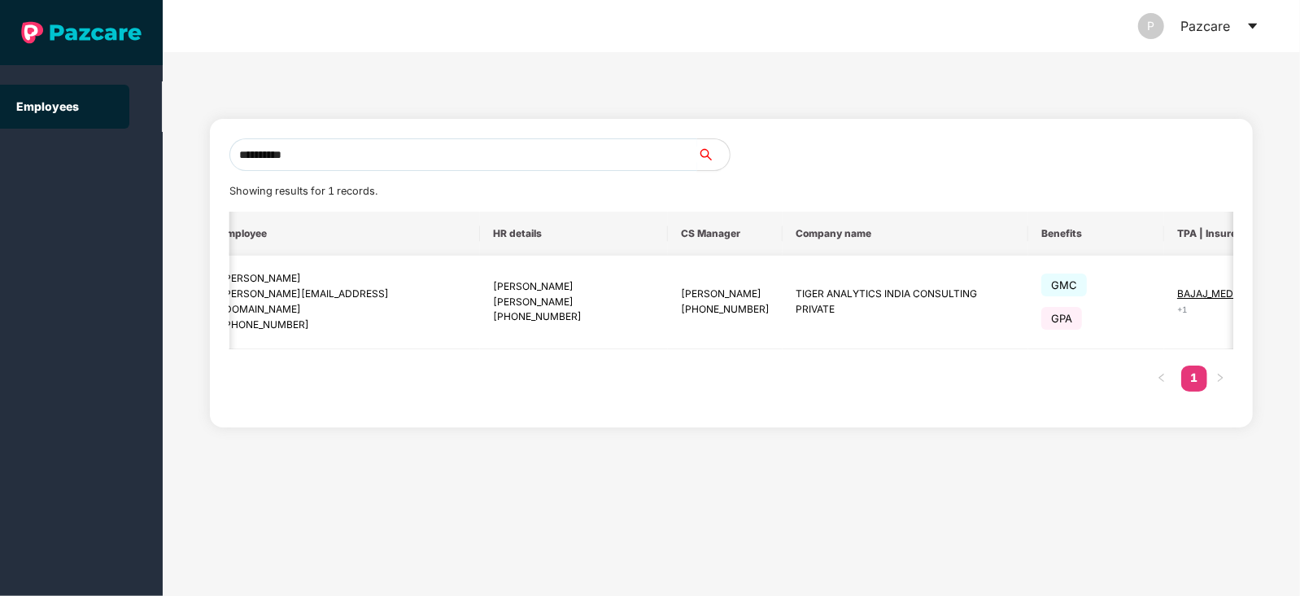
type input "**********"
click at [1284, 303] on img at bounding box center [1295, 302] width 23 height 23
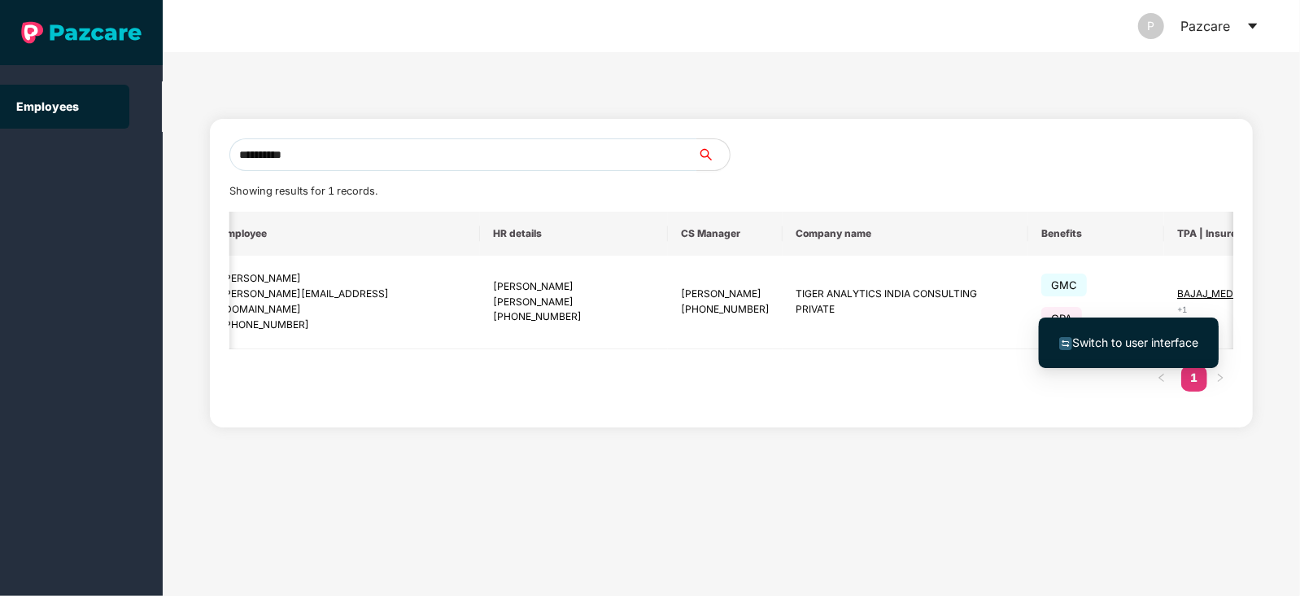
click at [1120, 337] on span "Switch to user interface" at bounding box center [1136, 342] width 126 height 14
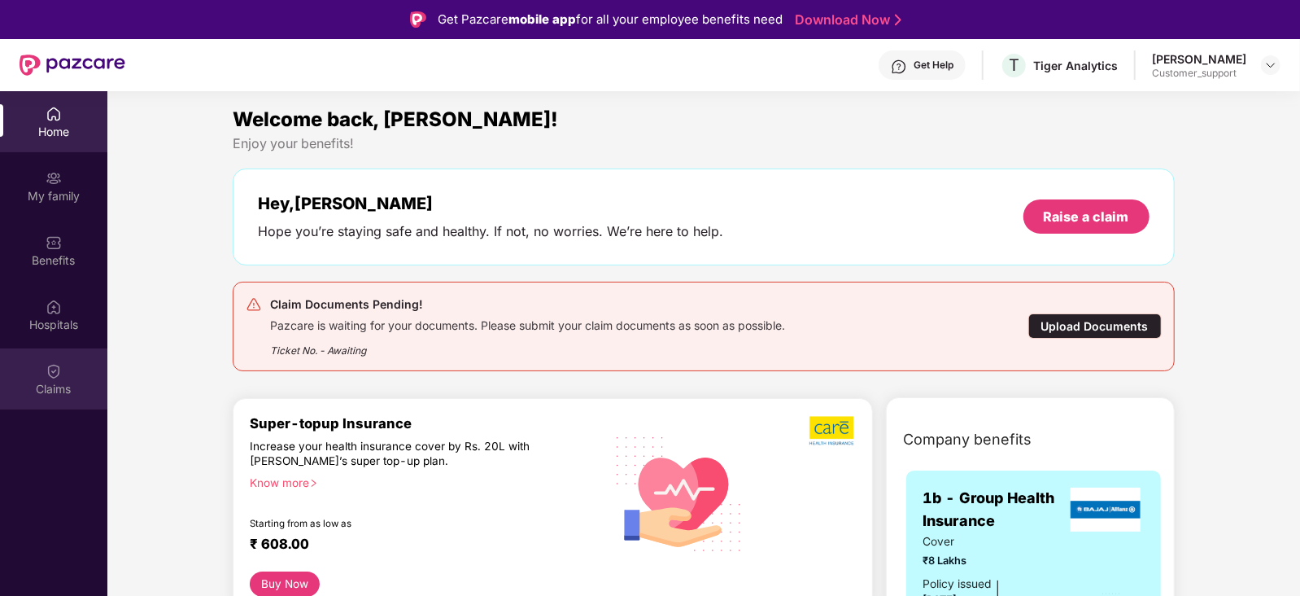
click at [55, 368] on img at bounding box center [54, 371] width 16 height 16
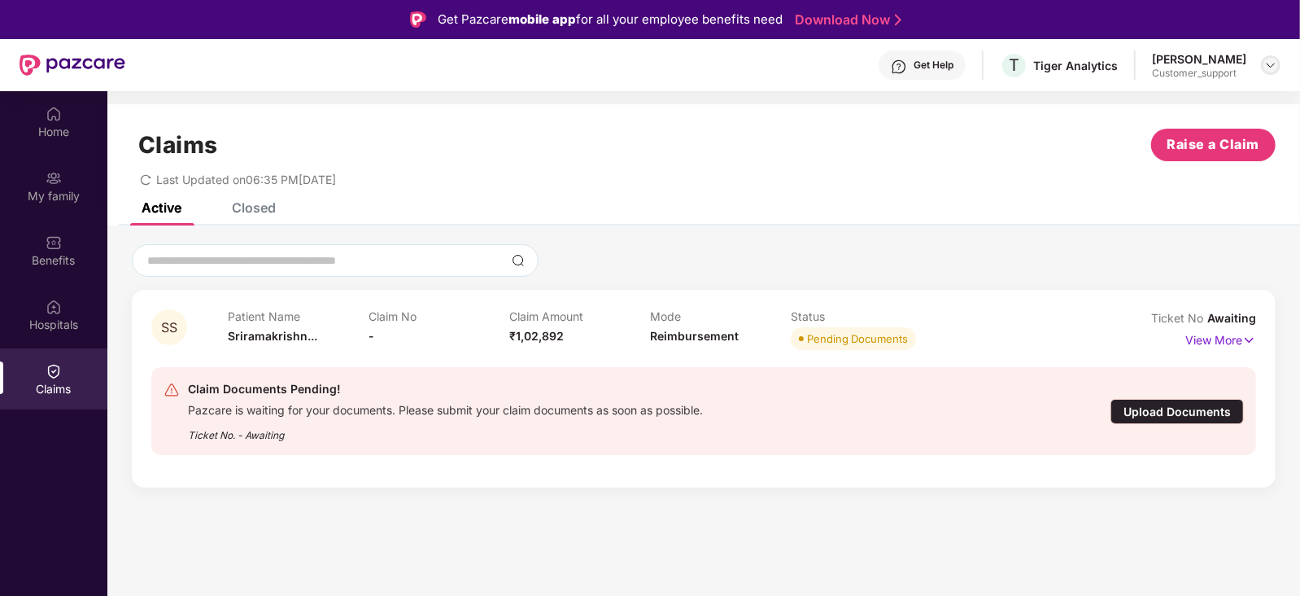
click at [1271, 62] on img at bounding box center [1271, 65] width 13 height 13
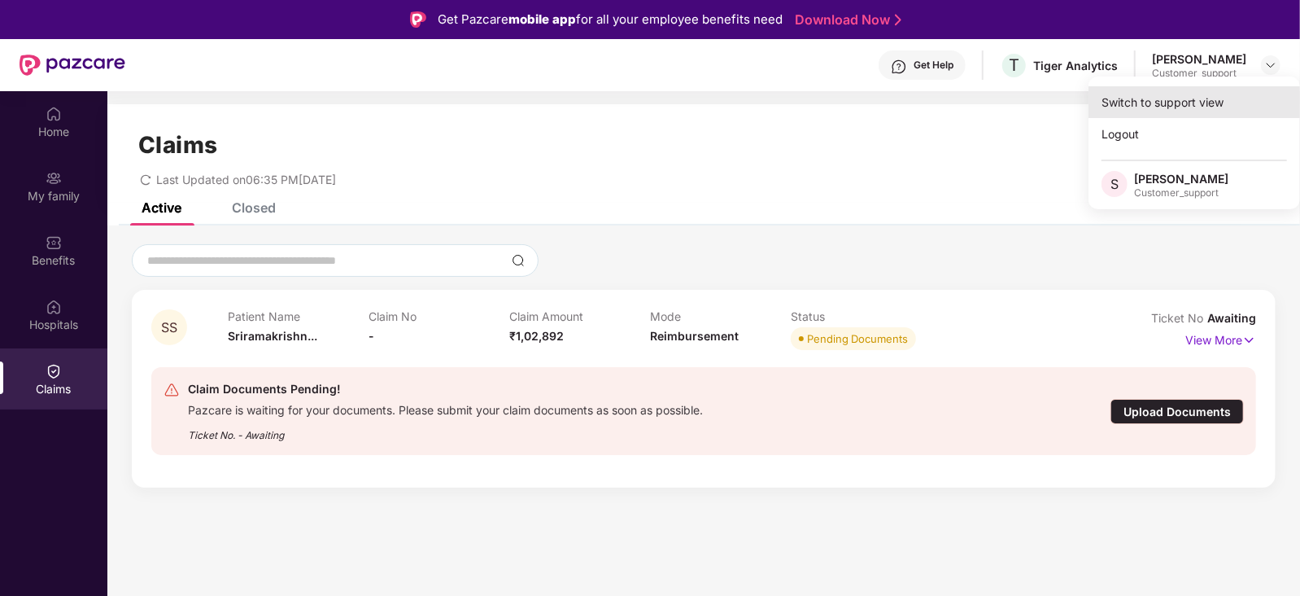
click at [1209, 98] on div "Switch to support view" at bounding box center [1195, 102] width 212 height 32
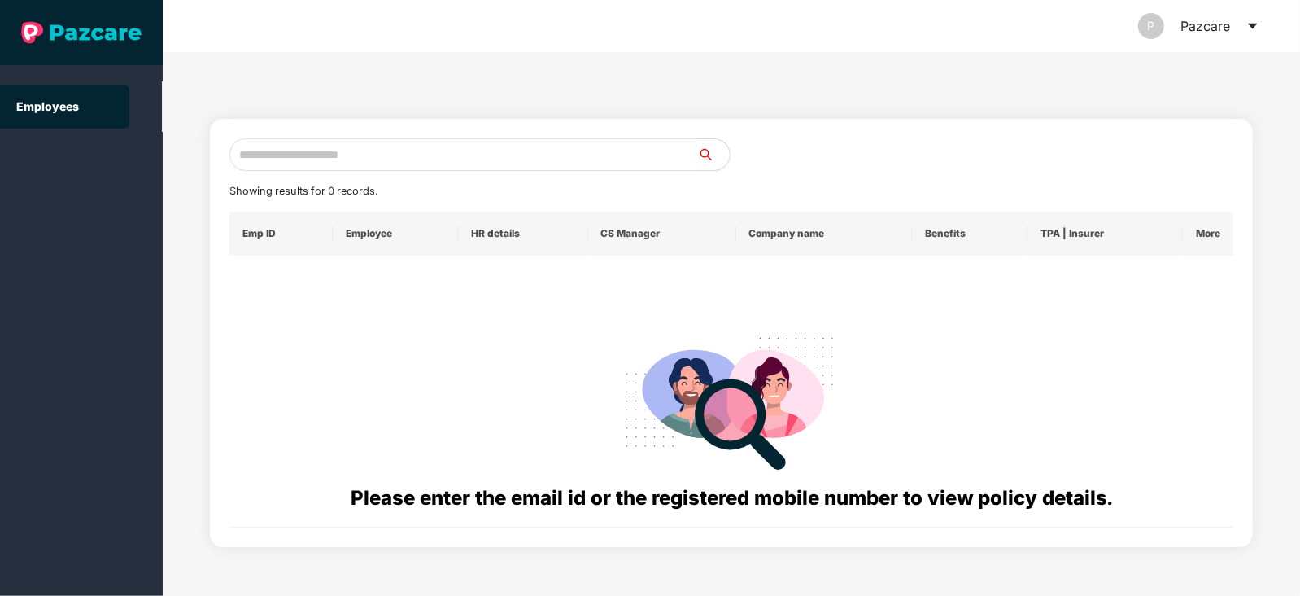
click at [447, 148] on input "text" at bounding box center [463, 154] width 468 height 33
paste input "**********"
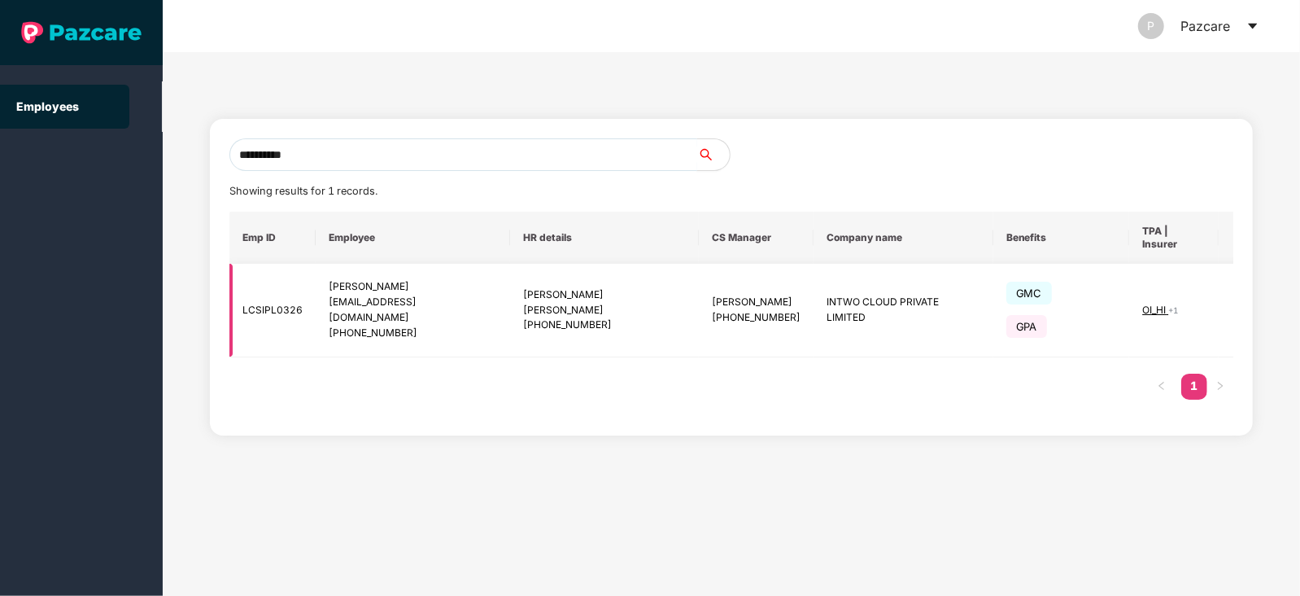
type input "**********"
click at [1235, 299] on img at bounding box center [1246, 310] width 23 height 23
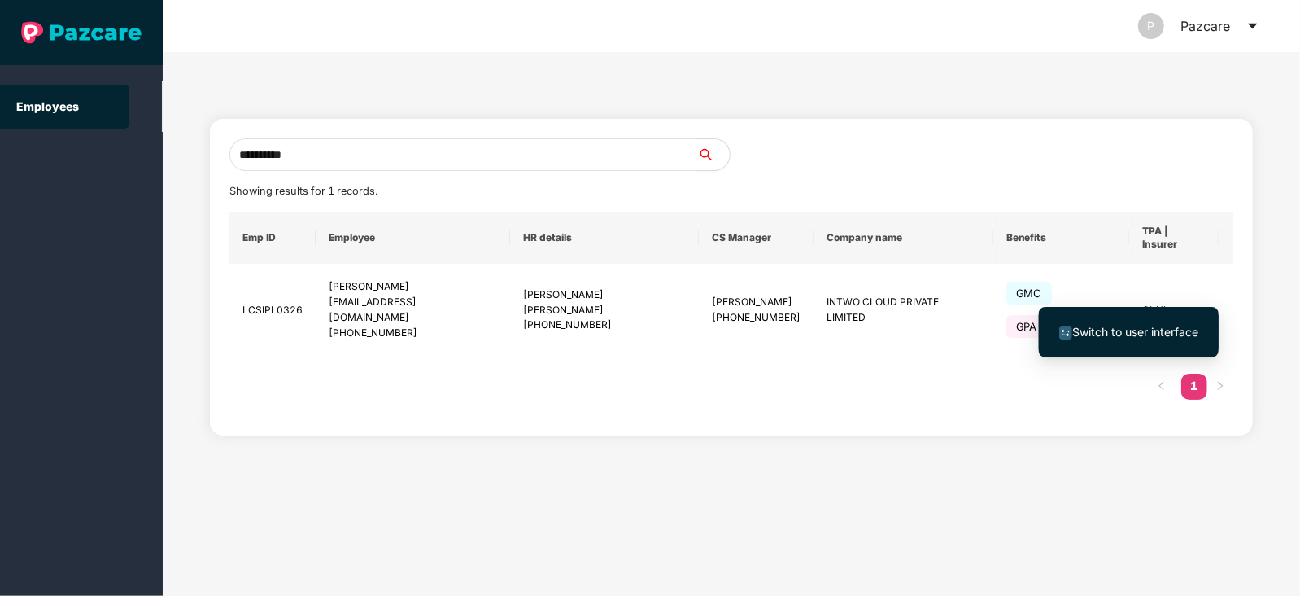
click at [1149, 331] on span "Switch to user interface" at bounding box center [1136, 332] width 126 height 14
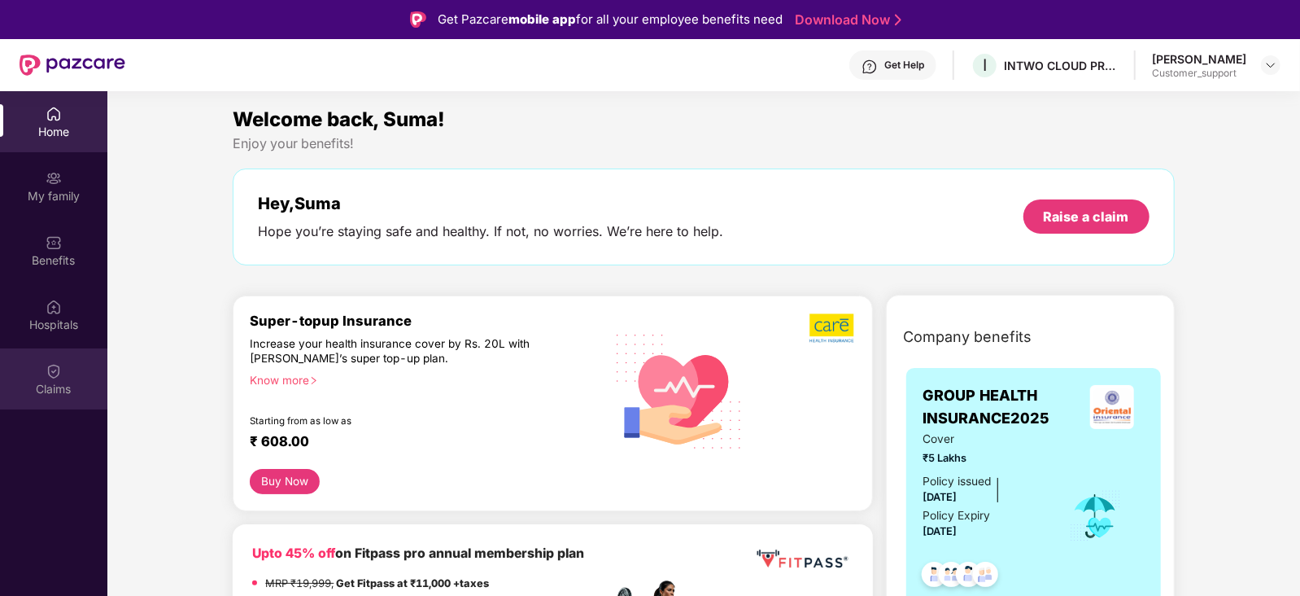
click at [59, 379] on div "Claims" at bounding box center [53, 378] width 107 height 61
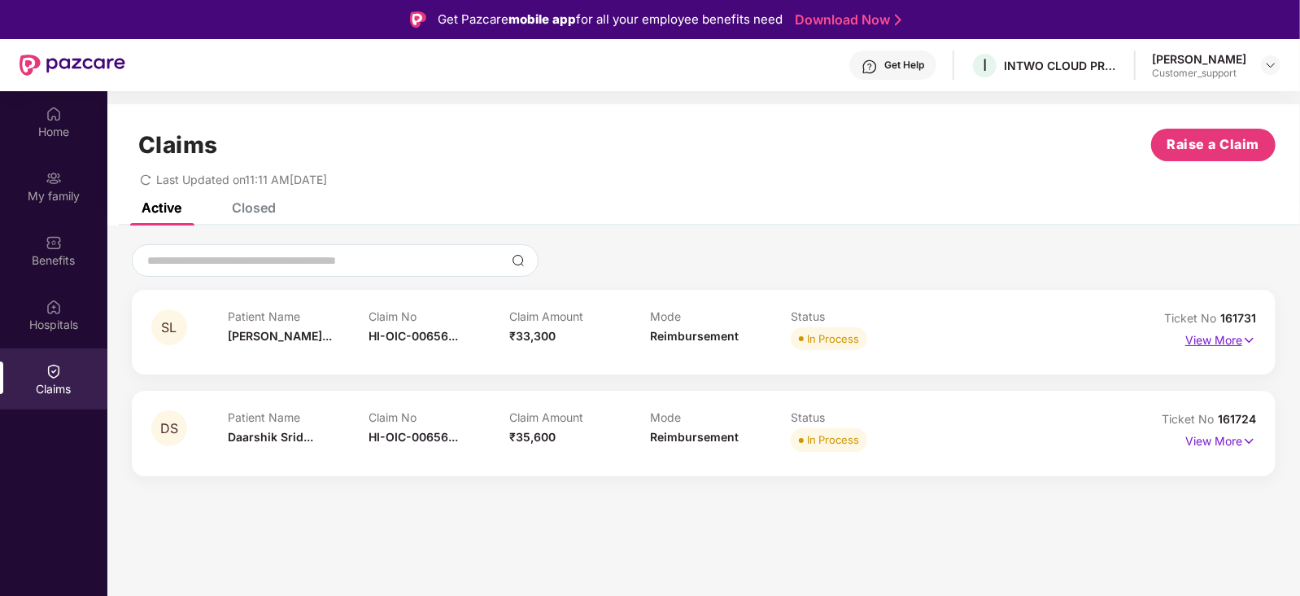
click at [1220, 342] on p "View More" at bounding box center [1221, 338] width 71 height 22
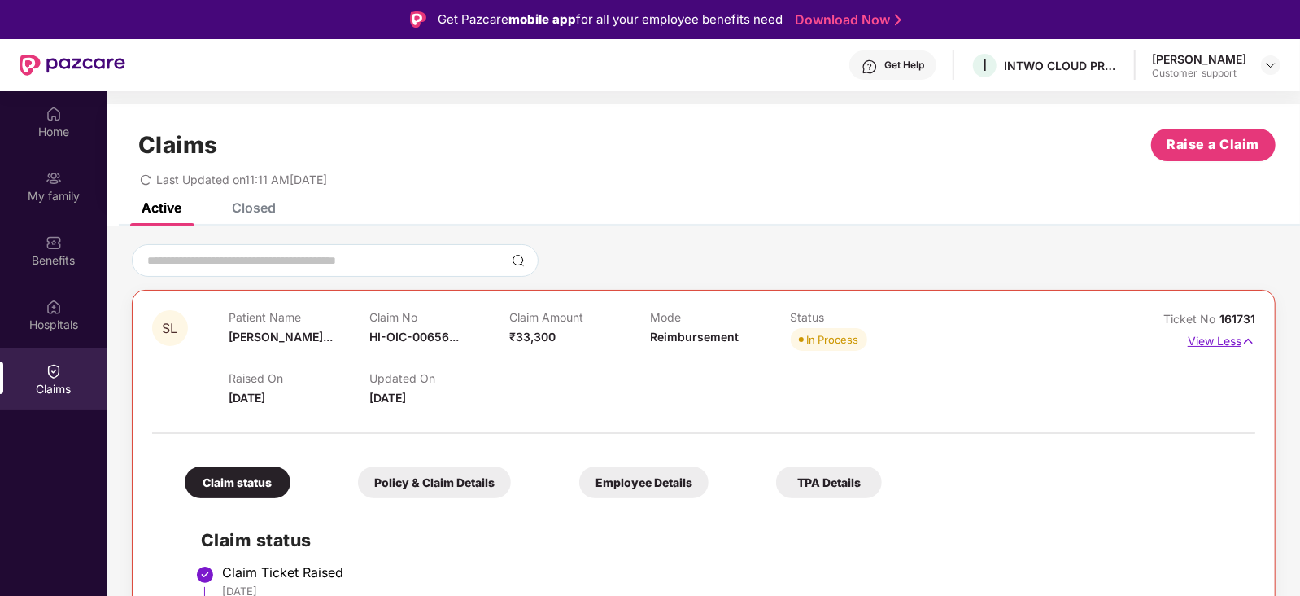
click at [1220, 342] on p "View Less" at bounding box center [1222, 339] width 68 height 22
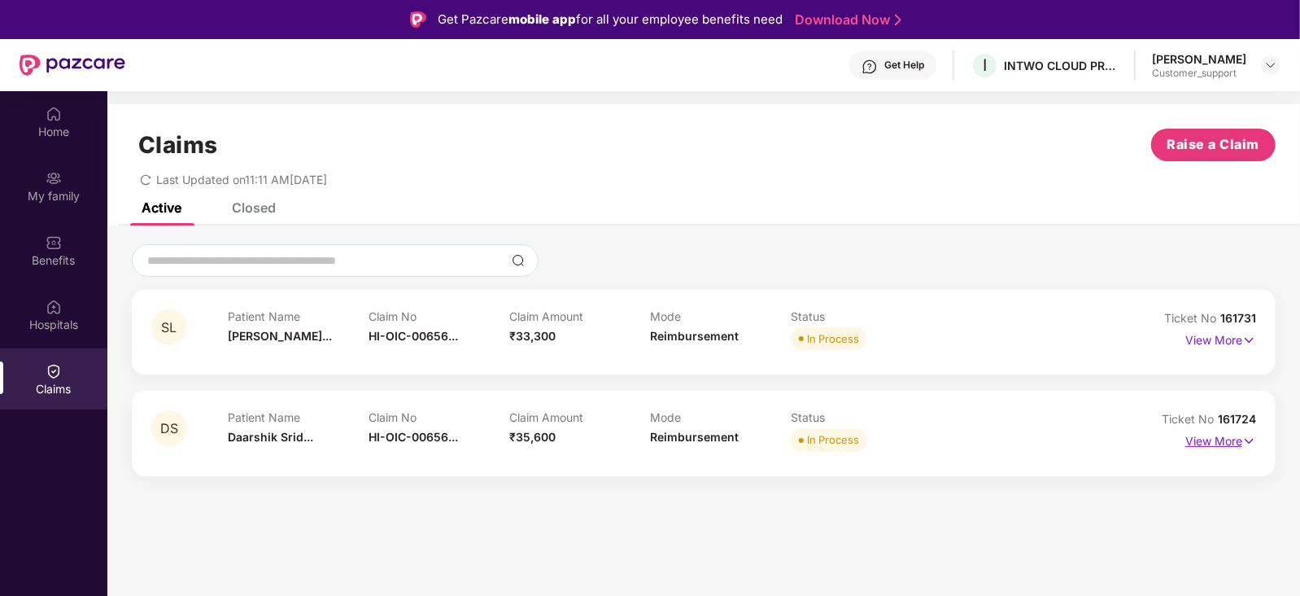
click at [1209, 447] on p "View More" at bounding box center [1221, 439] width 71 height 22
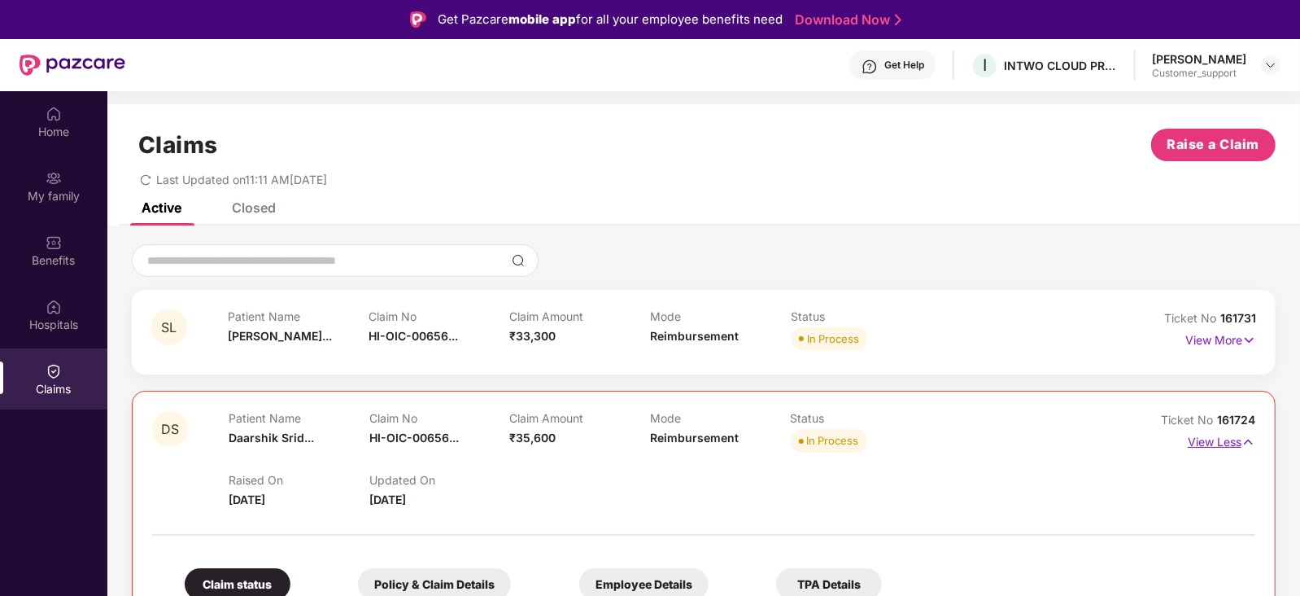
click at [1209, 447] on p "View Less" at bounding box center [1222, 440] width 68 height 22
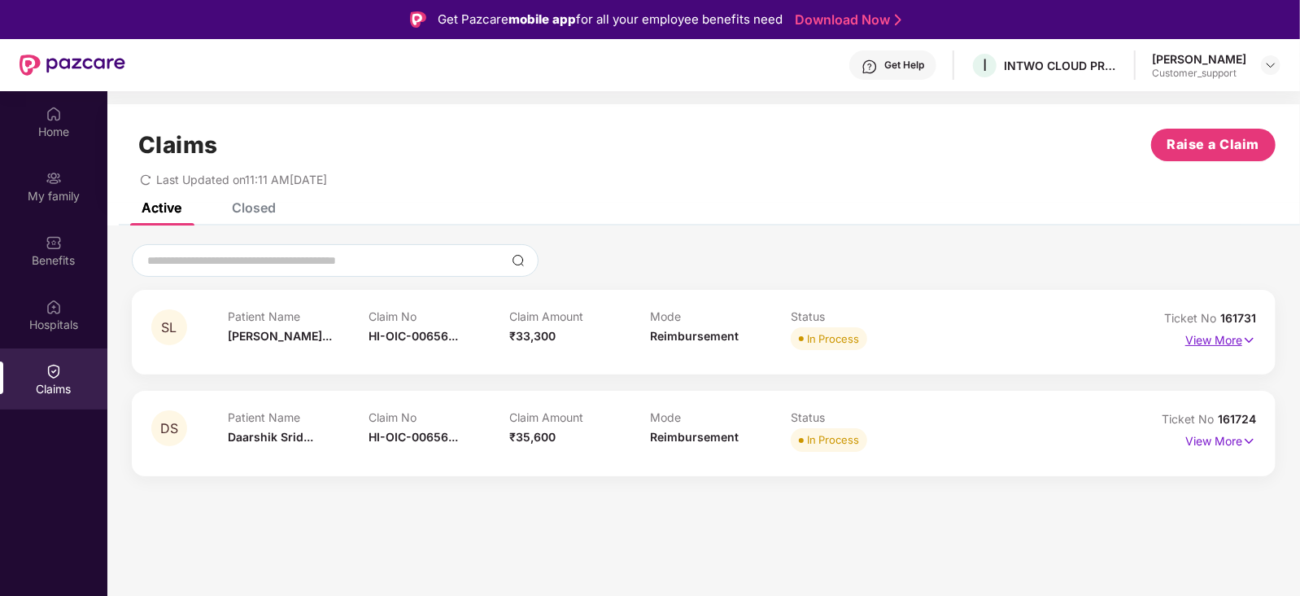
click at [1200, 334] on p "View More" at bounding box center [1221, 338] width 71 height 22
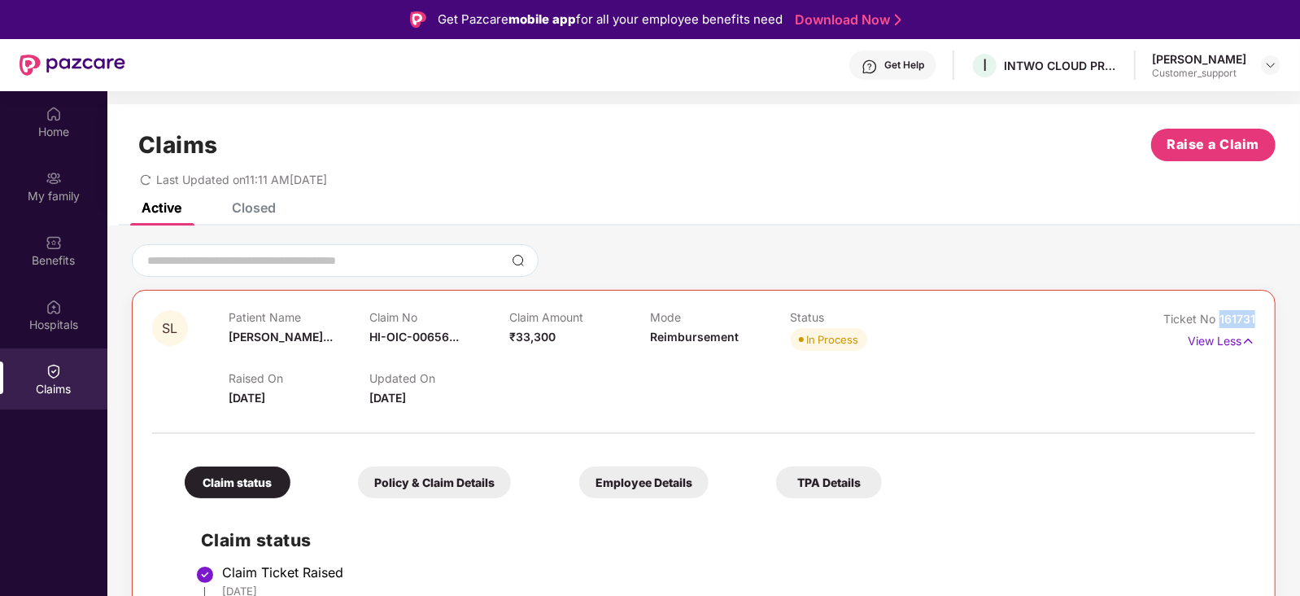
drag, startPoint x: 1256, startPoint y: 317, endPoint x: 1217, endPoint y: 319, distance: 39.9
drag, startPoint x: 375, startPoint y: 373, endPoint x: 484, endPoint y: 365, distance: 109.3
click at [484, 365] on div "HI-OIC-006567131(0)" at bounding box center [439, 371] width 141 height 28
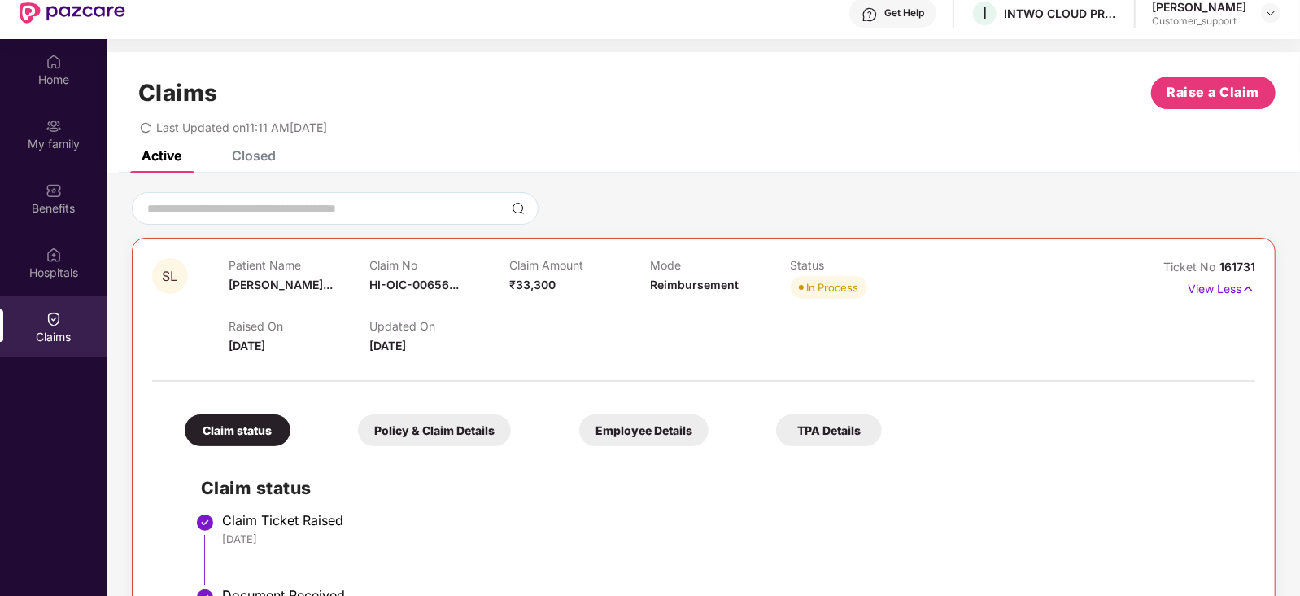
scroll to position [60, 0]
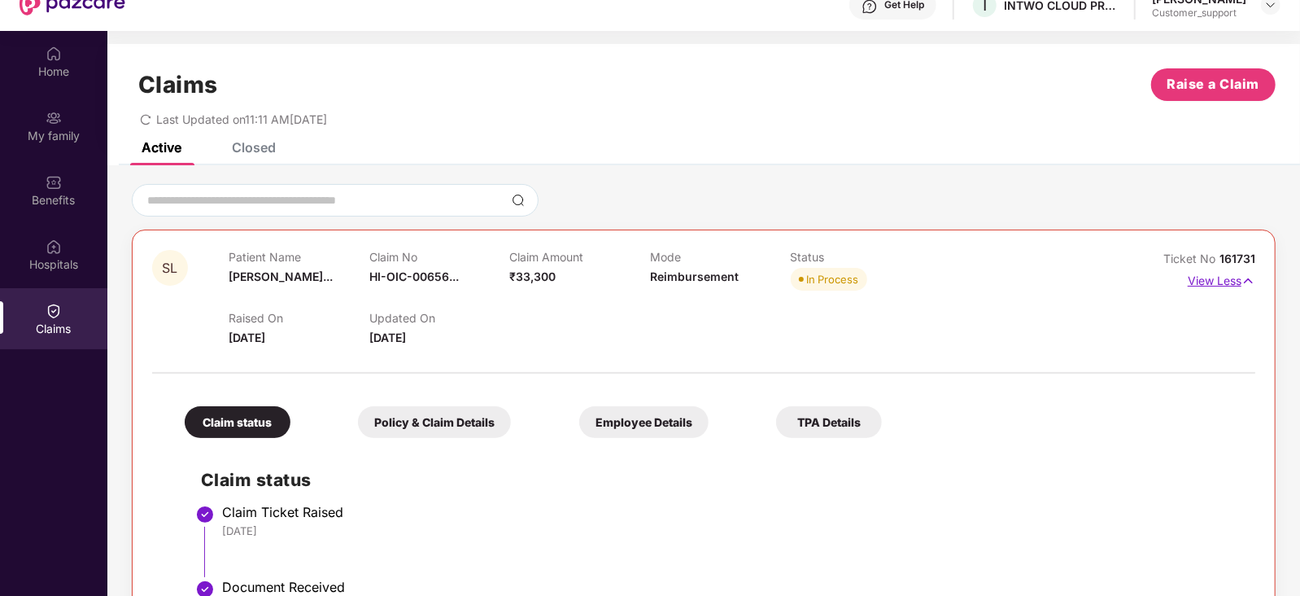
click at [1233, 284] on p "View Less" at bounding box center [1222, 279] width 68 height 22
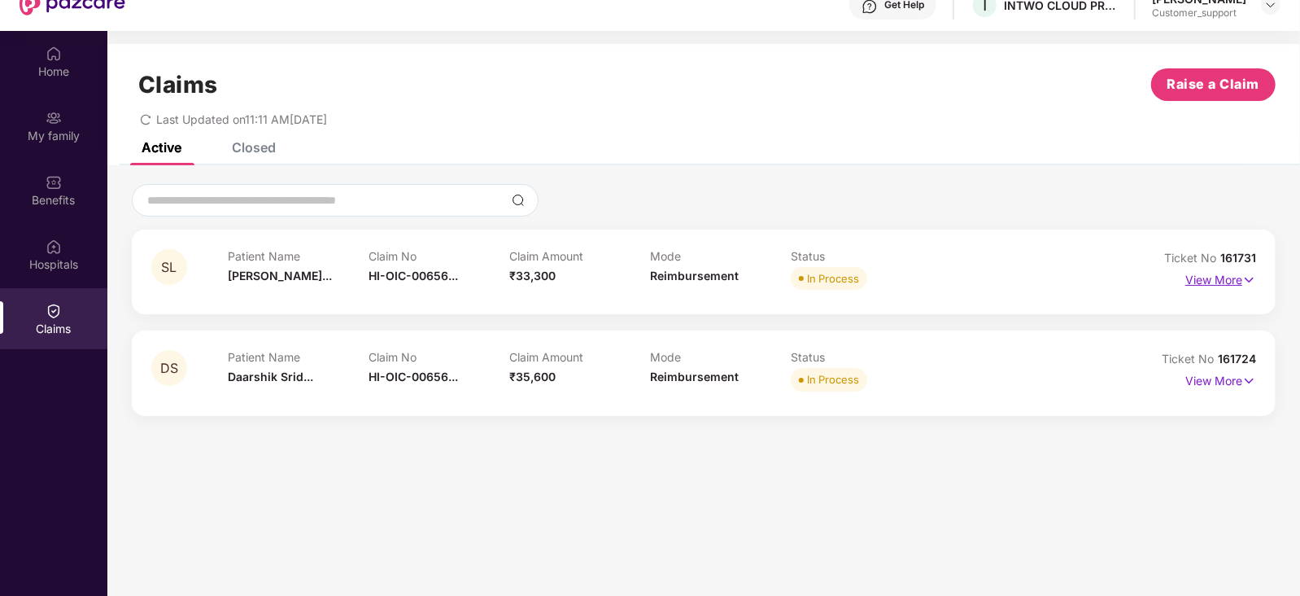
click at [1215, 278] on p "View More" at bounding box center [1221, 278] width 71 height 22
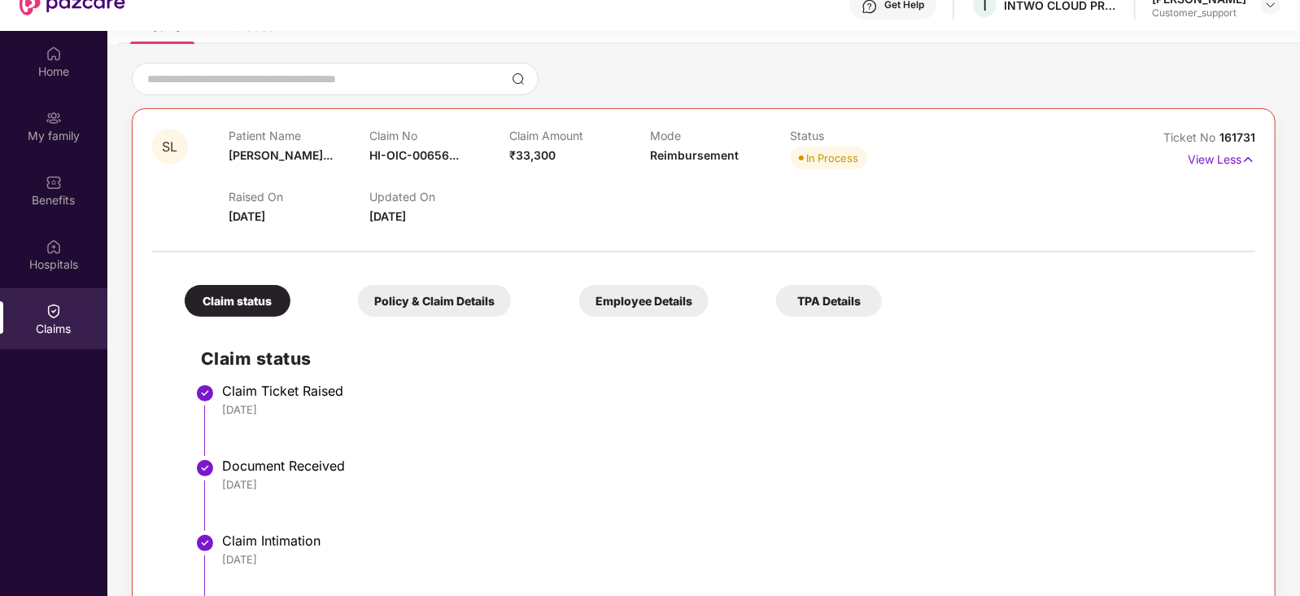
scroll to position [119, 0]
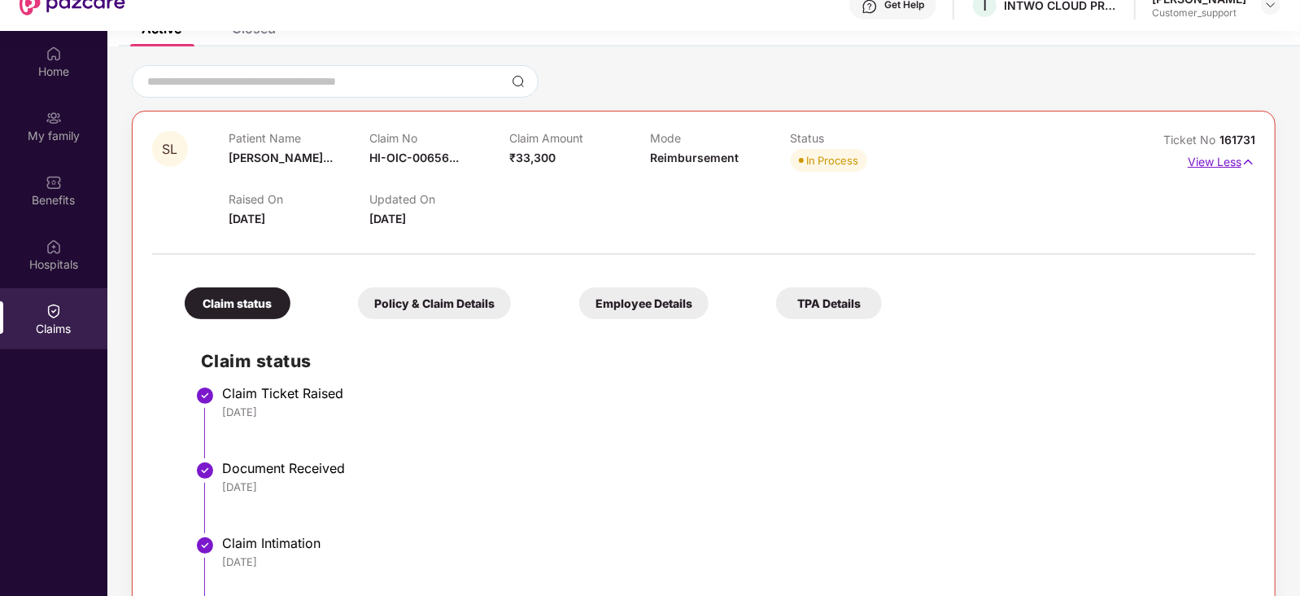
click at [1204, 160] on p "View Less" at bounding box center [1222, 160] width 68 height 22
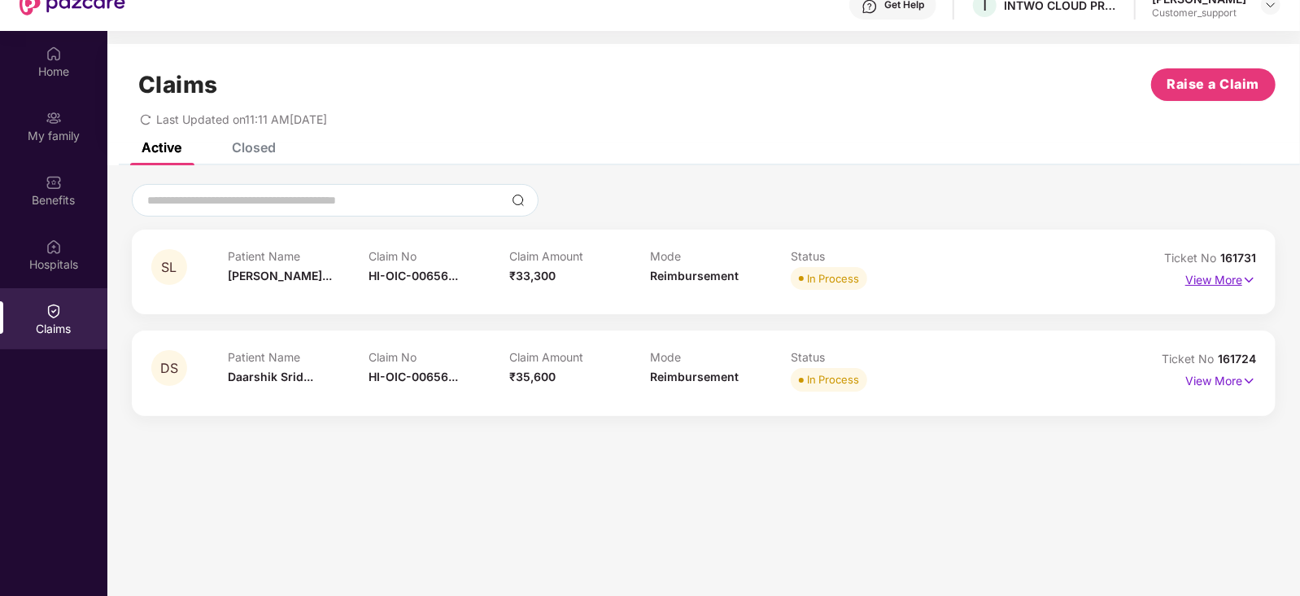
scroll to position [0, 0]
click at [1221, 382] on p "View More" at bounding box center [1221, 379] width 71 height 22
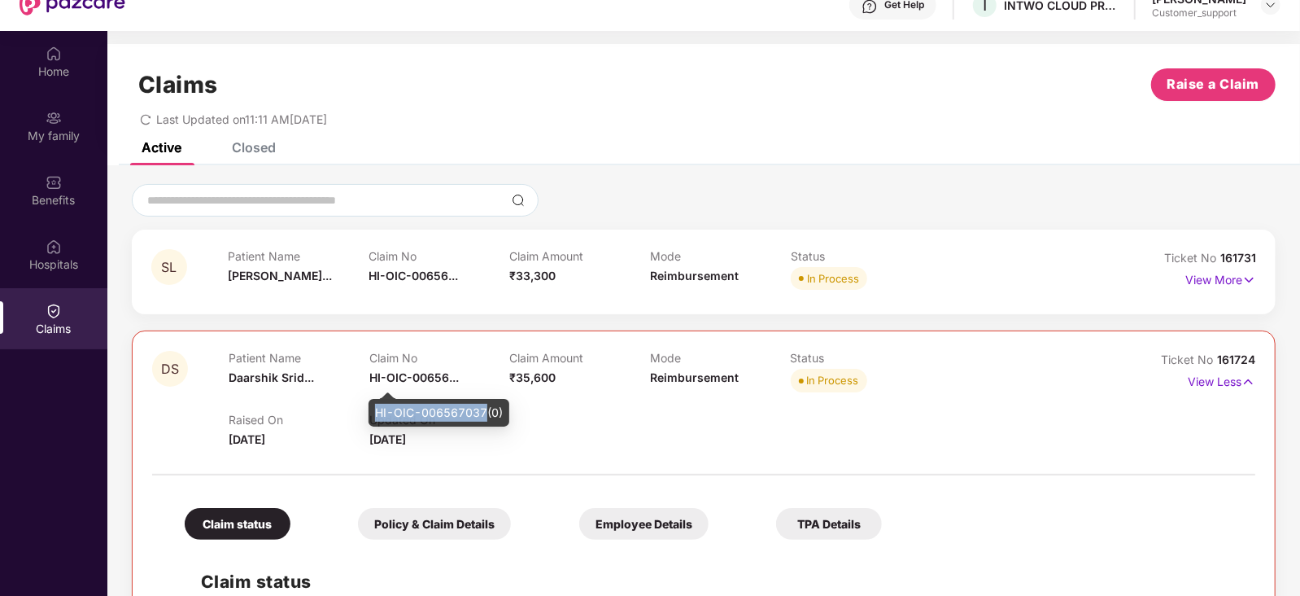
drag, startPoint x: 374, startPoint y: 410, endPoint x: 487, endPoint y: 409, distance: 113.1
click at [487, 409] on div "HI-OIC-006567037(0)" at bounding box center [439, 413] width 141 height 28
click at [1218, 386] on p "View Less" at bounding box center [1222, 380] width 68 height 22
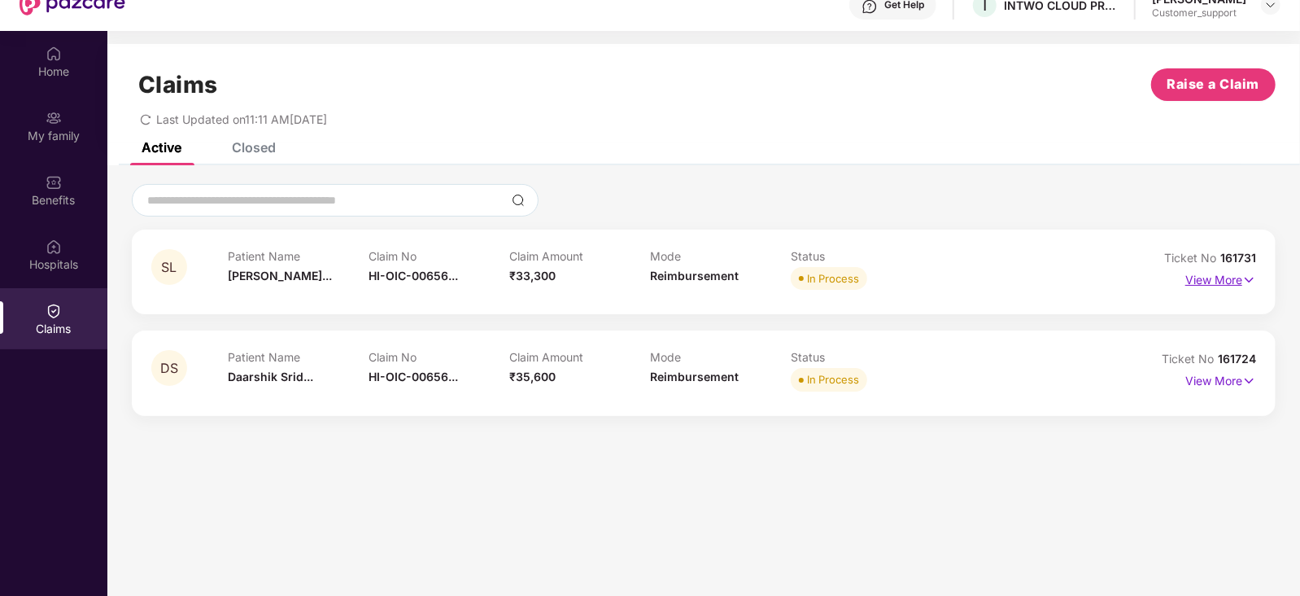
click at [1229, 280] on p "View More" at bounding box center [1221, 278] width 71 height 22
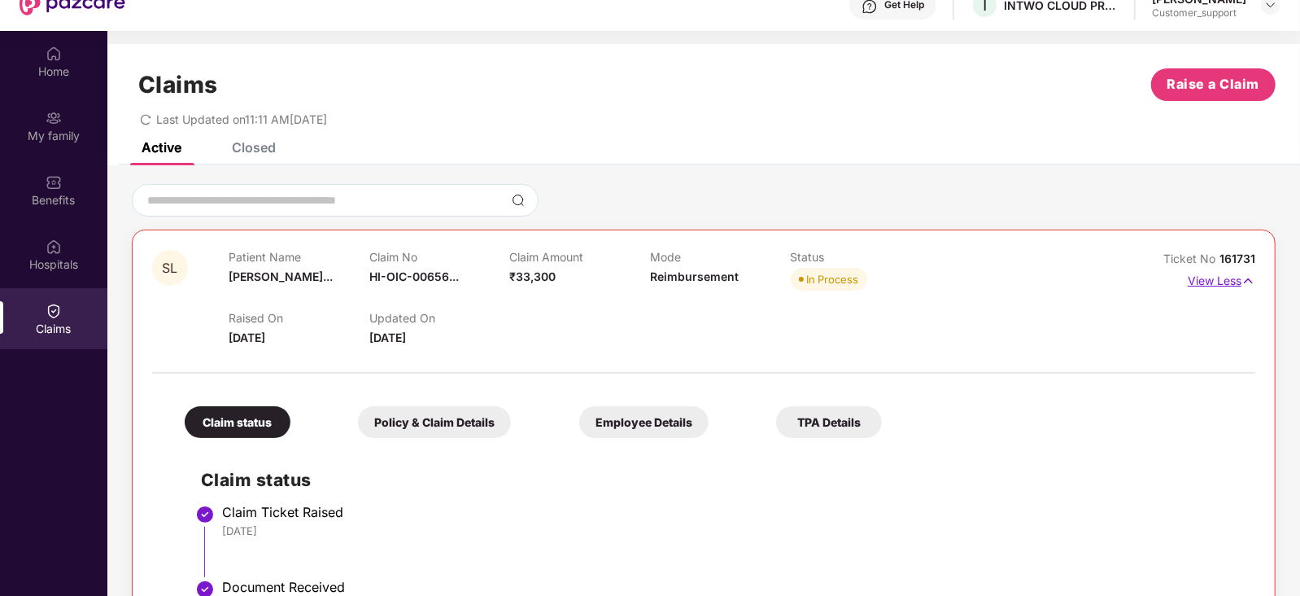
click at [1243, 282] on img at bounding box center [1249, 281] width 14 height 18
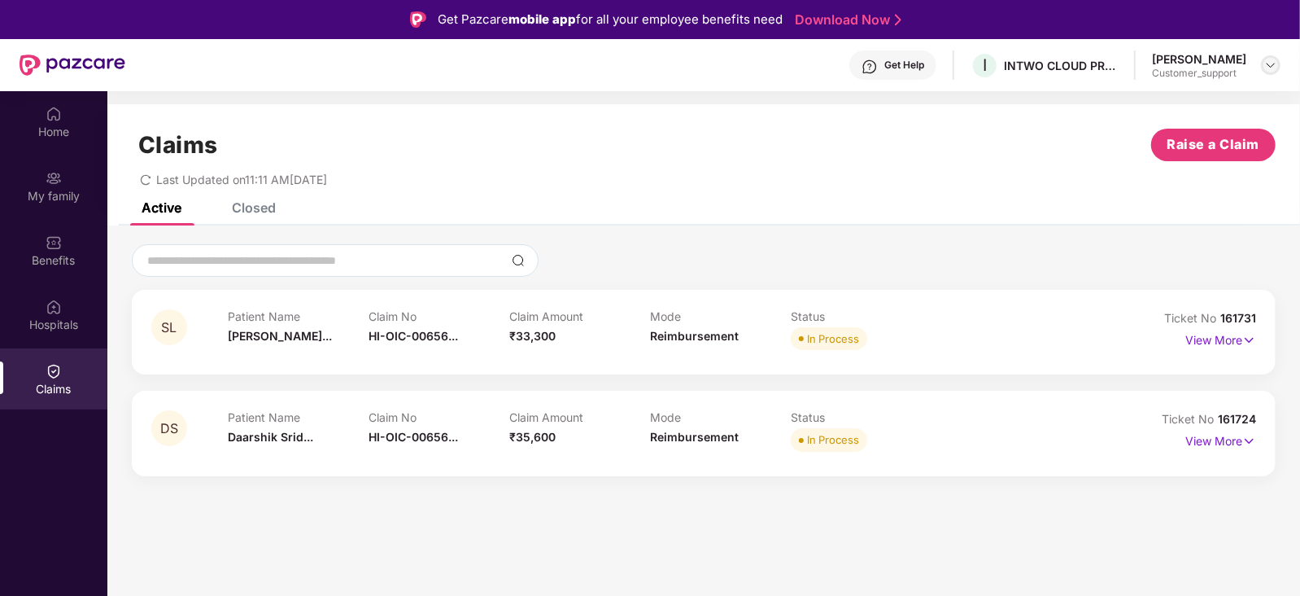
click at [1270, 64] on img at bounding box center [1271, 65] width 13 height 13
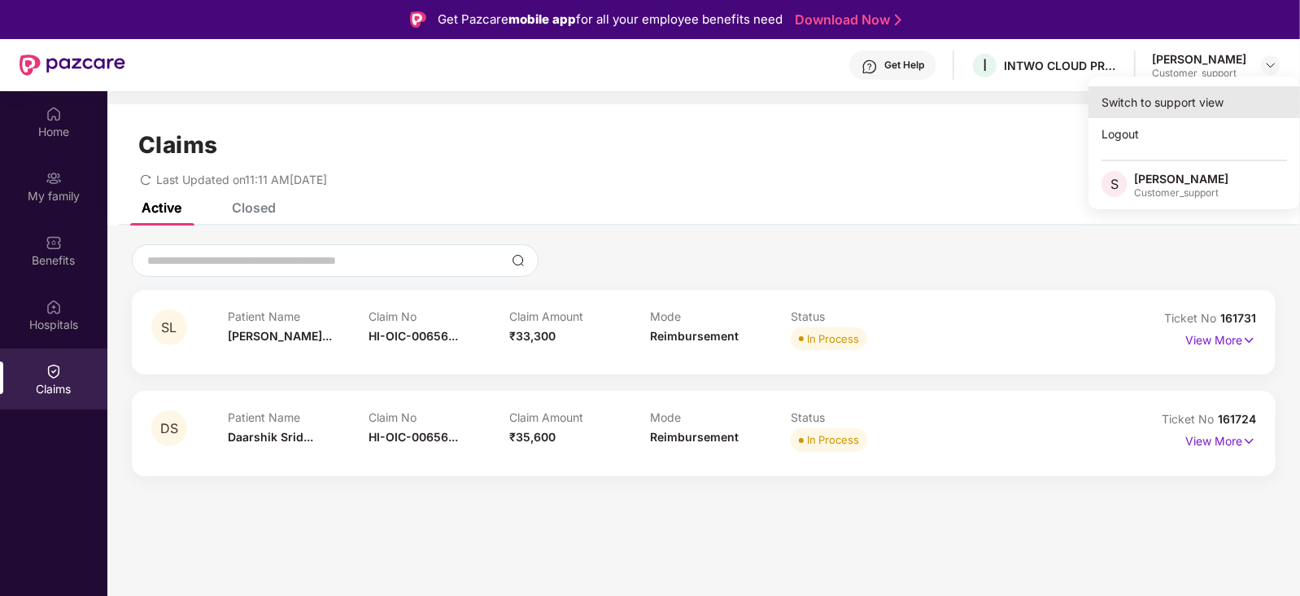
click at [1199, 101] on div "Switch to support view" at bounding box center [1195, 102] width 212 height 32
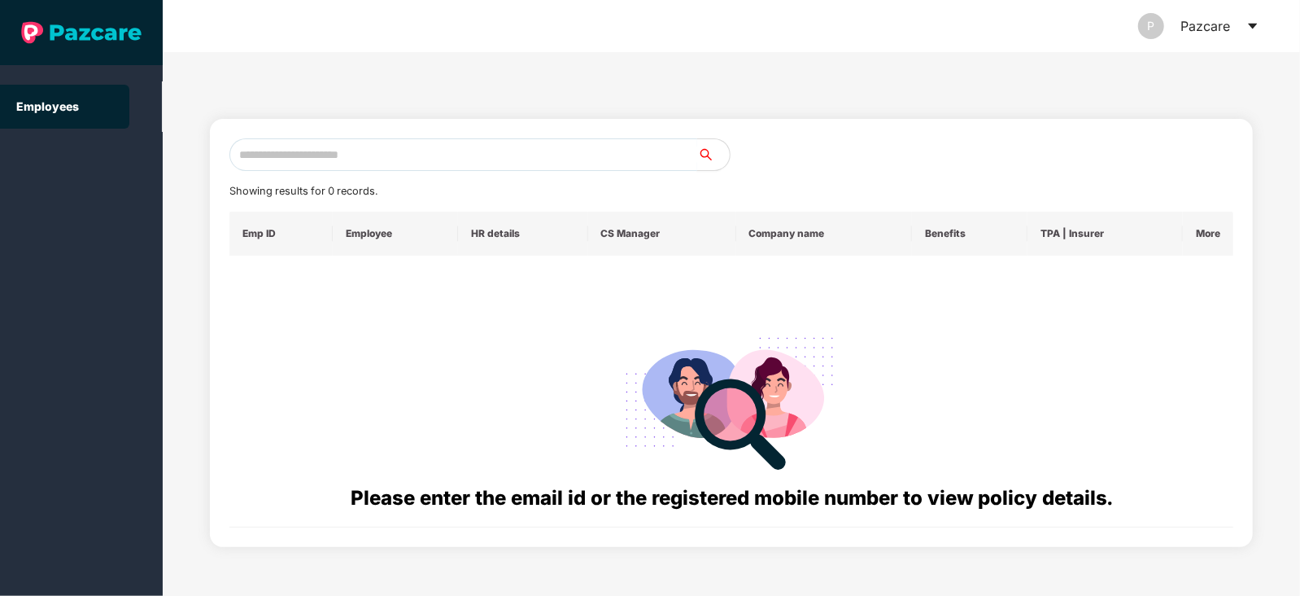
click at [537, 154] on input "text" at bounding box center [463, 154] width 468 height 33
paste input "**********"
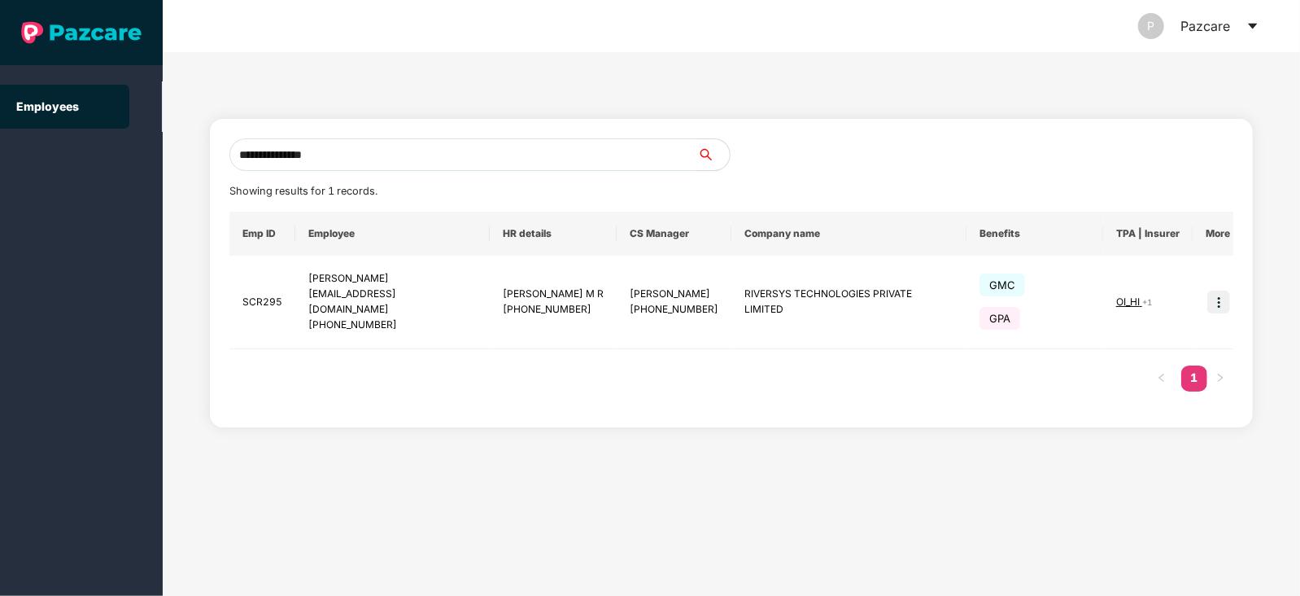
type input "**********"
drag, startPoint x: 344, startPoint y: 153, endPoint x: 133, endPoint y: 173, distance: 212.5
click at [133, 173] on section "**********" at bounding box center [650, 298] width 1300 height 596
click at [347, 148] on input "text" at bounding box center [463, 154] width 468 height 33
paste input "**********"
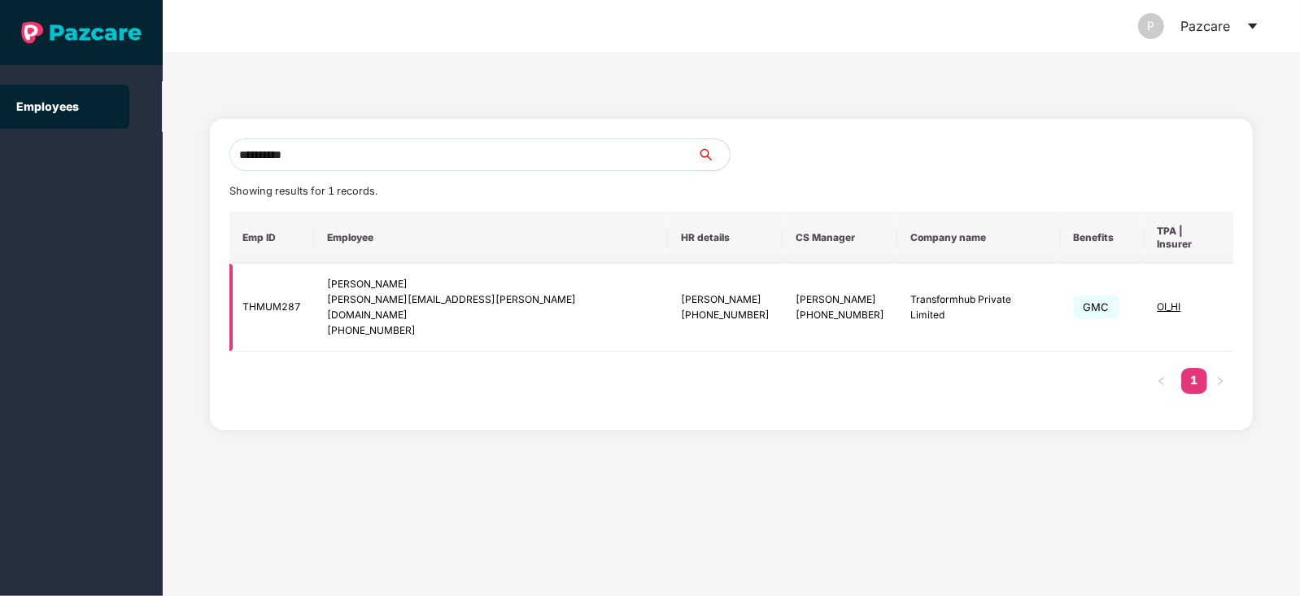
type input "**********"
click at [1251, 296] on img at bounding box center [1262, 307] width 23 height 23
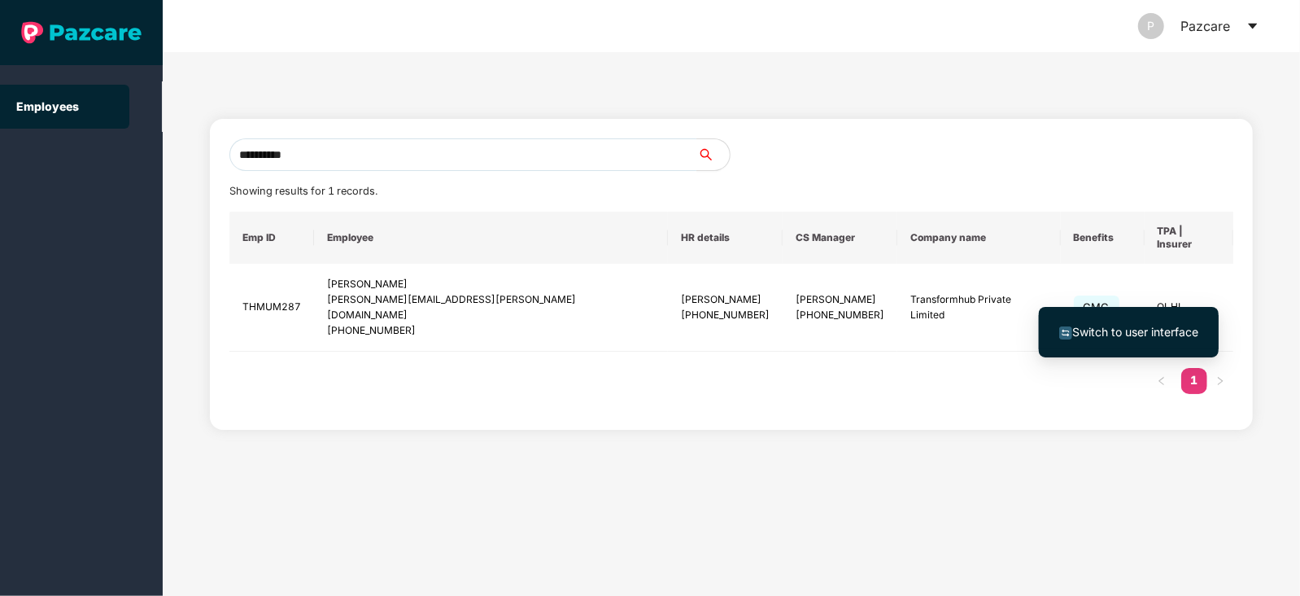
click at [1127, 347] on li "Switch to user interface" at bounding box center [1129, 332] width 180 height 34
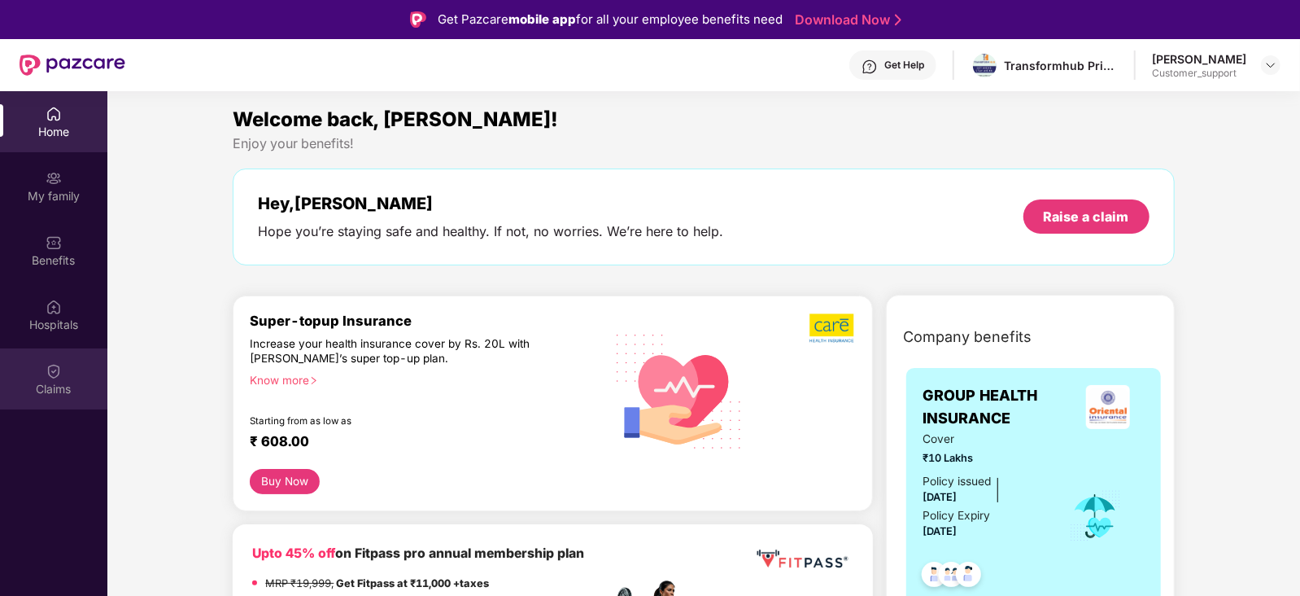
click at [41, 361] on div "Claims" at bounding box center [53, 378] width 107 height 61
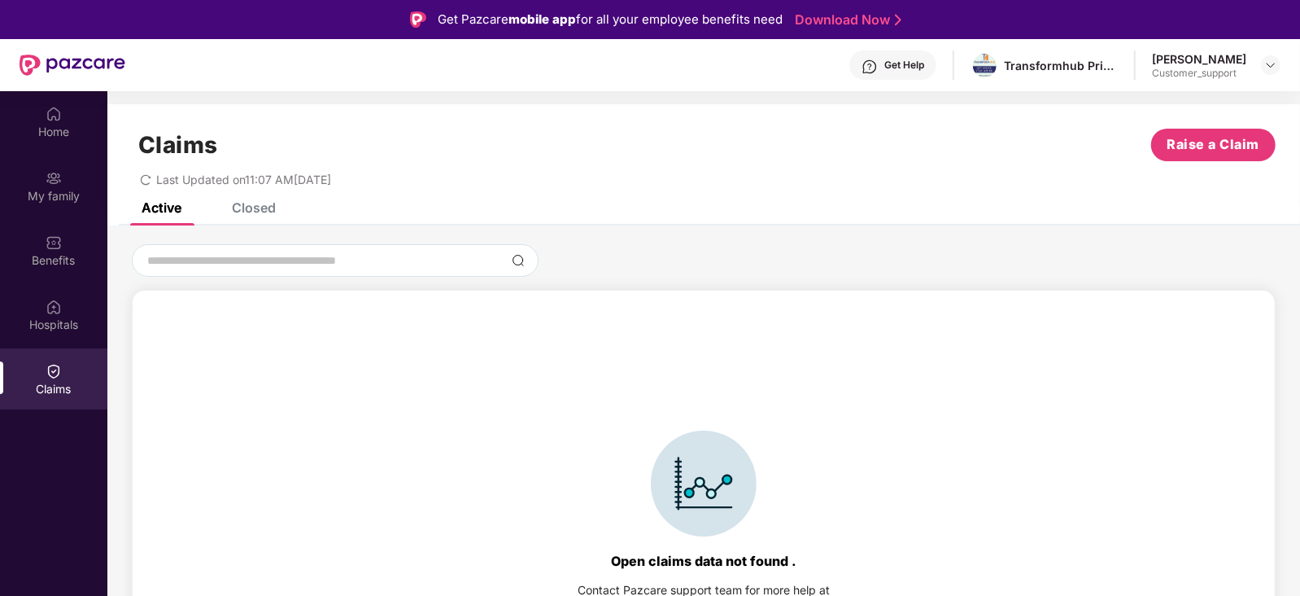
click at [245, 203] on div "Closed" at bounding box center [254, 207] width 44 height 16
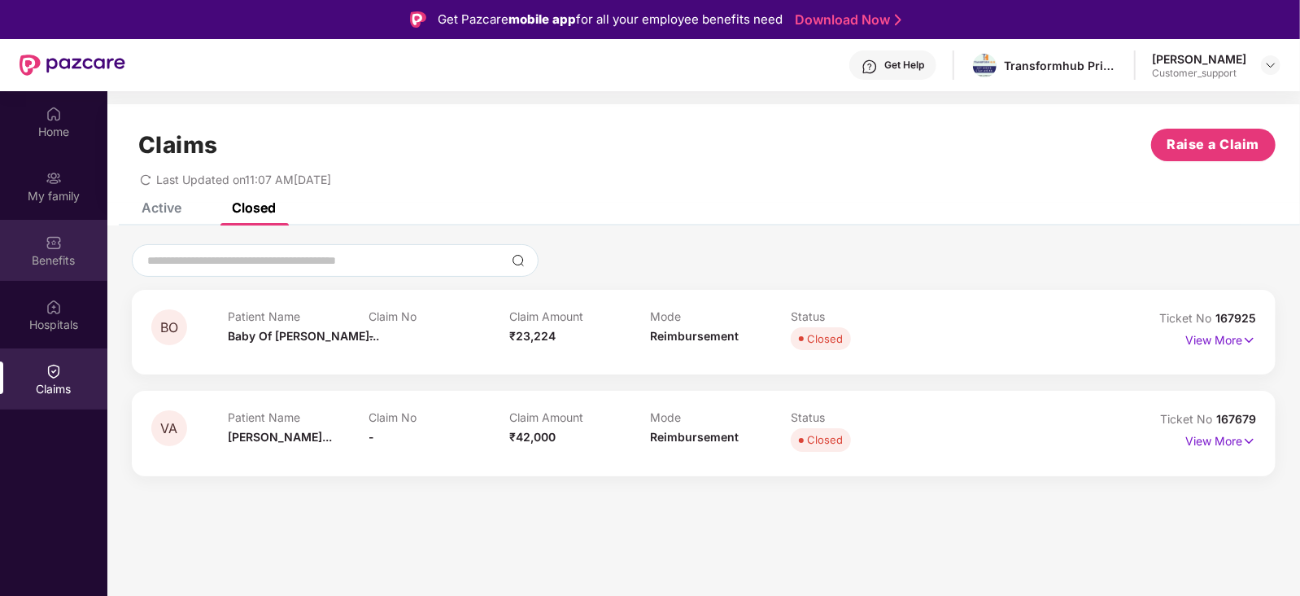
click at [43, 247] on div "Benefits" at bounding box center [53, 250] width 107 height 61
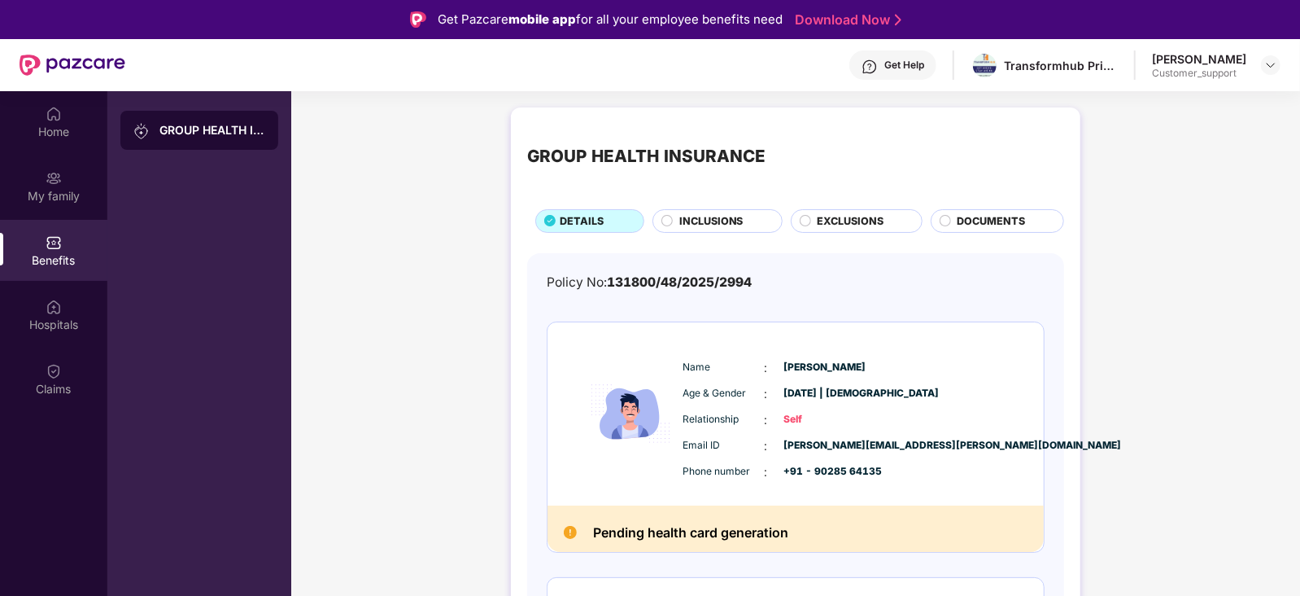
click at [917, 64] on div "Get Help" at bounding box center [905, 65] width 40 height 13
click at [1276, 65] on img at bounding box center [1271, 65] width 13 height 13
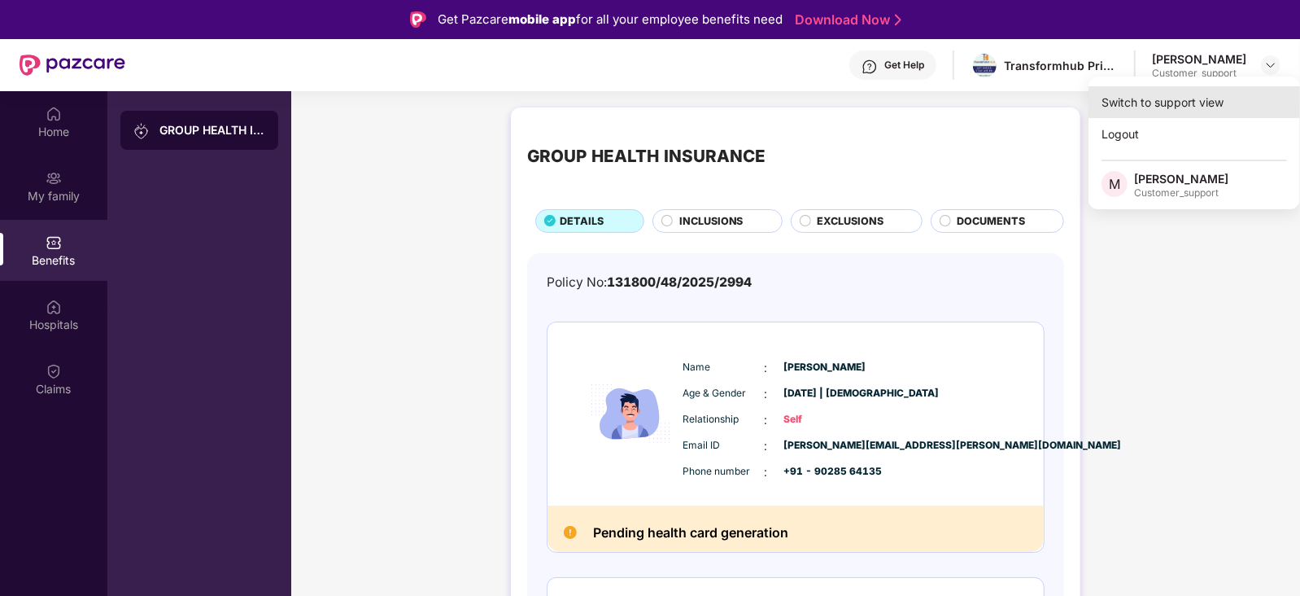
click at [1194, 108] on div "Switch to support view" at bounding box center [1195, 102] width 212 height 32
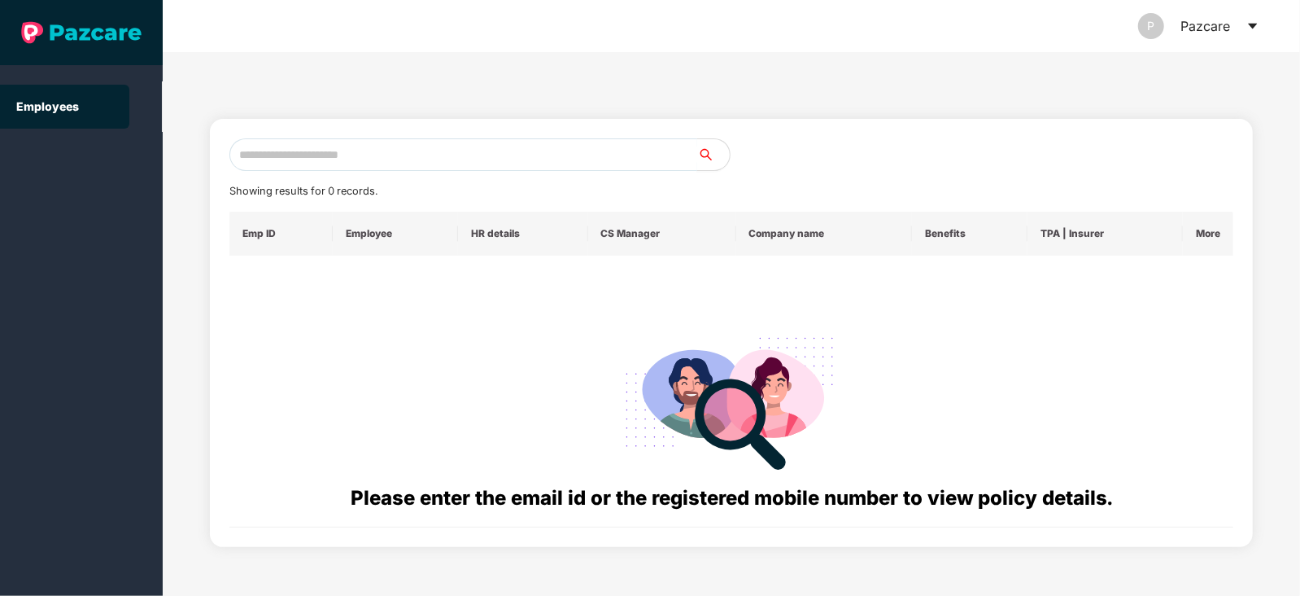
click at [566, 157] on input "text" at bounding box center [463, 154] width 468 height 33
paste input "**********"
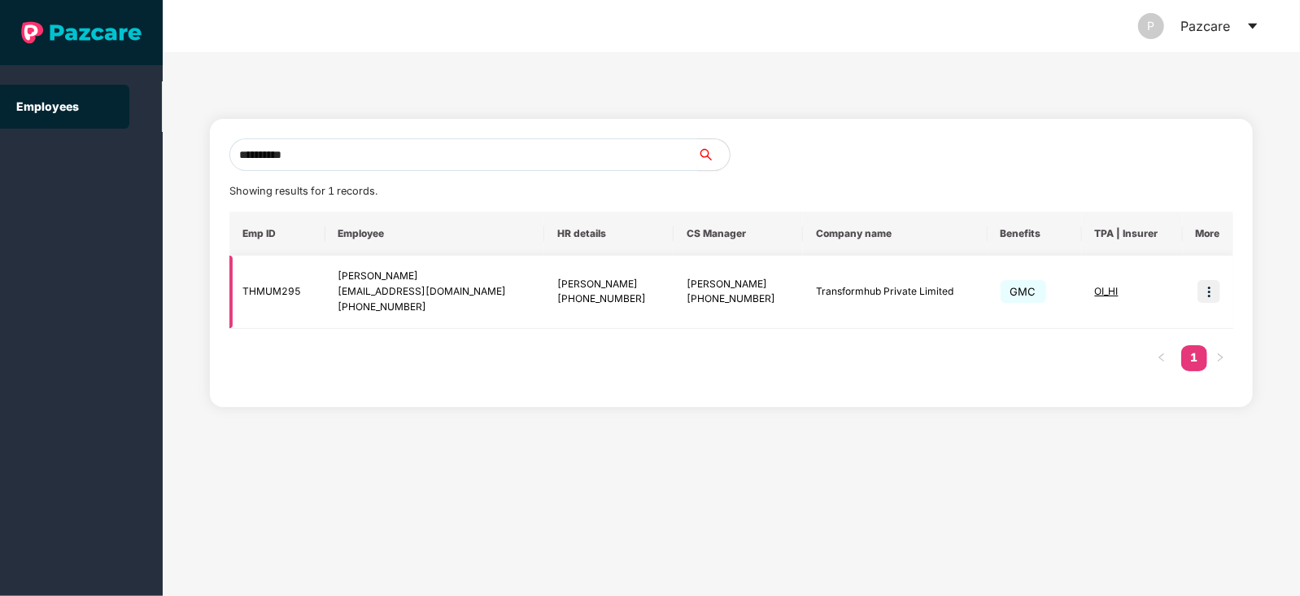
type input "**********"
click at [1210, 288] on img at bounding box center [1209, 291] width 23 height 23
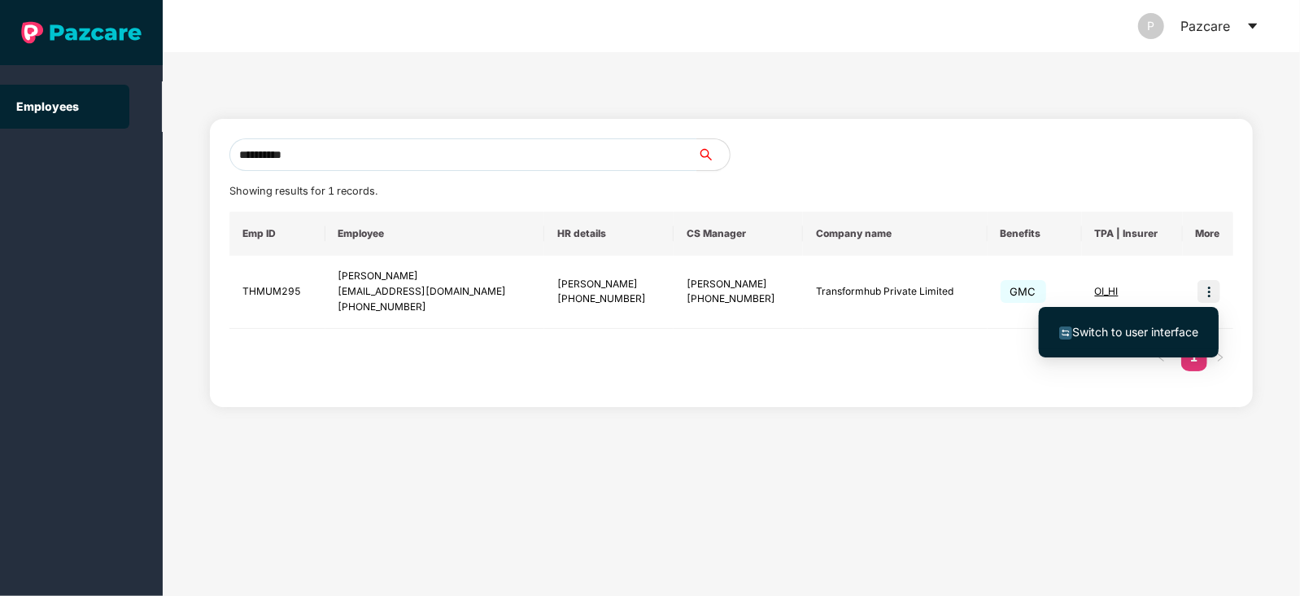
click at [1147, 331] on span "Switch to user interface" at bounding box center [1136, 332] width 126 height 14
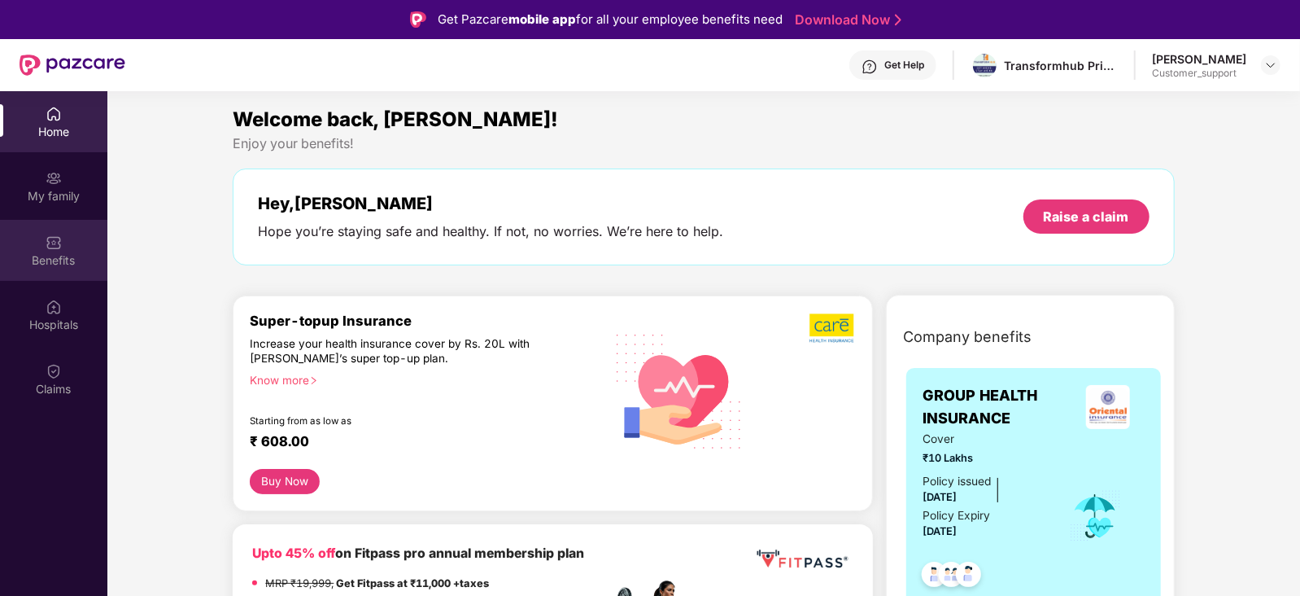
click at [65, 248] on div "Benefits" at bounding box center [53, 250] width 107 height 61
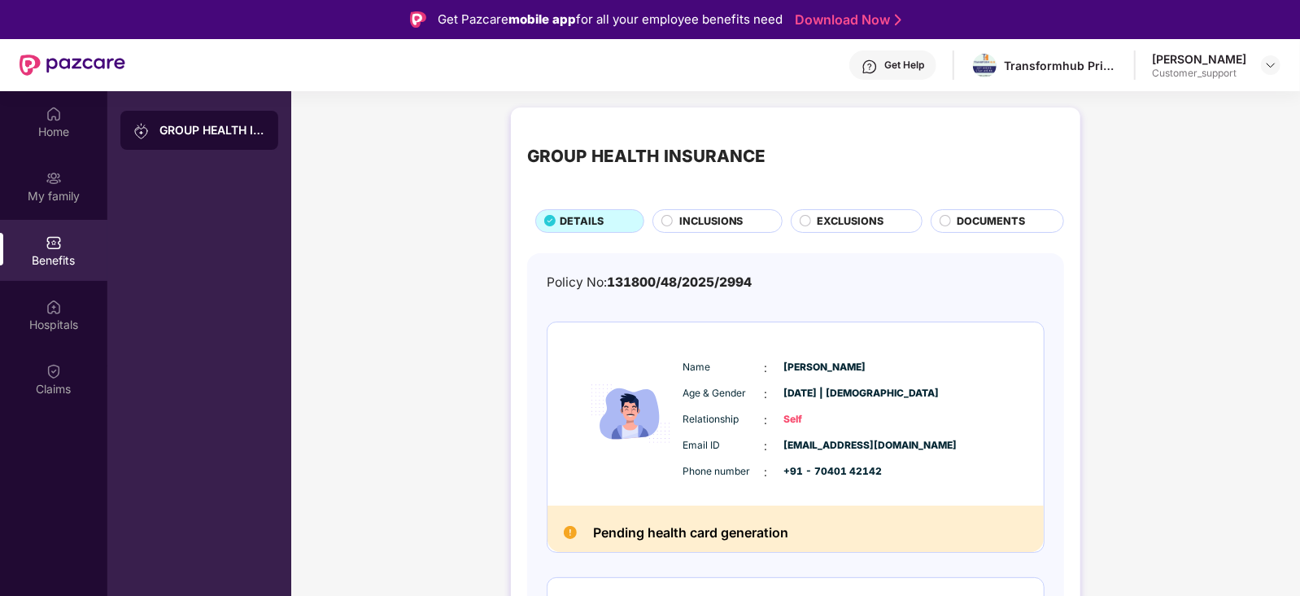
click at [695, 216] on span "INCLUSIONS" at bounding box center [712, 221] width 64 height 16
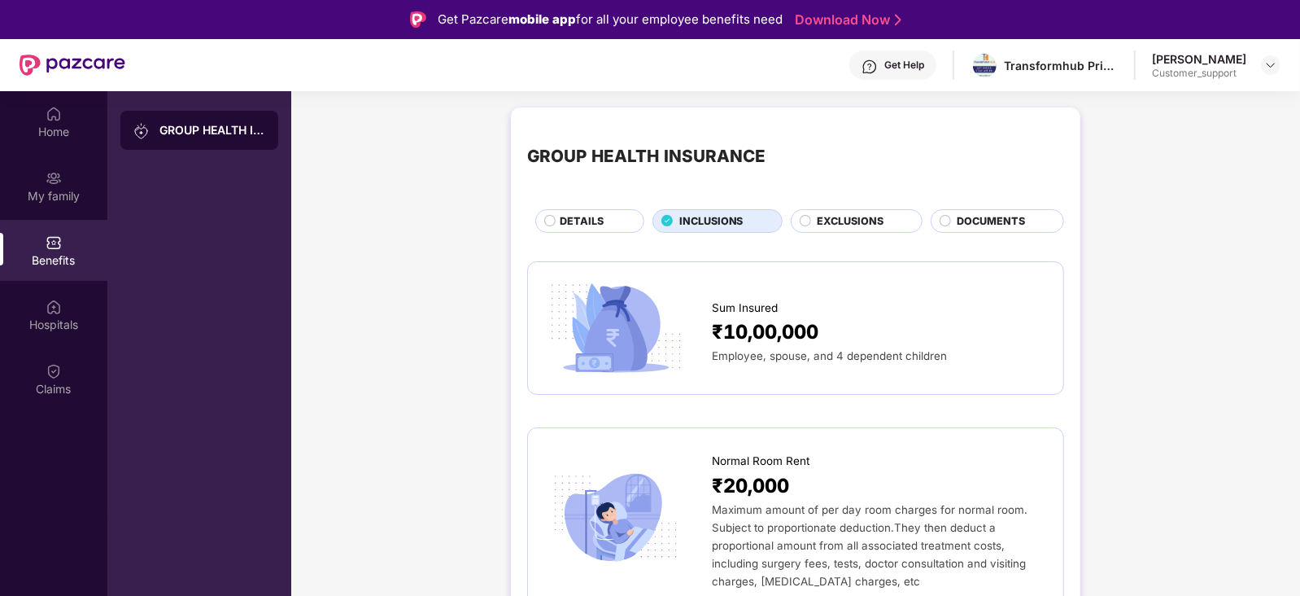
click at [838, 227] on span "EXCLUSIONS" at bounding box center [850, 221] width 67 height 16
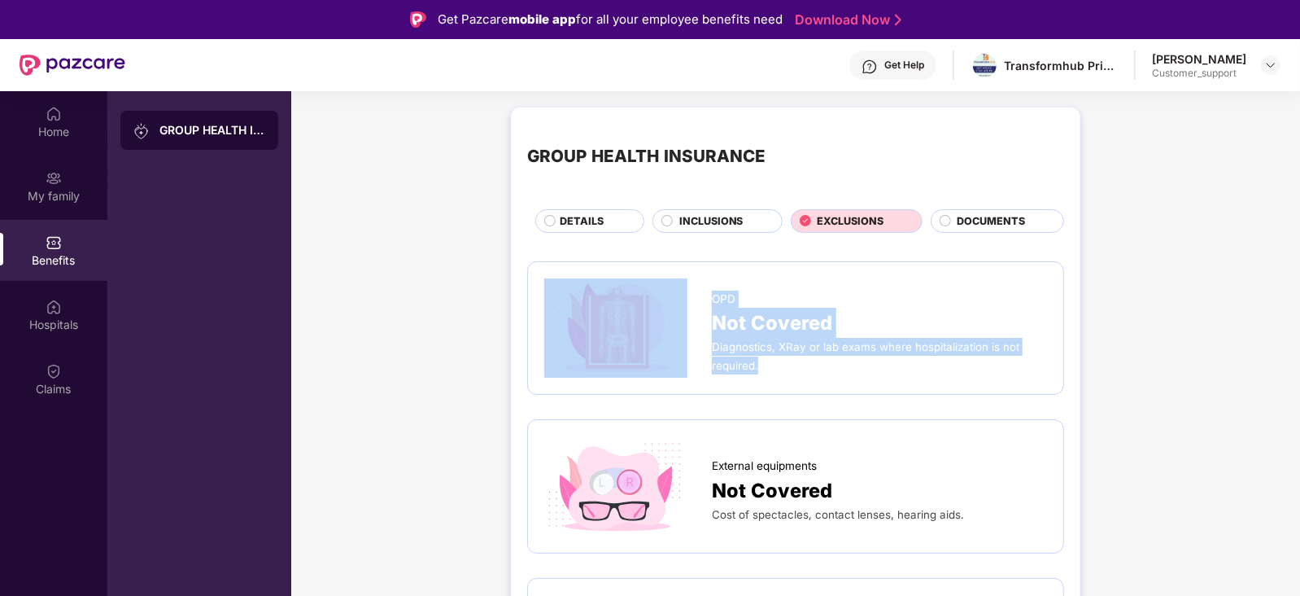
drag, startPoint x: 708, startPoint y: 293, endPoint x: 758, endPoint y: 363, distance: 86.3
click at [758, 363] on div "OPD Not Covered Diagnostics, XRay or lab exams where hospitalization is not req…" at bounding box center [795, 327] width 503 height 99
click at [758, 363] on div "Diagnostics, XRay or lab exams where hospitalization is not required." at bounding box center [879, 356] width 335 height 36
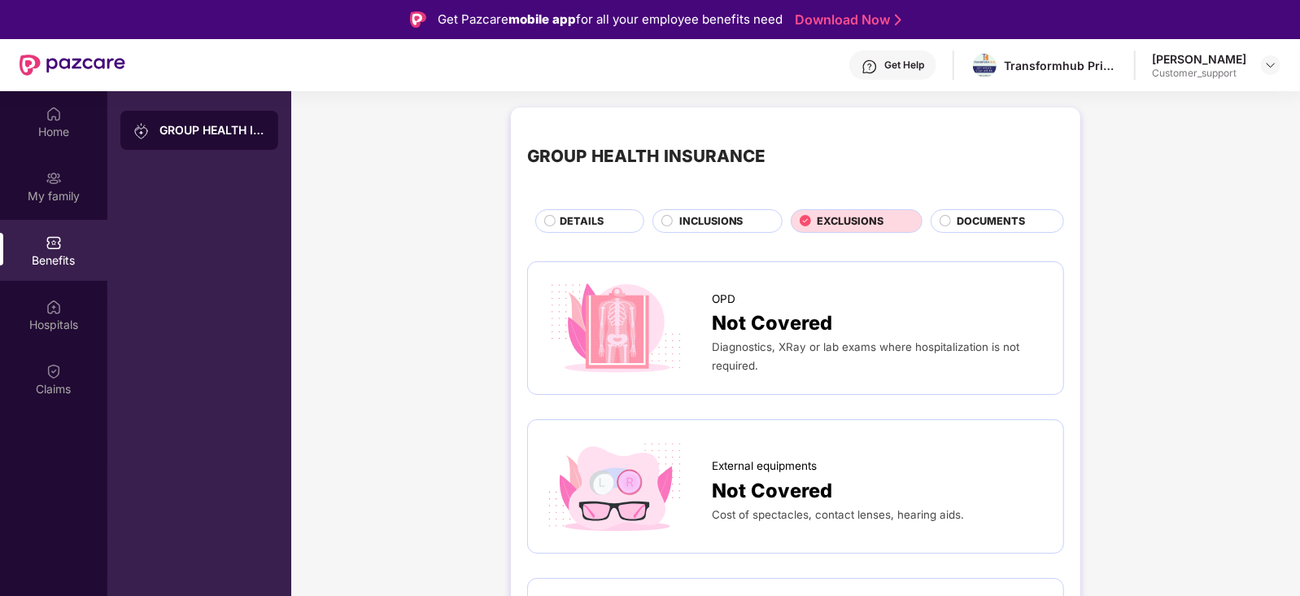
click at [717, 222] on span "INCLUSIONS" at bounding box center [712, 221] width 64 height 16
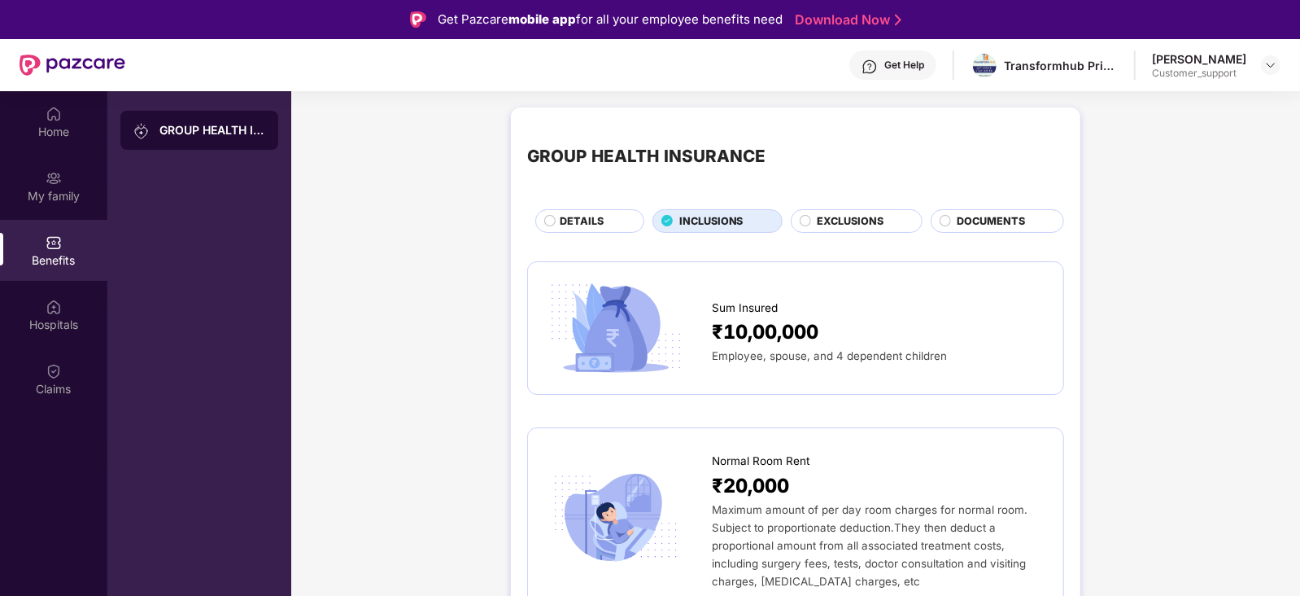
click at [813, 223] on div "EXCLUSIONS" at bounding box center [861, 222] width 105 height 19
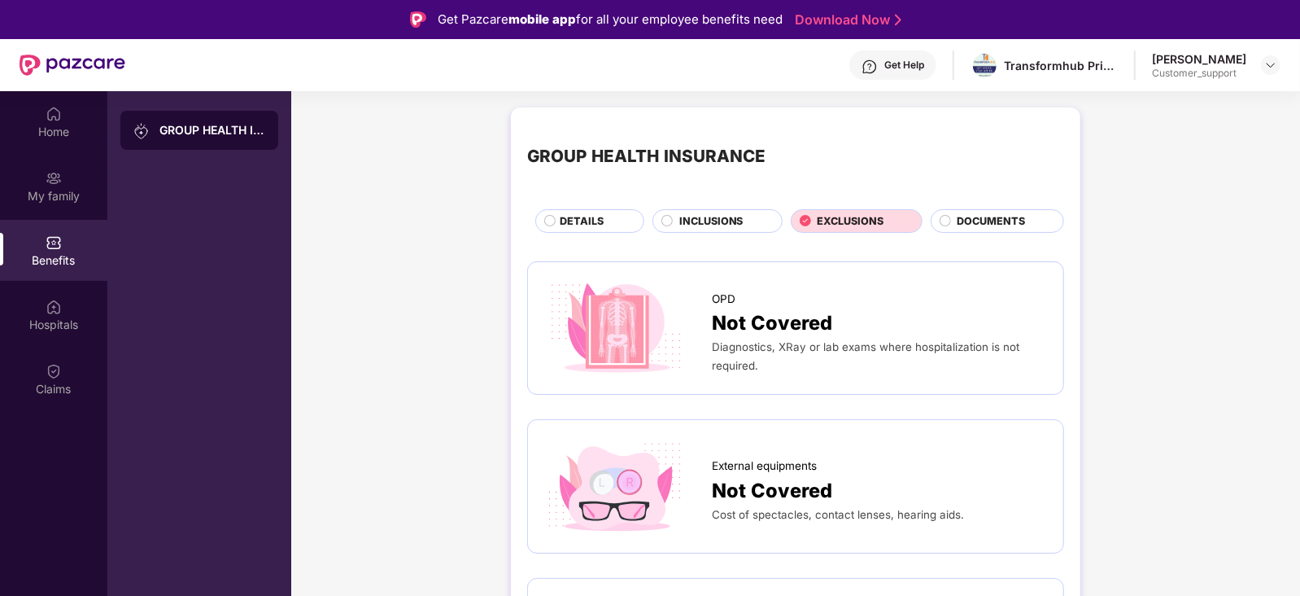
click at [675, 217] on div "INCLUSIONS" at bounding box center [722, 222] width 103 height 19
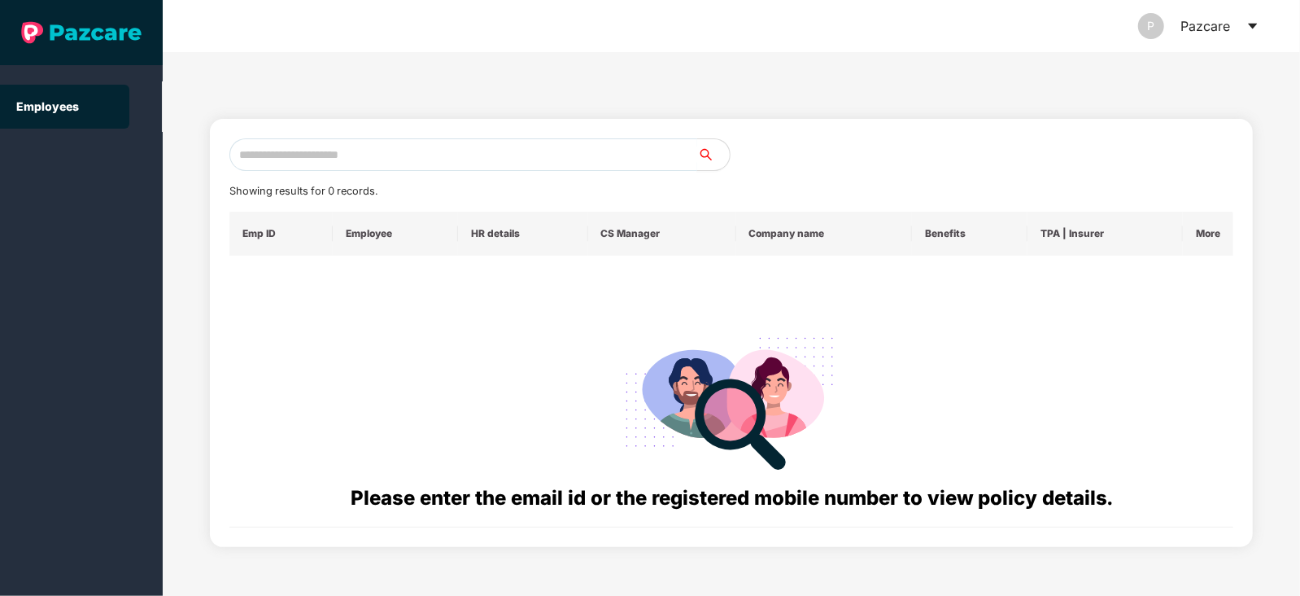
click at [478, 153] on input "text" at bounding box center [463, 154] width 468 height 33
paste input "**********"
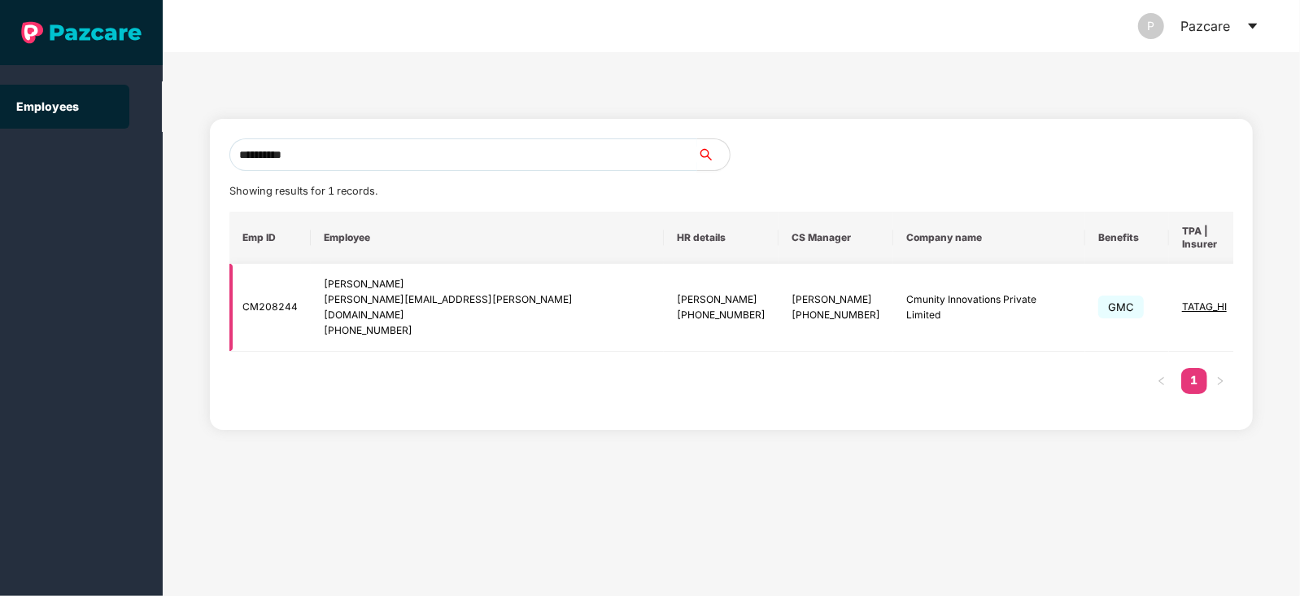
type input "**********"
click at [1277, 296] on img at bounding box center [1288, 307] width 23 height 23
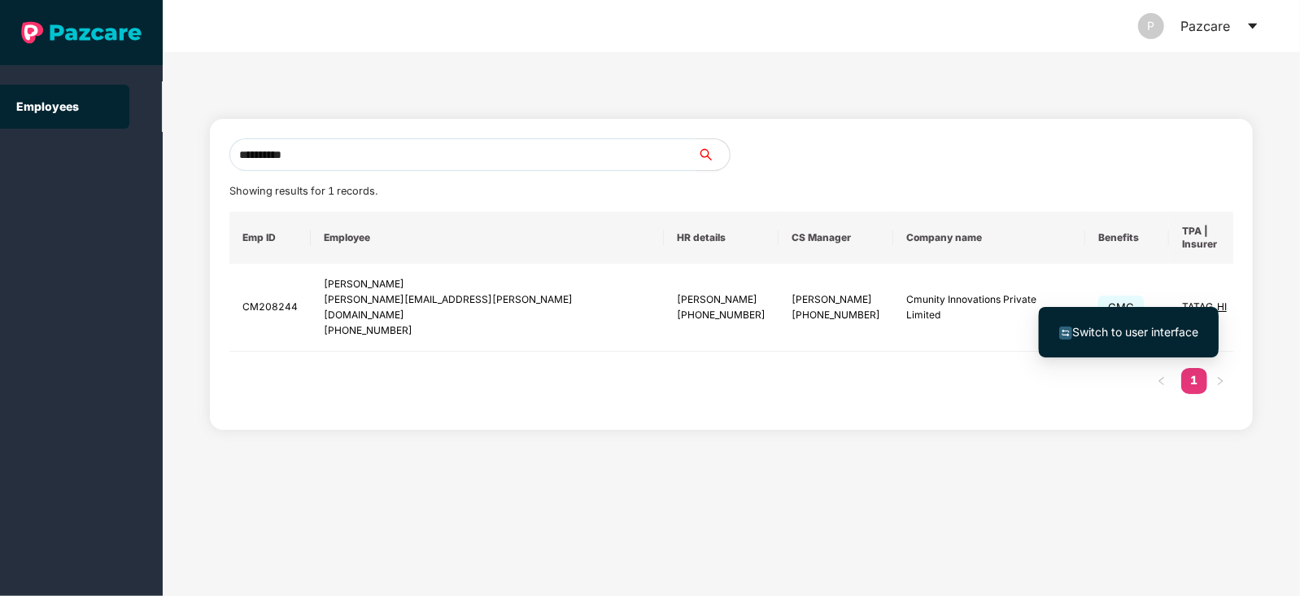
click at [1156, 330] on span "Switch to user interface" at bounding box center [1136, 332] width 126 height 14
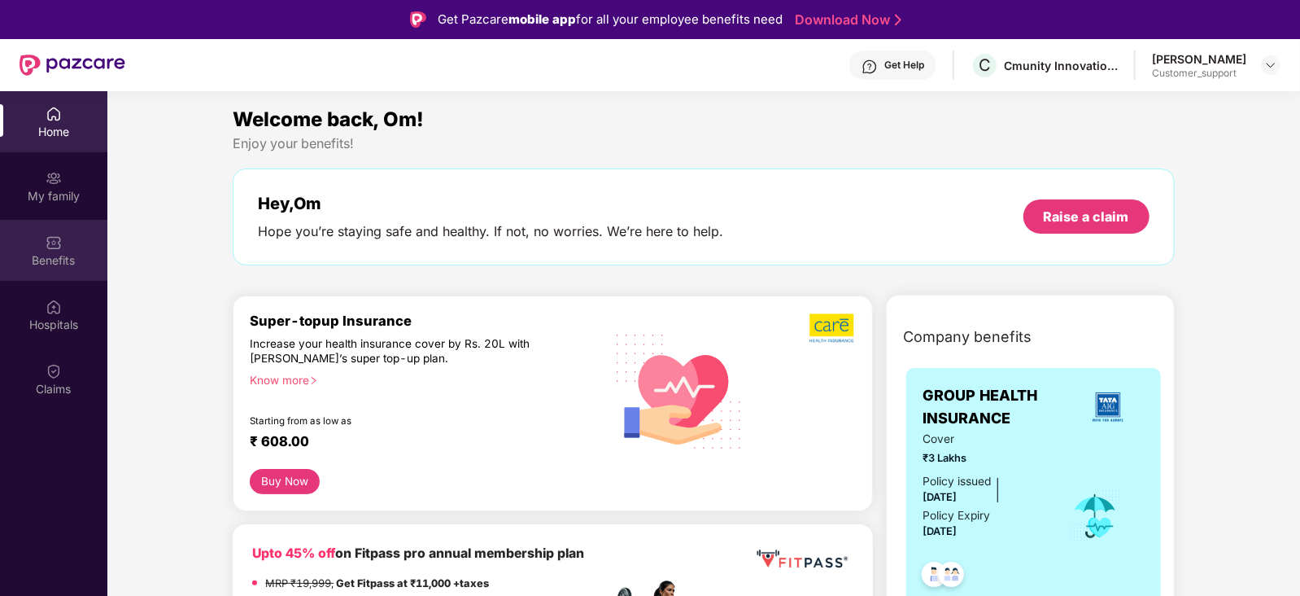
click at [33, 269] on div "Benefits" at bounding box center [53, 250] width 107 height 61
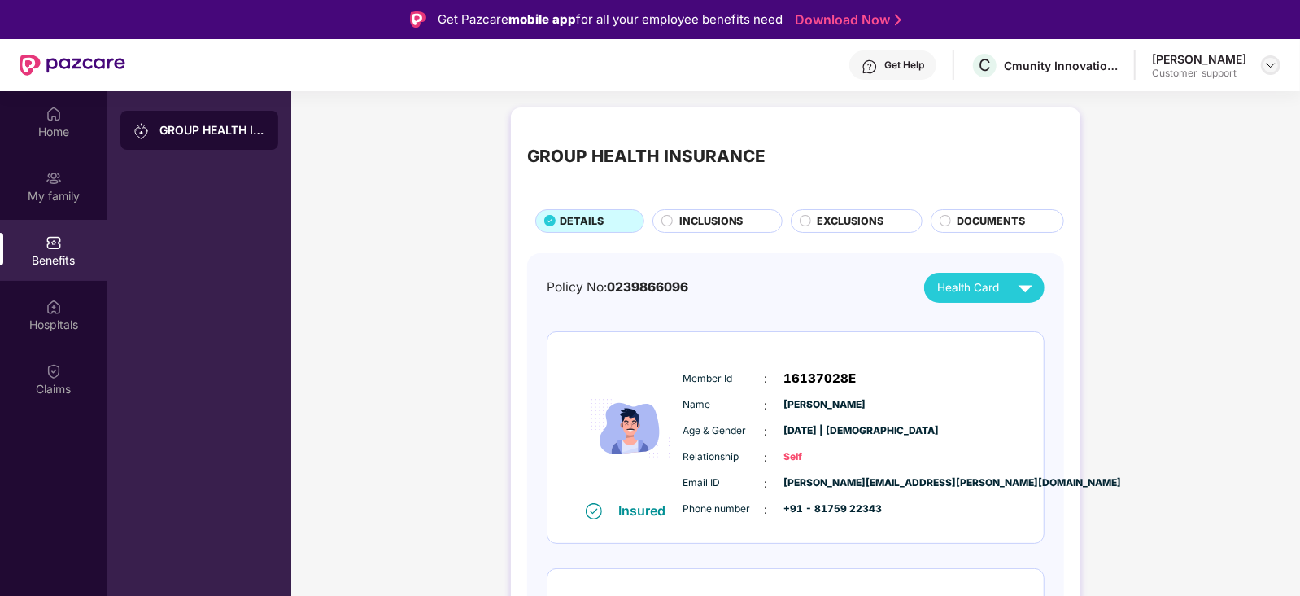
click at [1271, 66] on img at bounding box center [1271, 65] width 13 height 13
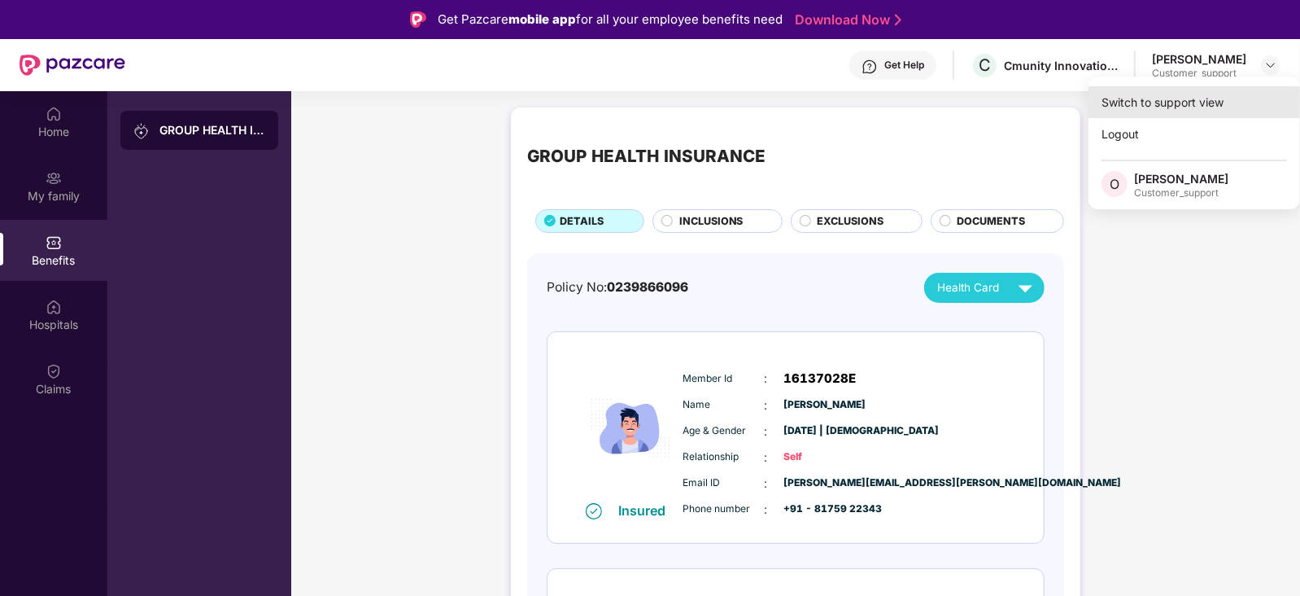
click at [1187, 106] on div "Switch to support view" at bounding box center [1195, 102] width 212 height 32
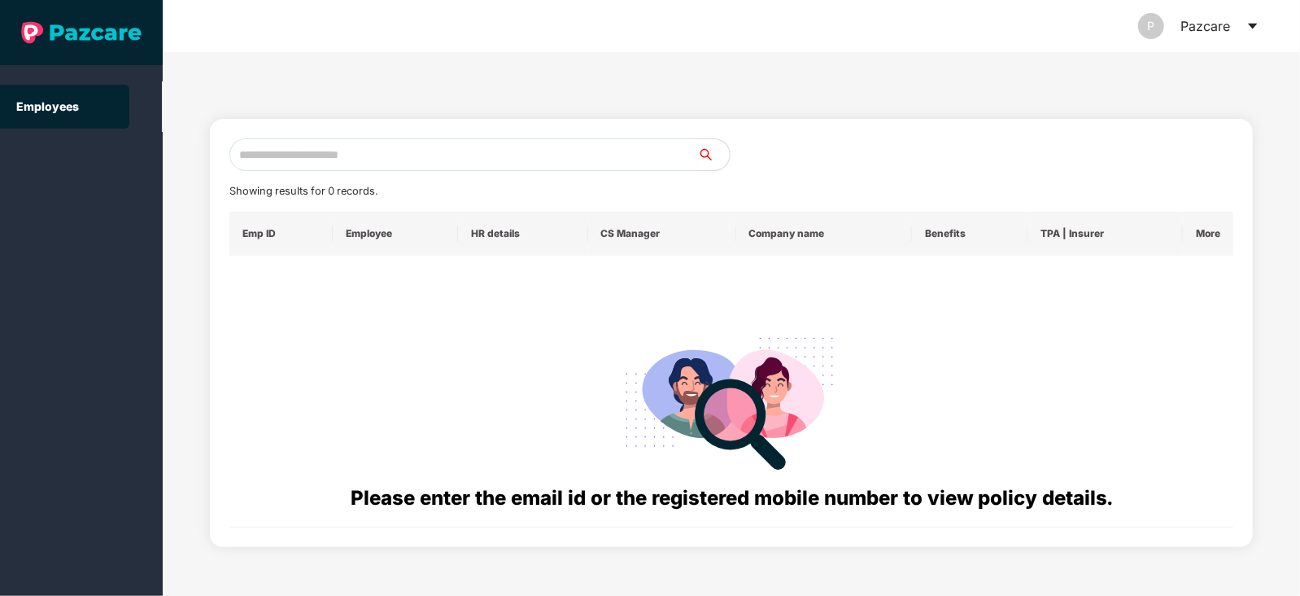
click at [483, 158] on input "text" at bounding box center [463, 154] width 468 height 33
paste input "**********"
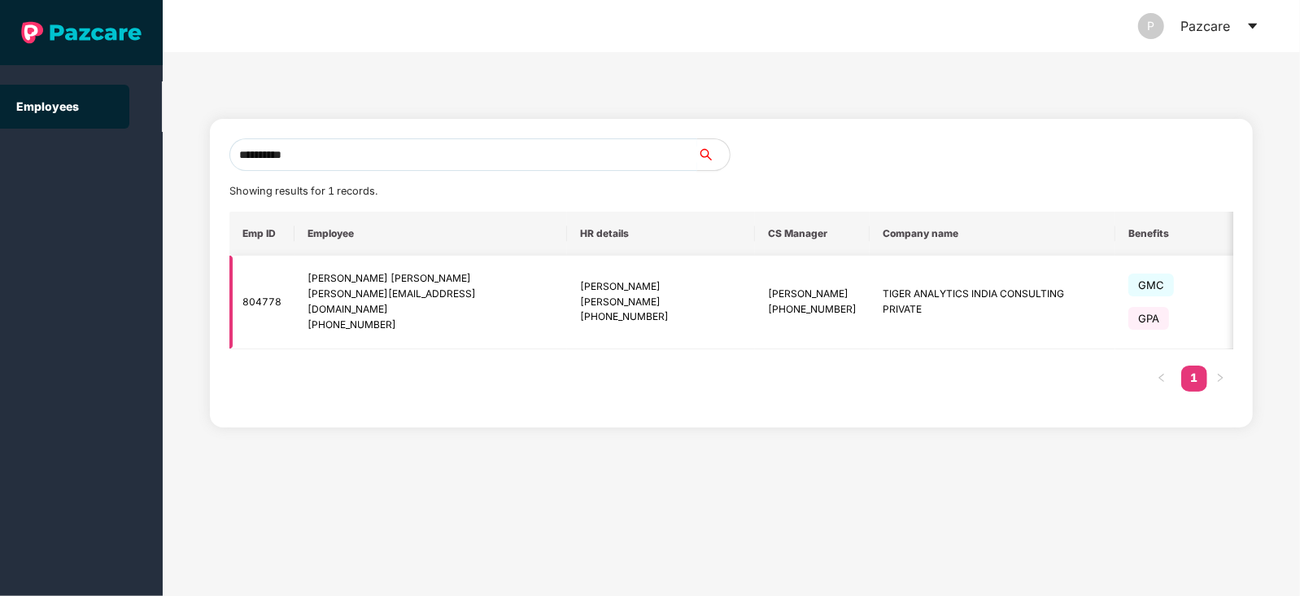
scroll to position [0, 85]
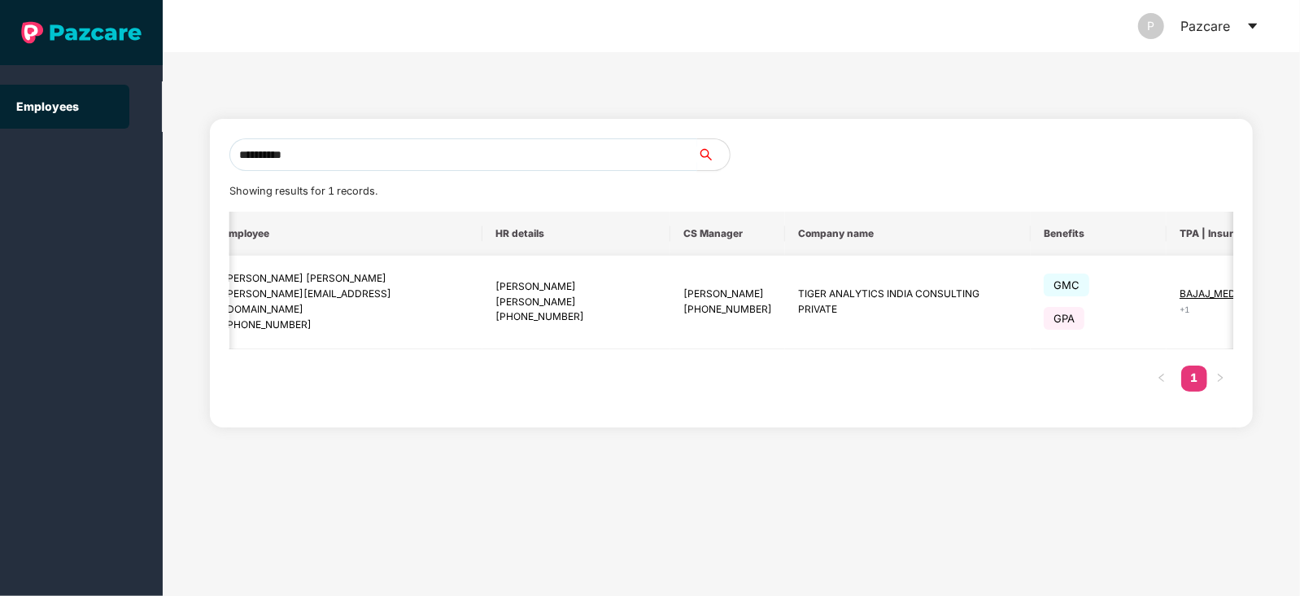
type input "**********"
click at [1287, 297] on img at bounding box center [1298, 302] width 23 height 23
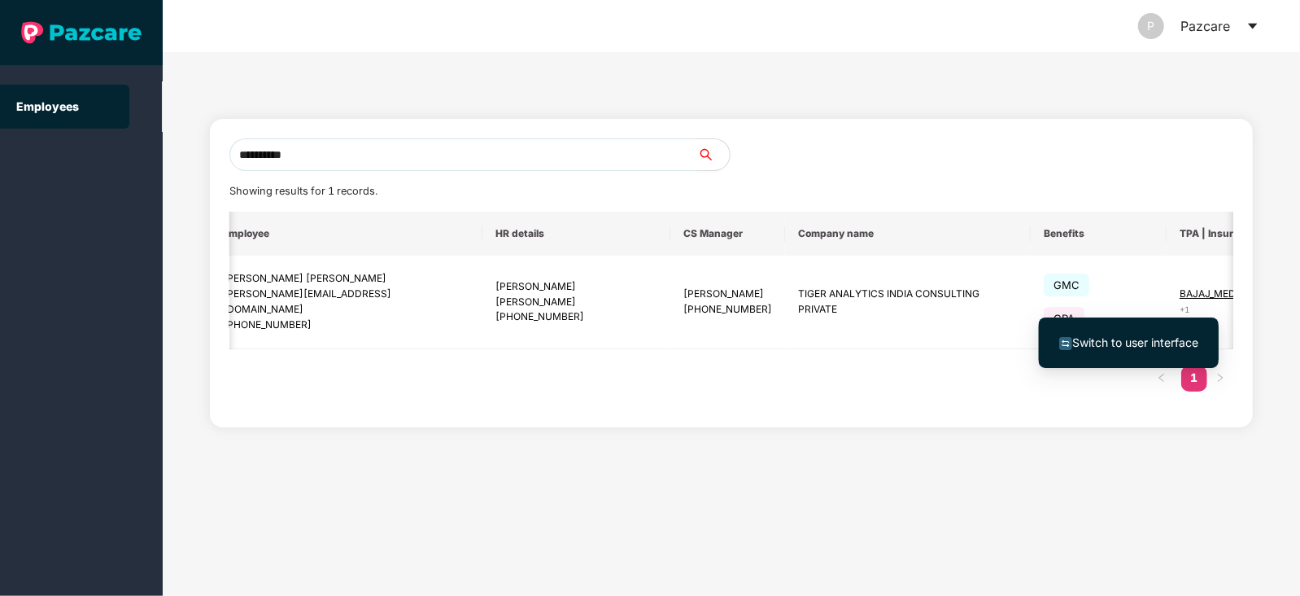
click at [1138, 335] on span "Switch to user interface" at bounding box center [1136, 342] width 126 height 14
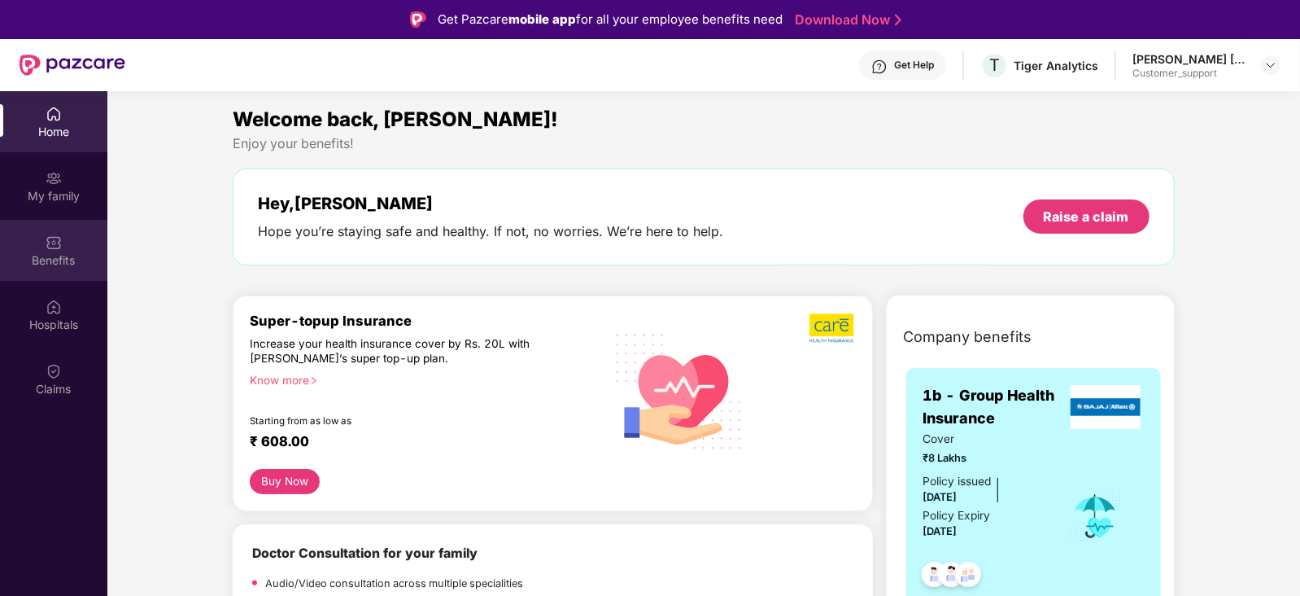
click at [61, 247] on img at bounding box center [54, 242] width 16 height 16
